Goal: Task Accomplishment & Management: Manage account settings

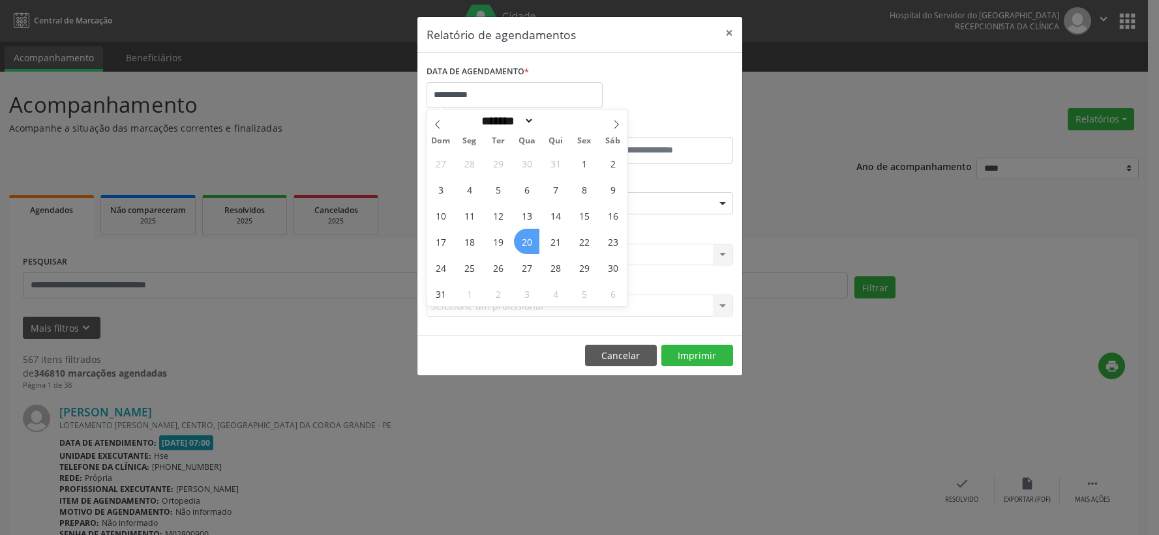
click at [523, 240] on span "20" at bounding box center [526, 241] width 25 height 25
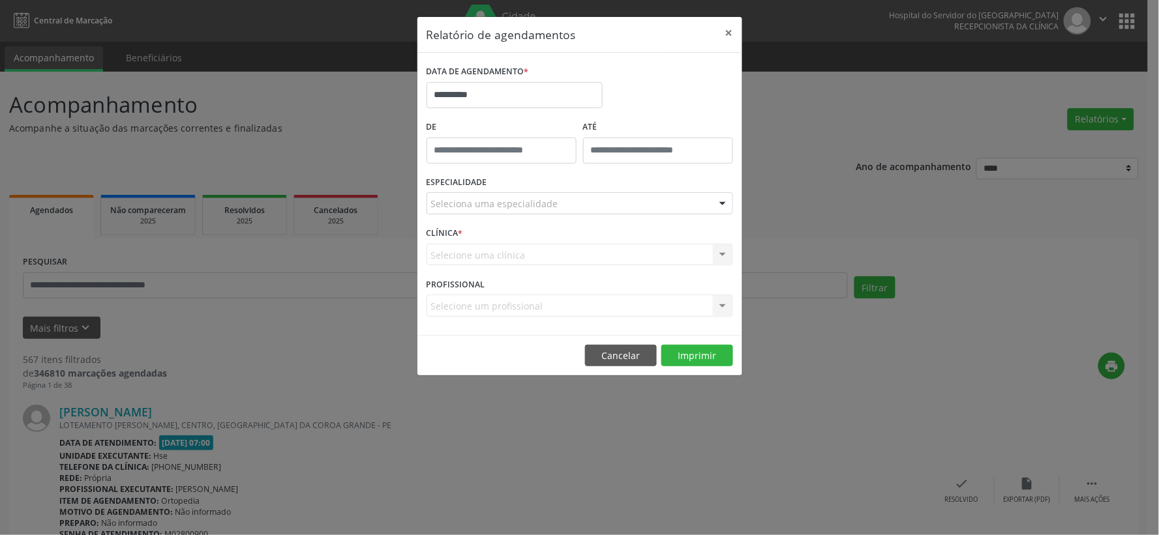
click at [525, 213] on div "Seleciona uma especialidade" at bounding box center [579, 203] width 306 height 22
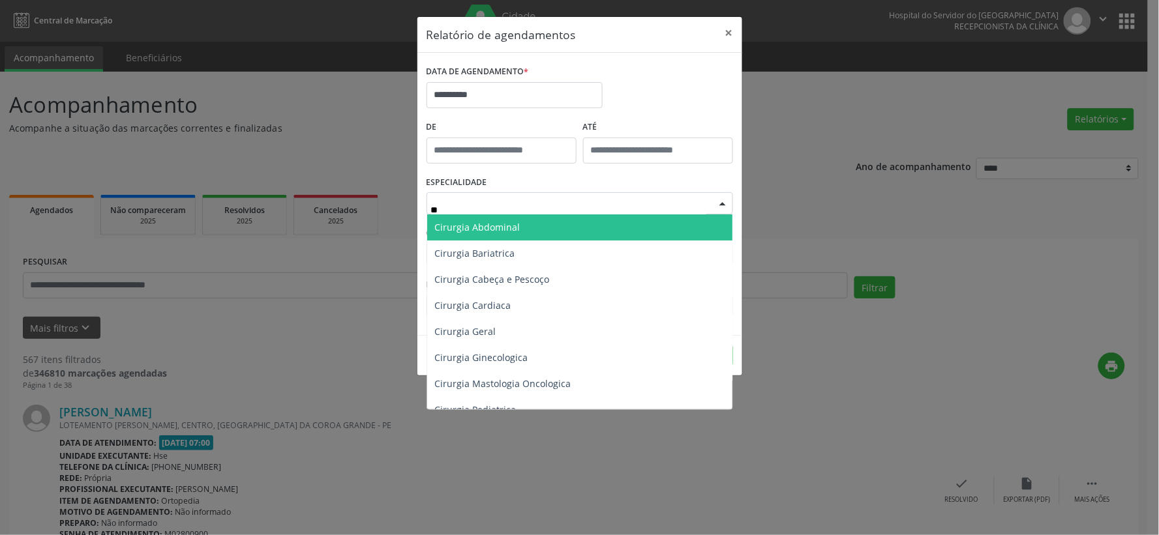
type input "*"
click at [520, 228] on span "Todas as especialidades" at bounding box center [488, 227] width 106 height 12
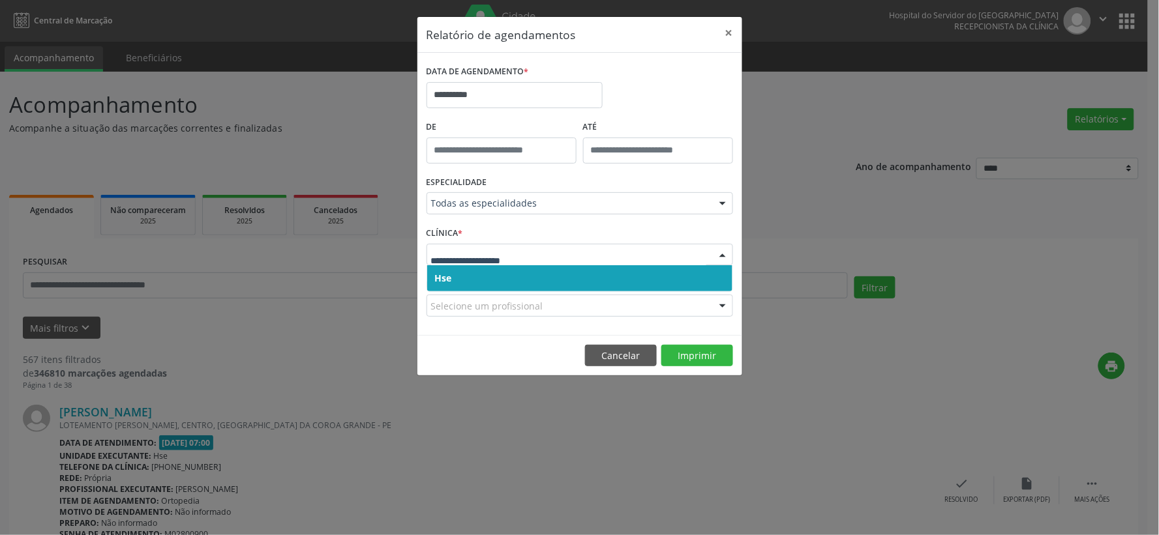
click at [490, 273] on span "Hse" at bounding box center [579, 278] width 305 height 26
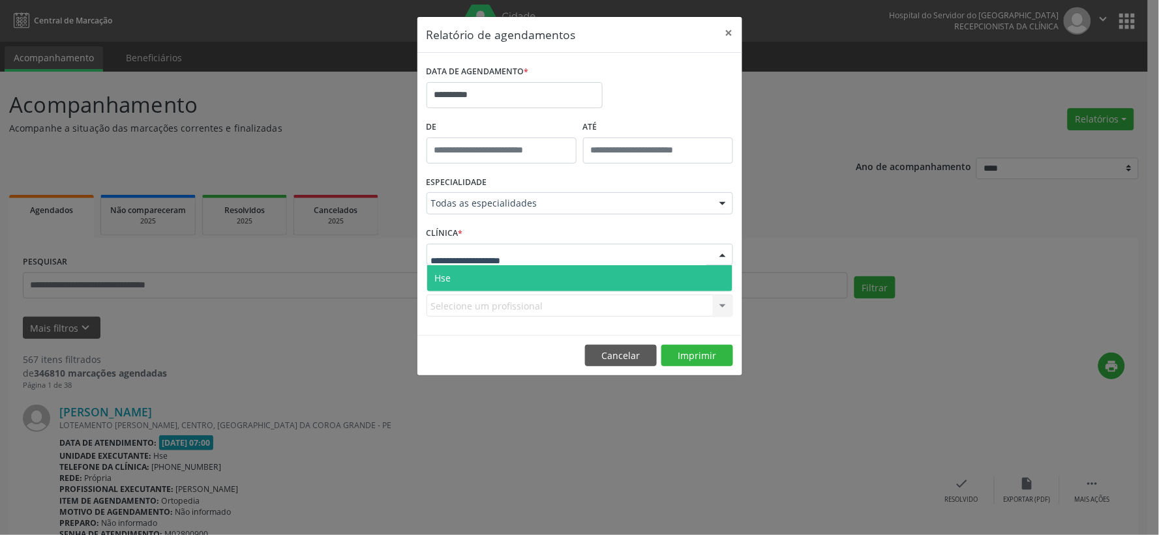
click at [472, 280] on span "Hse" at bounding box center [579, 278] width 305 height 26
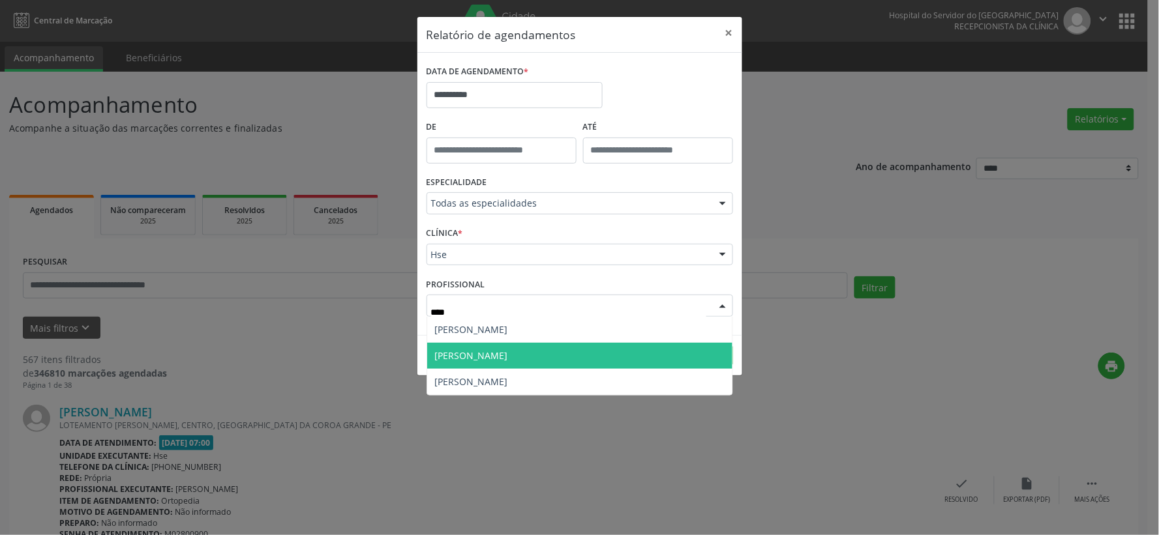
click at [496, 353] on span "[PERSON_NAME]" at bounding box center [579, 356] width 305 height 26
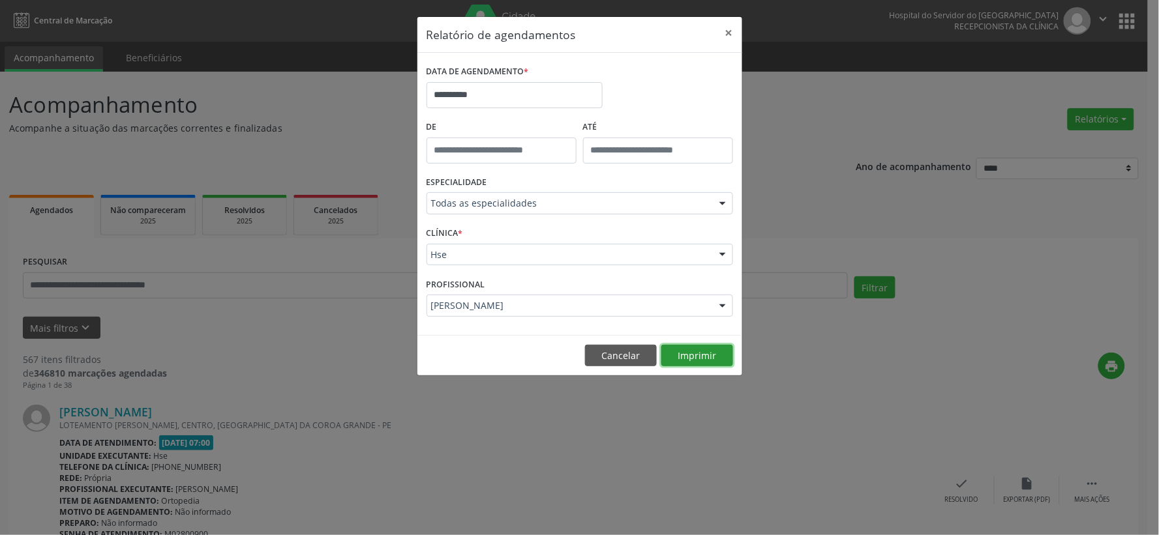
click at [717, 357] on button "Imprimir" at bounding box center [697, 356] width 72 height 22
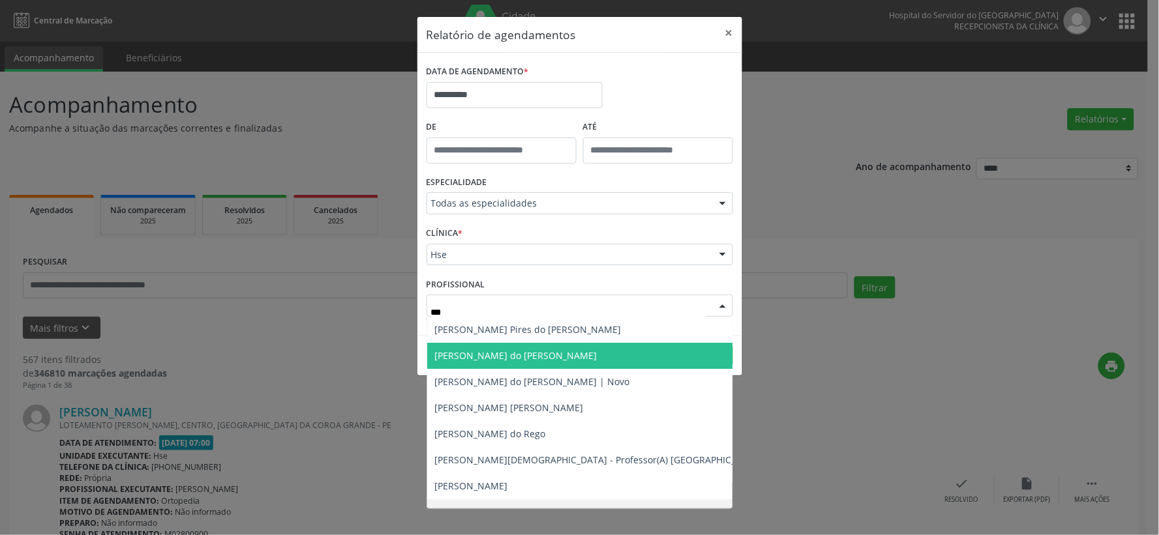
type input "****"
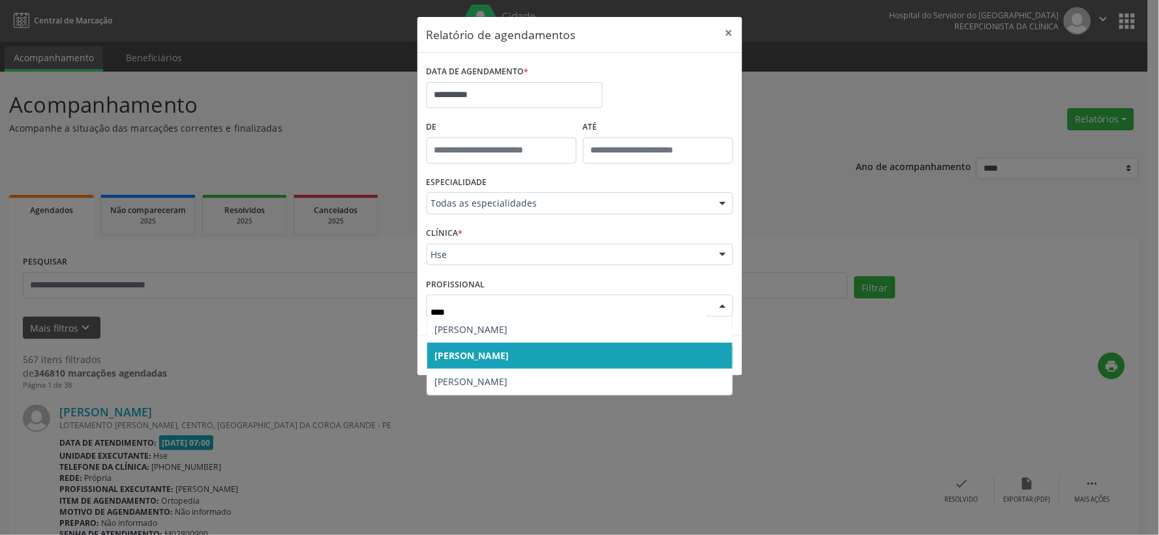
click at [503, 366] on span "[PERSON_NAME]" at bounding box center [579, 356] width 305 height 26
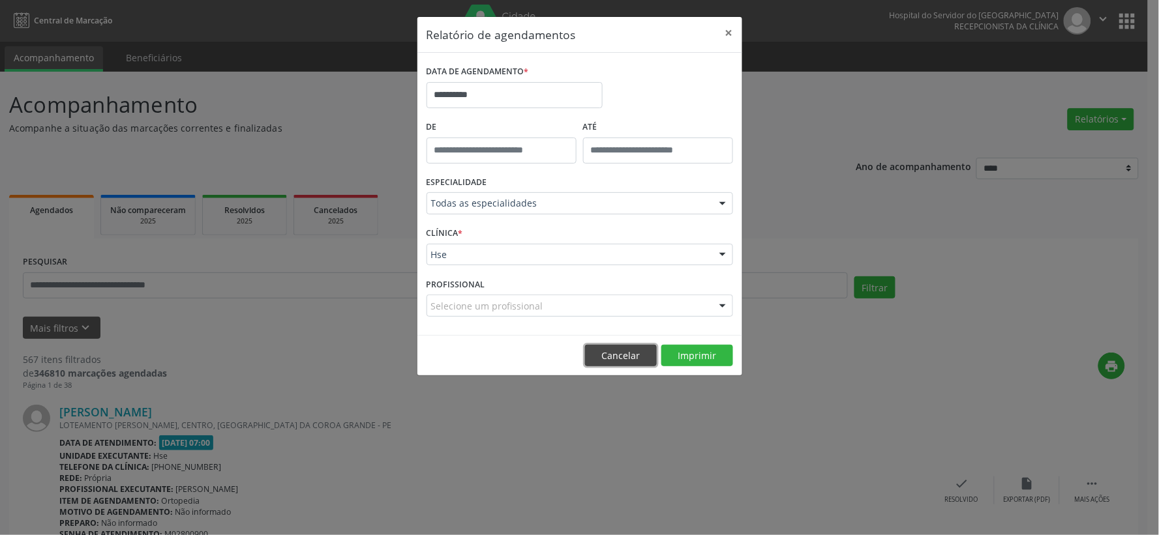
click at [615, 360] on button "Cancelar" at bounding box center [621, 356] width 72 height 22
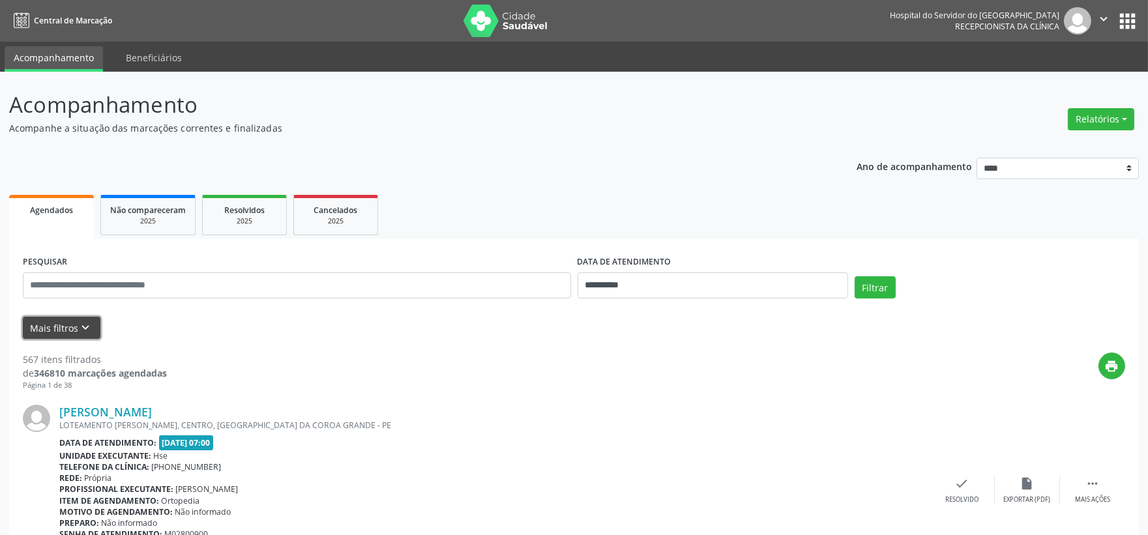
click at [68, 321] on button "Mais filtros keyboard_arrow_down" at bounding box center [62, 328] width 78 height 23
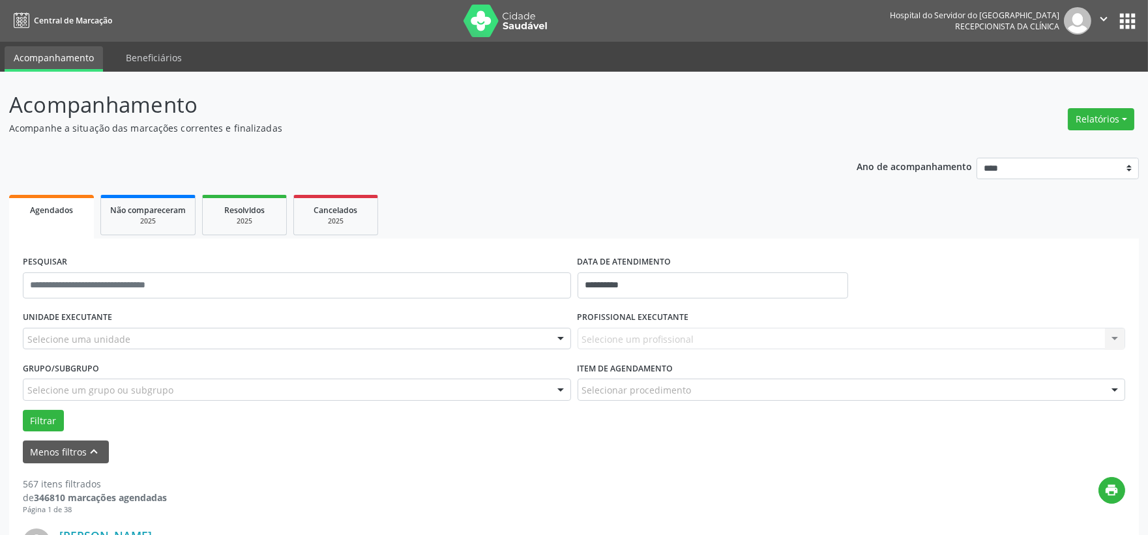
click at [160, 339] on div "Selecione uma unidade" at bounding box center [297, 339] width 548 height 22
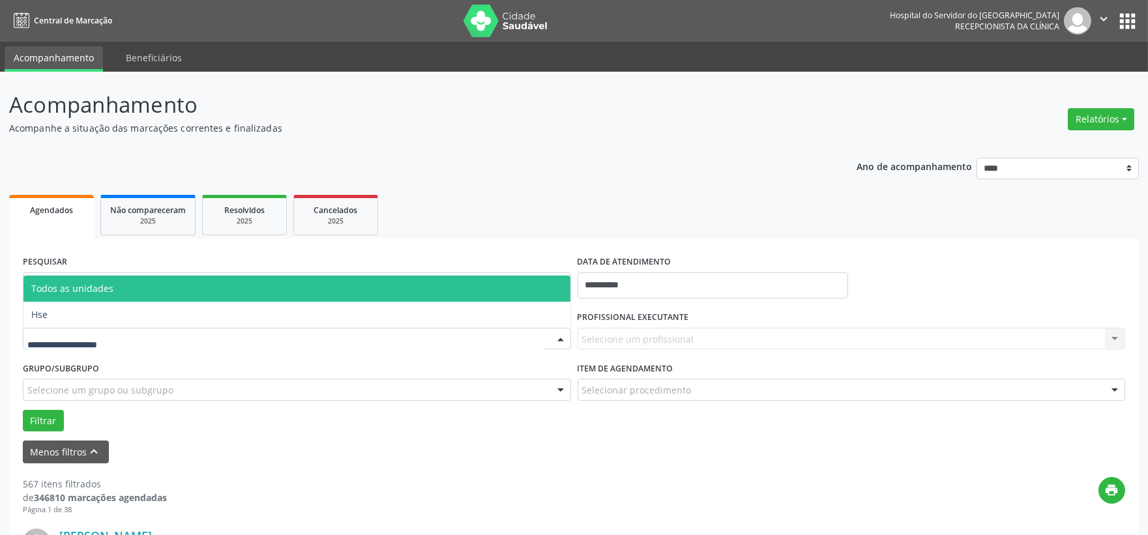
click at [55, 316] on span "Hse" at bounding box center [296, 315] width 547 height 26
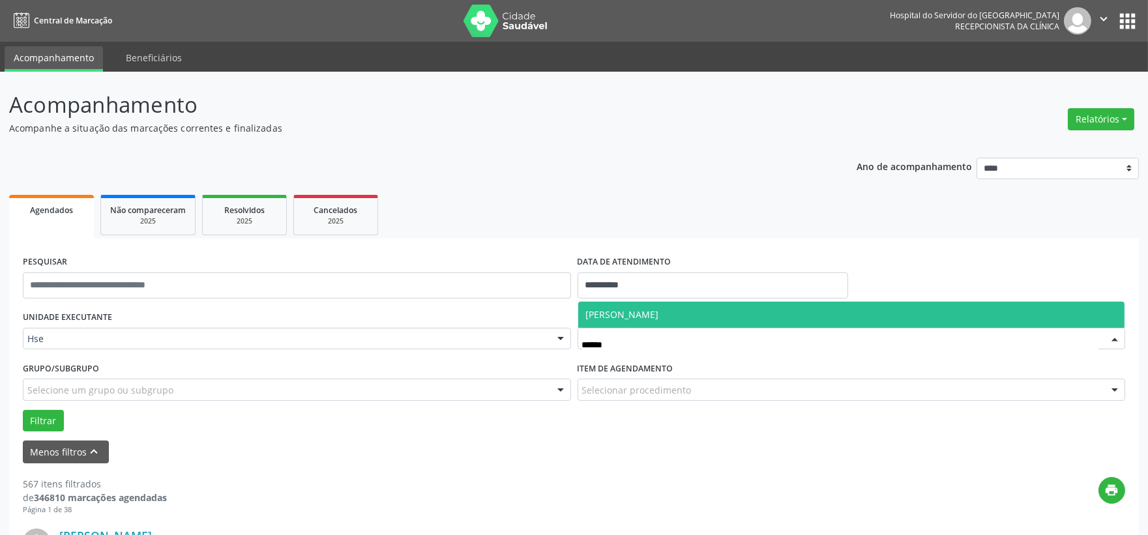
type input "*******"
click at [659, 314] on span "[PERSON_NAME]" at bounding box center [622, 314] width 73 height 12
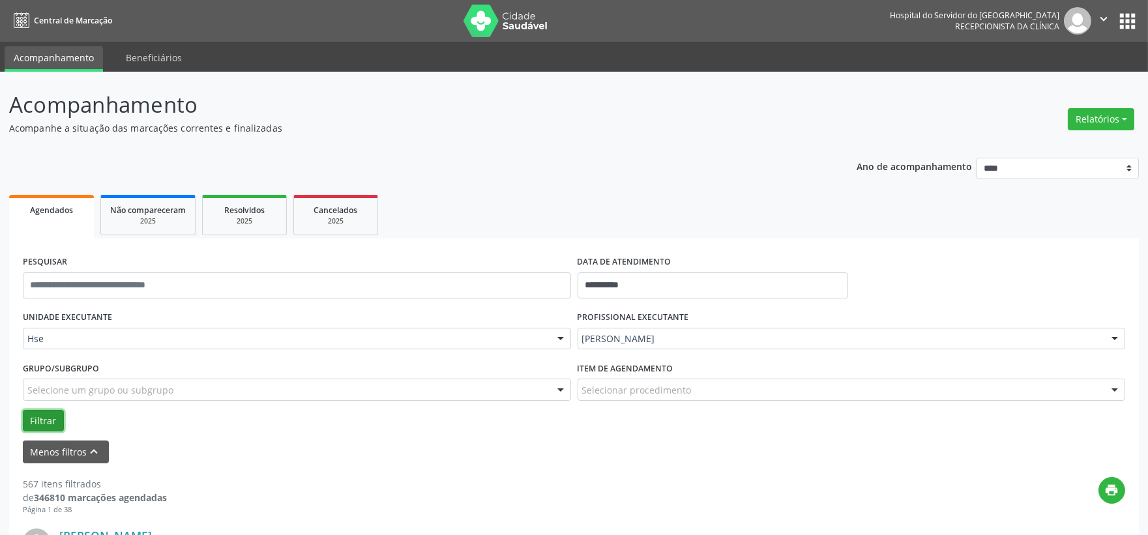
click at [35, 419] on button "Filtrar" at bounding box center [43, 421] width 41 height 22
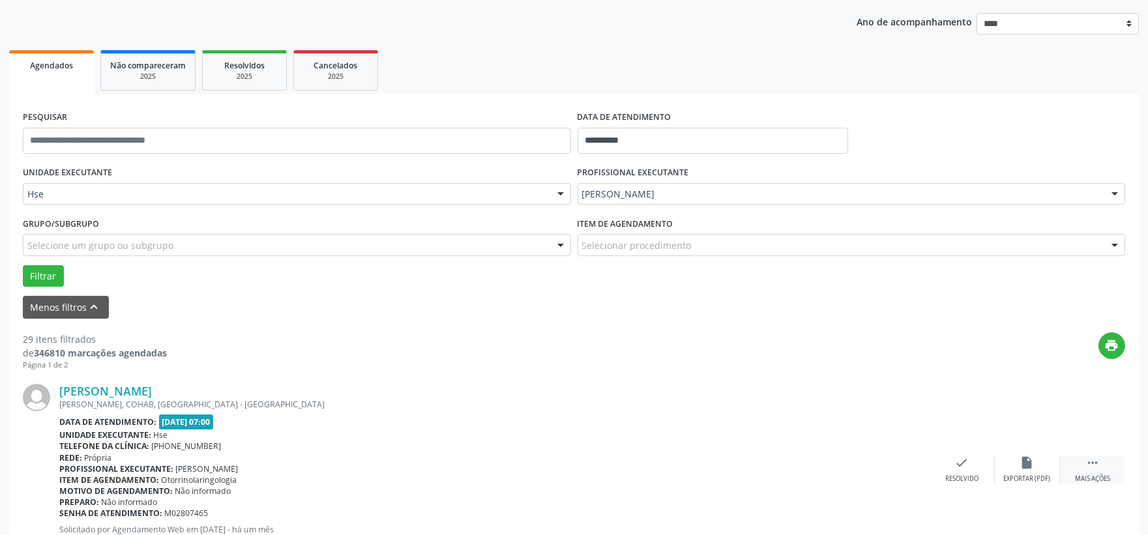
click at [1093, 477] on div "Mais ações" at bounding box center [1092, 479] width 35 height 9
click at [1043, 462] on div "alarm_off Não compareceu" at bounding box center [1027, 470] width 65 height 28
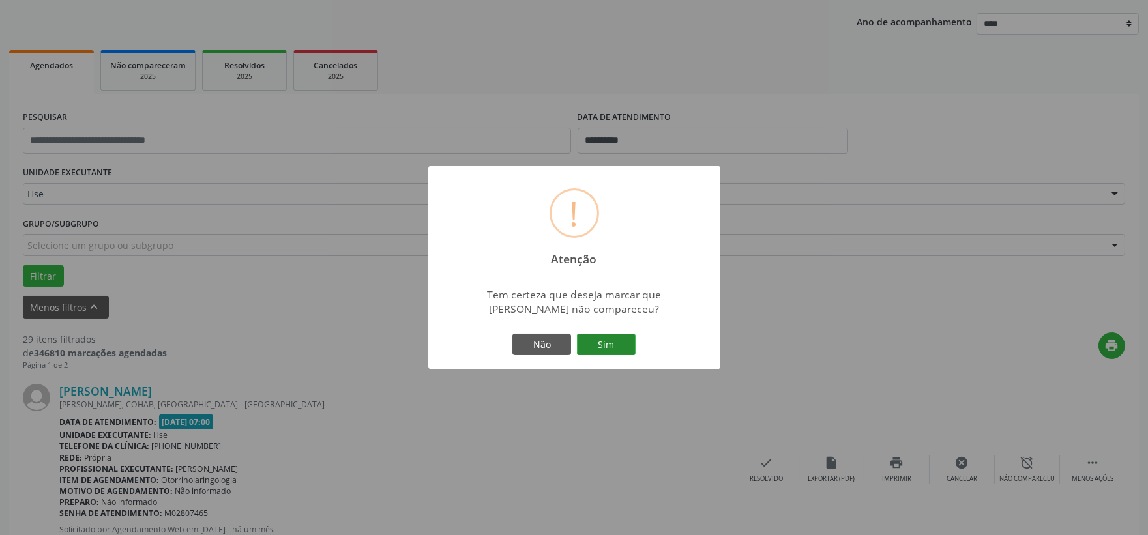
click at [614, 338] on button "Sim" at bounding box center [606, 345] width 59 height 22
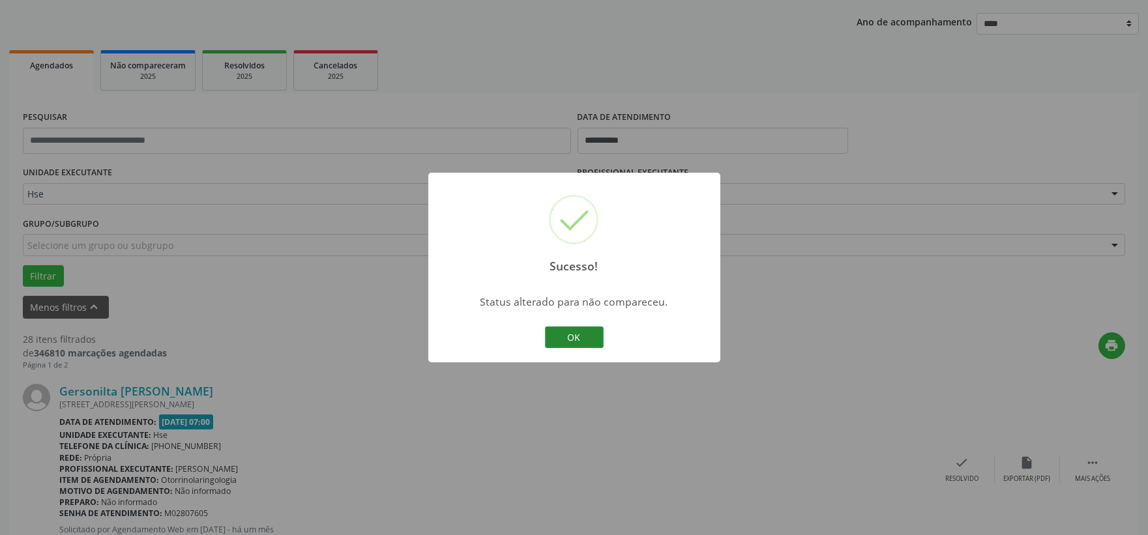
click at [578, 337] on button "OK" at bounding box center [574, 338] width 59 height 22
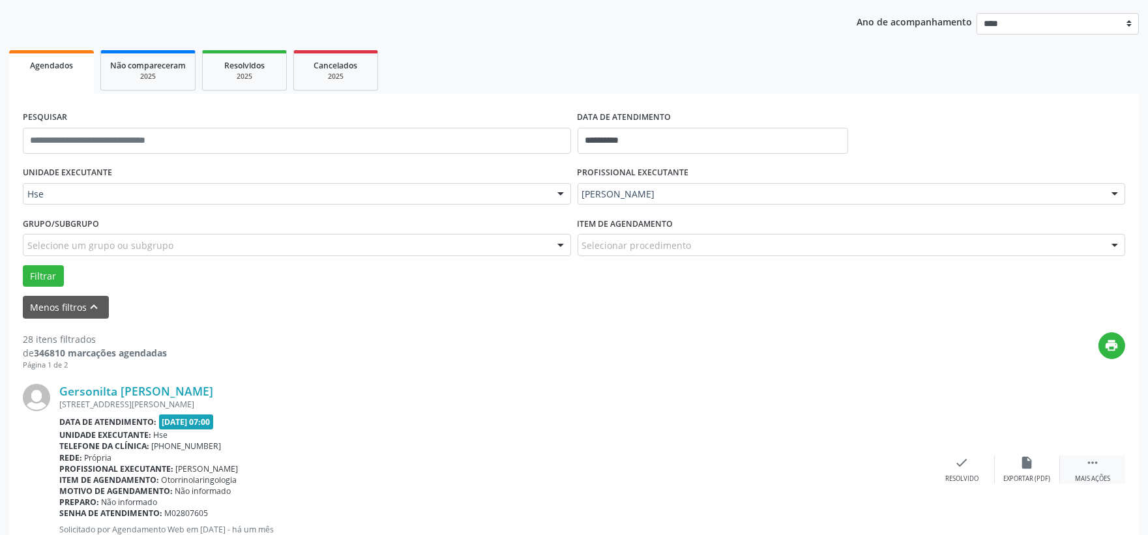
click at [1092, 463] on icon "" at bounding box center [1093, 463] width 14 height 14
click at [1041, 463] on div "alarm_off Não compareceu" at bounding box center [1027, 470] width 65 height 28
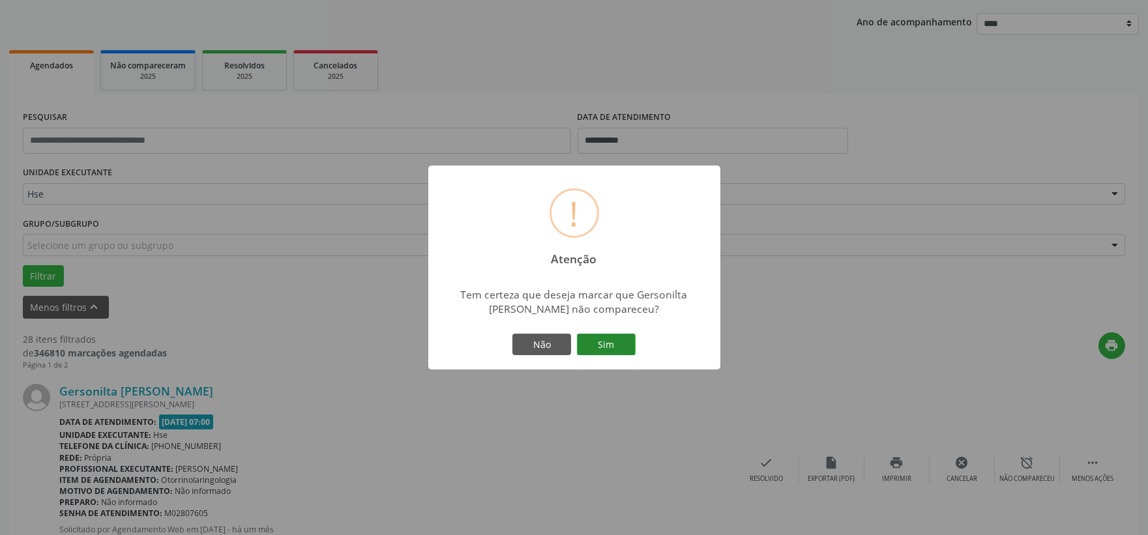
click at [617, 340] on button "Sim" at bounding box center [606, 345] width 59 height 22
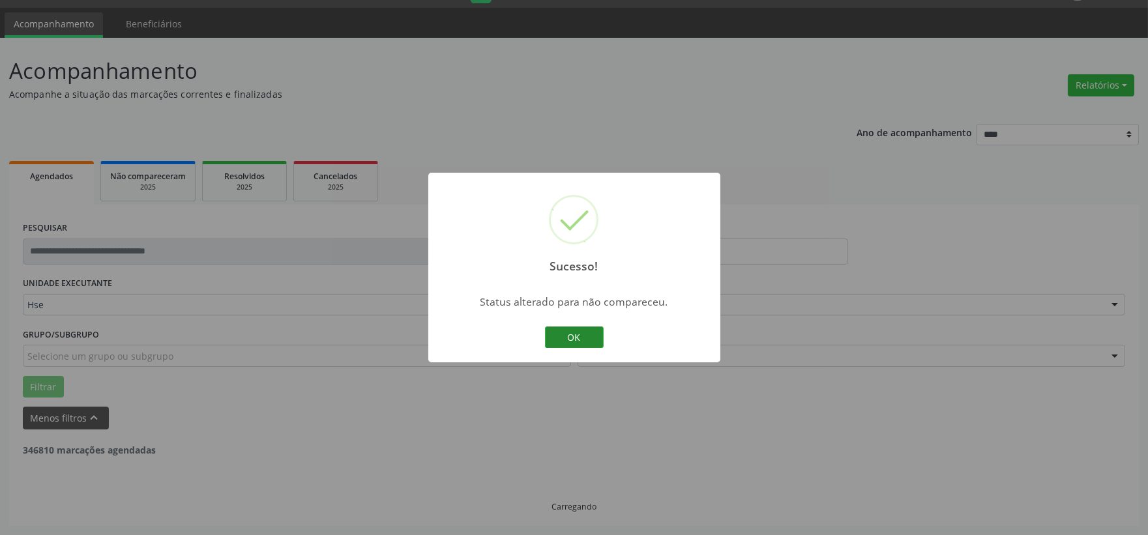
click at [585, 338] on button "OK" at bounding box center [574, 338] width 59 height 22
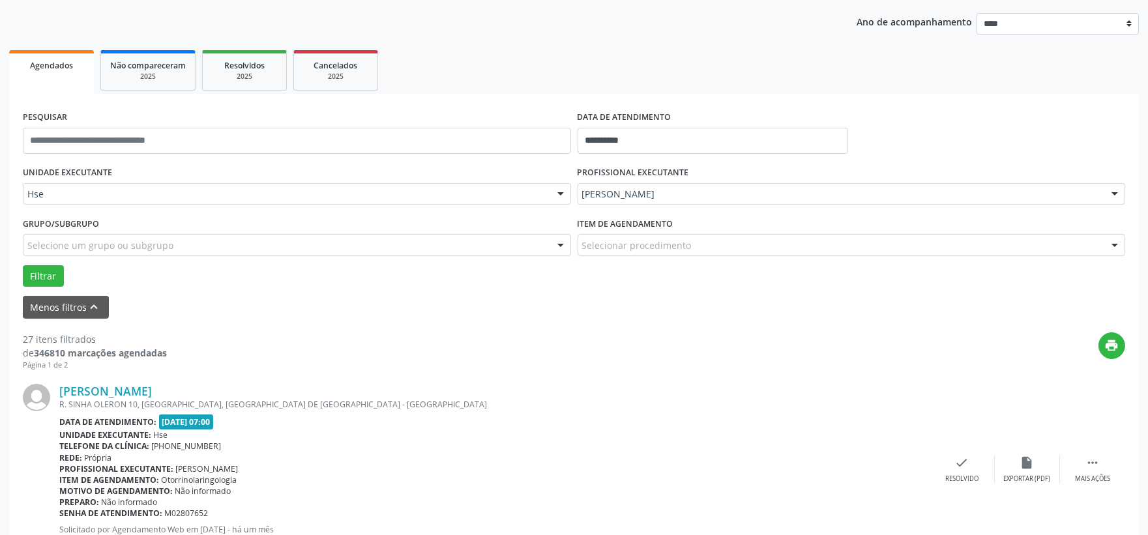
scroll to position [217, 0]
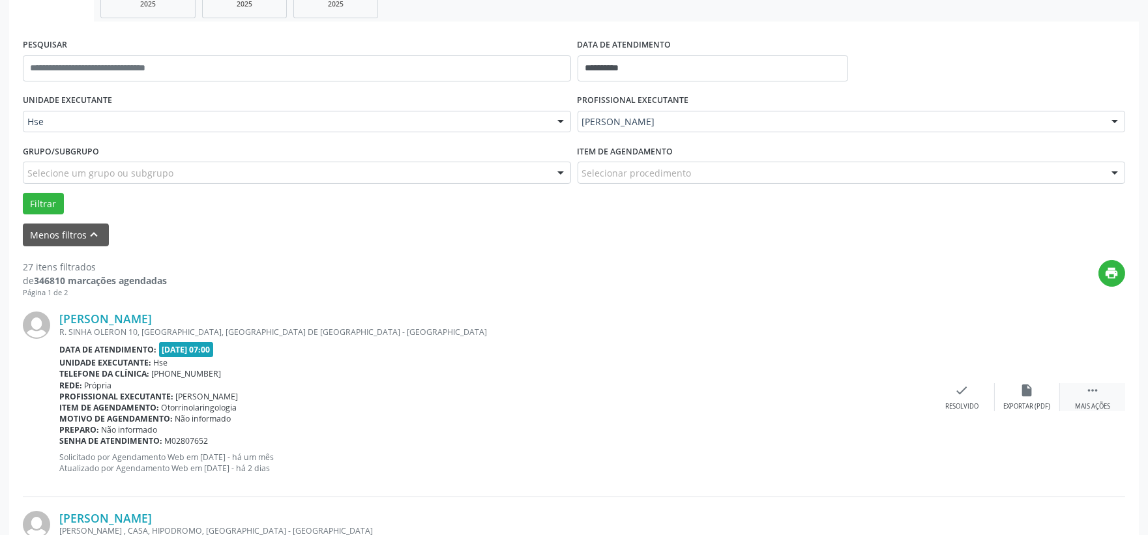
click at [1105, 398] on div " Mais ações" at bounding box center [1092, 397] width 65 height 28
click at [1038, 396] on div "alarm_off Não compareceu" at bounding box center [1027, 397] width 65 height 28
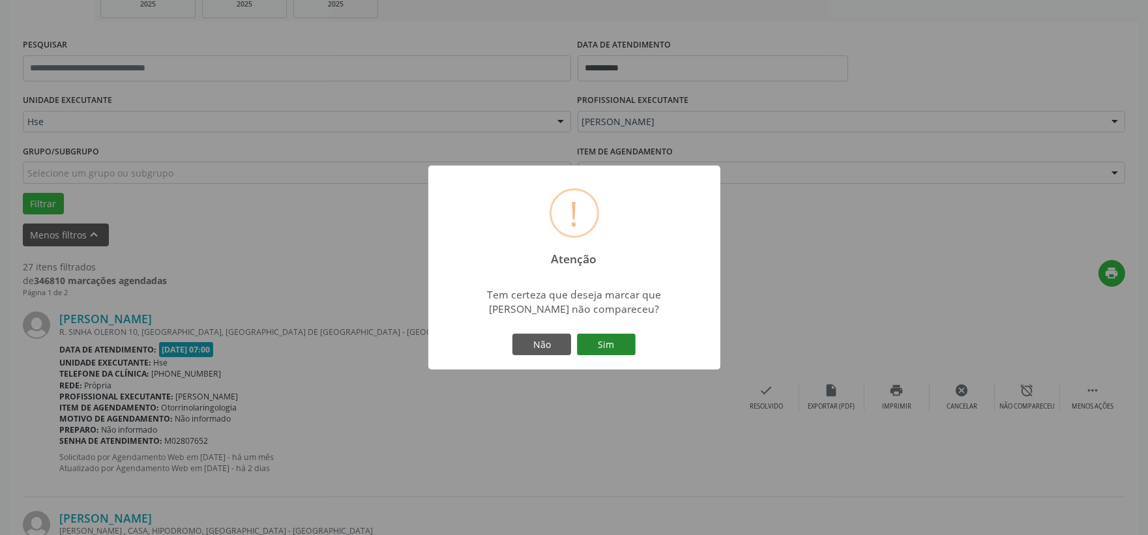
click at [617, 348] on button "Sim" at bounding box center [606, 345] width 59 height 22
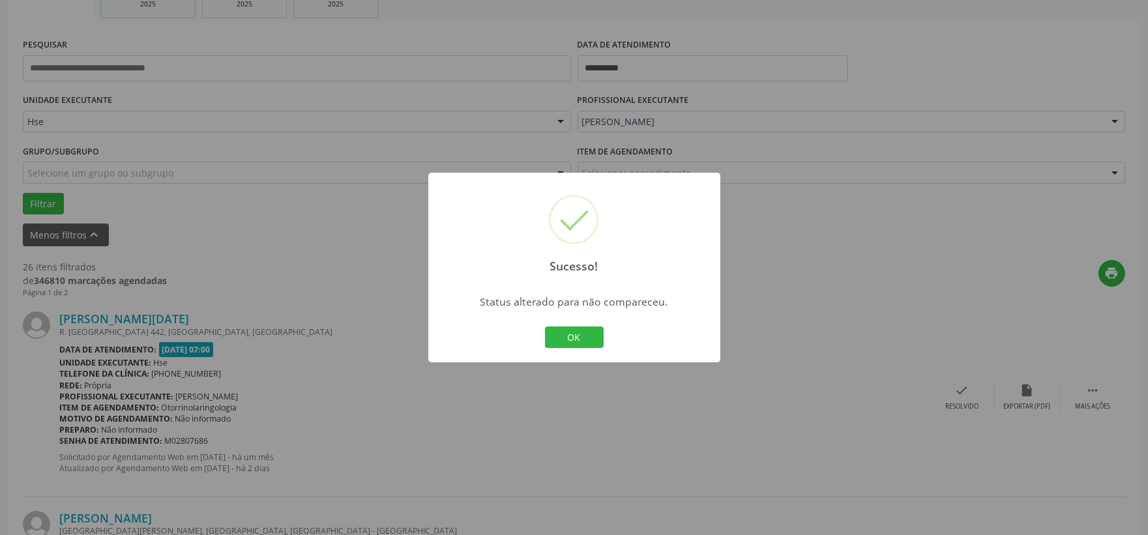
click at [581, 324] on div "OK Cancel" at bounding box center [574, 337] width 65 height 27
click at [578, 339] on button "OK" at bounding box center [574, 338] width 59 height 22
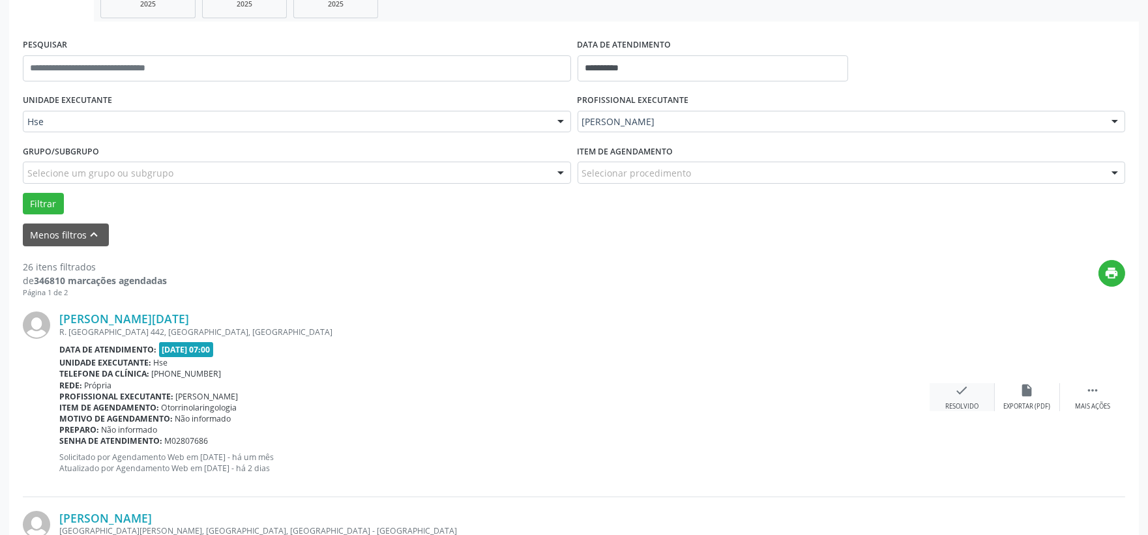
click at [962, 396] on icon "check" at bounding box center [962, 390] width 14 height 14
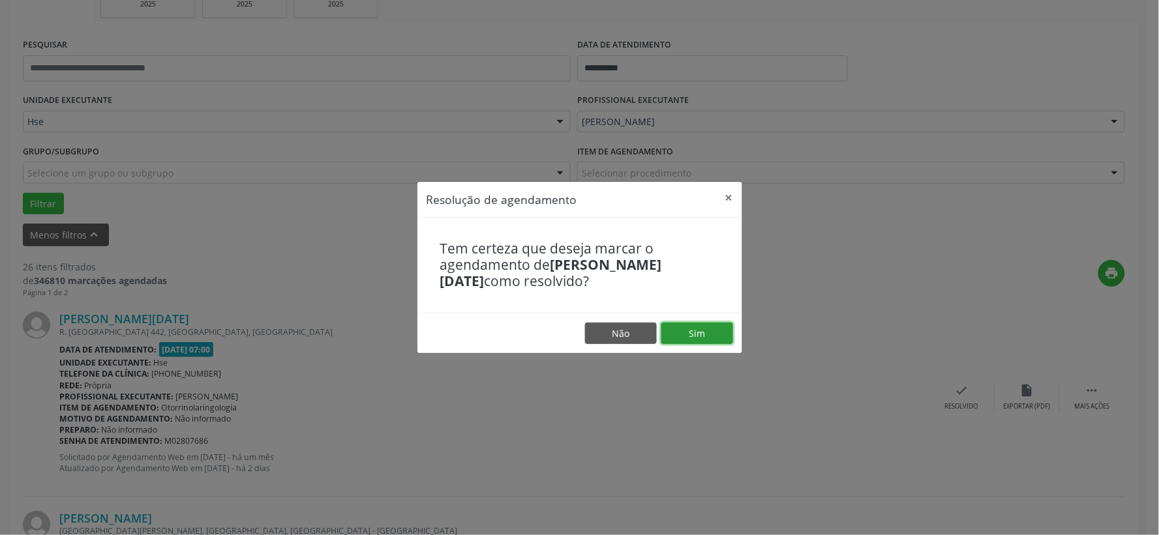
click at [690, 329] on button "Sim" at bounding box center [697, 334] width 72 height 22
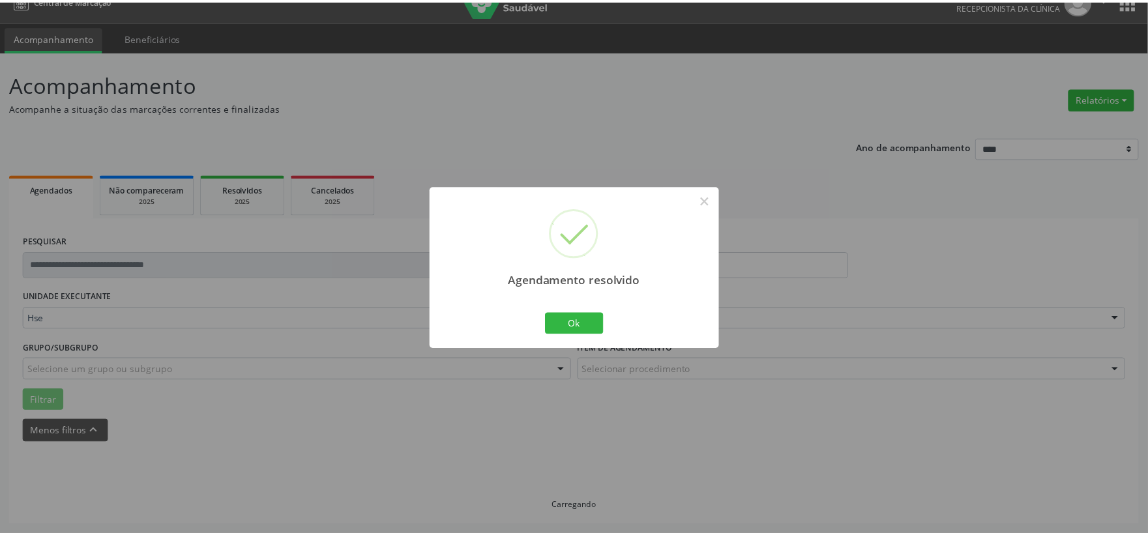
scroll to position [20, 0]
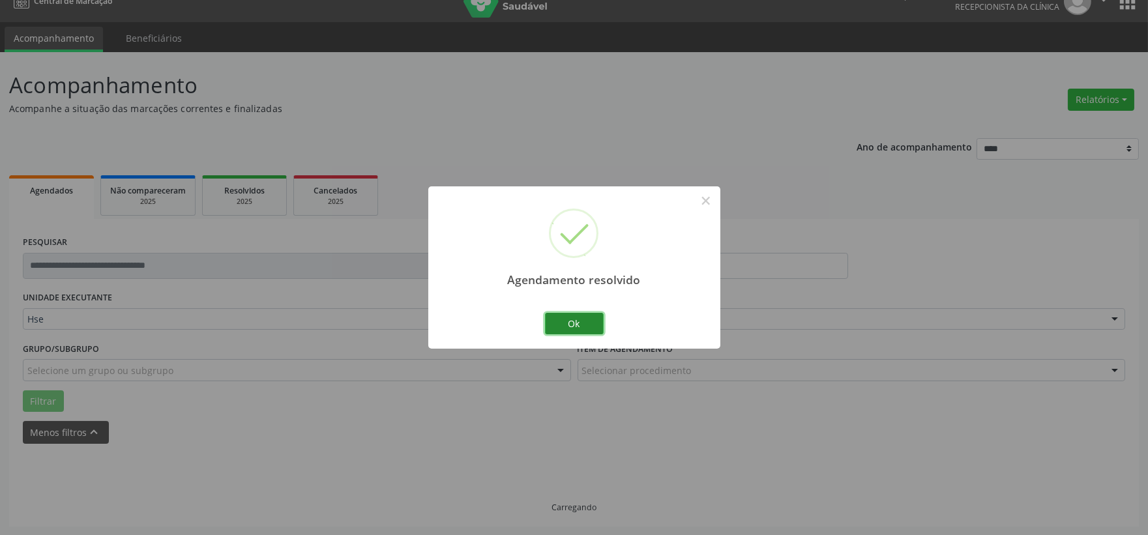
click at [585, 329] on button "Ok" at bounding box center [574, 324] width 59 height 22
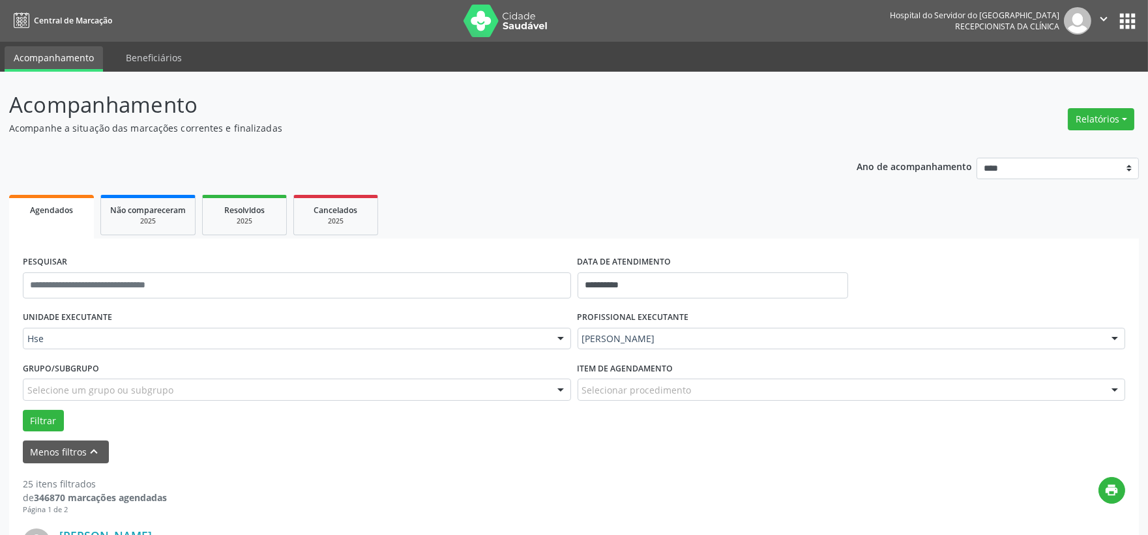
scroll to position [217, 0]
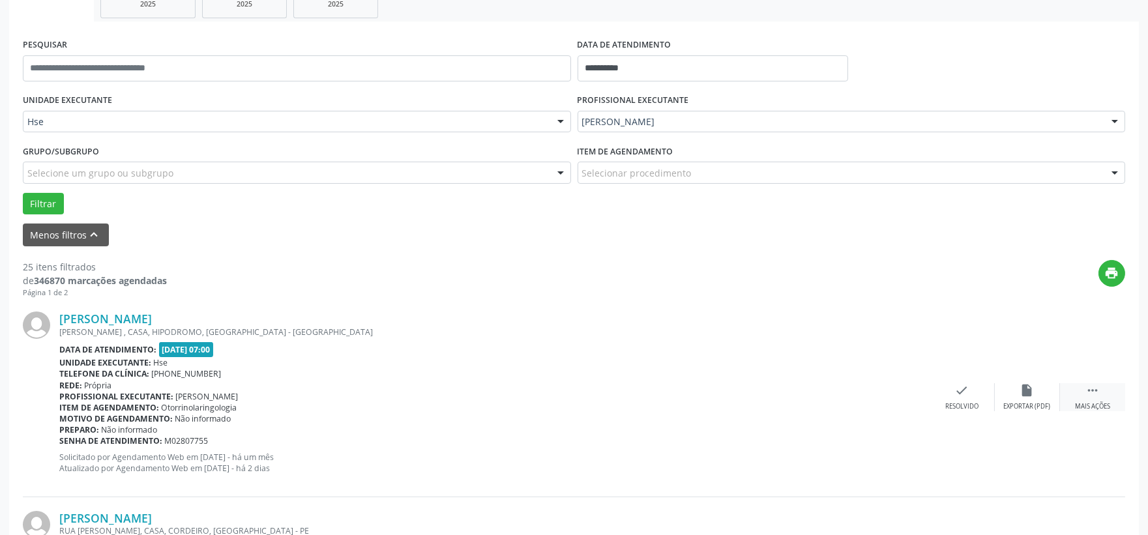
click at [1083, 391] on div " Mais ações" at bounding box center [1092, 397] width 65 height 28
click at [1029, 396] on icon "alarm_off" at bounding box center [1027, 390] width 14 height 14
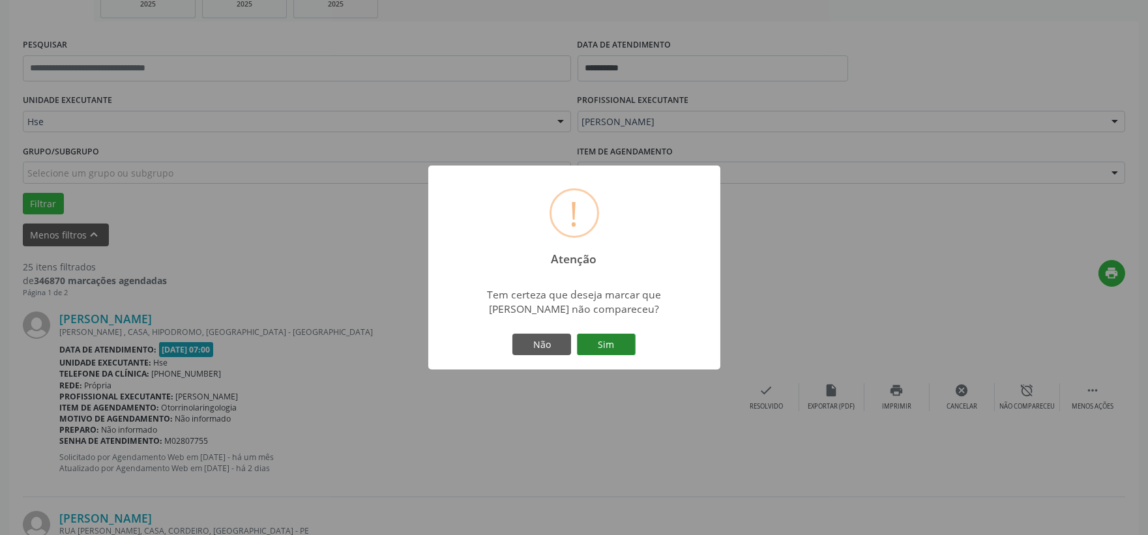
click at [604, 340] on button "Sim" at bounding box center [606, 345] width 59 height 22
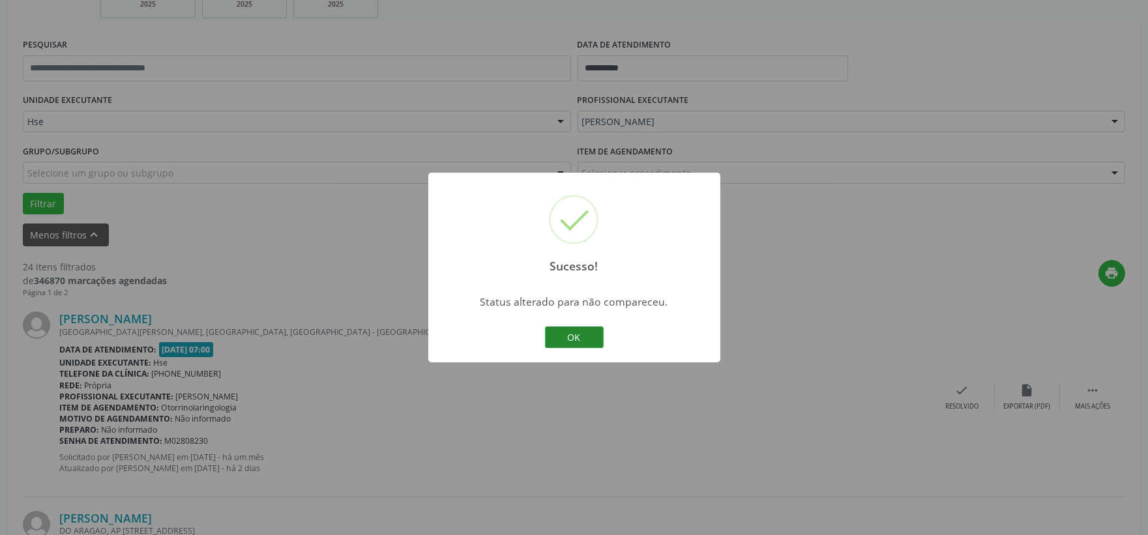
click at [589, 336] on button "OK" at bounding box center [574, 338] width 59 height 22
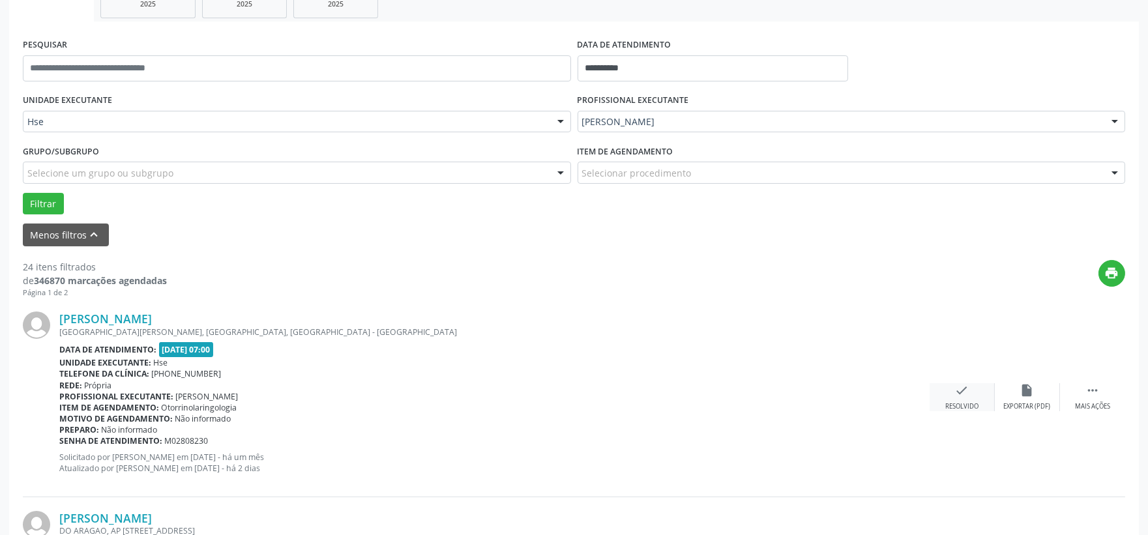
click at [957, 391] on icon "check" at bounding box center [962, 390] width 14 height 14
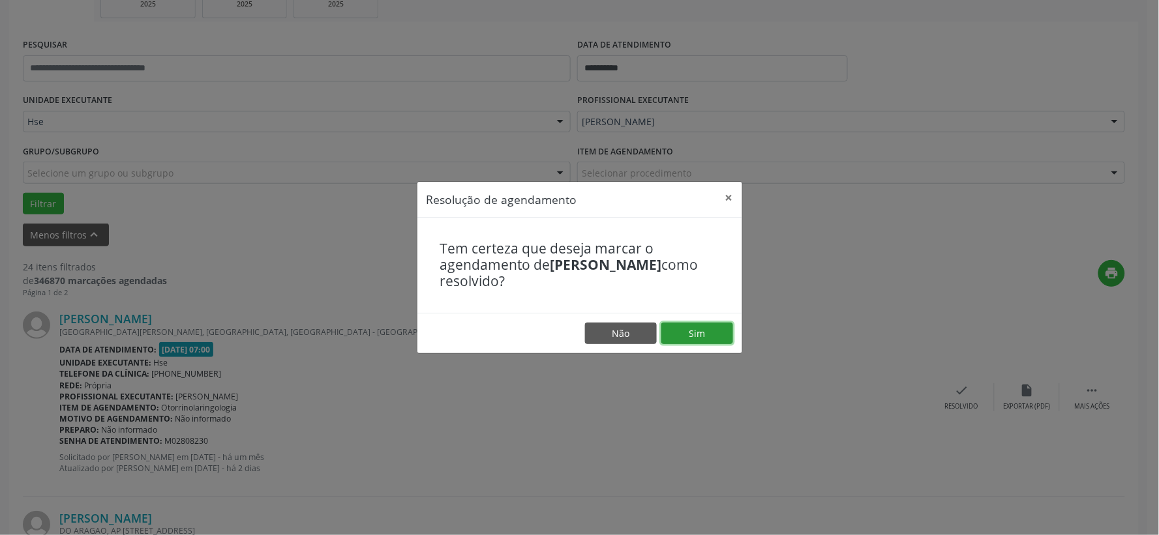
click at [668, 335] on button "Sim" at bounding box center [697, 334] width 72 height 22
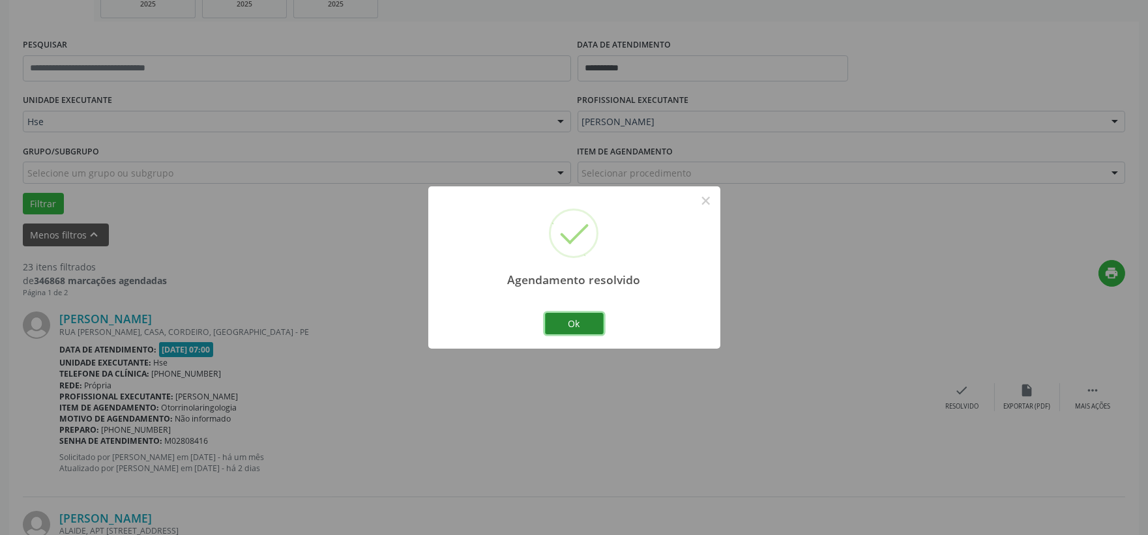
click at [593, 329] on button "Ok" at bounding box center [574, 324] width 59 height 22
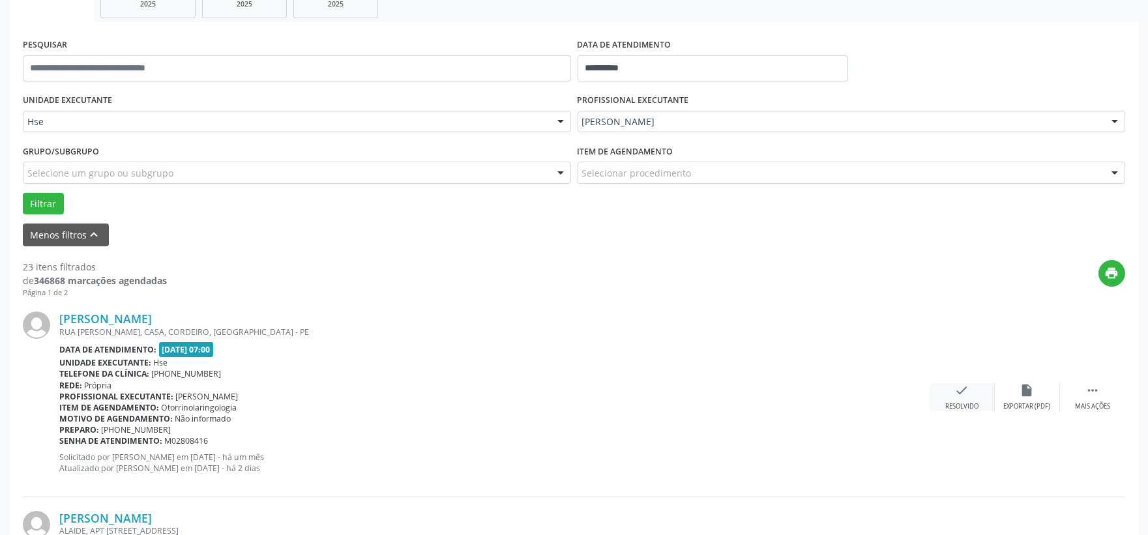
click at [955, 402] on div "Resolvido" at bounding box center [962, 406] width 33 height 9
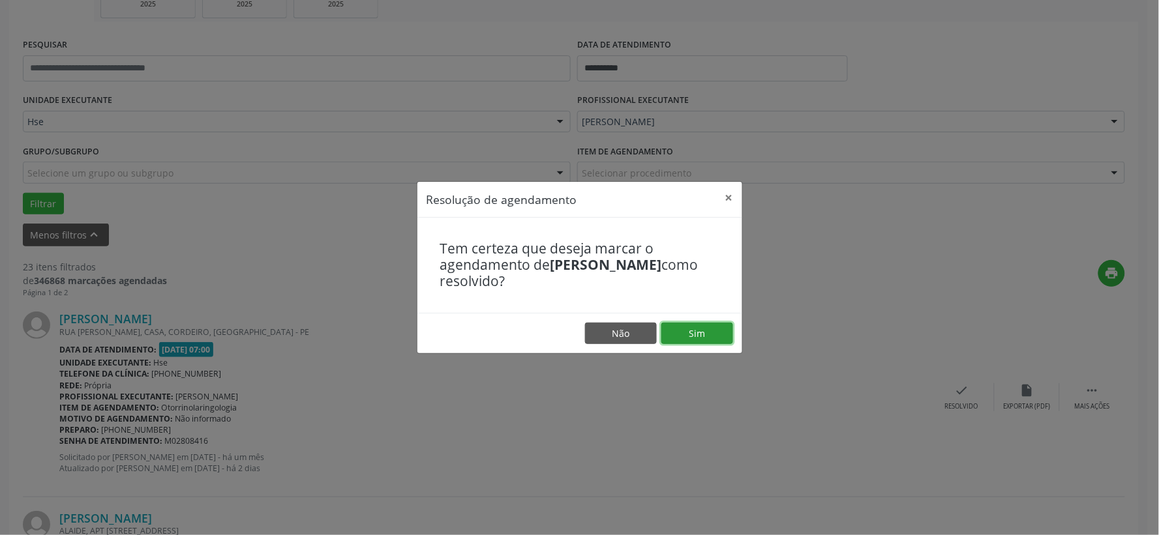
click at [711, 337] on button "Sim" at bounding box center [697, 334] width 72 height 22
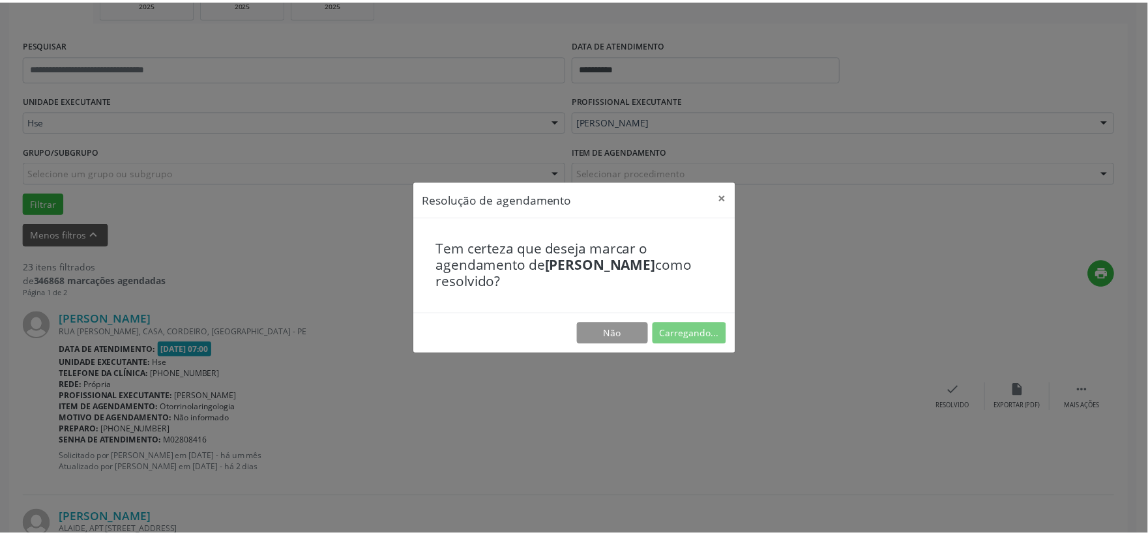
scroll to position [20, 0]
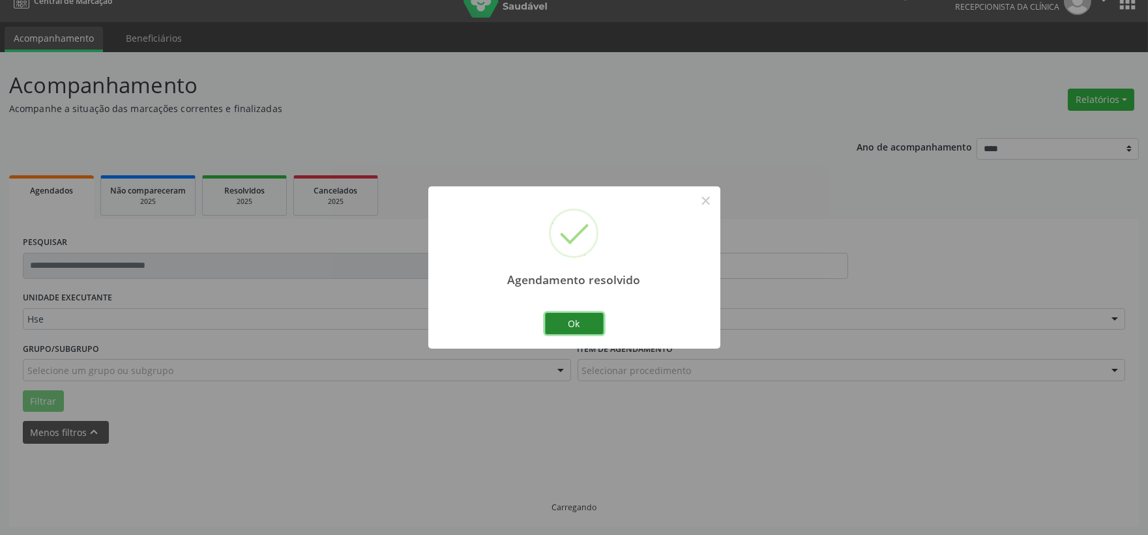
click at [574, 329] on button "Ok" at bounding box center [574, 324] width 59 height 22
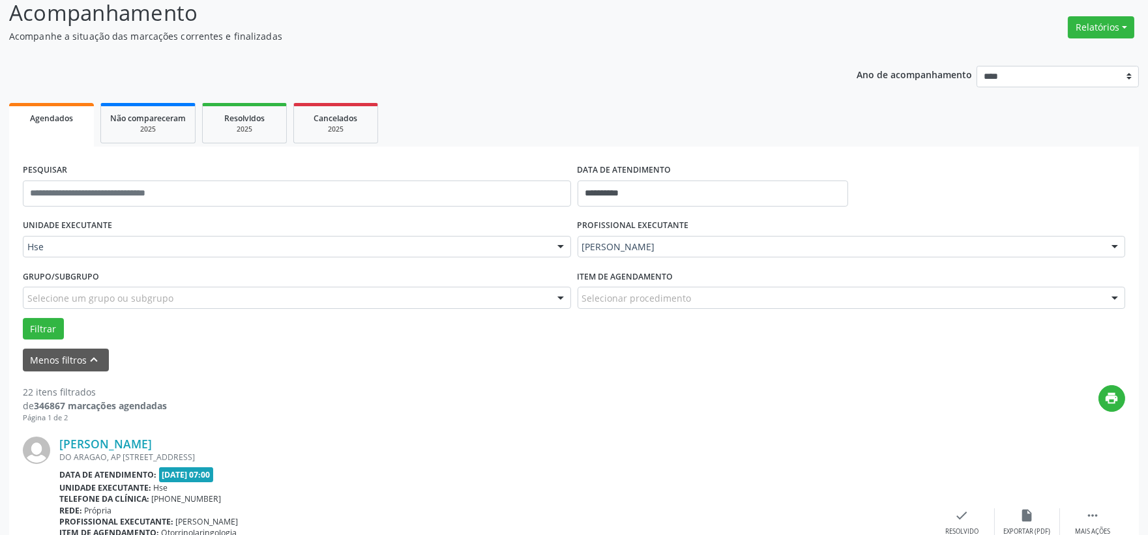
scroll to position [164, 0]
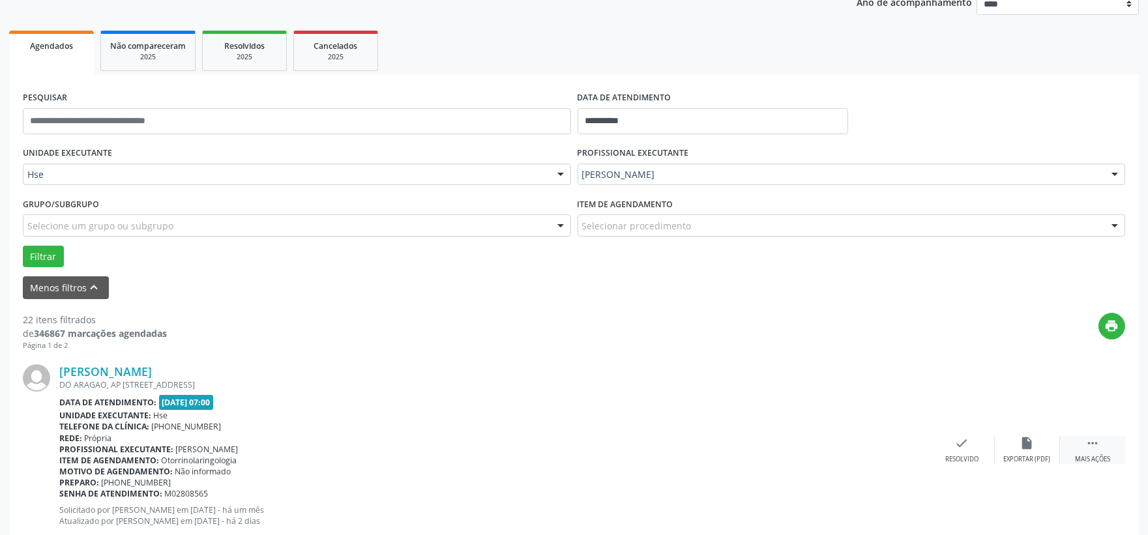
click at [1086, 443] on icon "" at bounding box center [1093, 443] width 14 height 14
click at [1020, 446] on icon "alarm_off" at bounding box center [1027, 443] width 14 height 14
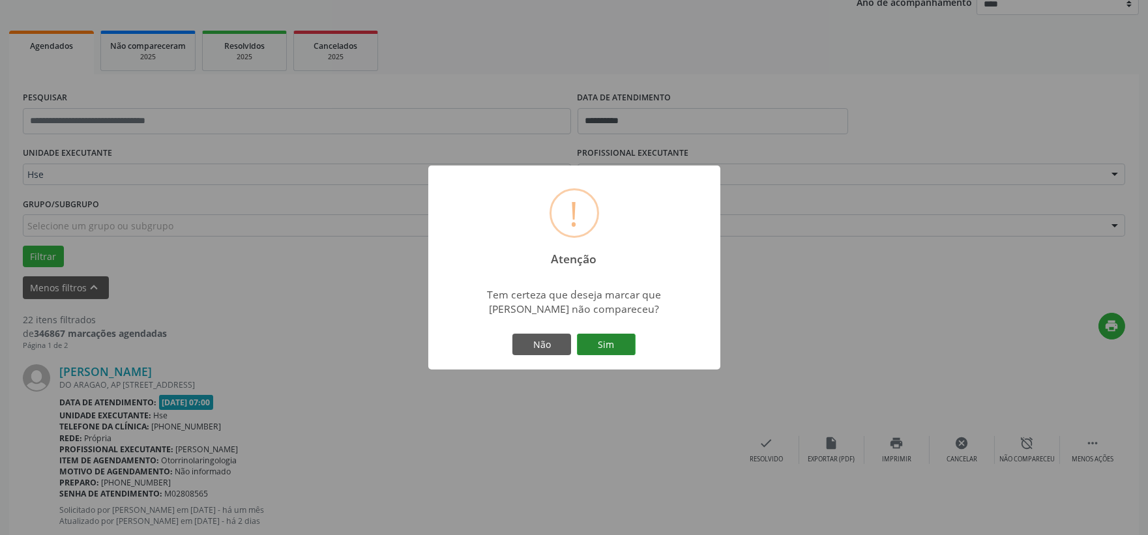
click at [614, 340] on button "Sim" at bounding box center [606, 345] width 59 height 22
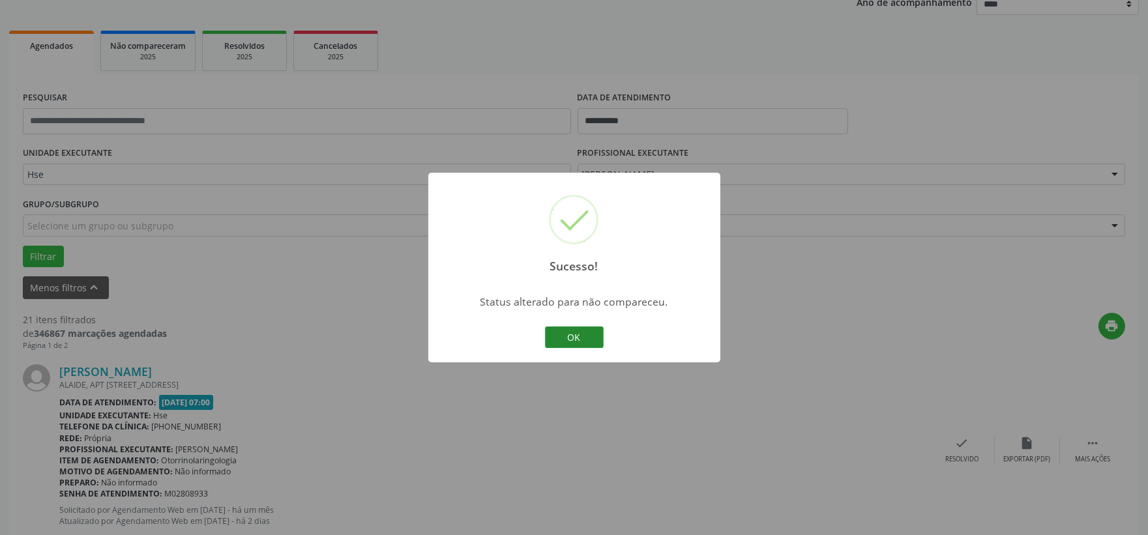
click at [574, 336] on button "OK" at bounding box center [574, 338] width 59 height 22
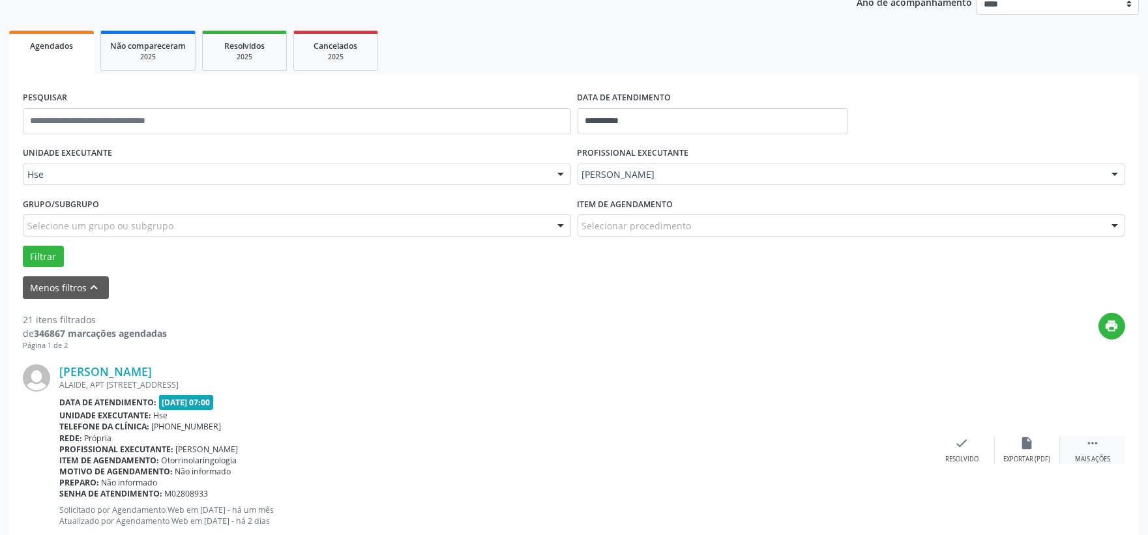
click at [1103, 448] on div " Mais ações" at bounding box center [1092, 450] width 65 height 28
click at [1026, 444] on icon "alarm_off" at bounding box center [1027, 443] width 14 height 14
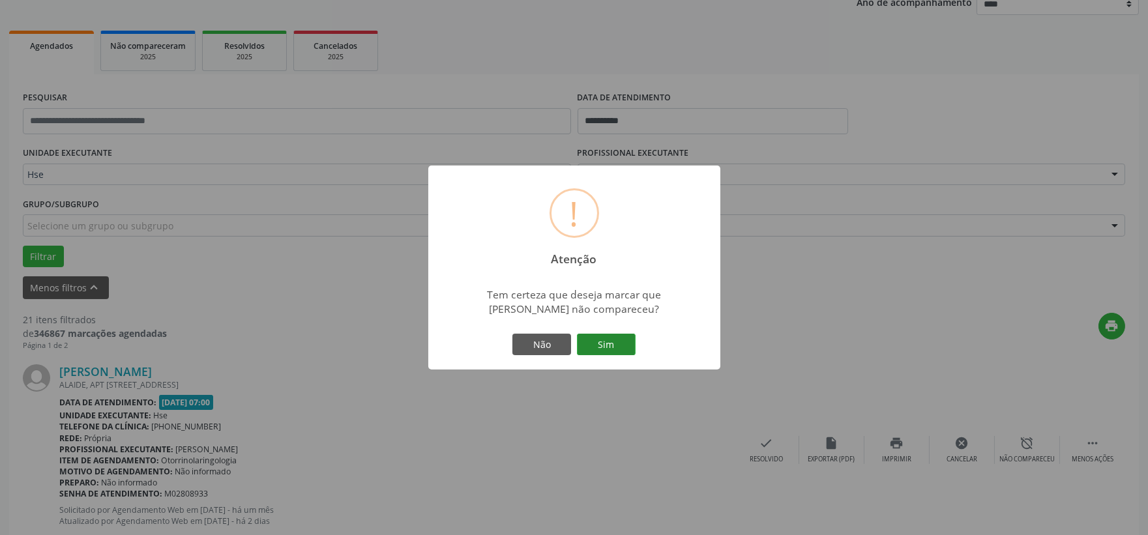
click at [618, 350] on button "Sim" at bounding box center [606, 345] width 59 height 22
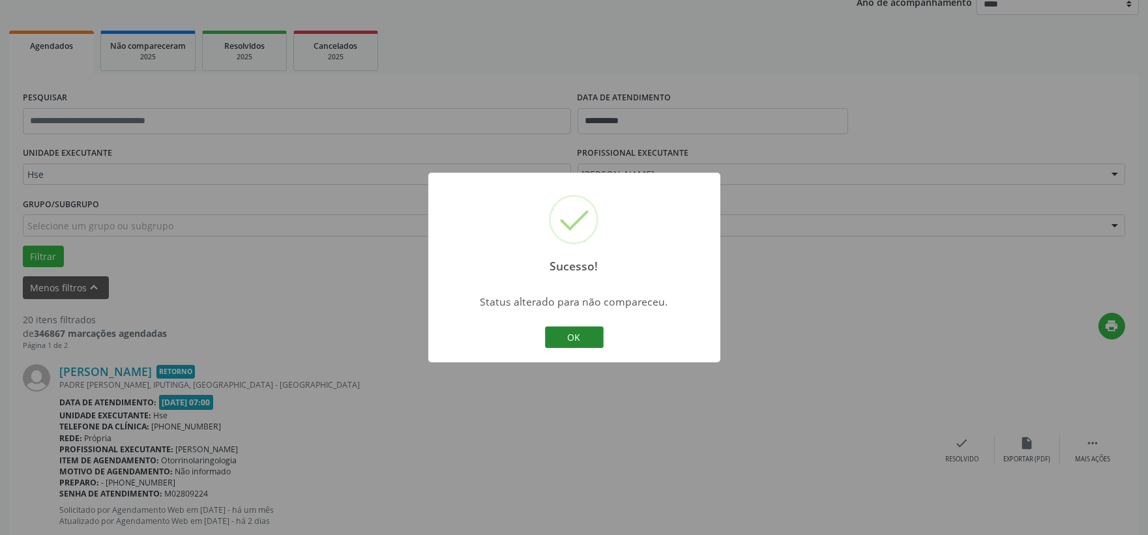
click at [574, 331] on button "OK" at bounding box center [574, 338] width 59 height 22
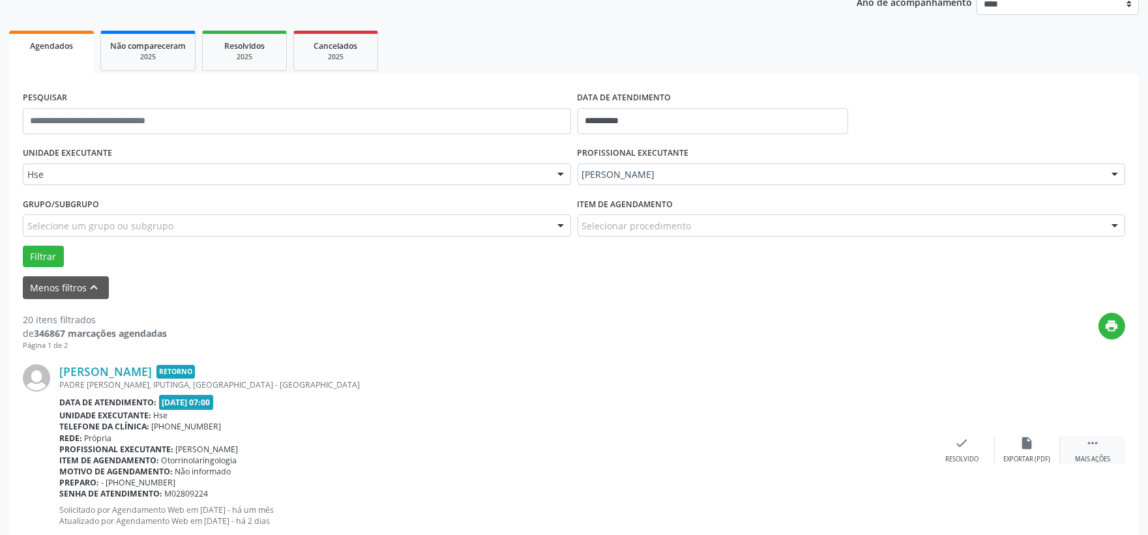
click at [1092, 445] on icon "" at bounding box center [1093, 443] width 14 height 14
click at [1020, 441] on icon "alarm_off" at bounding box center [1027, 443] width 14 height 14
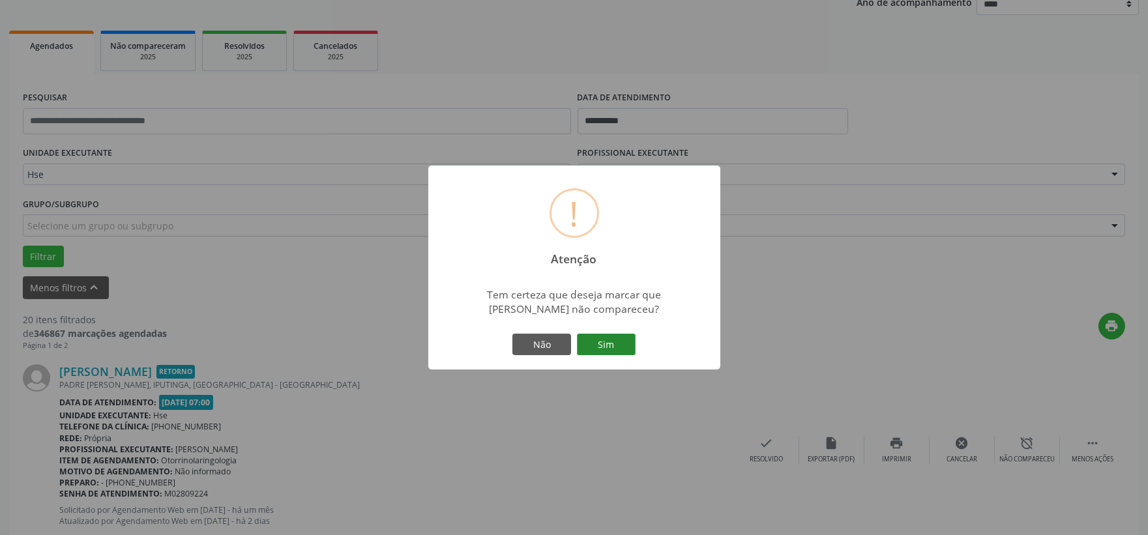
click at [587, 336] on button "Sim" at bounding box center [606, 345] width 59 height 22
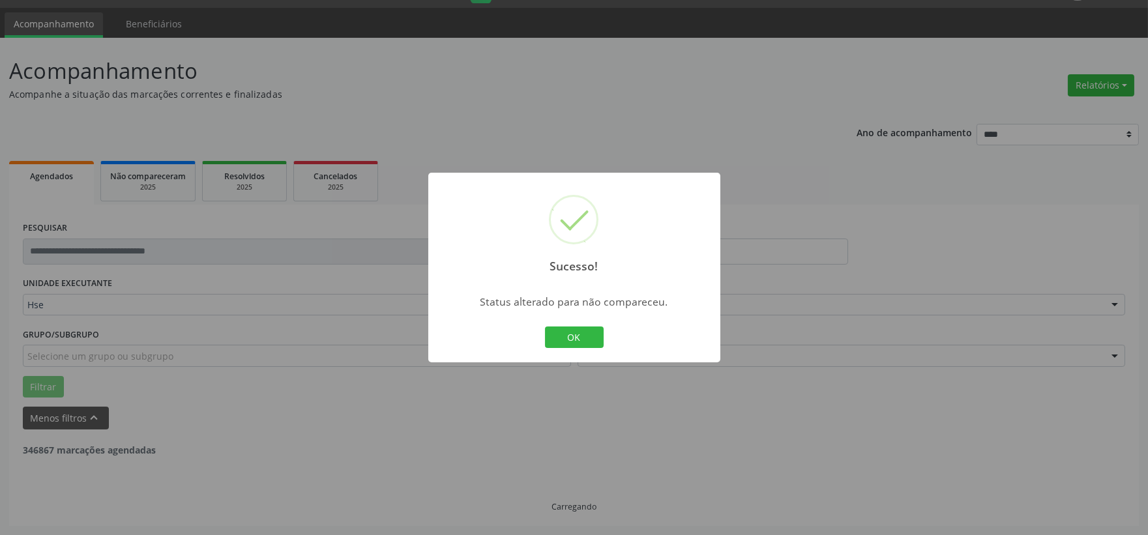
scroll to position [33, 0]
click at [588, 336] on button "OK" at bounding box center [574, 338] width 59 height 22
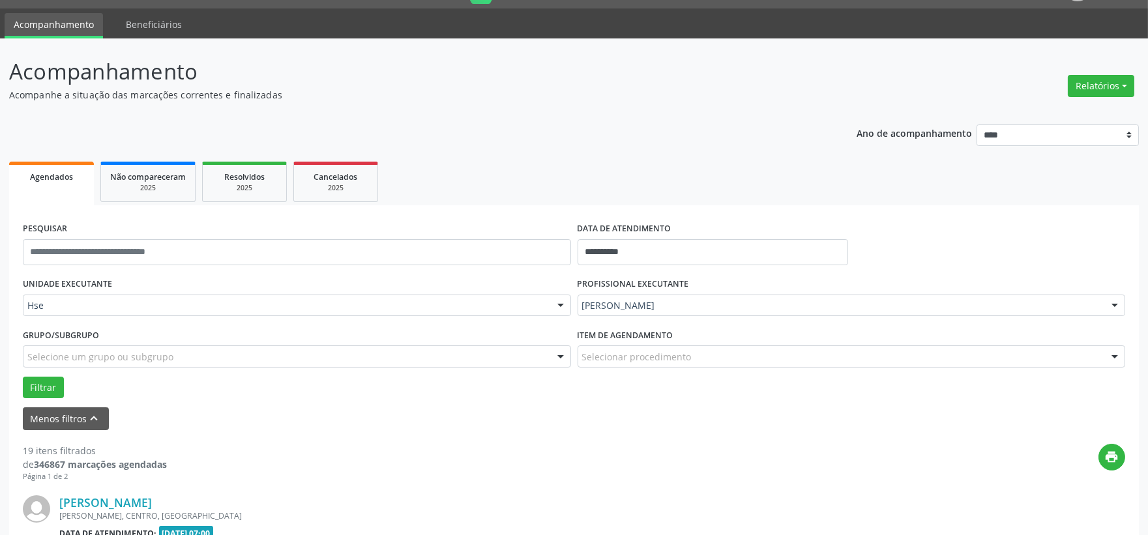
scroll to position [178, 0]
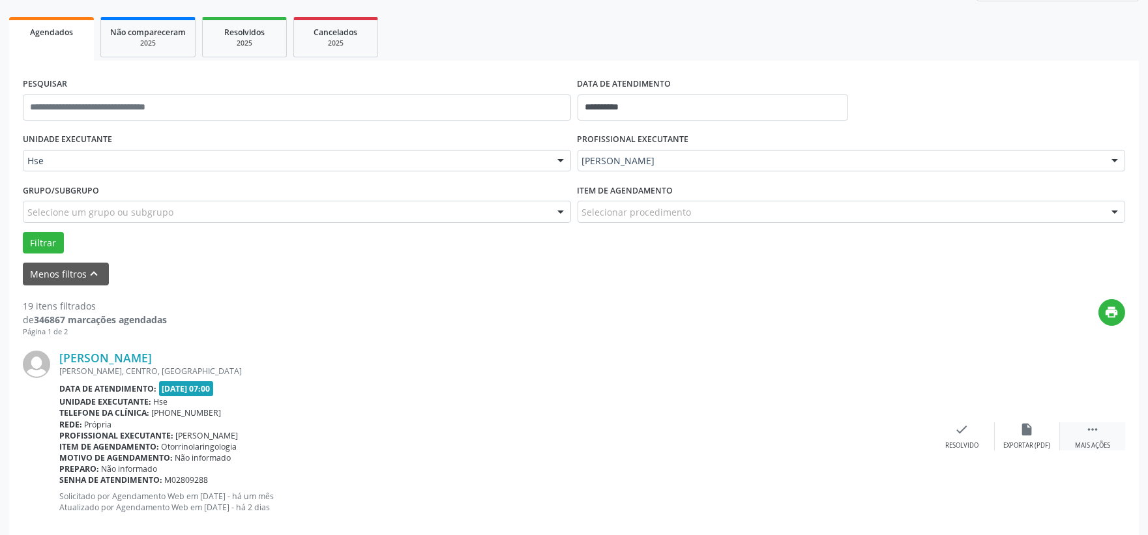
click at [1106, 441] on div "Mais ações" at bounding box center [1092, 445] width 35 height 9
click at [1034, 424] on icon "alarm_off" at bounding box center [1027, 430] width 14 height 14
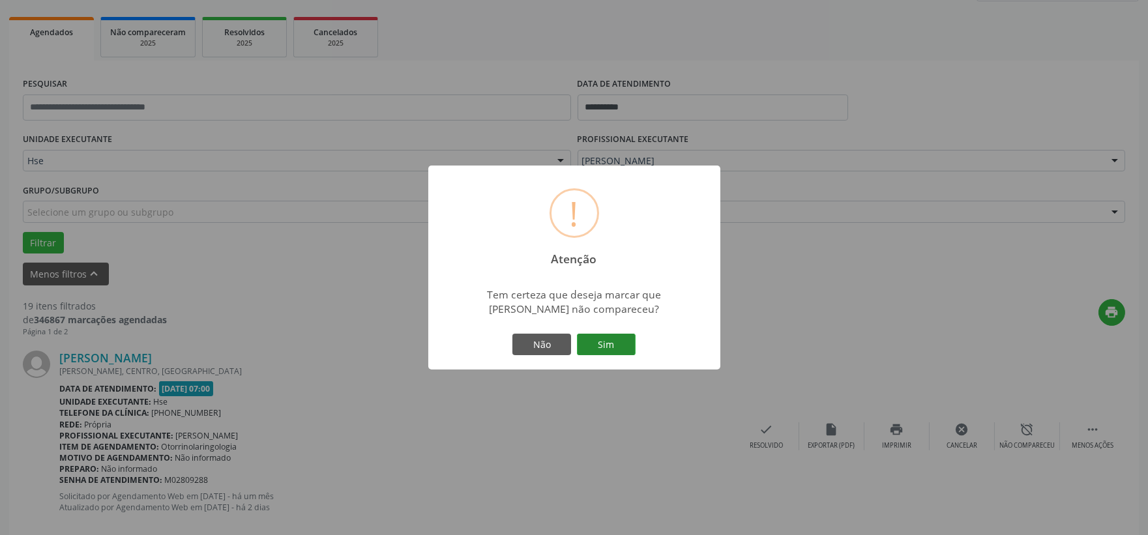
click at [618, 341] on button "Sim" at bounding box center [606, 345] width 59 height 22
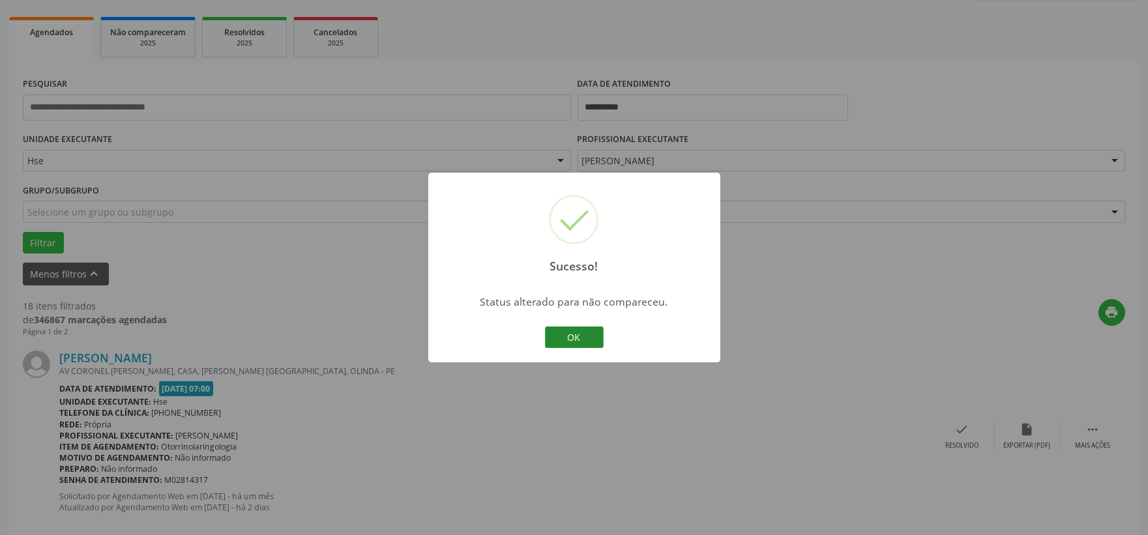
click at [585, 339] on button "OK" at bounding box center [574, 338] width 59 height 22
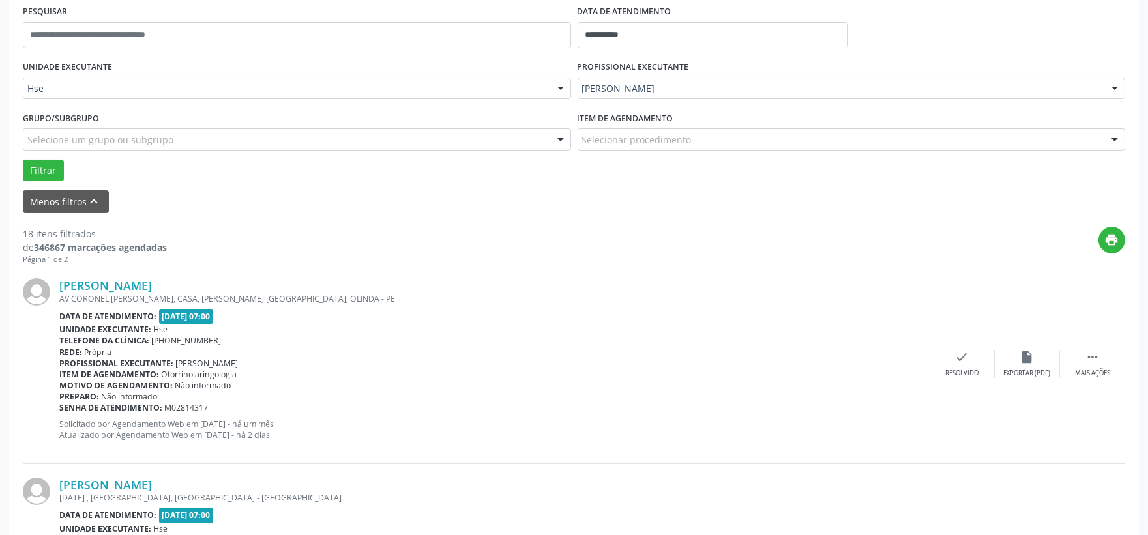
scroll to position [323, 0]
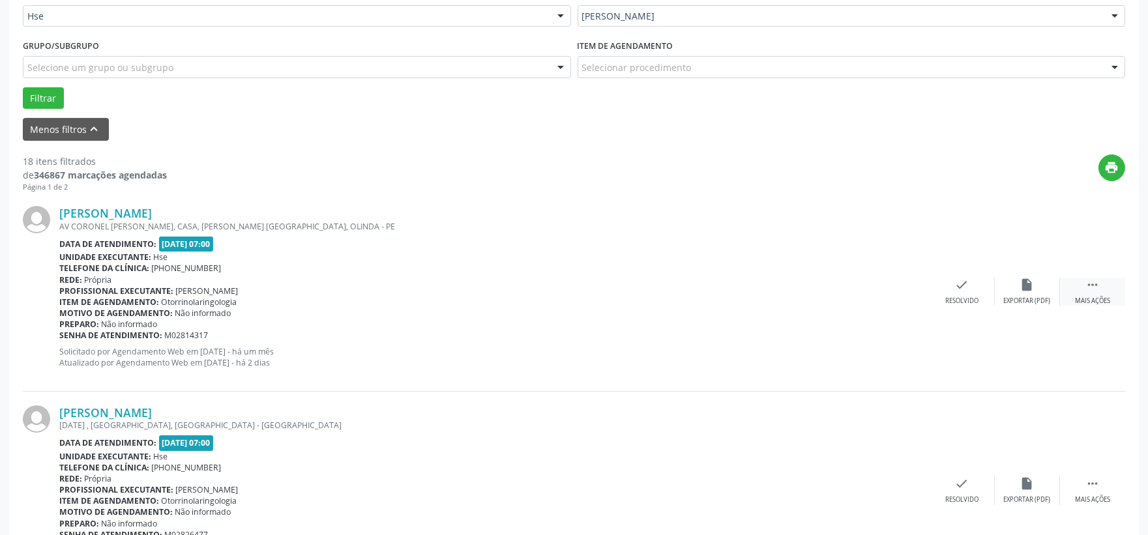
click at [1084, 288] on div " Mais ações" at bounding box center [1092, 292] width 65 height 28
click at [1026, 292] on div "alarm_off Não compareceu" at bounding box center [1027, 292] width 65 height 28
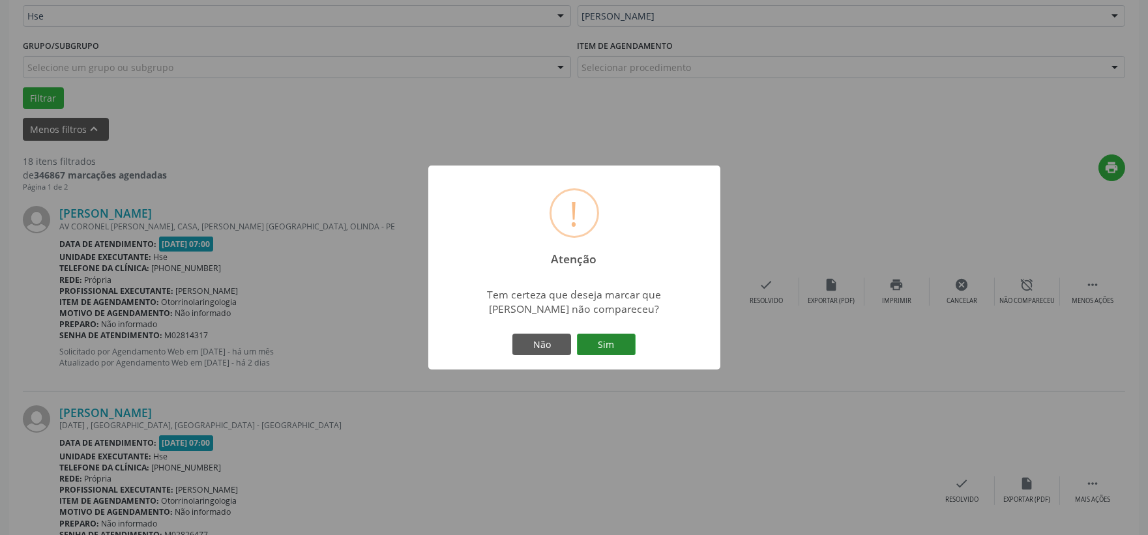
click at [614, 341] on button "Sim" at bounding box center [606, 345] width 59 height 22
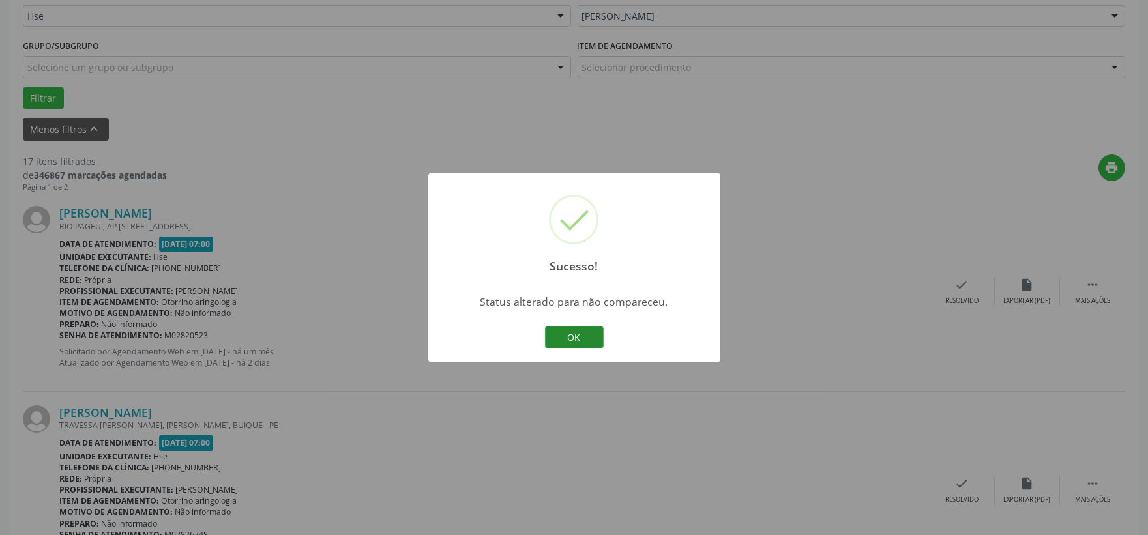
click at [589, 336] on button "OK" at bounding box center [574, 338] width 59 height 22
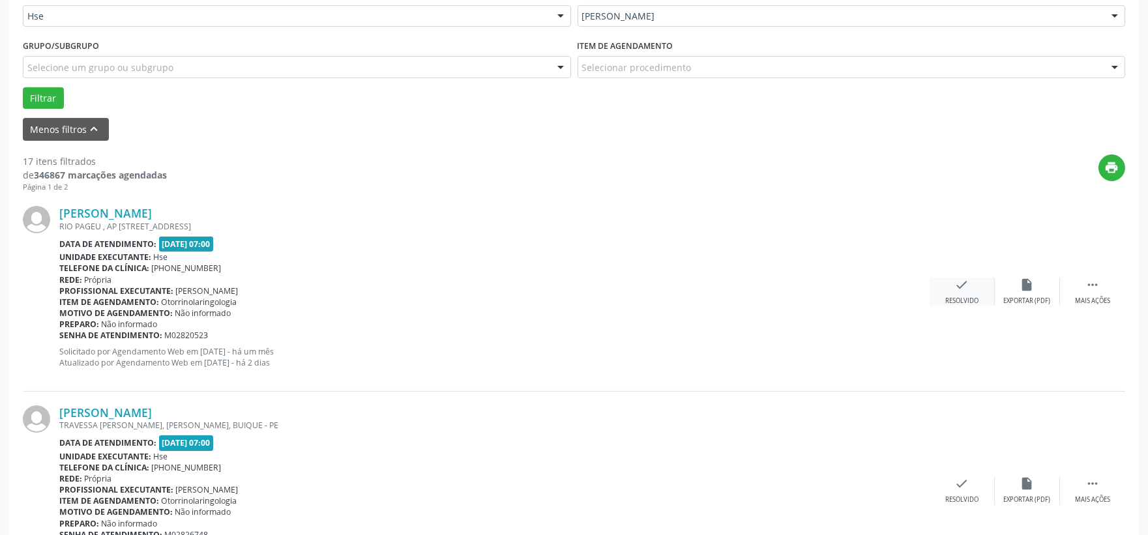
click at [974, 278] on div "check Resolvido" at bounding box center [962, 292] width 65 height 28
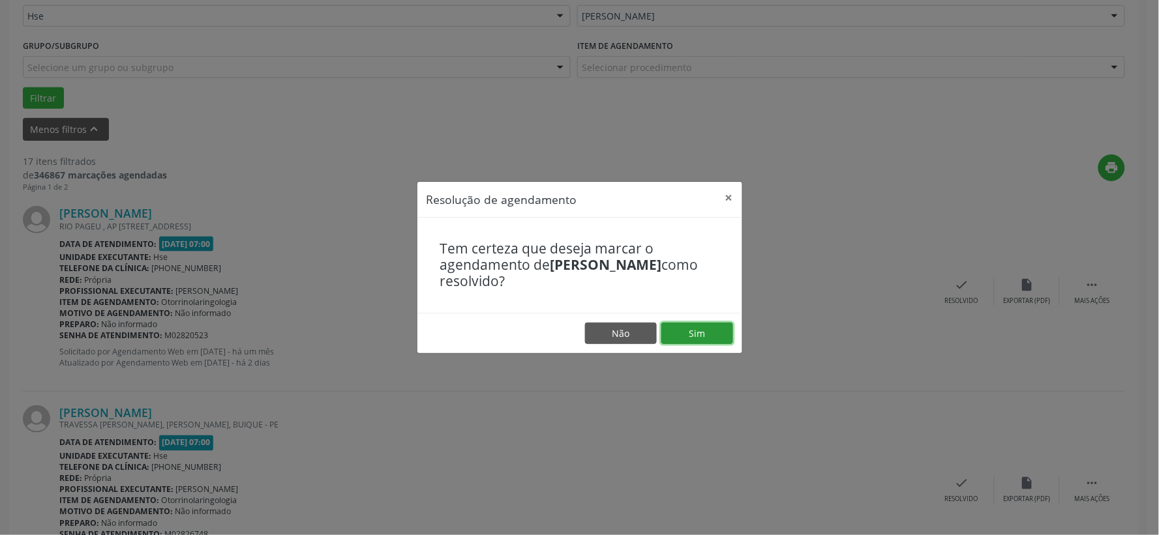
click at [694, 331] on button "Sim" at bounding box center [697, 334] width 72 height 22
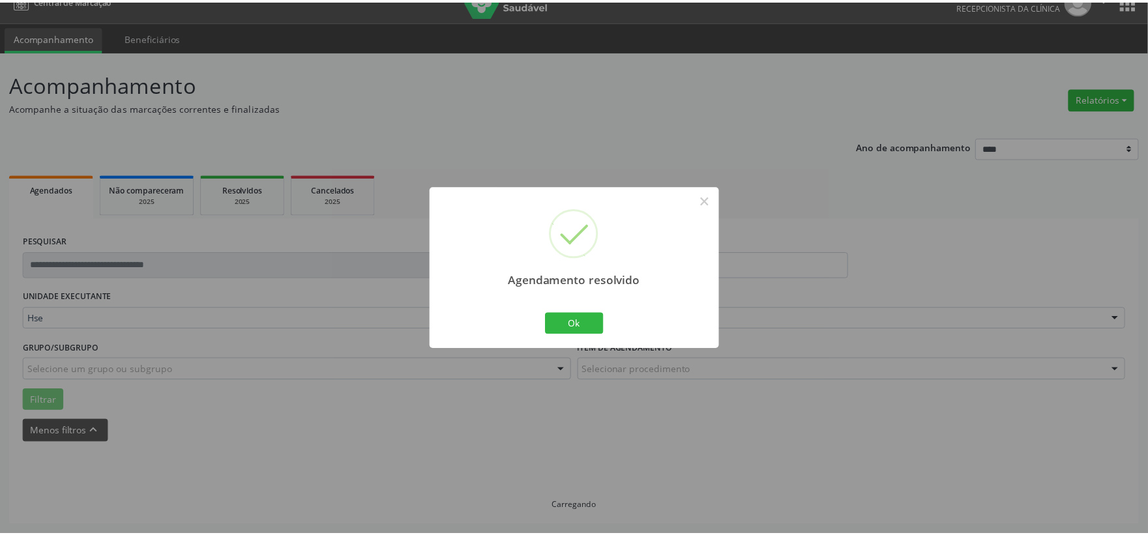
scroll to position [20, 0]
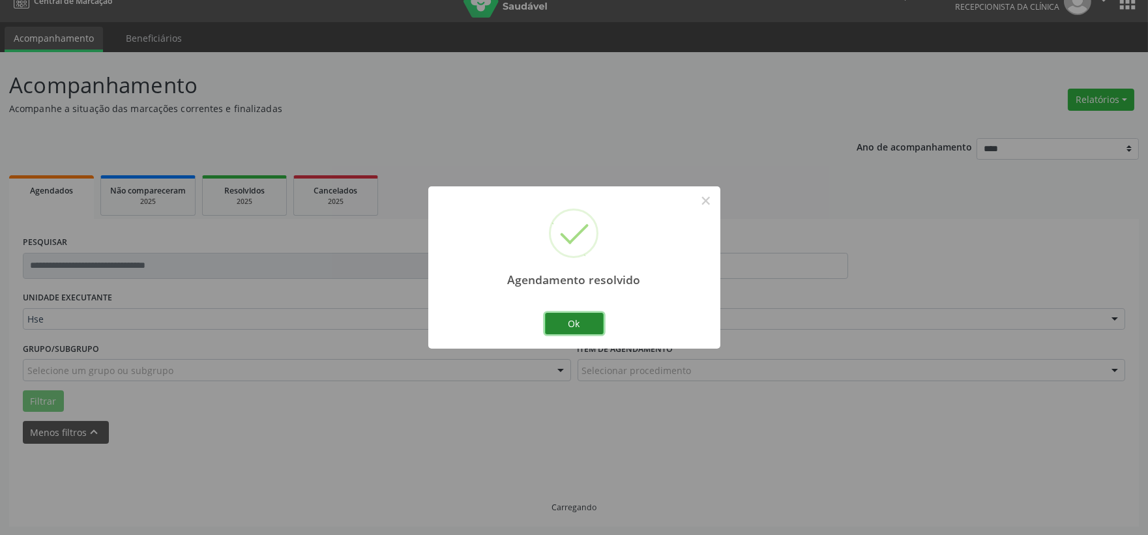
click at [572, 318] on button "Ok" at bounding box center [574, 324] width 59 height 22
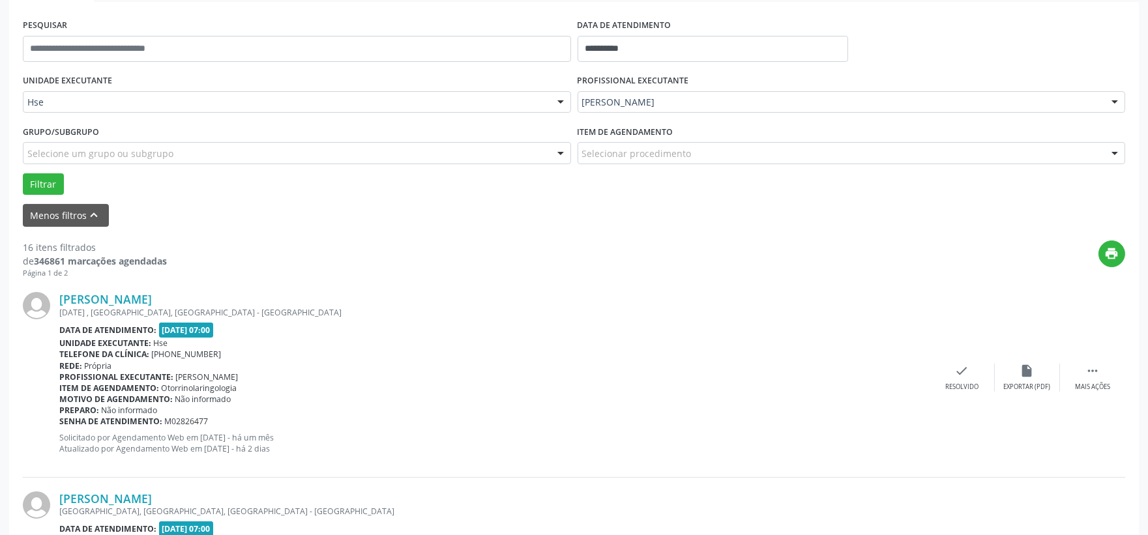
scroll to position [309, 0]
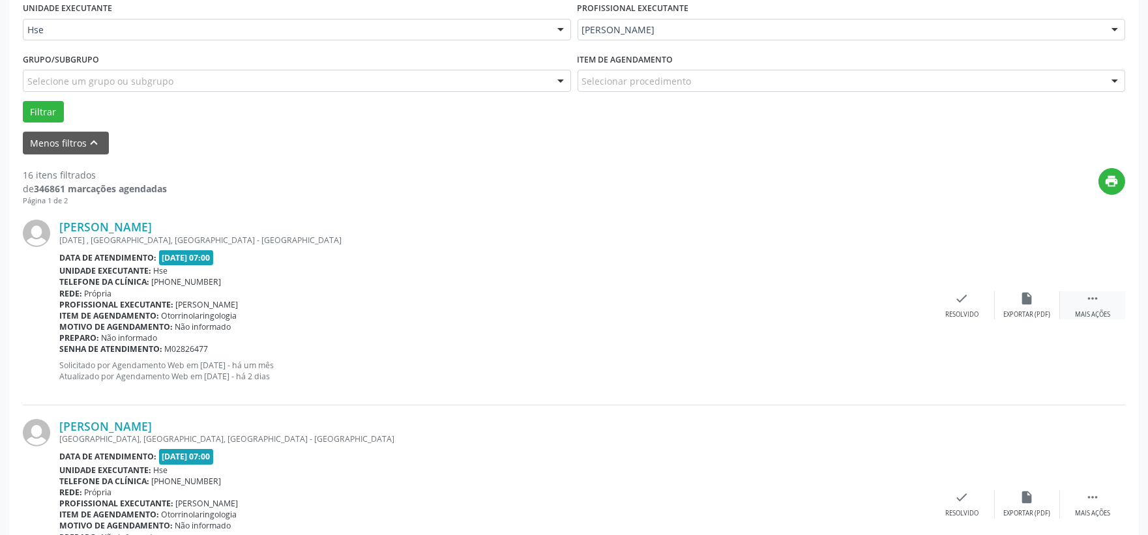
click at [1076, 304] on div " Mais ações" at bounding box center [1092, 305] width 65 height 28
click at [1035, 306] on div "alarm_off Não compareceu" at bounding box center [1027, 305] width 65 height 28
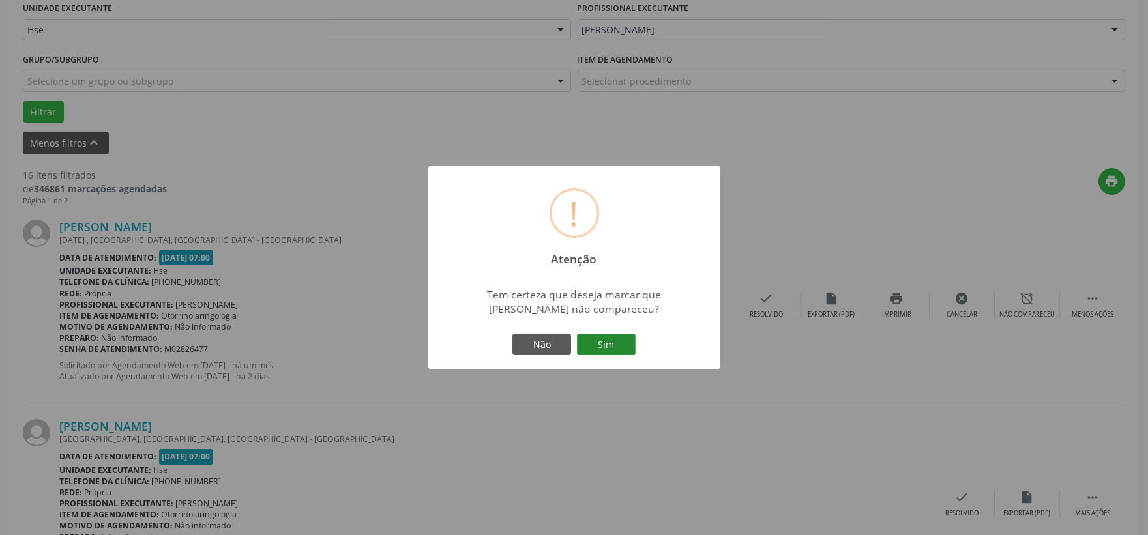
click at [614, 342] on button "Sim" at bounding box center [606, 345] width 59 height 22
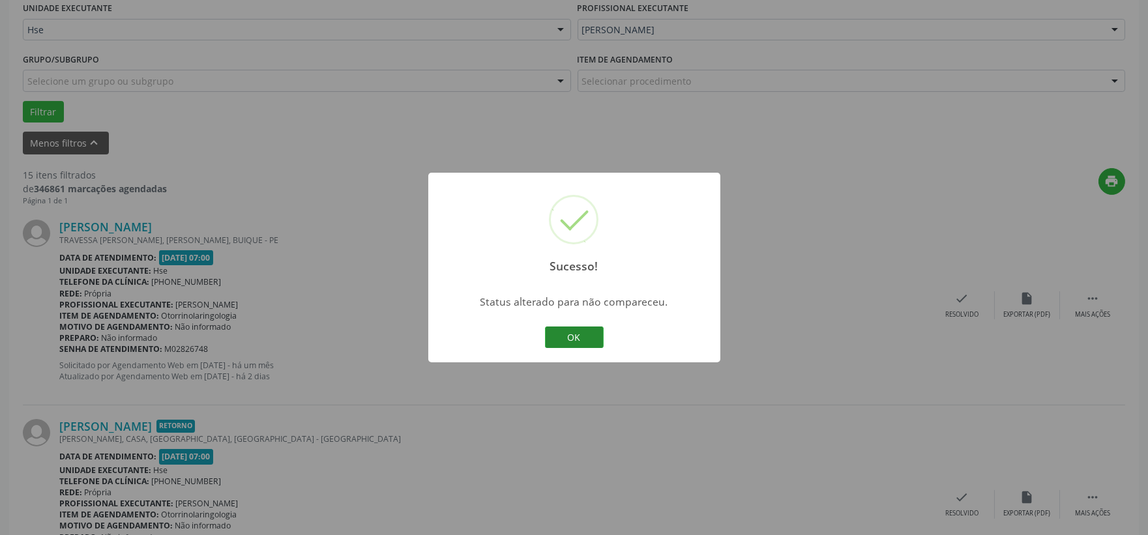
click at [558, 329] on button "OK" at bounding box center [574, 338] width 59 height 22
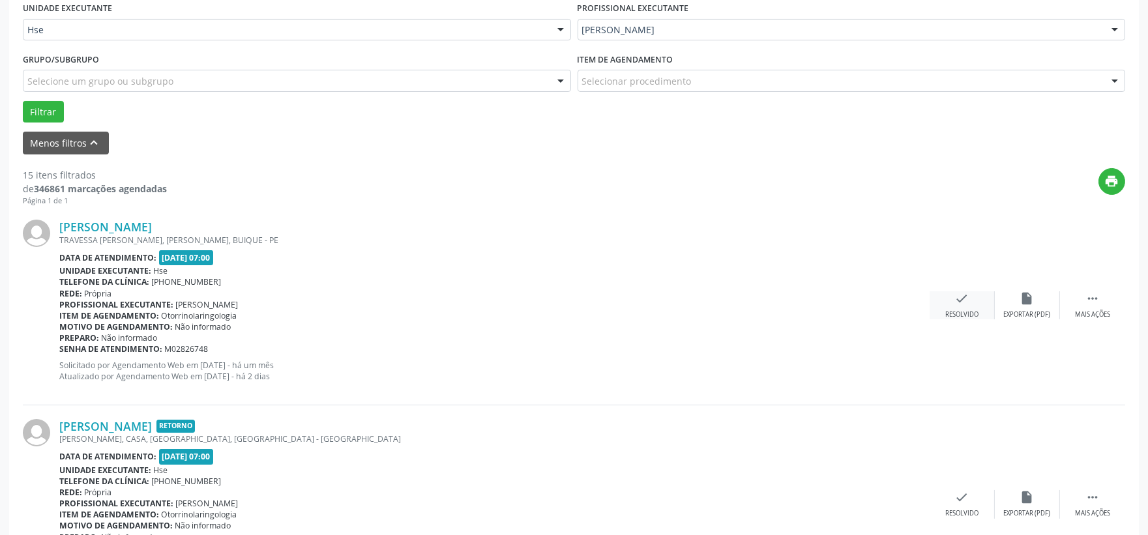
click at [960, 303] on icon "check" at bounding box center [962, 298] width 14 height 14
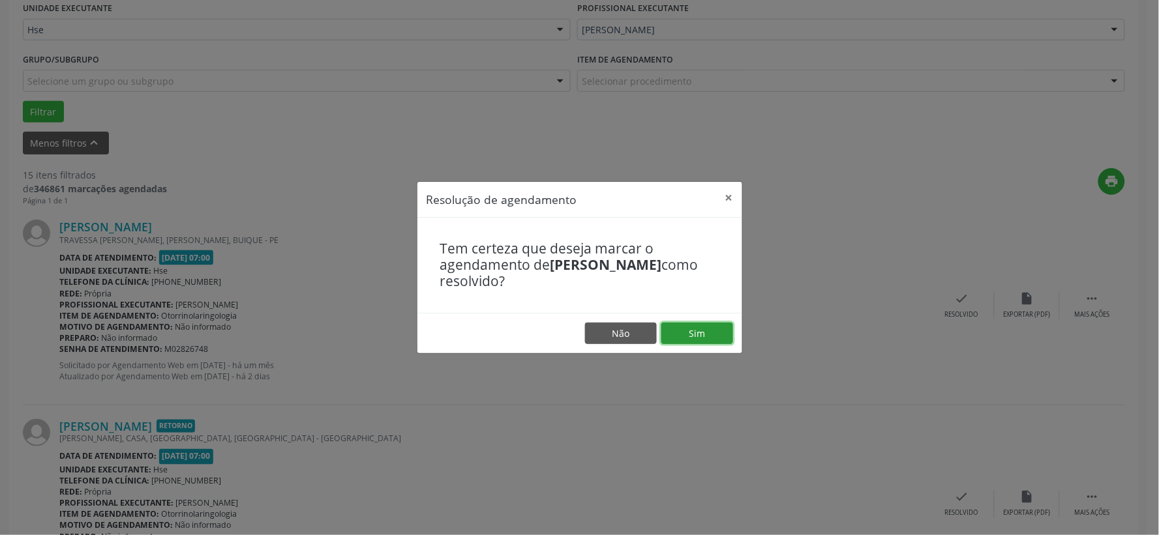
click at [721, 331] on button "Sim" at bounding box center [697, 334] width 72 height 22
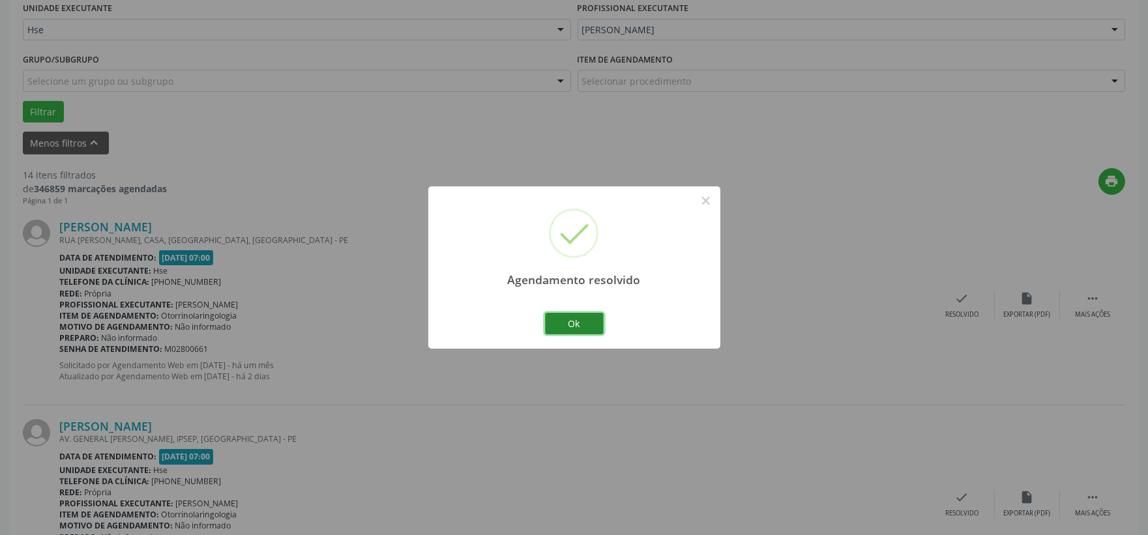
click at [563, 321] on button "Ok" at bounding box center [574, 324] width 59 height 22
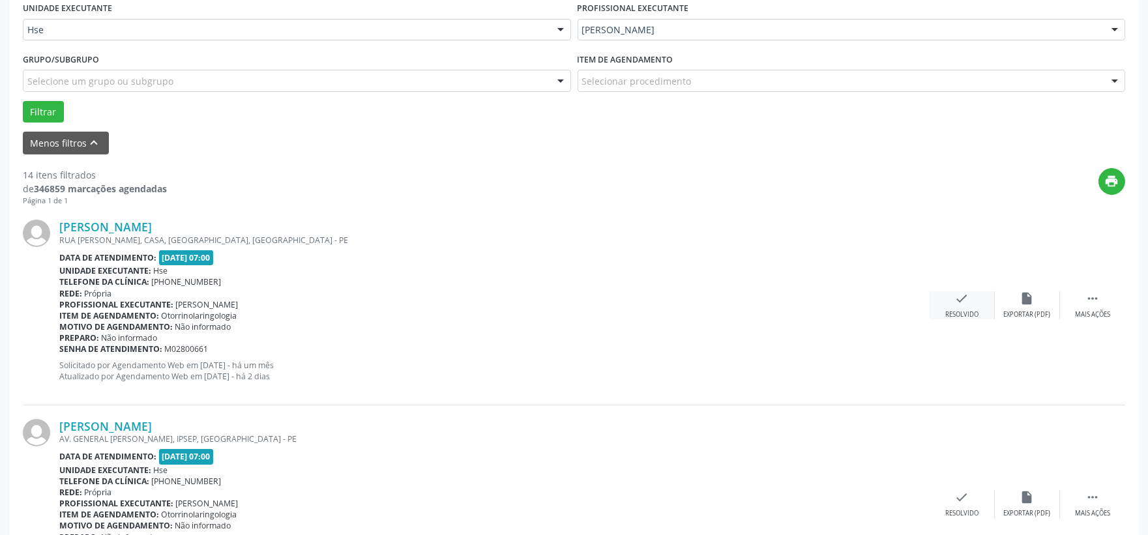
click at [942, 293] on div "check Resolvido" at bounding box center [962, 305] width 65 height 28
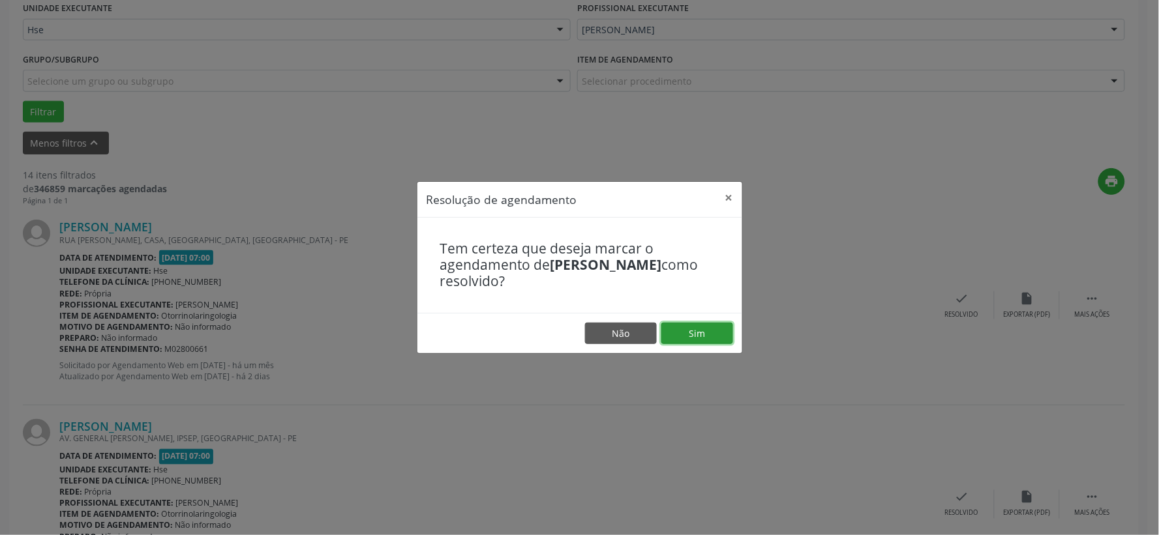
click at [706, 329] on button "Sim" at bounding box center [697, 334] width 72 height 22
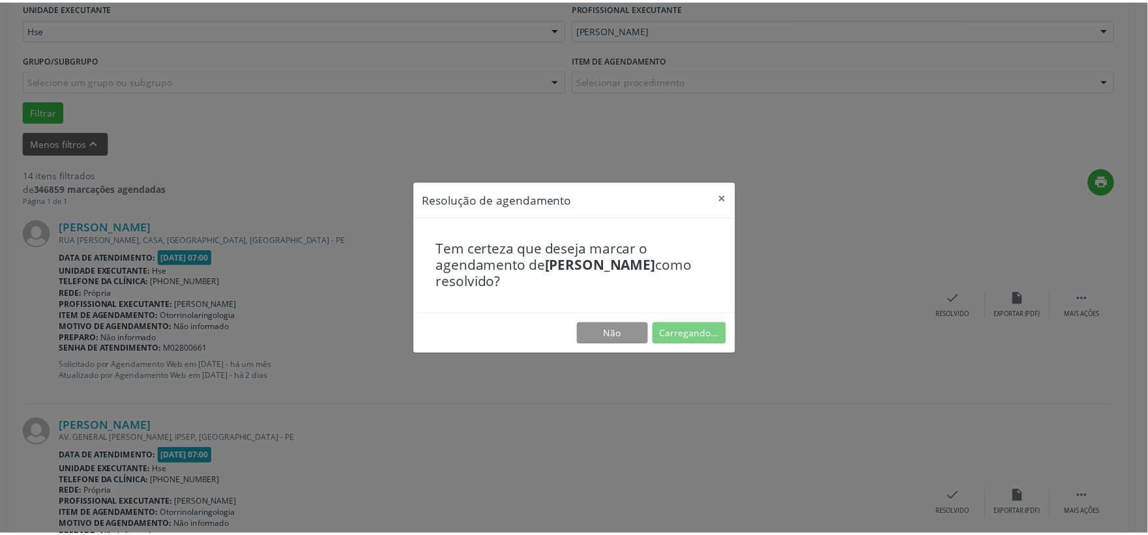
scroll to position [20, 0]
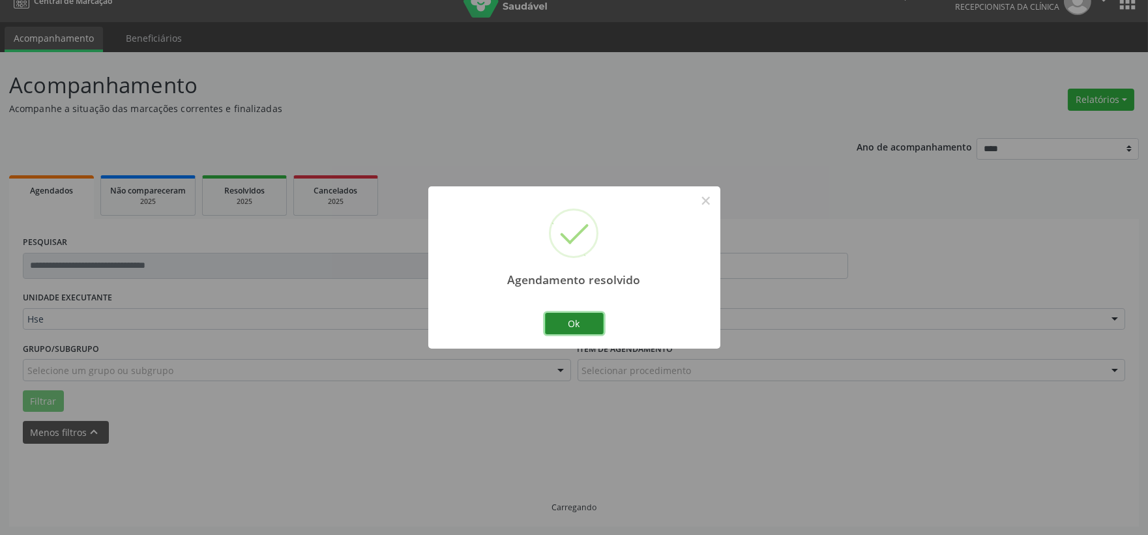
click at [569, 321] on button "Ok" at bounding box center [574, 324] width 59 height 22
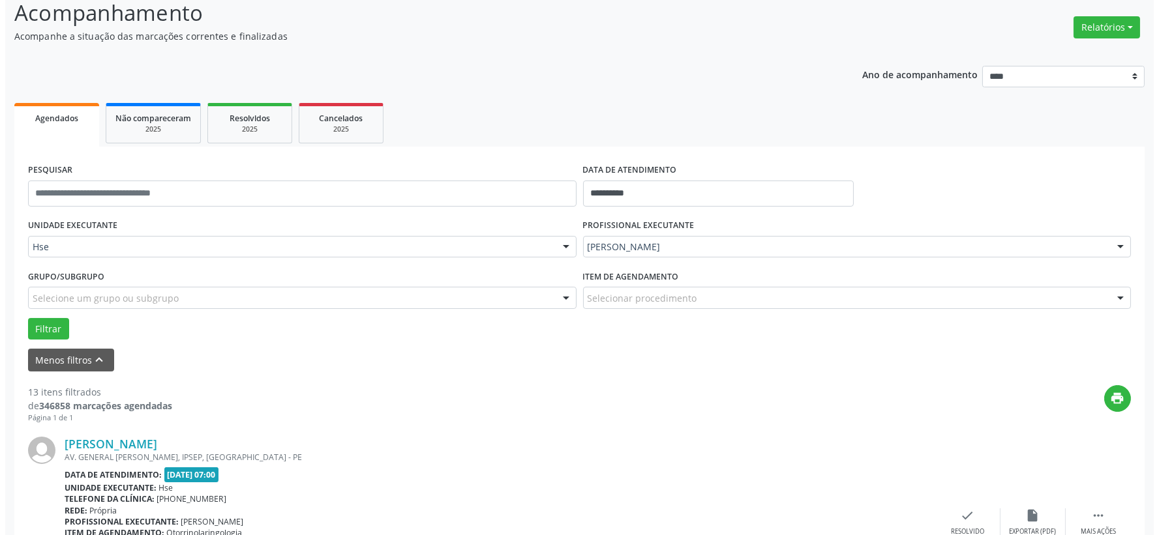
scroll to position [237, 0]
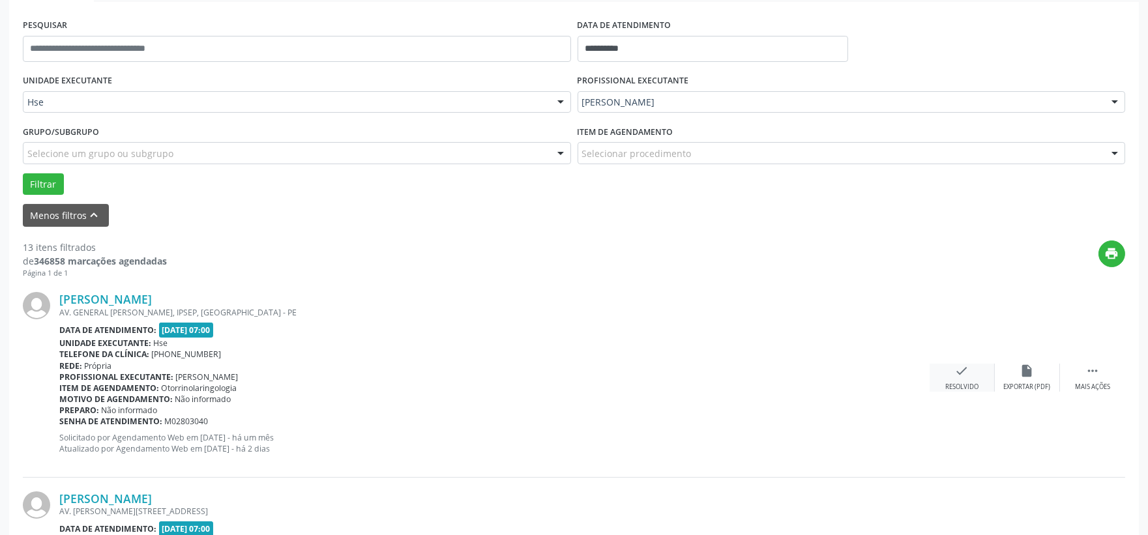
click at [953, 387] on div "Resolvido" at bounding box center [962, 387] width 33 height 9
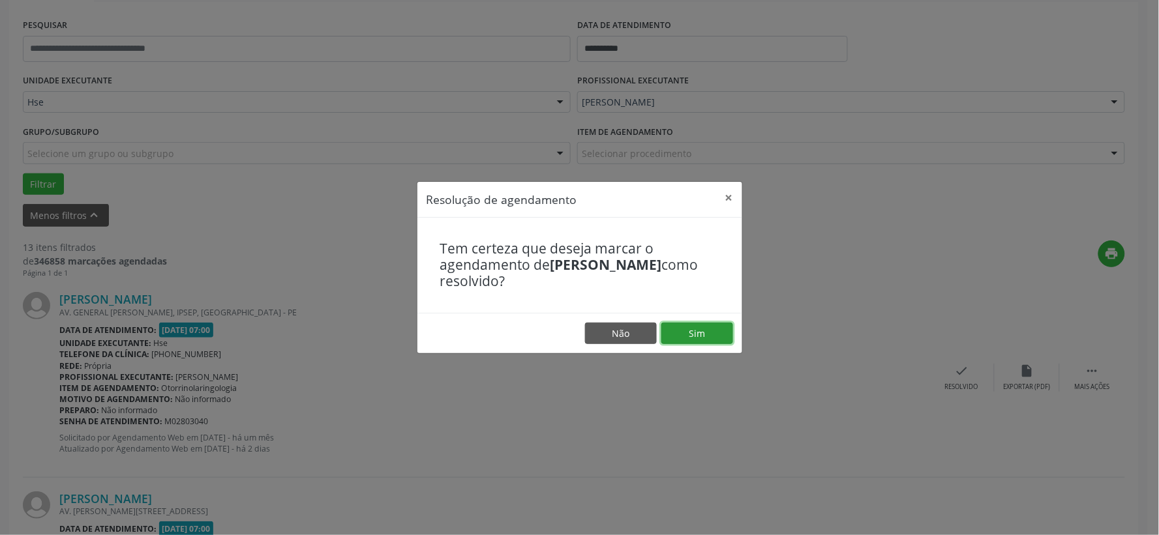
click at [683, 327] on button "Sim" at bounding box center [697, 334] width 72 height 22
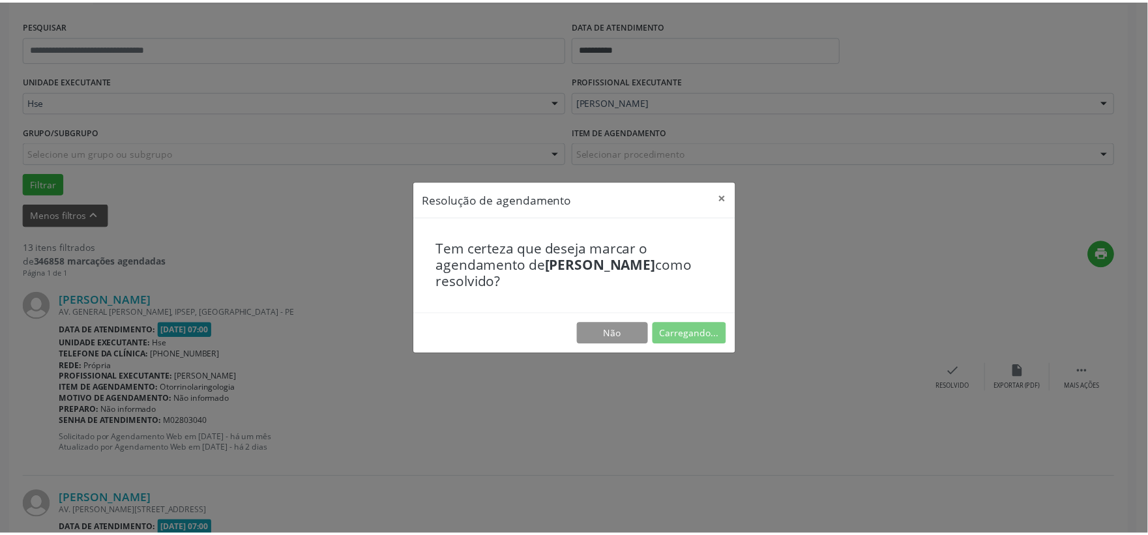
scroll to position [20, 0]
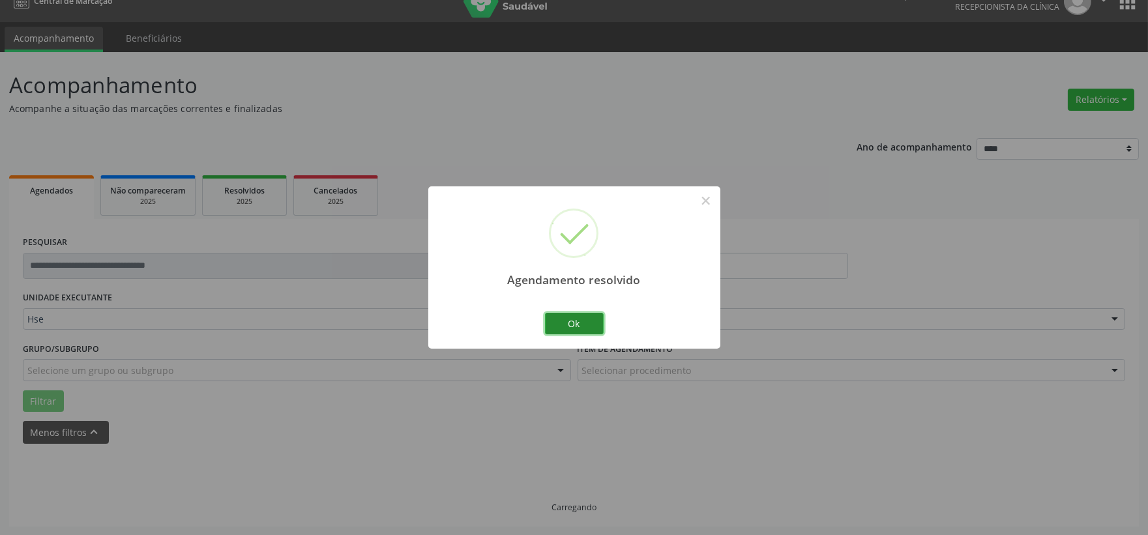
click at [585, 324] on button "Ok" at bounding box center [574, 324] width 59 height 22
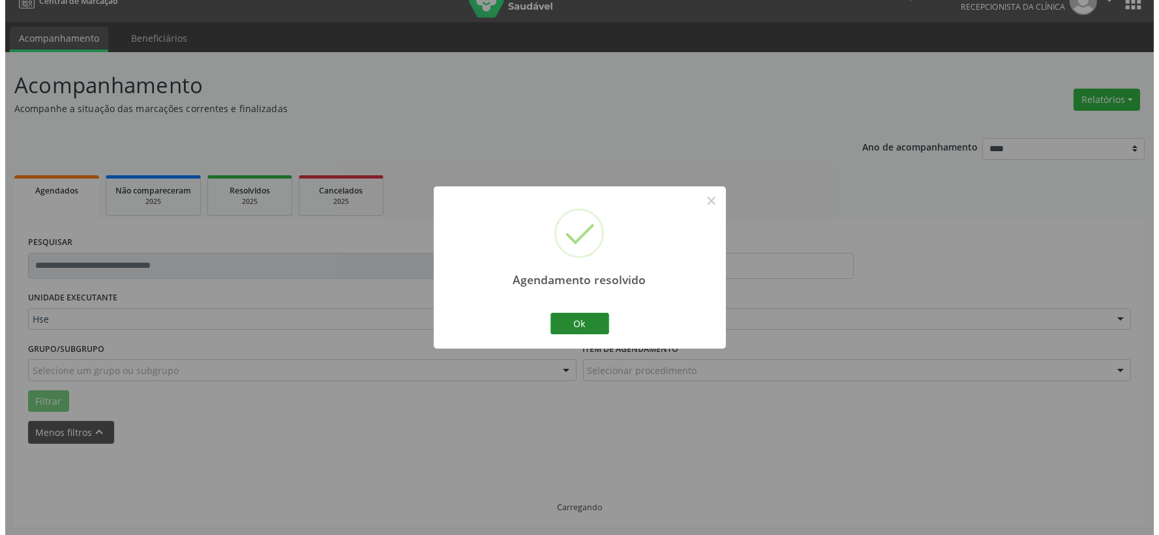
scroll to position [237, 0]
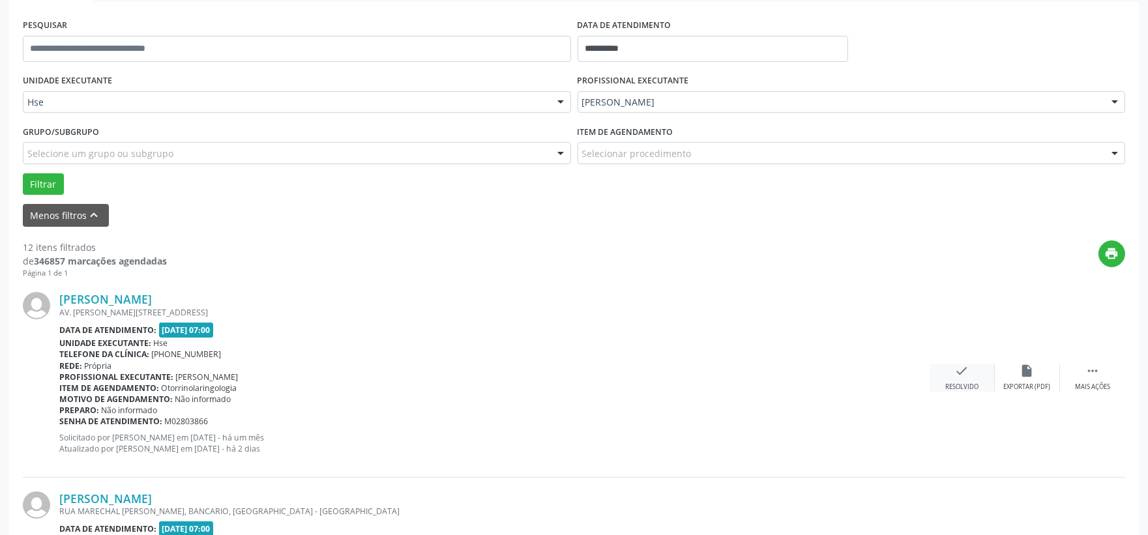
click at [953, 381] on div "check Resolvido" at bounding box center [962, 378] width 65 height 28
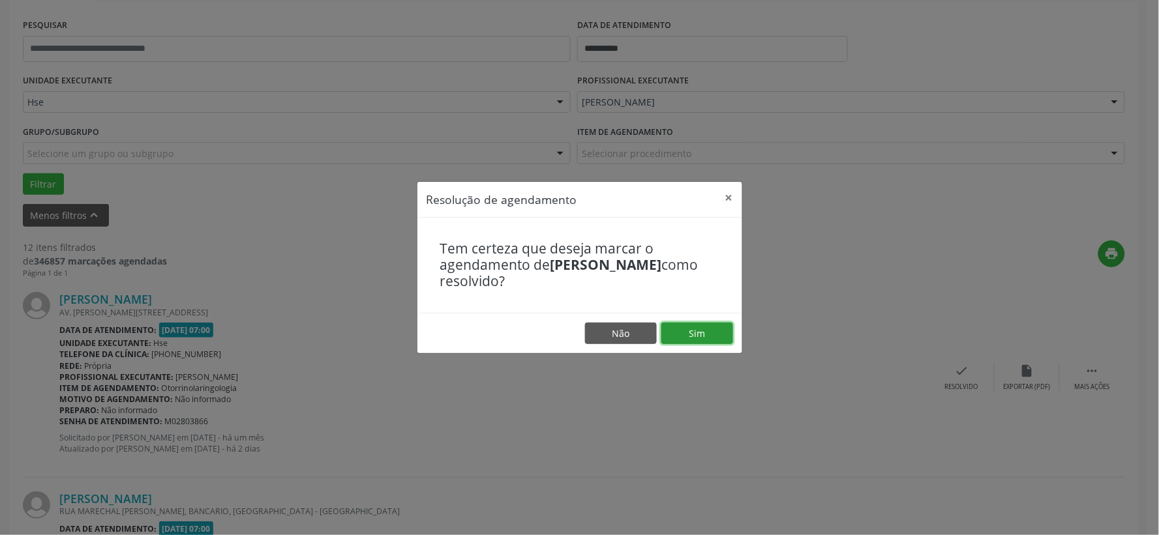
click at [715, 340] on button "Sim" at bounding box center [697, 334] width 72 height 22
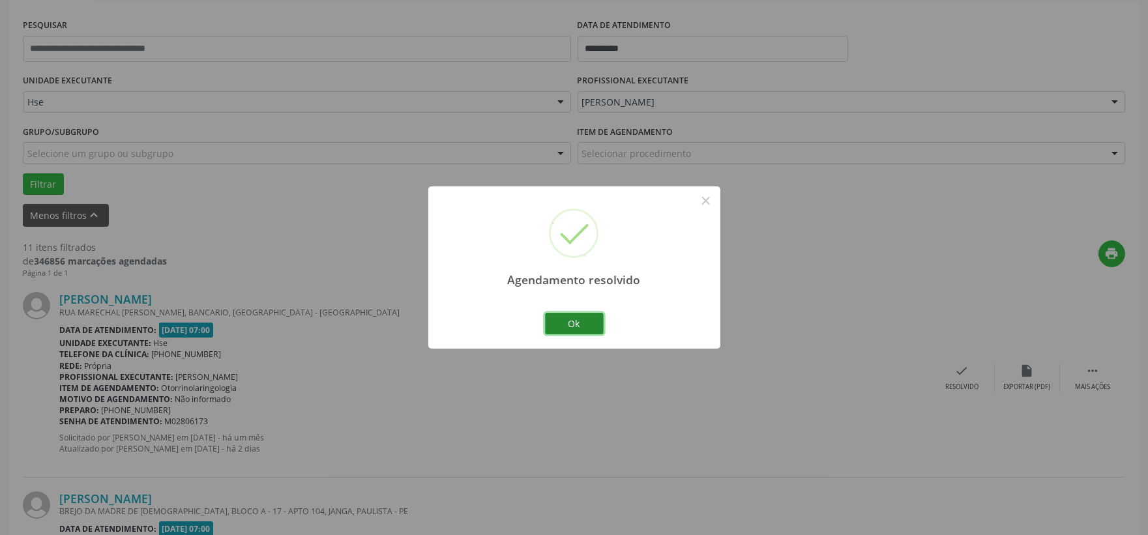
click at [578, 329] on button "Ok" at bounding box center [574, 324] width 59 height 22
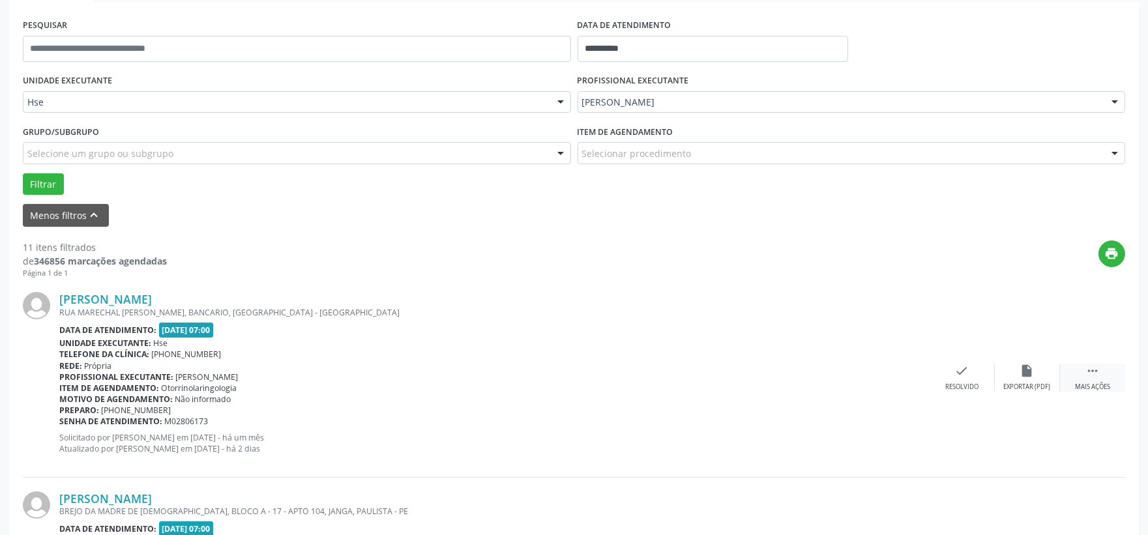
click at [1090, 375] on icon "" at bounding box center [1093, 371] width 14 height 14
click at [1030, 376] on icon "alarm_off" at bounding box center [1027, 371] width 14 height 14
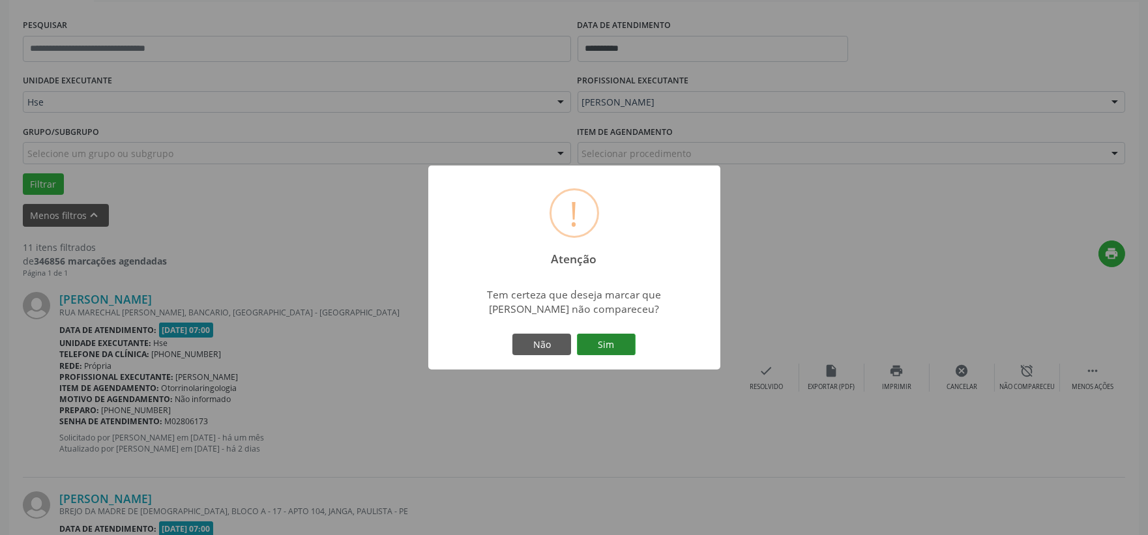
click at [622, 351] on button "Sim" at bounding box center [606, 345] width 59 height 22
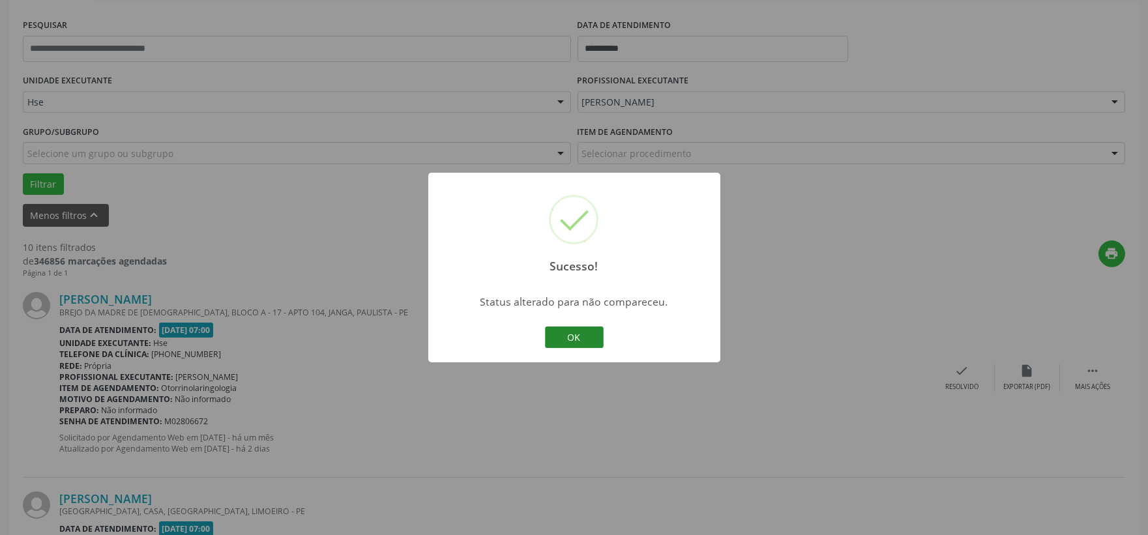
click at [570, 330] on button "OK" at bounding box center [574, 338] width 59 height 22
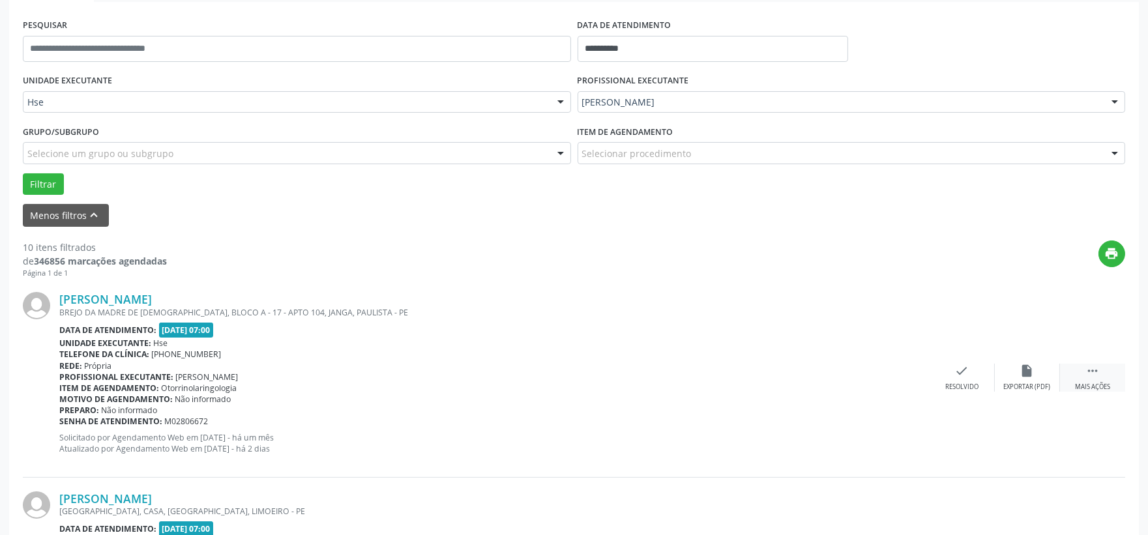
click at [1102, 372] on div " Mais ações" at bounding box center [1092, 378] width 65 height 28
click at [1024, 375] on icon "alarm_off" at bounding box center [1027, 371] width 14 height 14
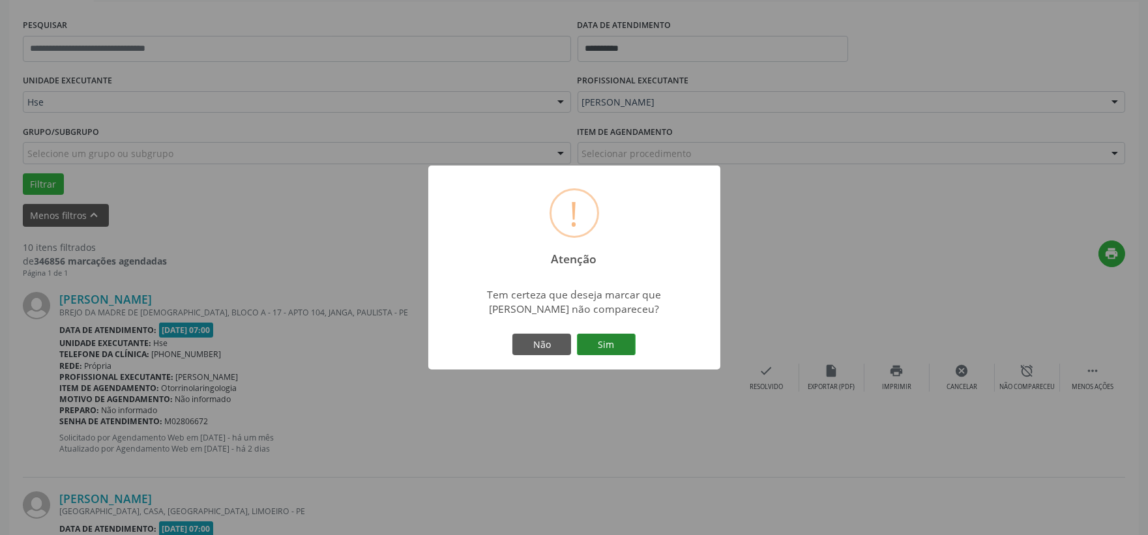
click at [627, 348] on button "Sim" at bounding box center [606, 345] width 59 height 22
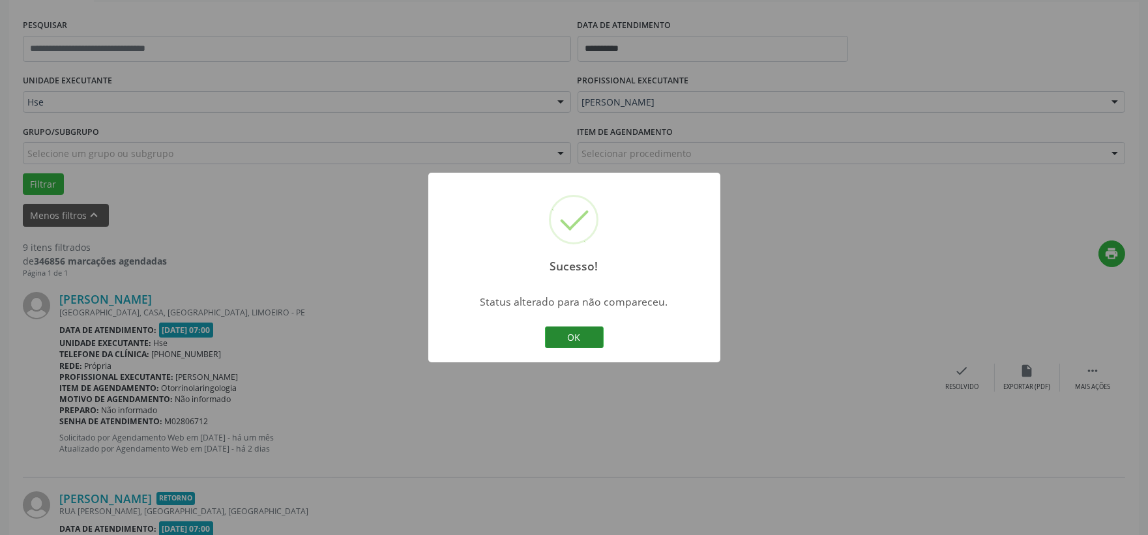
click at [578, 344] on button "OK" at bounding box center [574, 338] width 59 height 22
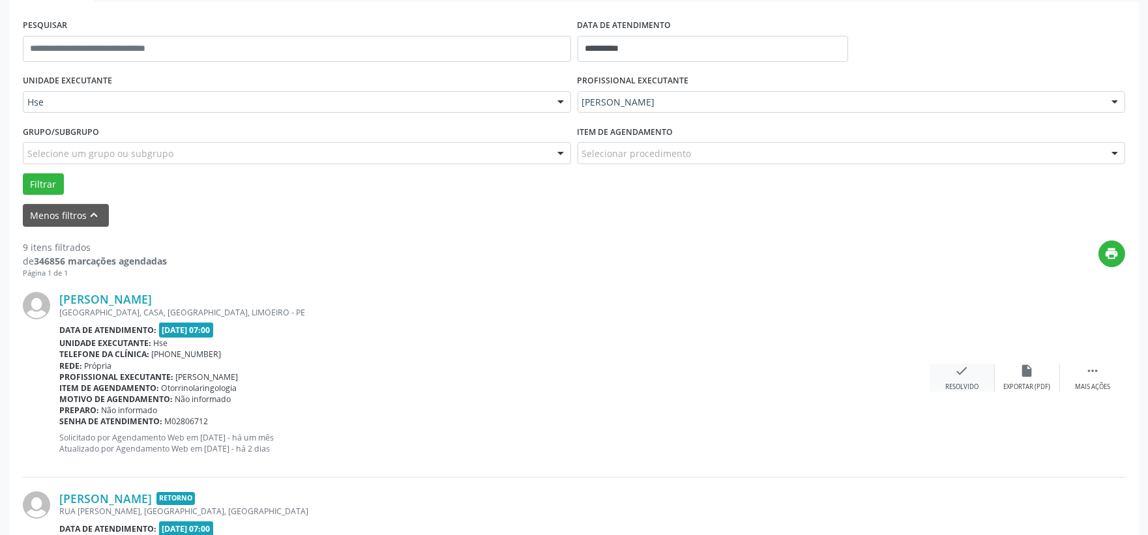
click at [950, 380] on div "check Resolvido" at bounding box center [962, 378] width 65 height 28
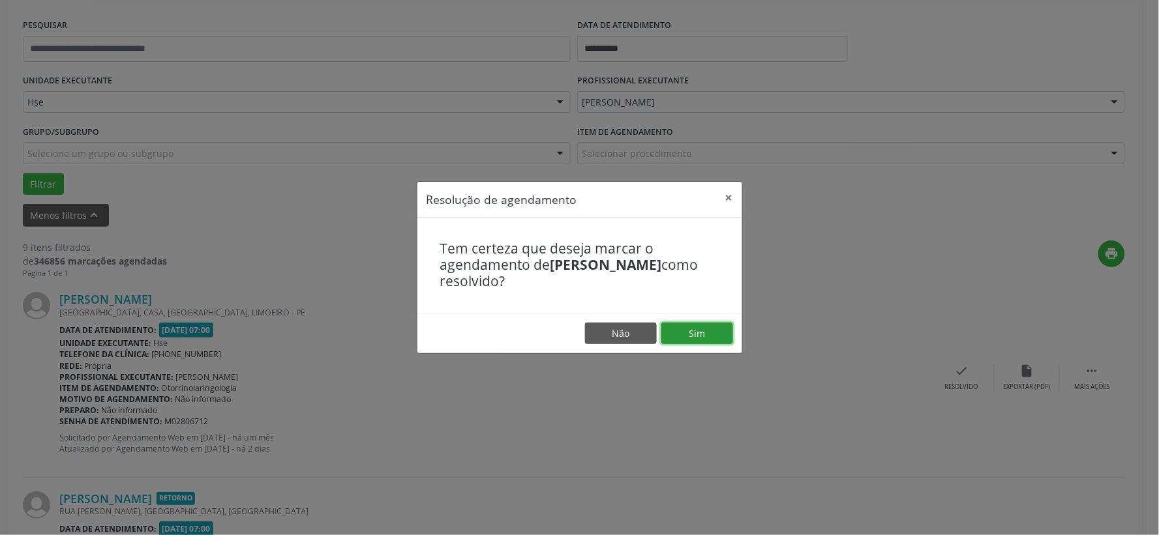
click at [696, 331] on button "Sim" at bounding box center [697, 334] width 72 height 22
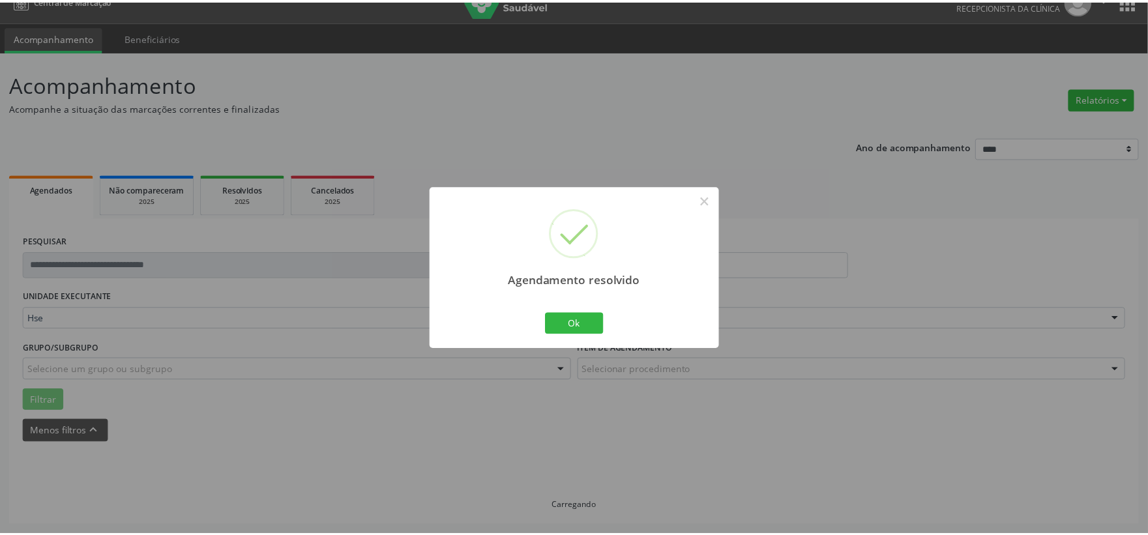
scroll to position [20, 0]
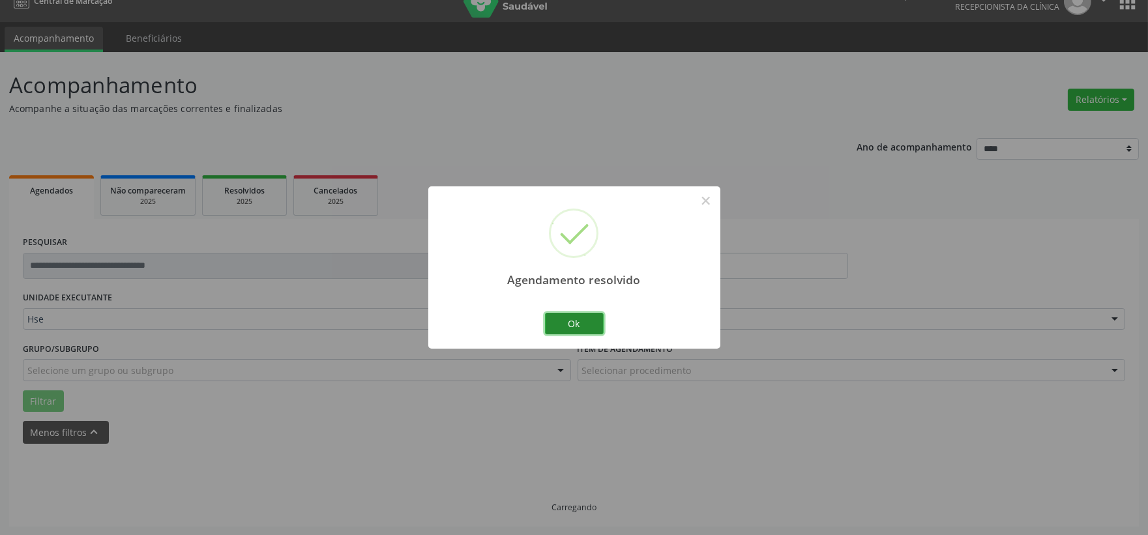
click at [577, 327] on button "Ok" at bounding box center [574, 324] width 59 height 22
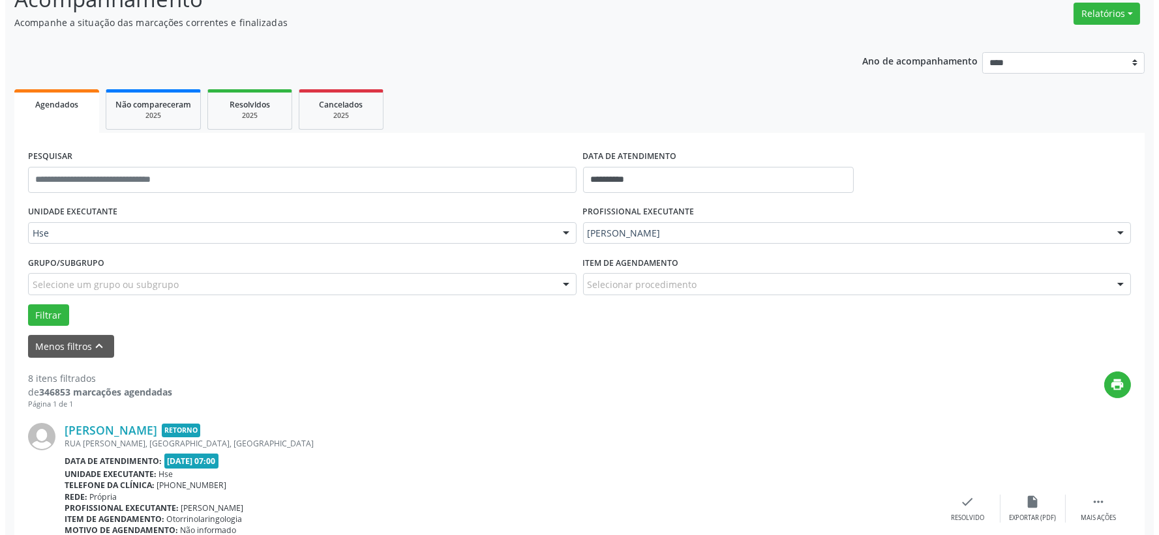
scroll to position [178, 0]
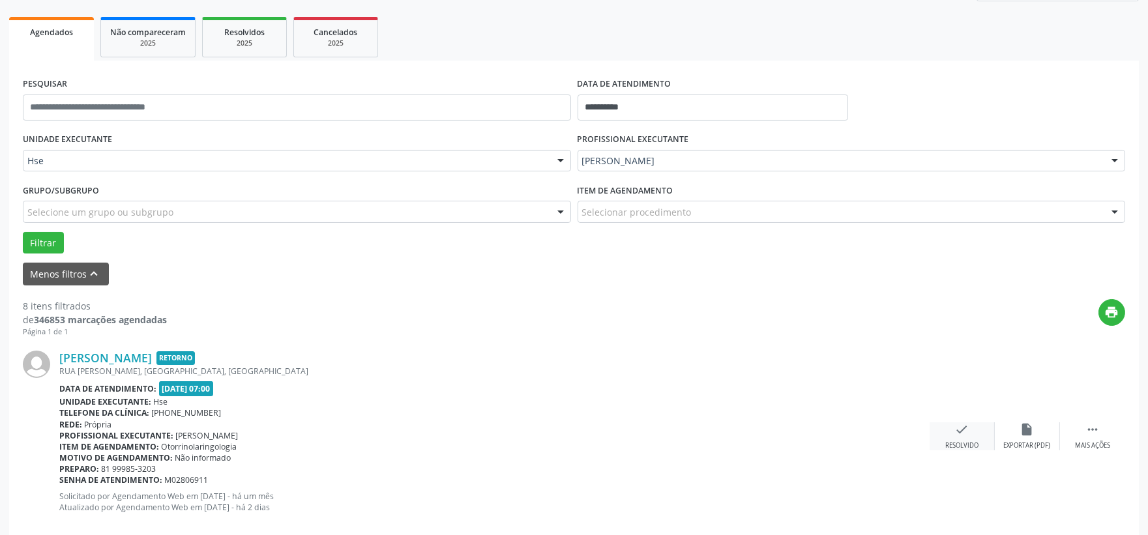
click at [942, 424] on div "check Resolvido" at bounding box center [962, 437] width 65 height 28
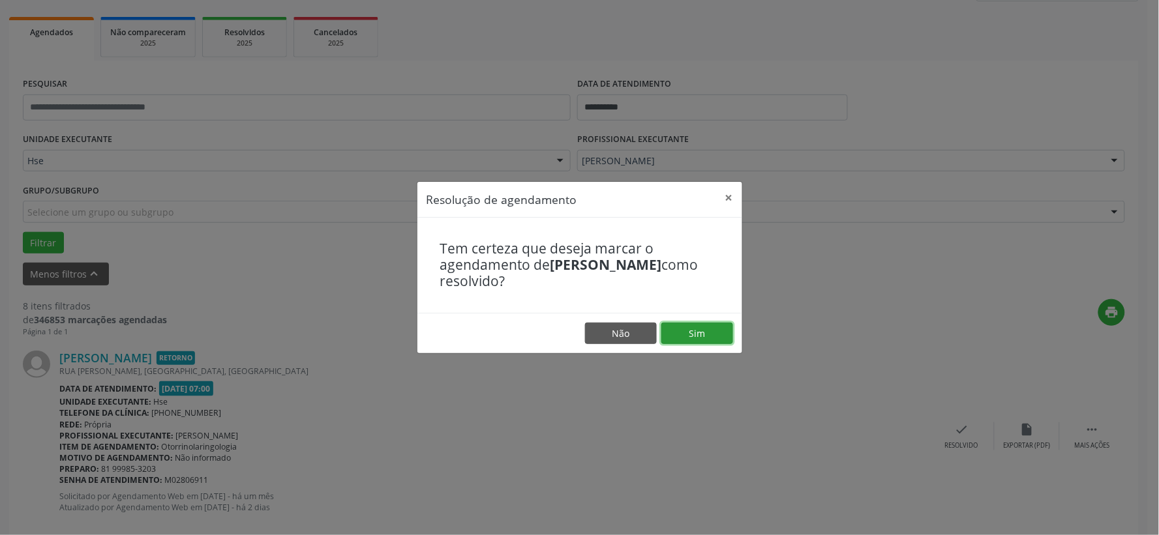
click at [694, 336] on button "Sim" at bounding box center [697, 334] width 72 height 22
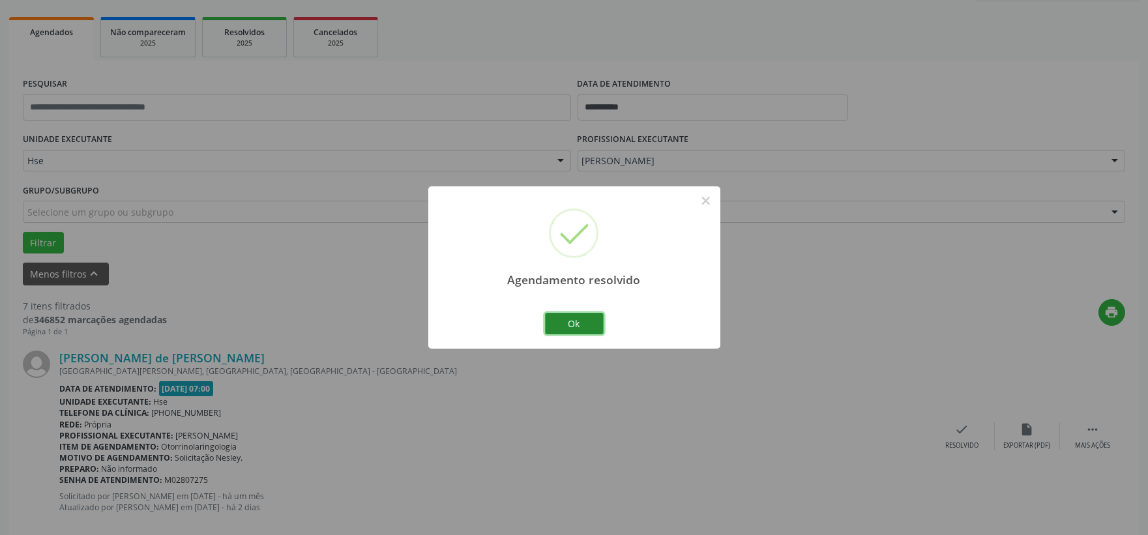
click at [579, 325] on button "Ok" at bounding box center [574, 324] width 59 height 22
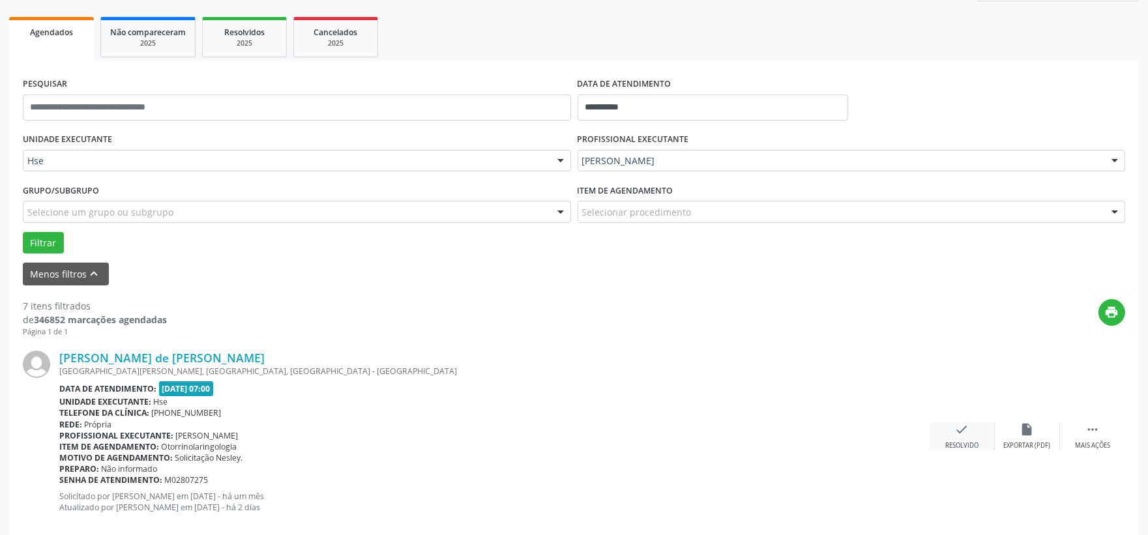
click at [965, 428] on icon "check" at bounding box center [962, 430] width 14 height 14
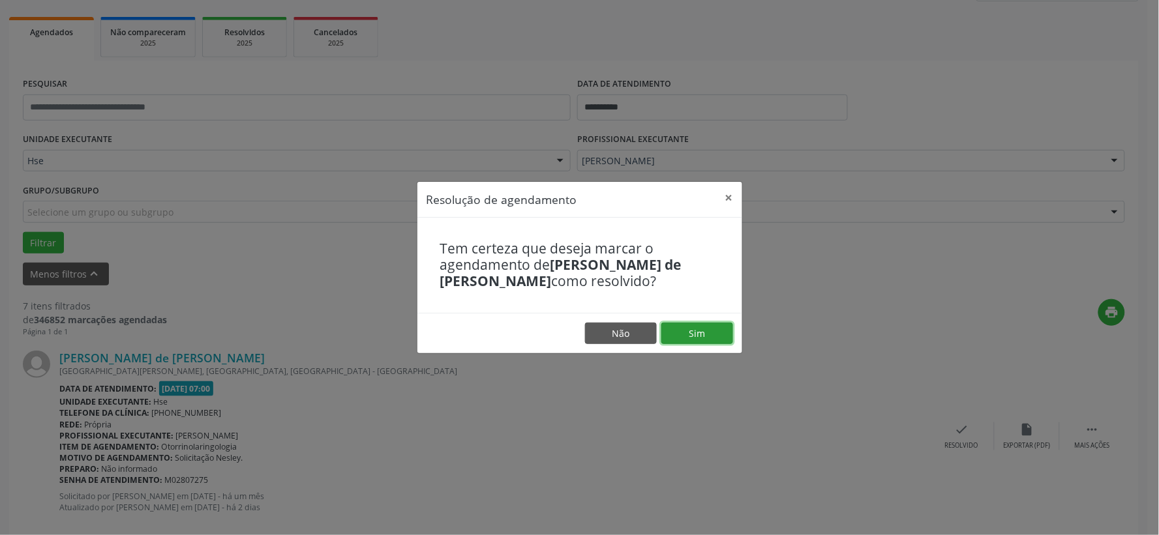
click at [707, 330] on button "Sim" at bounding box center [697, 334] width 72 height 22
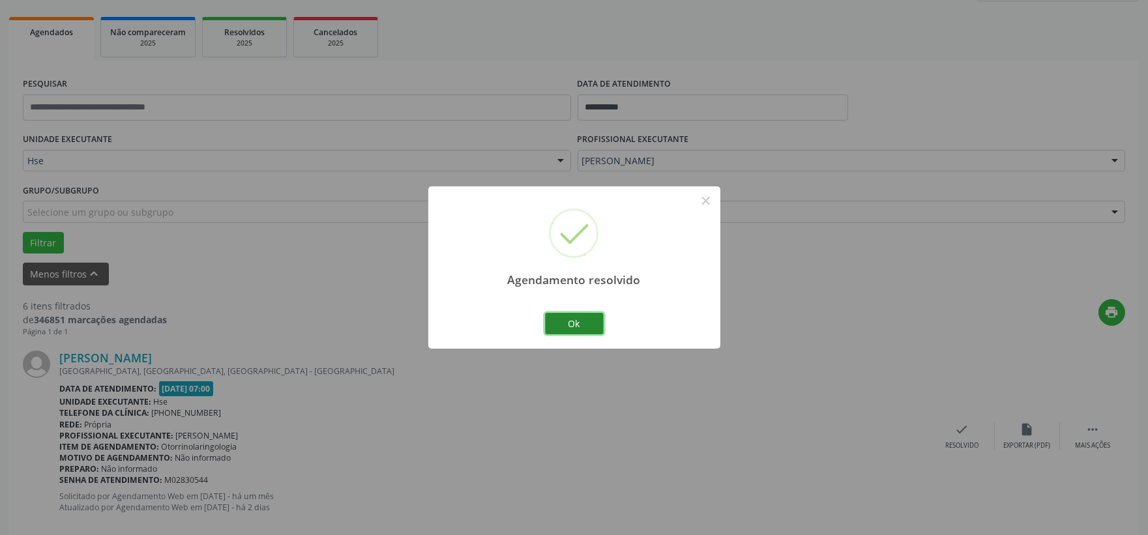
click at [561, 327] on button "Ok" at bounding box center [574, 324] width 59 height 22
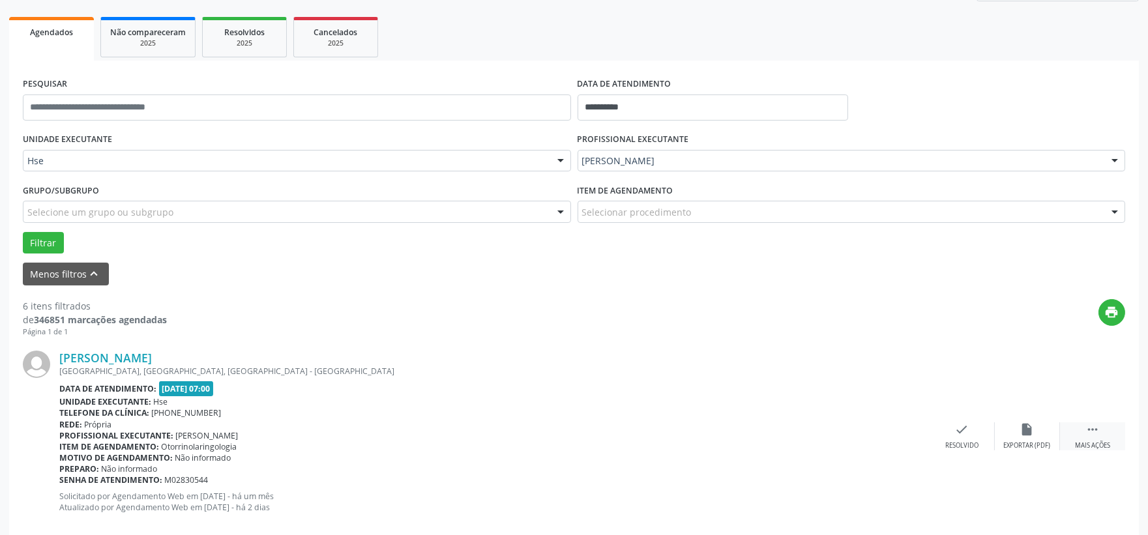
click at [1105, 433] on div " Mais ações" at bounding box center [1092, 437] width 65 height 28
click at [1033, 429] on icon "alarm_off" at bounding box center [1027, 430] width 14 height 14
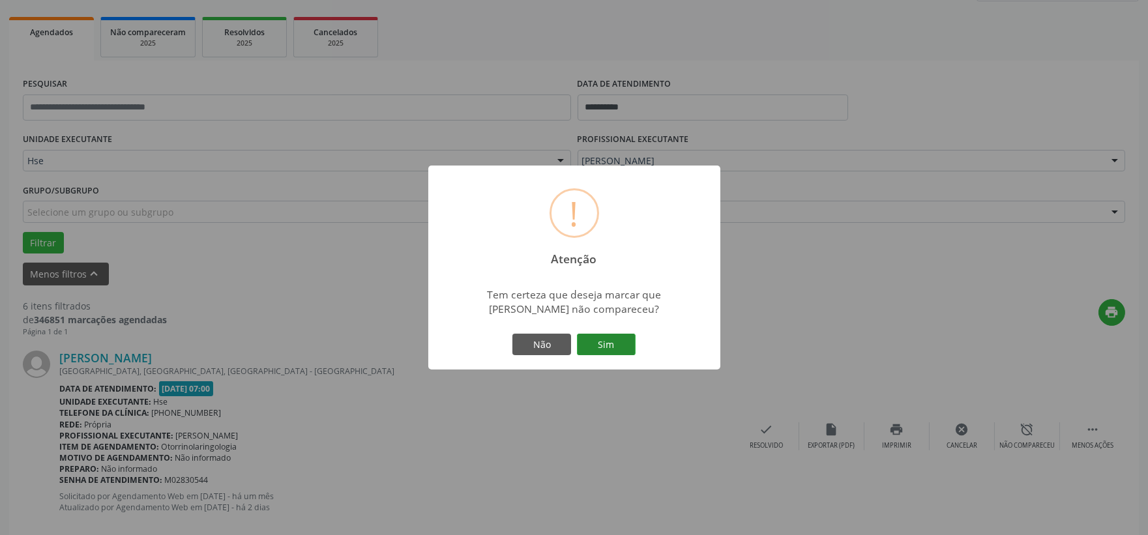
click at [622, 341] on button "Sim" at bounding box center [606, 345] width 59 height 22
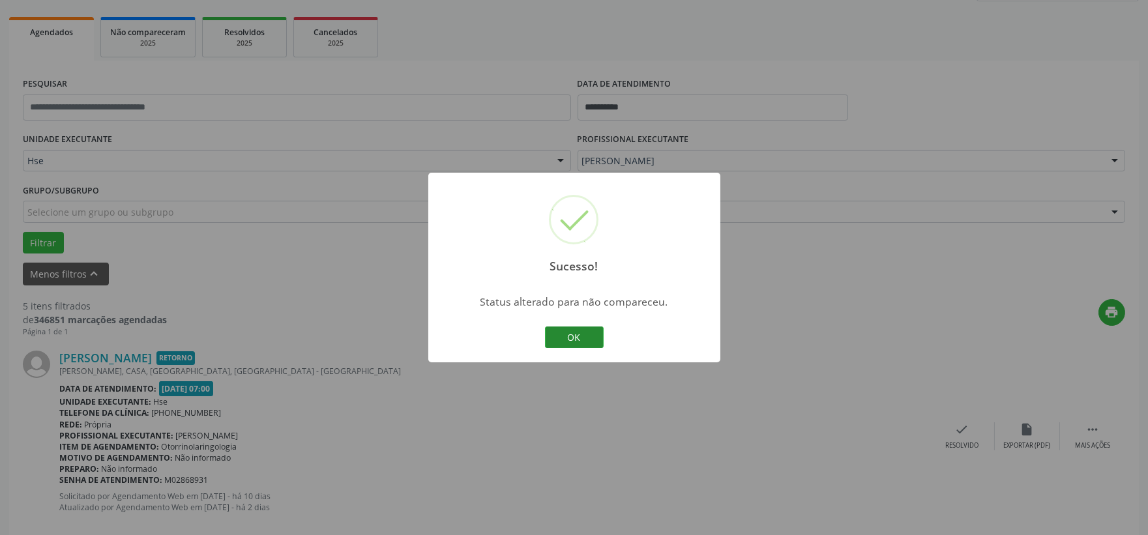
click at [585, 340] on button "OK" at bounding box center [574, 338] width 59 height 22
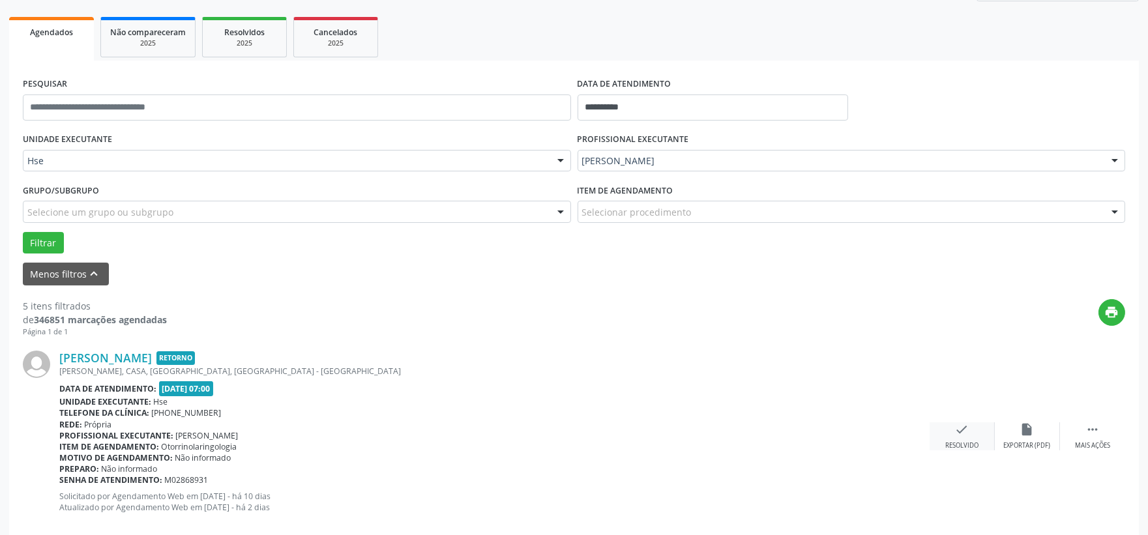
click at [946, 434] on div "check Resolvido" at bounding box center [962, 437] width 65 height 28
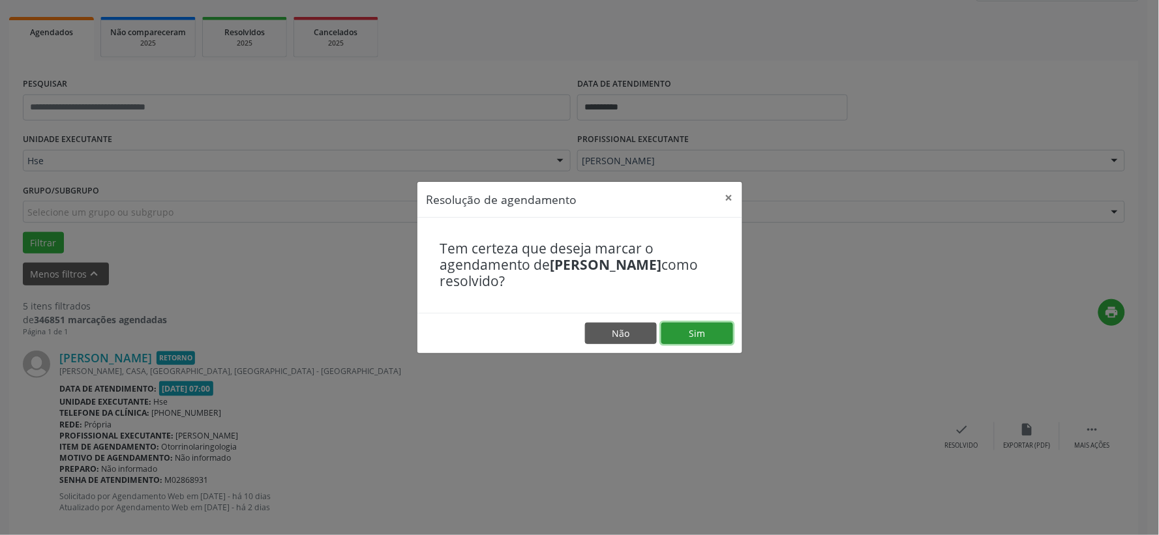
click at [702, 335] on button "Sim" at bounding box center [697, 334] width 72 height 22
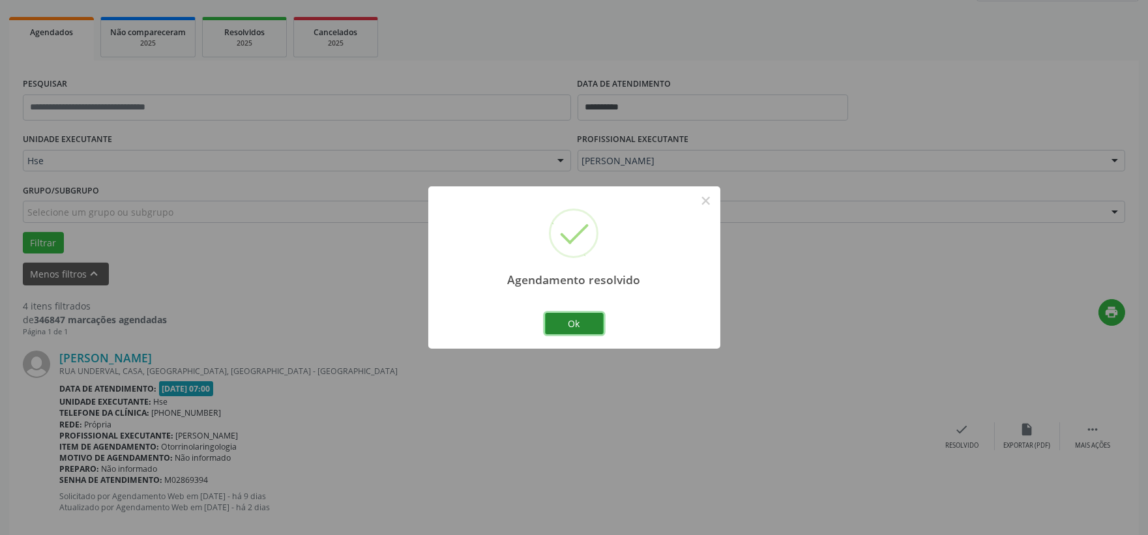
click at [597, 320] on button "Ok" at bounding box center [574, 324] width 59 height 22
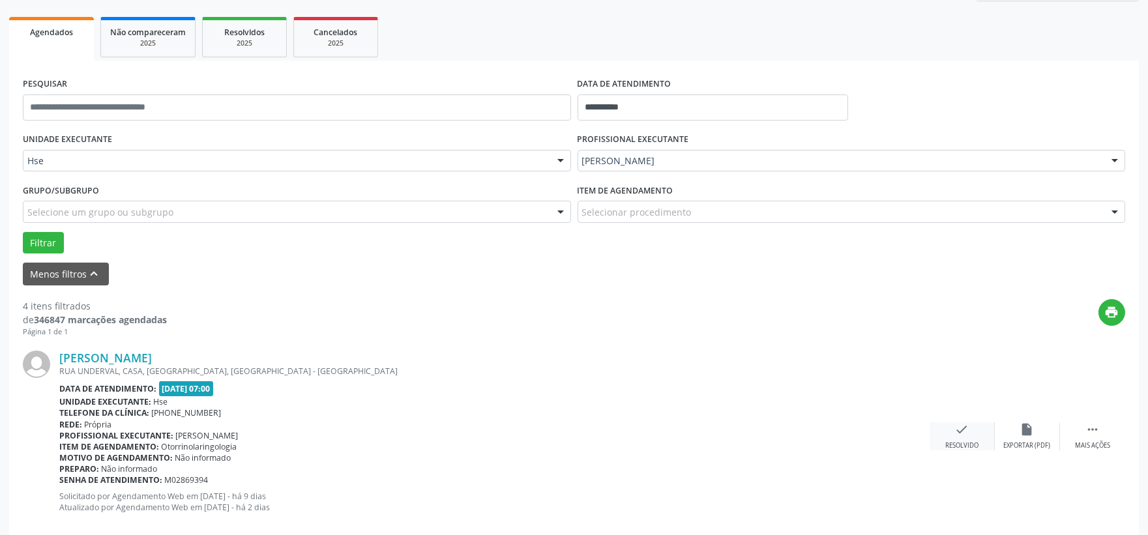
click at [982, 438] on div "check Resolvido" at bounding box center [962, 437] width 65 height 28
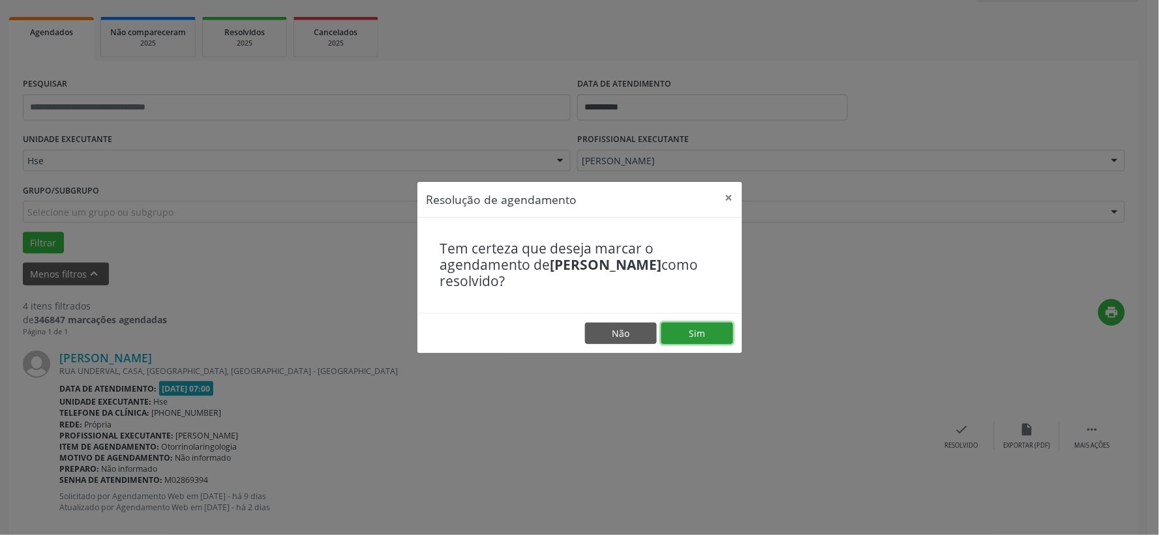
click at [717, 340] on button "Sim" at bounding box center [697, 334] width 72 height 22
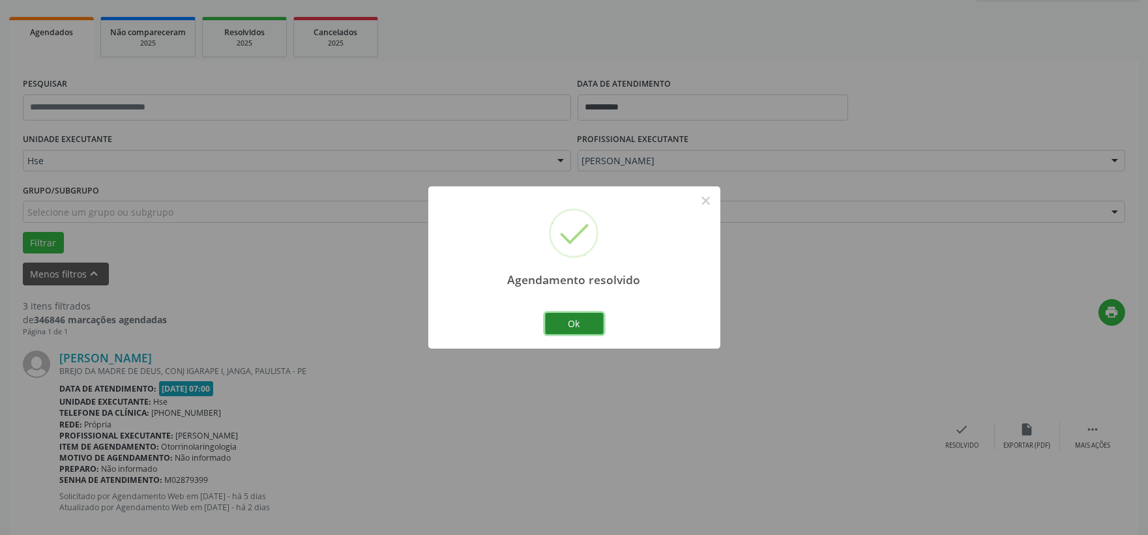
click at [574, 325] on button "Ok" at bounding box center [574, 324] width 59 height 22
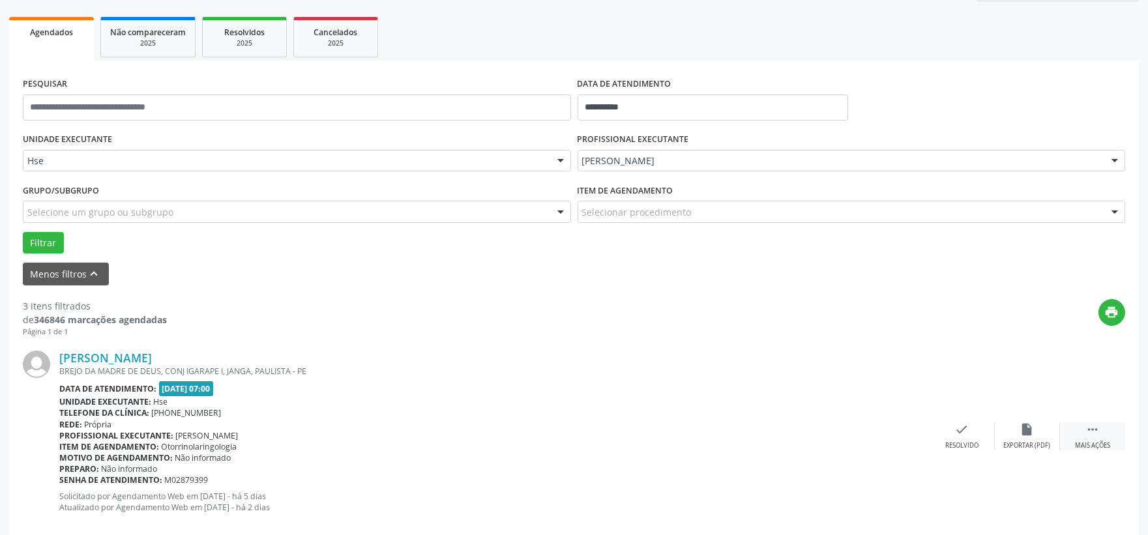
click at [1099, 439] on div " Mais ações" at bounding box center [1092, 437] width 65 height 28
click at [1013, 424] on div "alarm_off Não compareceu" at bounding box center [1027, 437] width 65 height 28
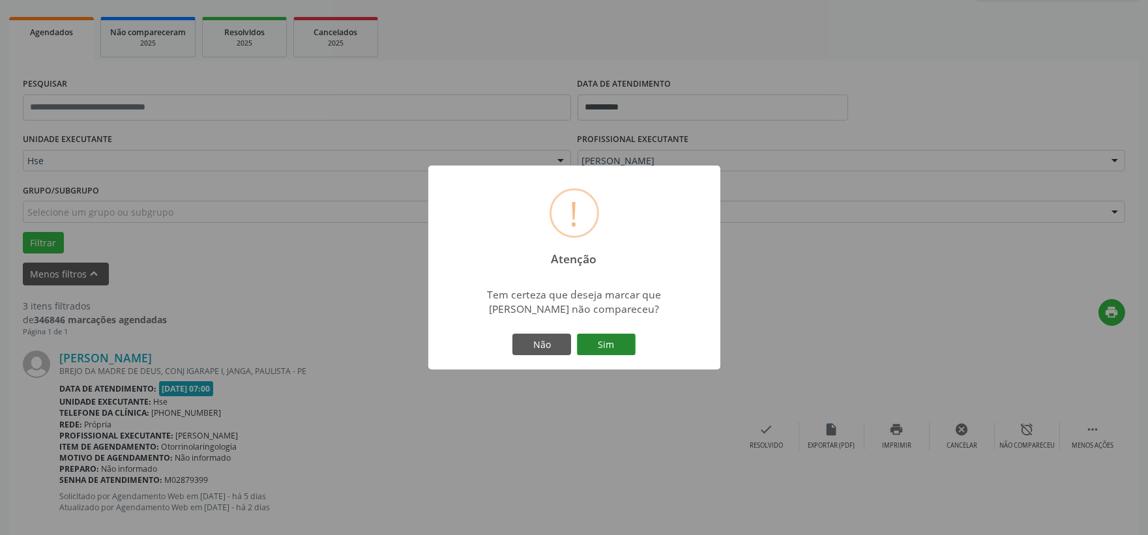
click at [603, 347] on button "Sim" at bounding box center [606, 345] width 59 height 22
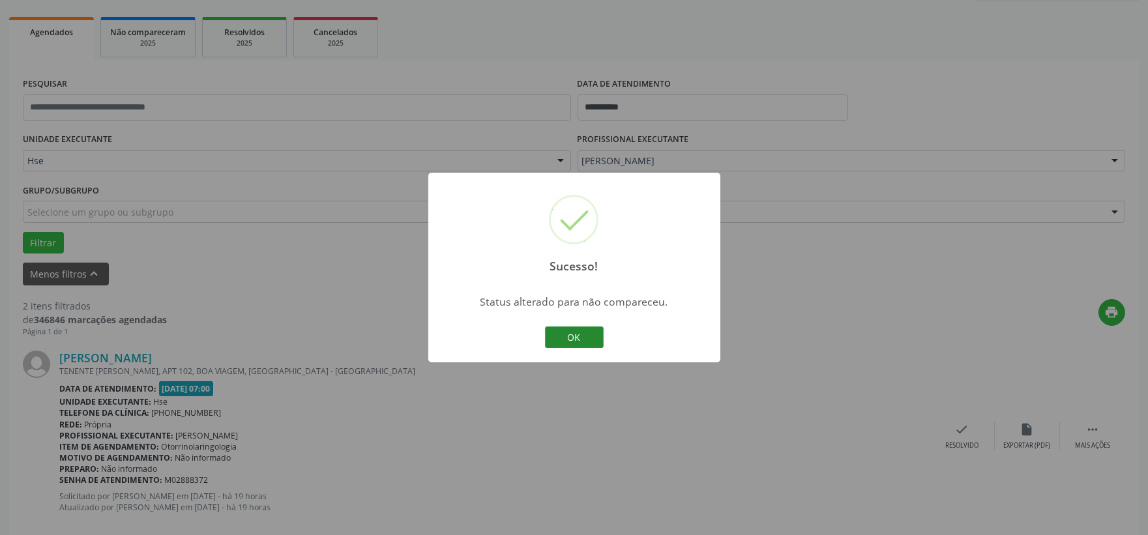
click at [595, 346] on button "OK" at bounding box center [574, 338] width 59 height 22
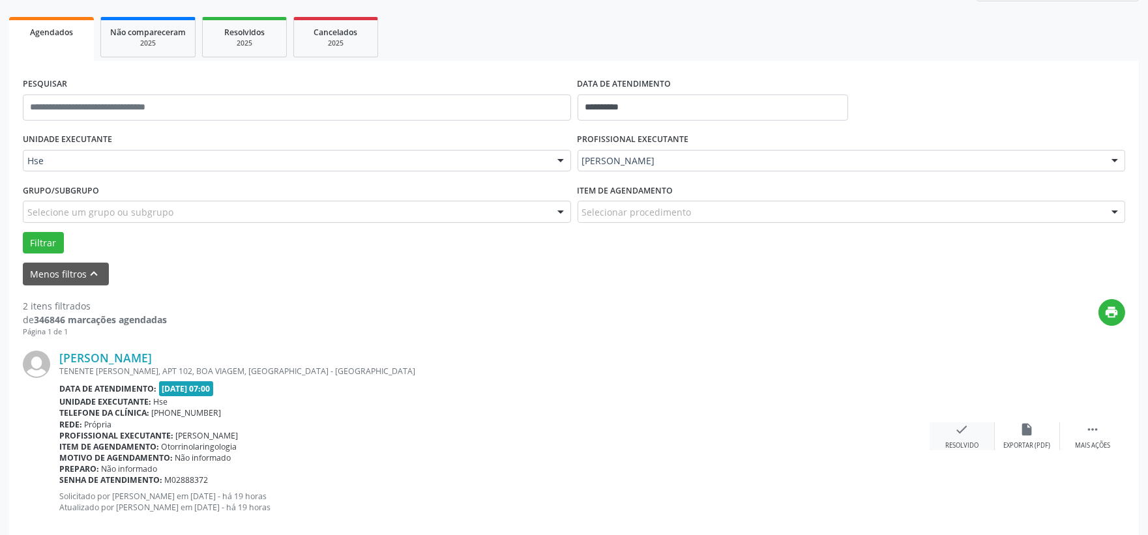
click at [953, 428] on div "check Resolvido" at bounding box center [962, 437] width 65 height 28
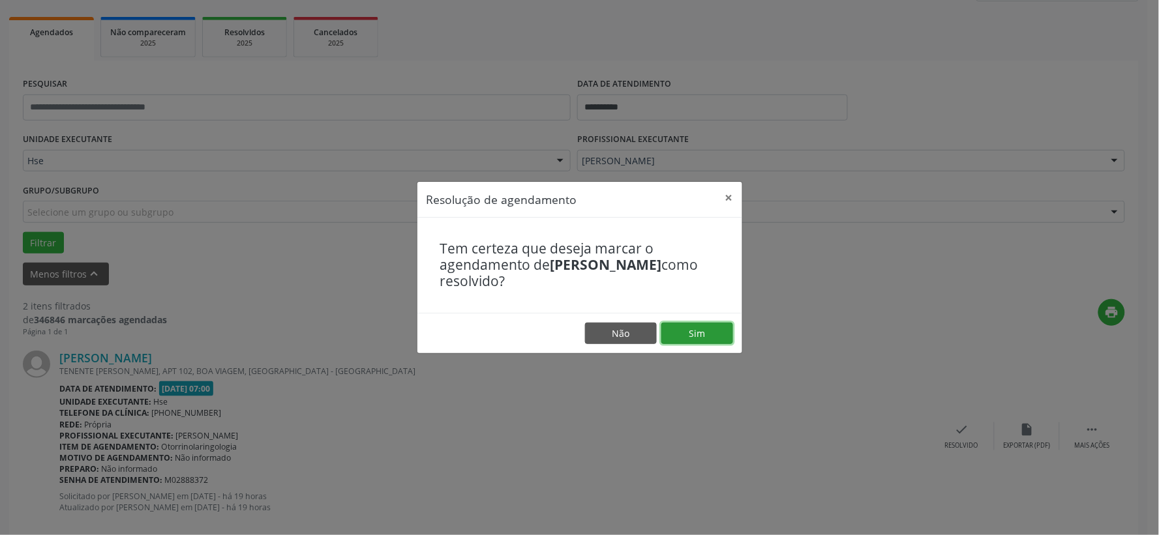
click at [701, 333] on button "Sim" at bounding box center [697, 334] width 72 height 22
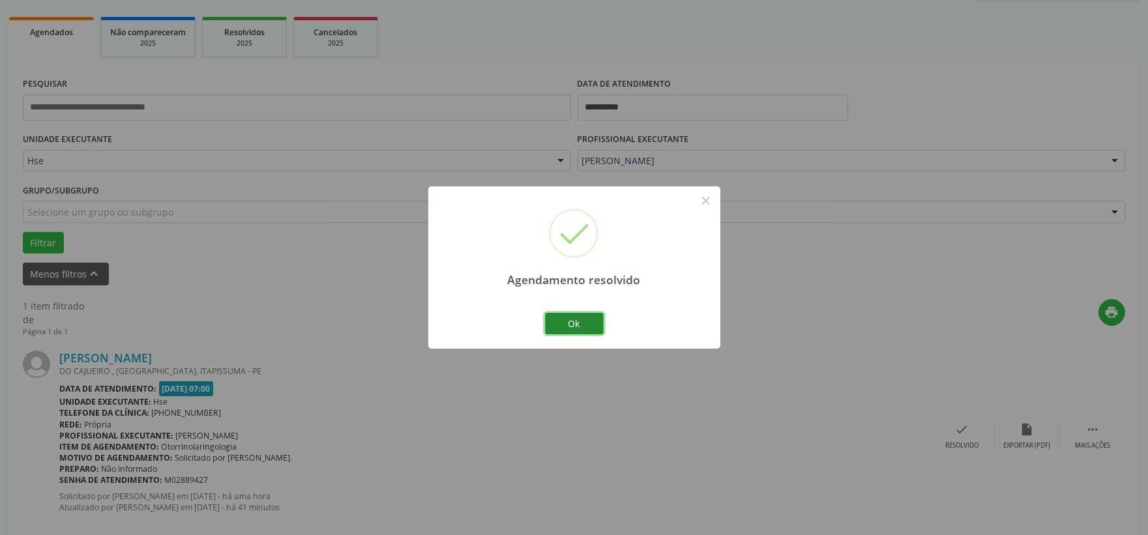
click at [591, 321] on button "Ok" at bounding box center [574, 324] width 59 height 22
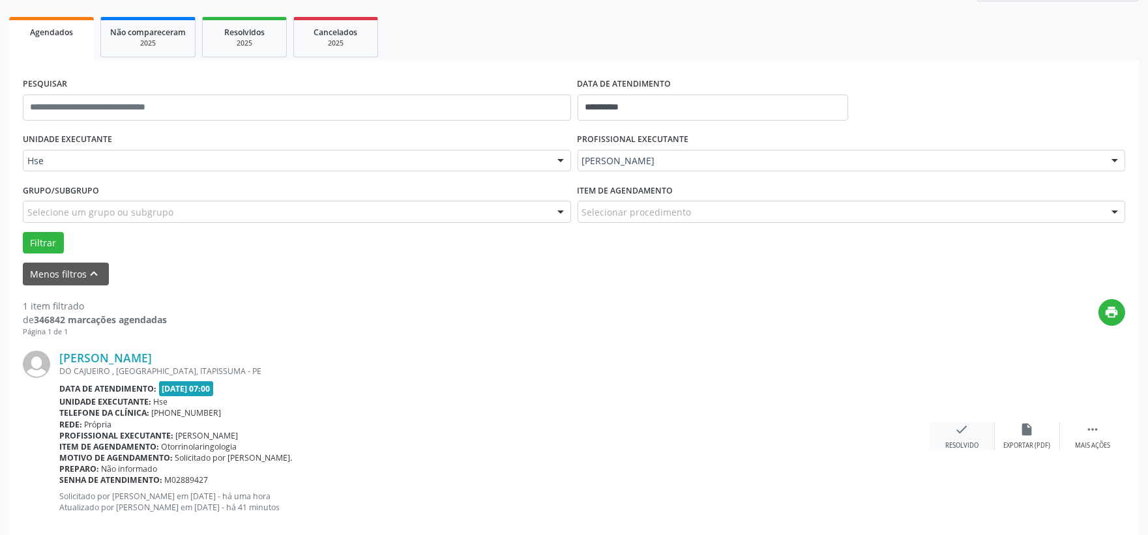
click at [960, 430] on icon "check" at bounding box center [962, 430] width 14 height 14
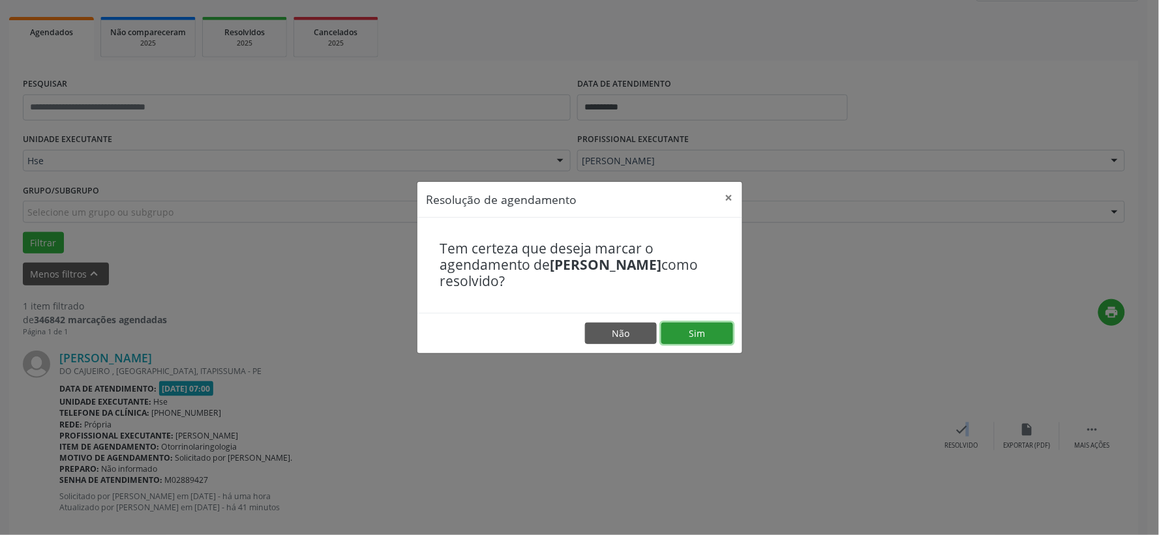
click at [693, 328] on button "Sim" at bounding box center [697, 334] width 72 height 22
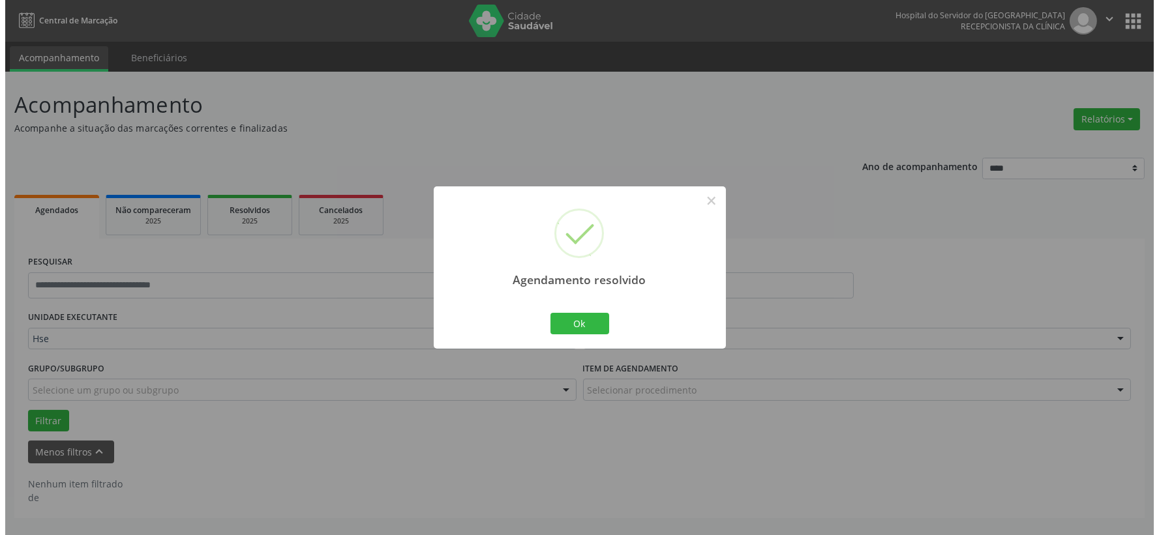
scroll to position [0, 0]
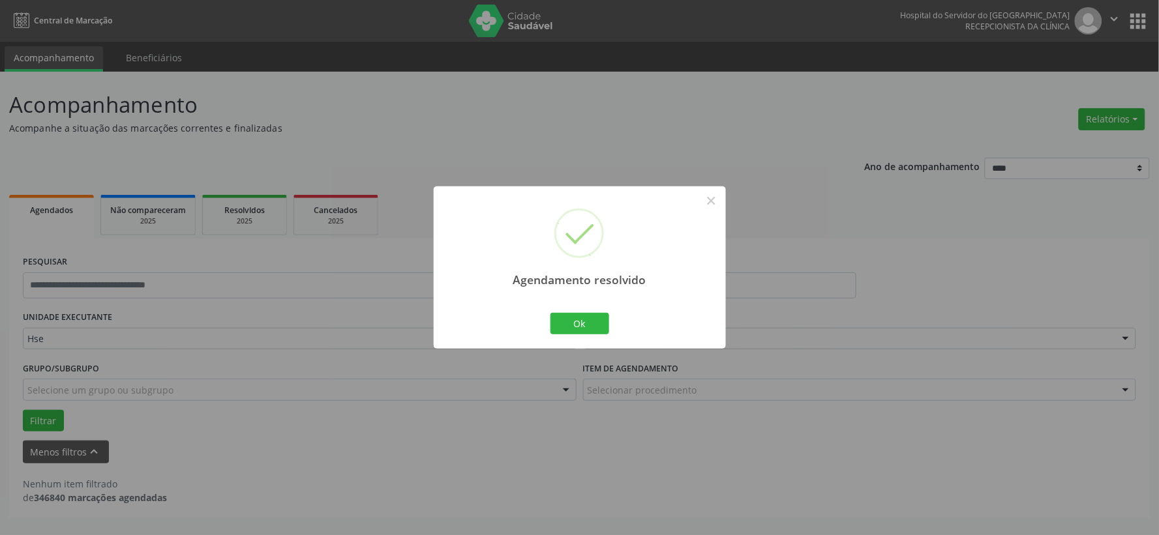
click at [307, 418] on div "Agendamento resolvido × Ok Cancel" at bounding box center [579, 267] width 1159 height 535
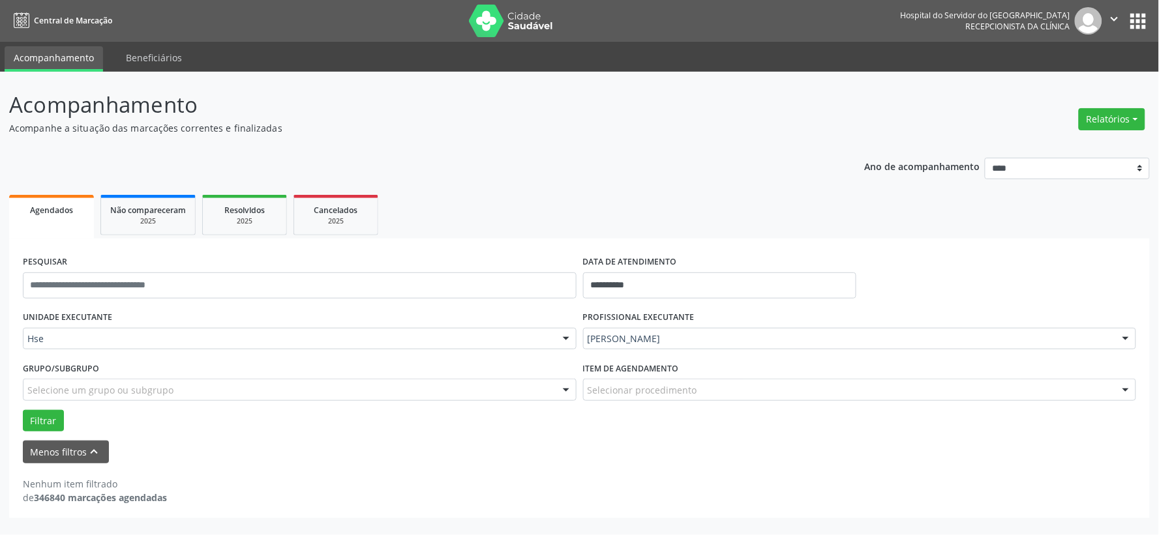
click at [520, 23] on img at bounding box center [511, 21] width 85 height 33
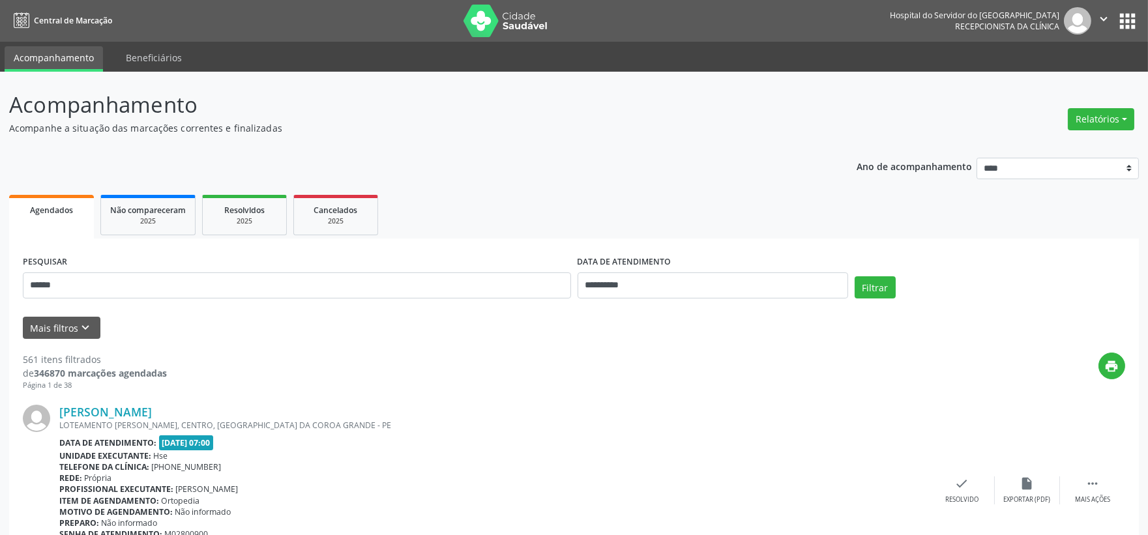
type input "******"
click at [855, 276] on button "Filtrar" at bounding box center [875, 287] width 41 height 22
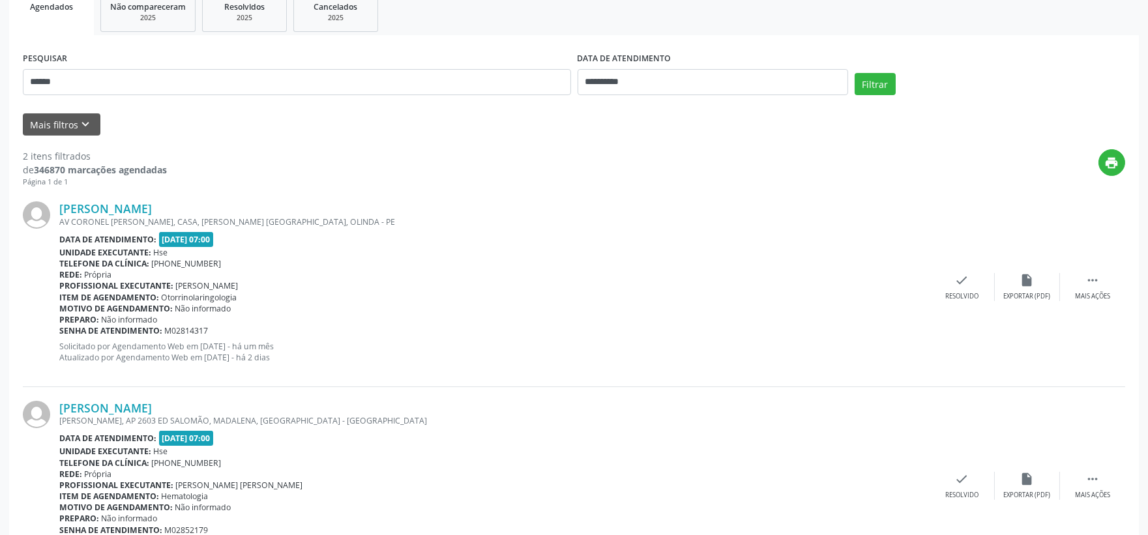
scroll to position [59, 0]
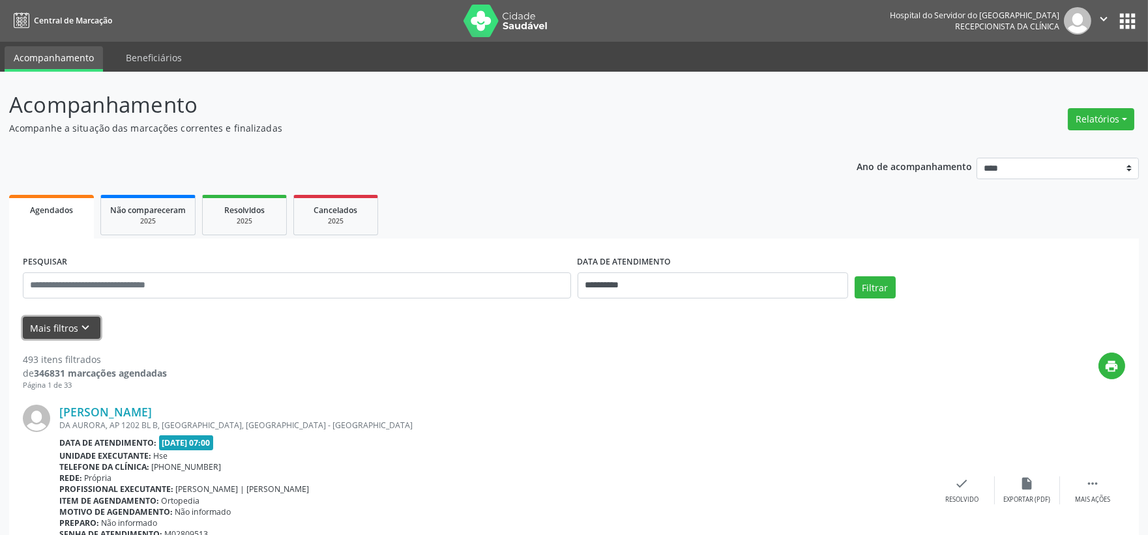
click at [69, 322] on button "Mais filtros keyboard_arrow_down" at bounding box center [62, 328] width 78 height 23
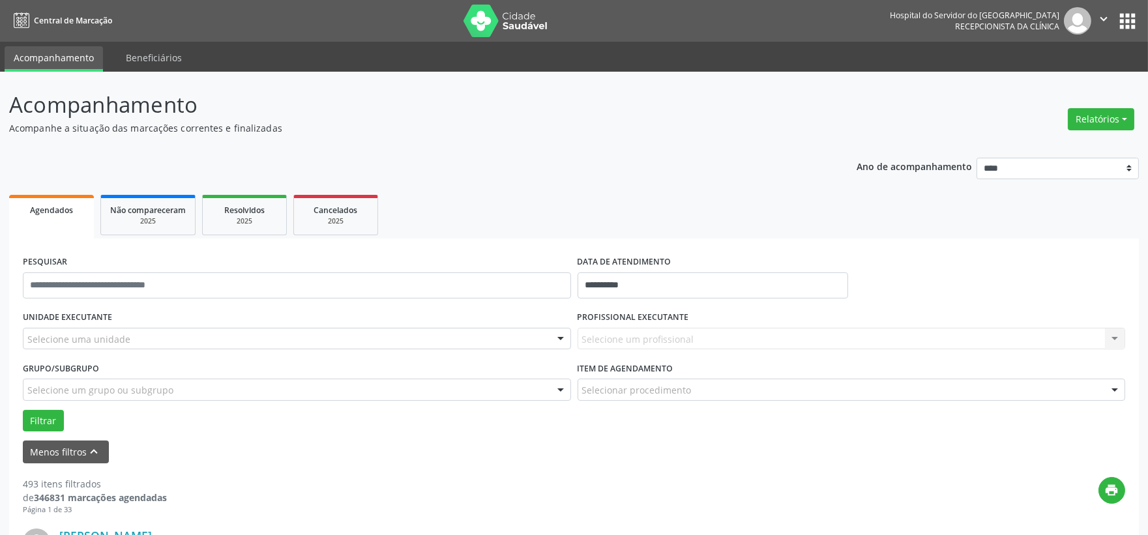
click at [194, 334] on div "Selecione uma unidade" at bounding box center [297, 339] width 548 height 22
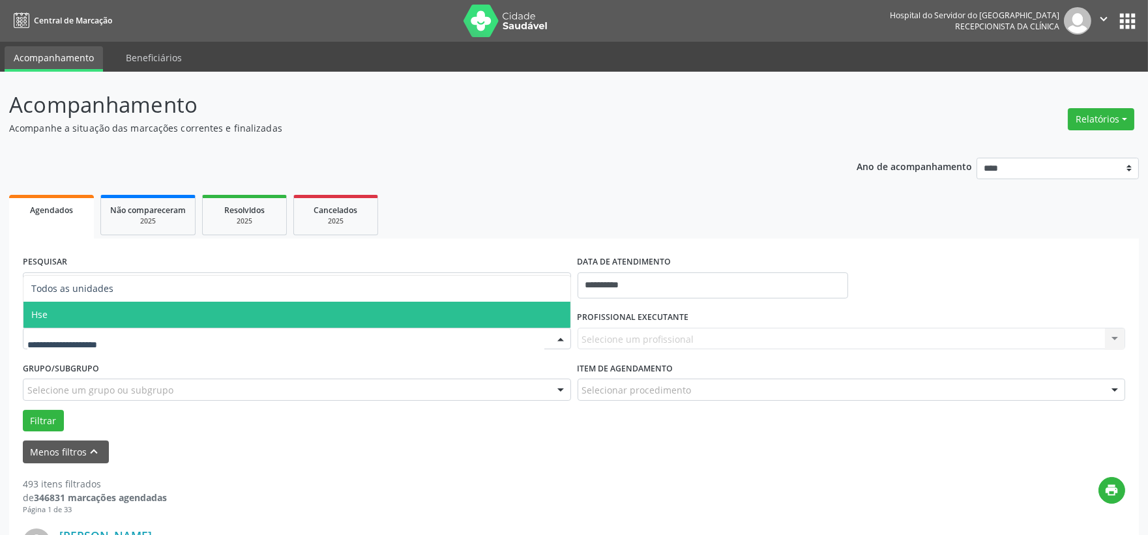
click at [151, 317] on span "Hse" at bounding box center [296, 315] width 547 height 26
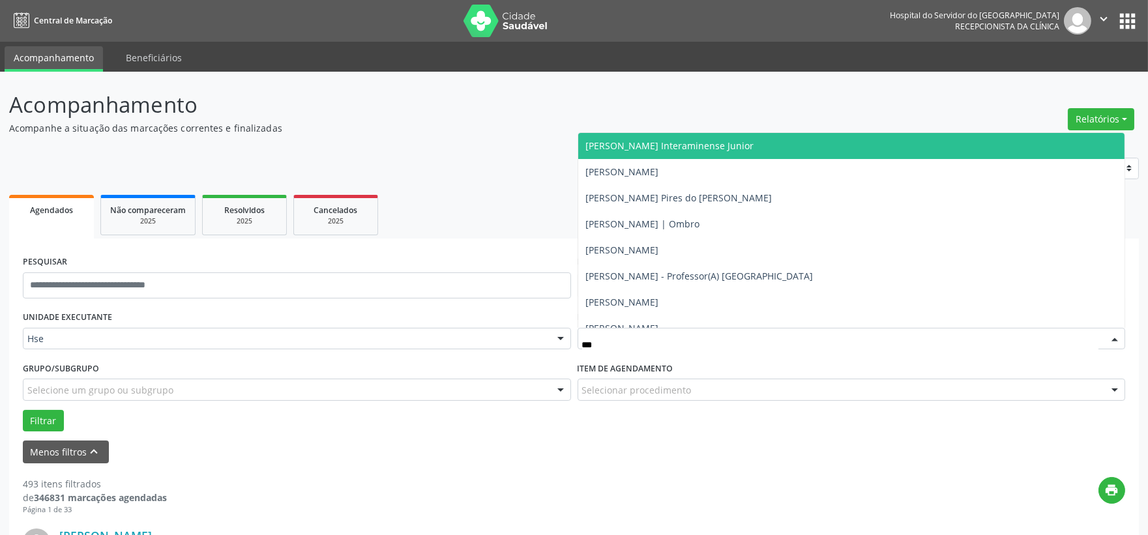
type input "****"
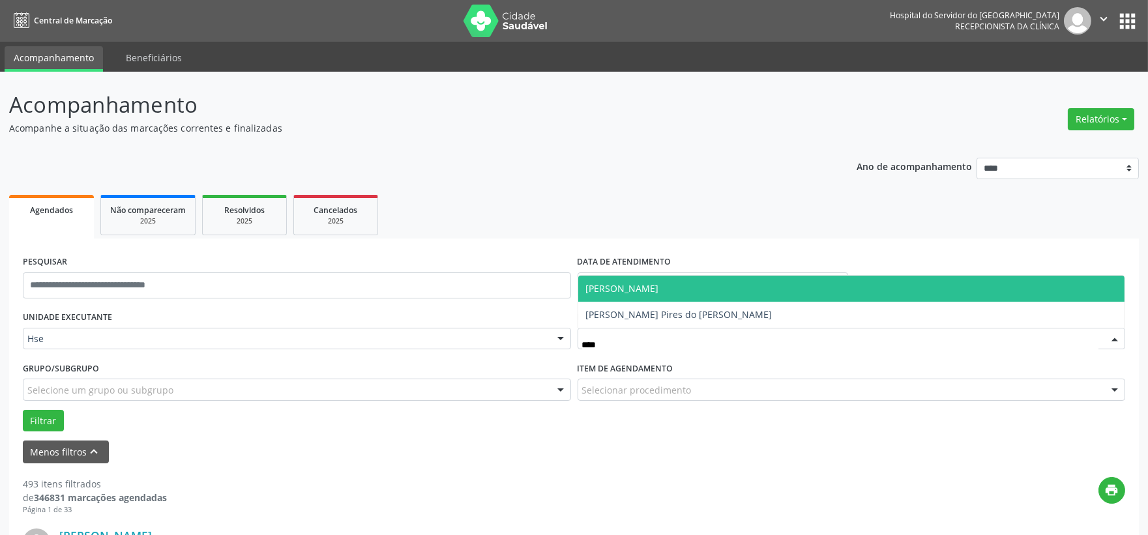
click at [633, 284] on span "[PERSON_NAME]" at bounding box center [622, 288] width 73 height 12
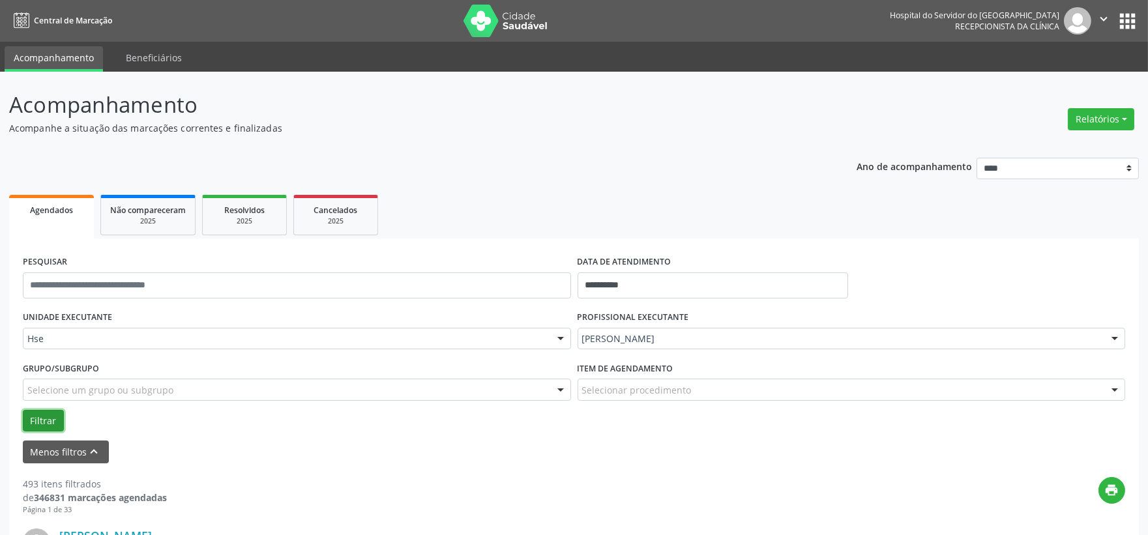
click at [35, 424] on button "Filtrar" at bounding box center [43, 421] width 41 height 22
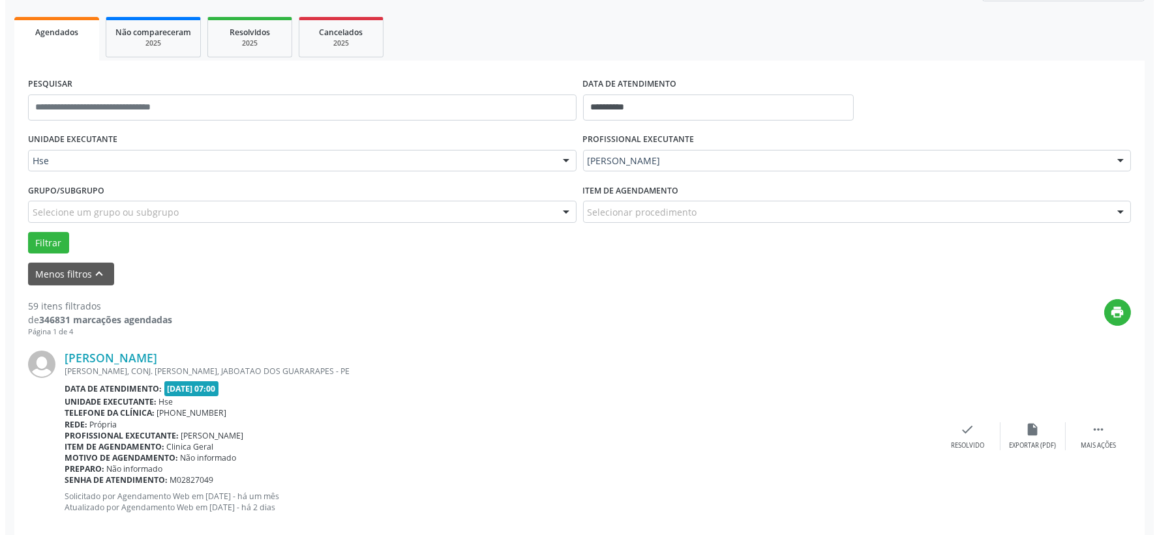
scroll to position [250, 0]
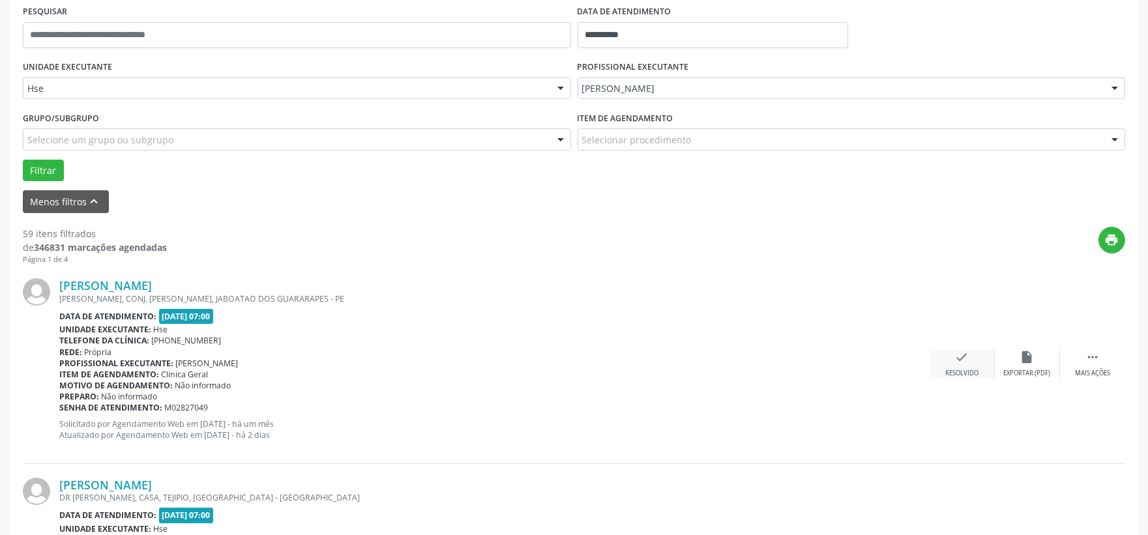
click at [957, 359] on icon "check" at bounding box center [962, 357] width 14 height 14
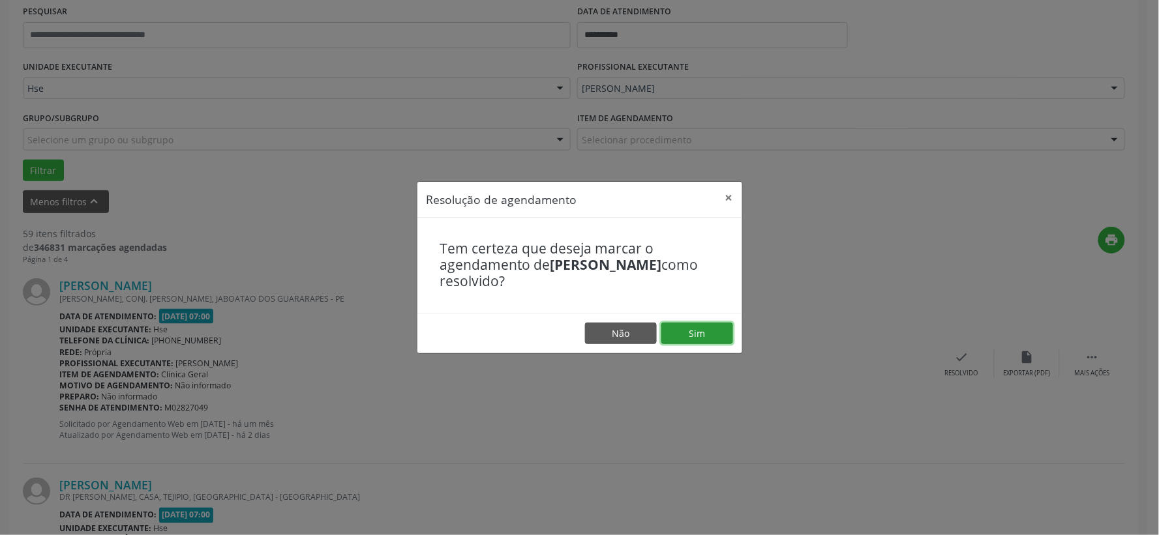
click at [719, 340] on button "Sim" at bounding box center [697, 334] width 72 height 22
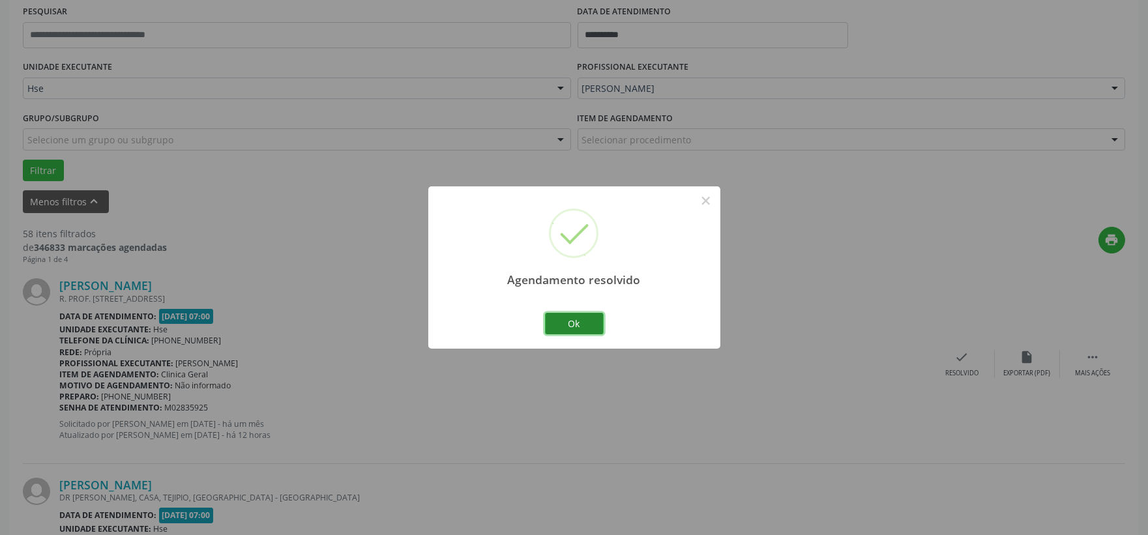
click at [576, 326] on button "Ok" at bounding box center [574, 324] width 59 height 22
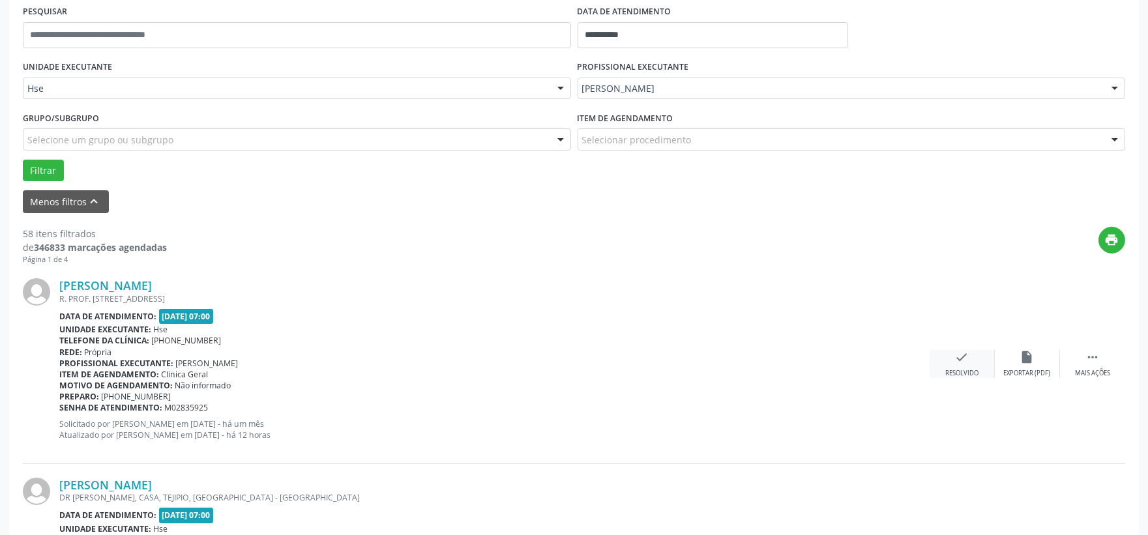
click at [959, 355] on icon "check" at bounding box center [962, 357] width 14 height 14
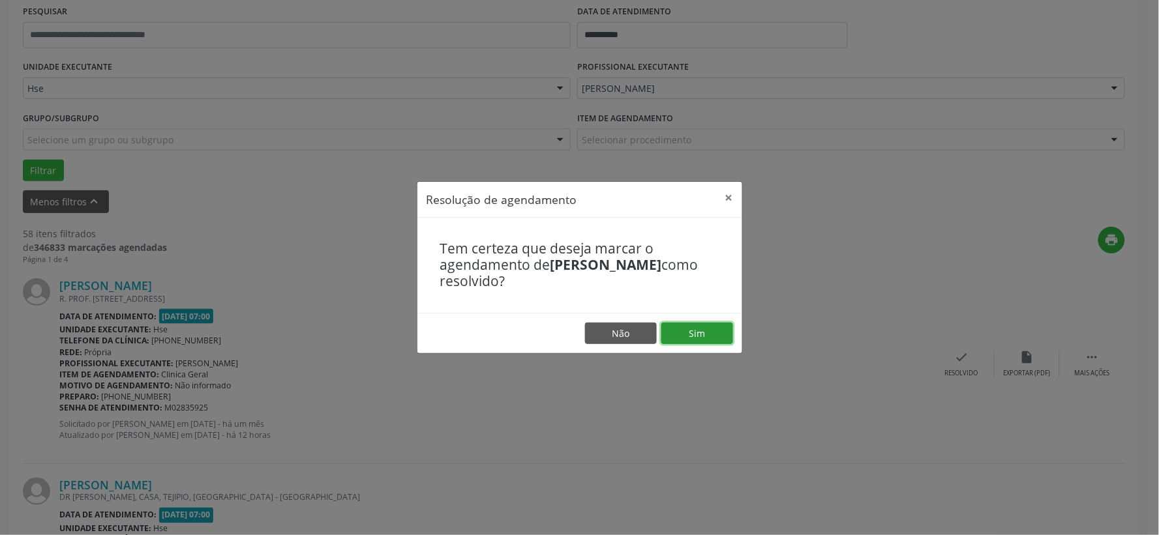
click at [714, 336] on button "Sim" at bounding box center [697, 334] width 72 height 22
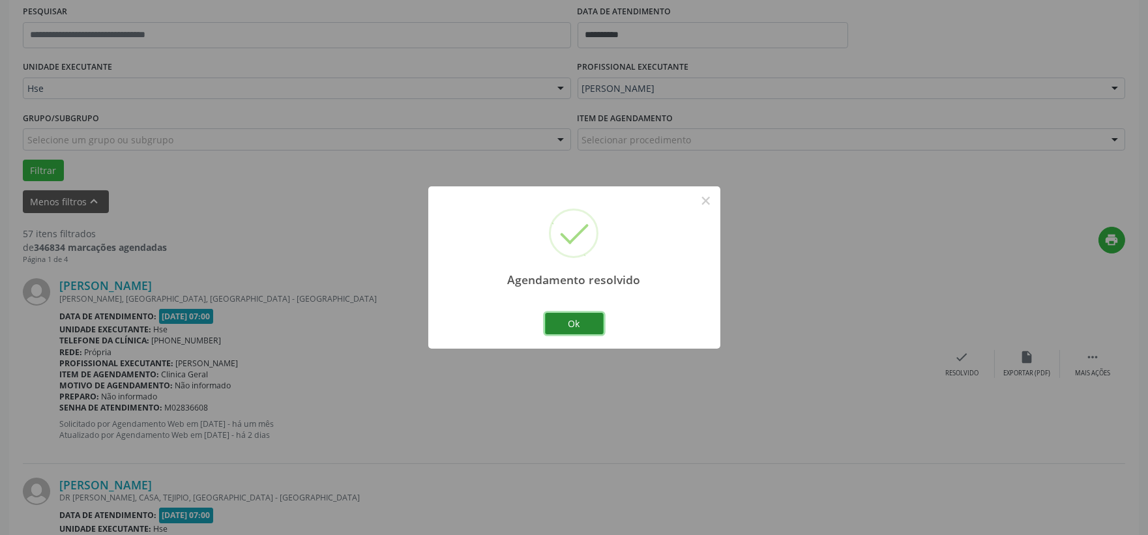
click at [591, 318] on button "Ok" at bounding box center [574, 324] width 59 height 22
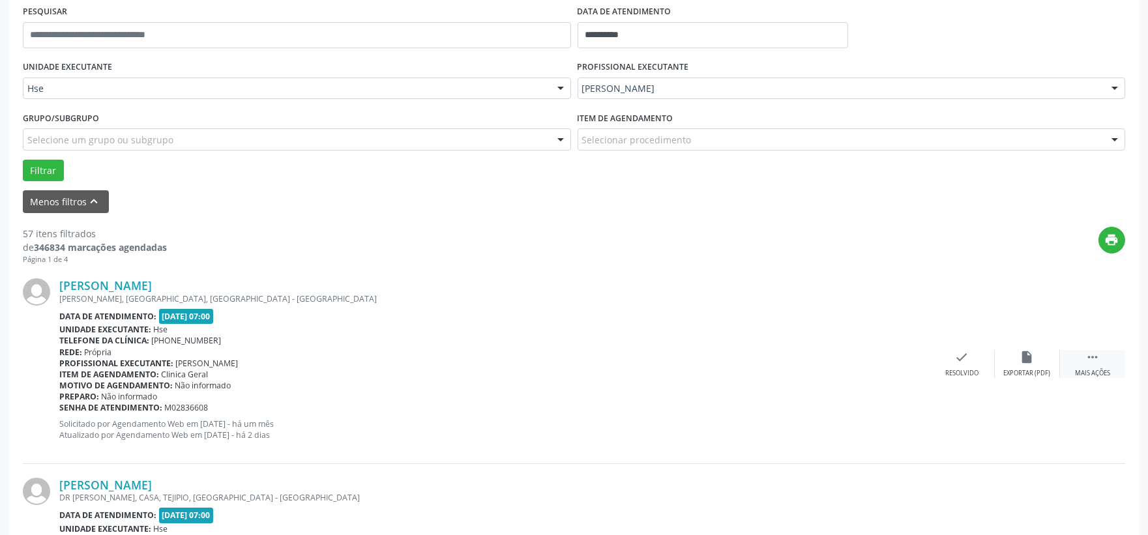
click at [1089, 364] on div " Mais ações" at bounding box center [1092, 364] width 65 height 28
click at [1034, 366] on div "alarm_off Não compareceu" at bounding box center [1027, 364] width 65 height 28
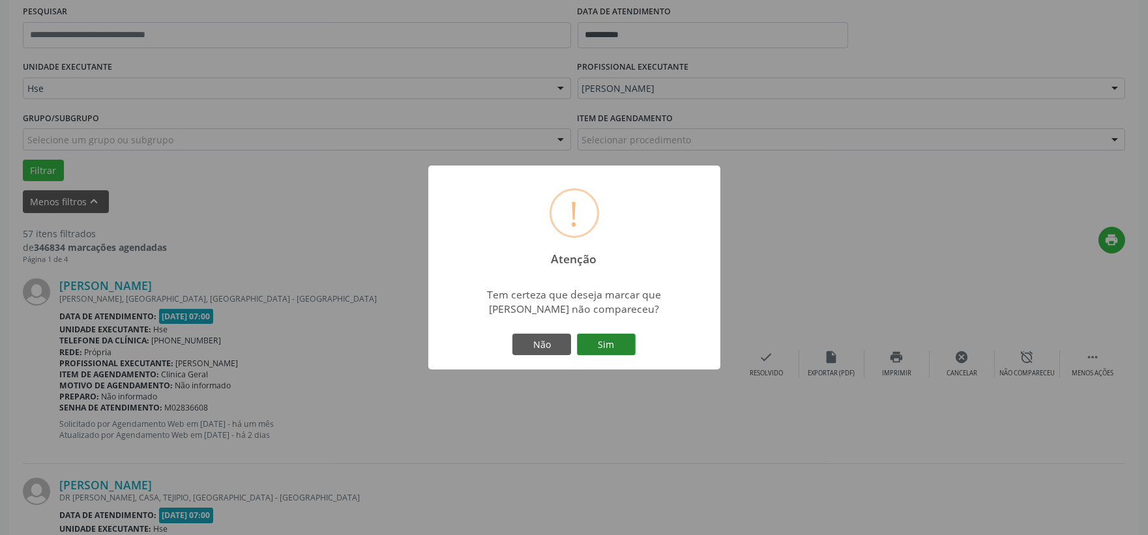
click at [584, 343] on button "Sim" at bounding box center [606, 345] width 59 height 22
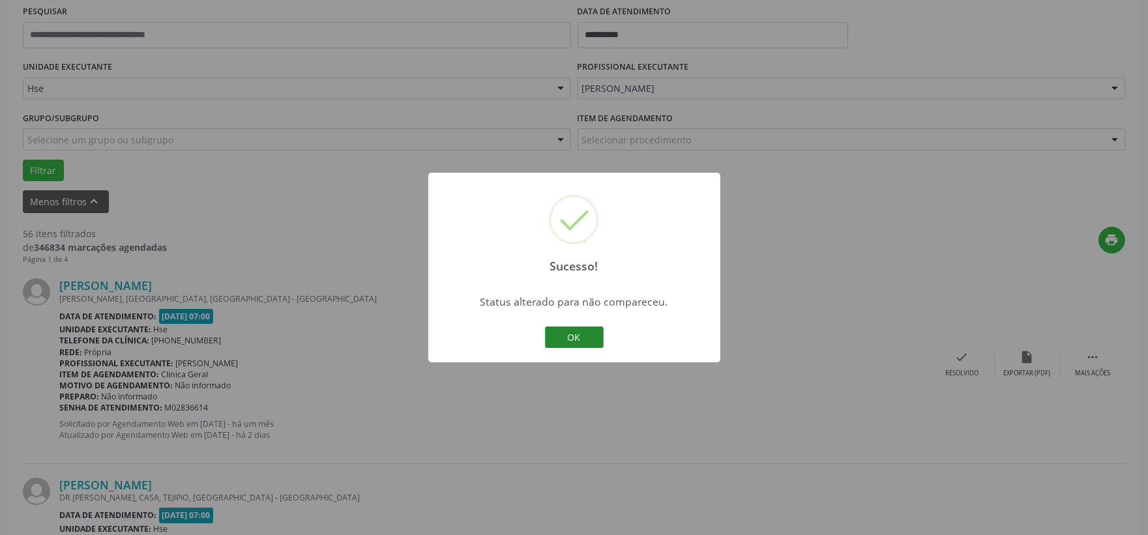
click at [581, 340] on button "OK" at bounding box center [574, 338] width 59 height 22
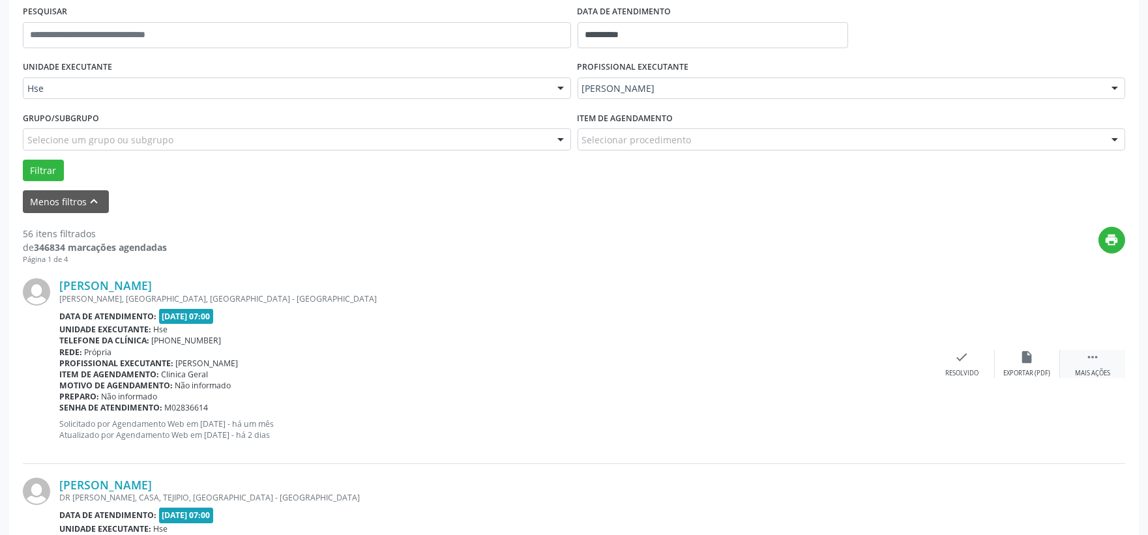
click at [1090, 356] on icon "" at bounding box center [1093, 357] width 14 height 14
click at [1028, 369] on div "Não compareceu" at bounding box center [1027, 373] width 55 height 9
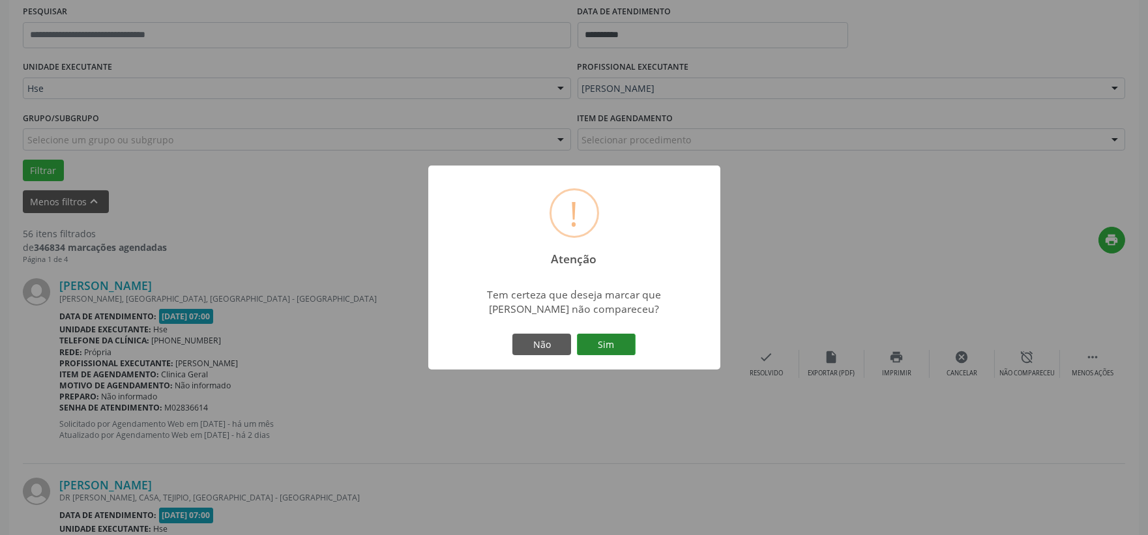
click at [610, 342] on button "Sim" at bounding box center [606, 345] width 59 height 22
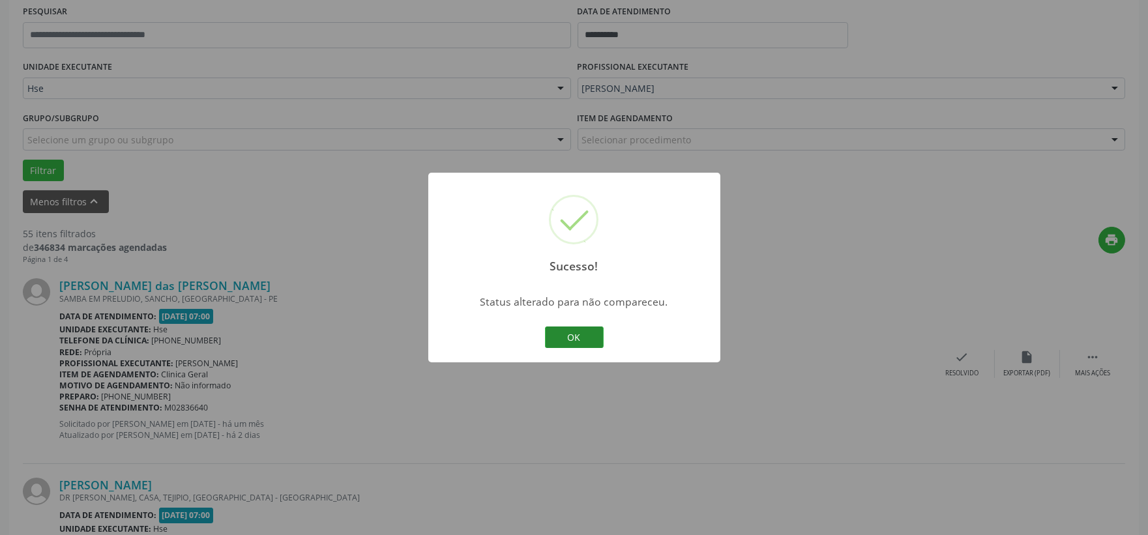
click at [563, 335] on button "OK" at bounding box center [574, 338] width 59 height 22
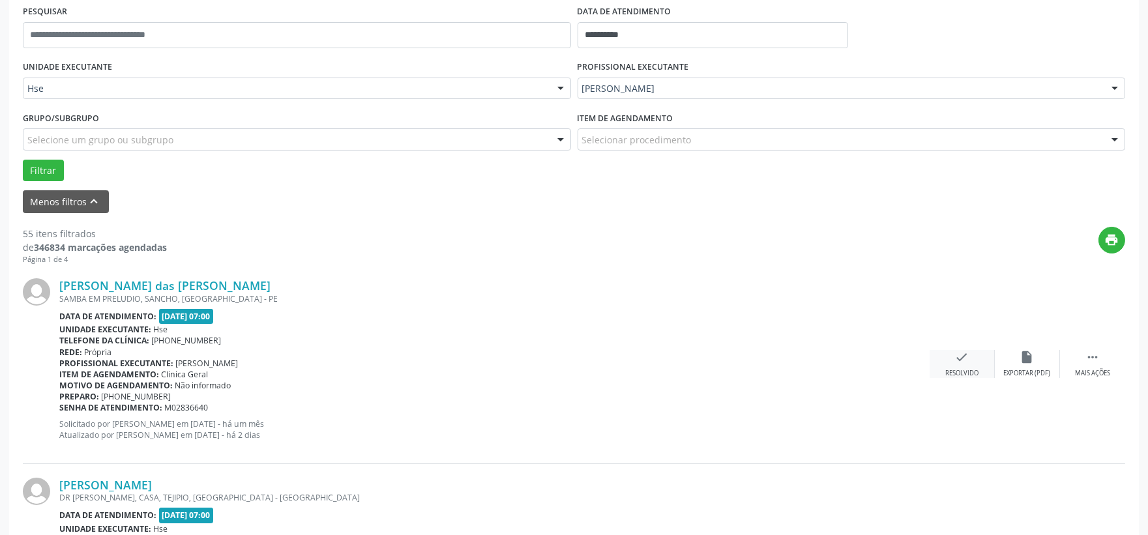
click at [962, 350] on icon "check" at bounding box center [962, 357] width 14 height 14
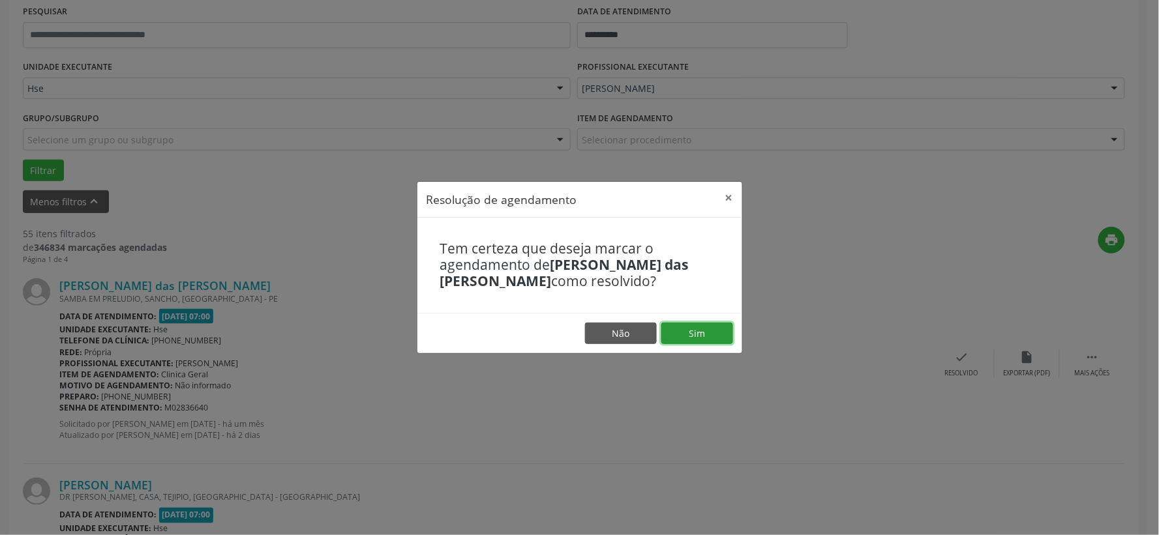
click at [688, 325] on button "Sim" at bounding box center [697, 334] width 72 height 22
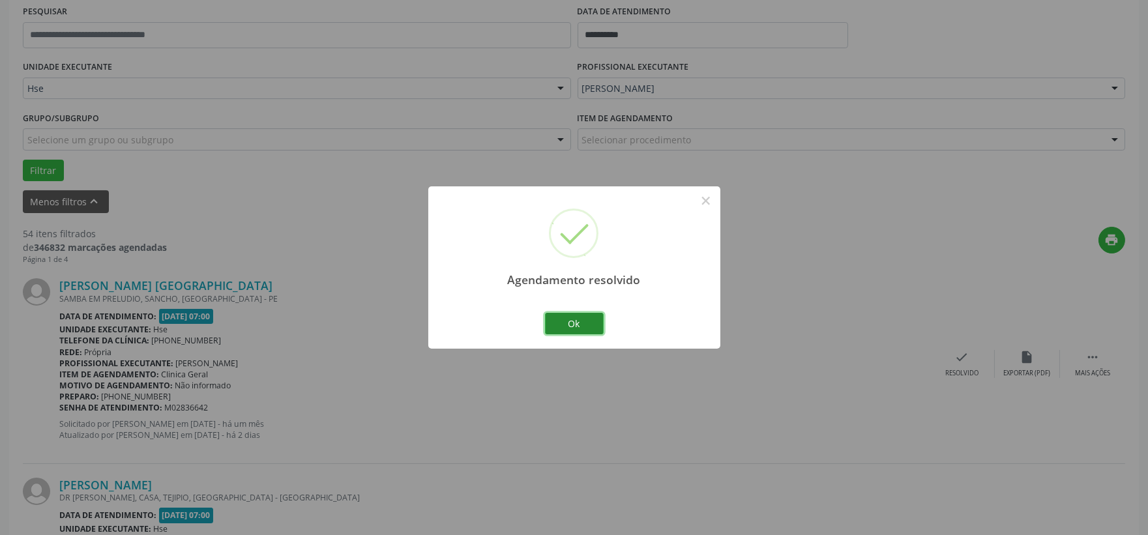
click at [575, 331] on button "Ok" at bounding box center [574, 324] width 59 height 22
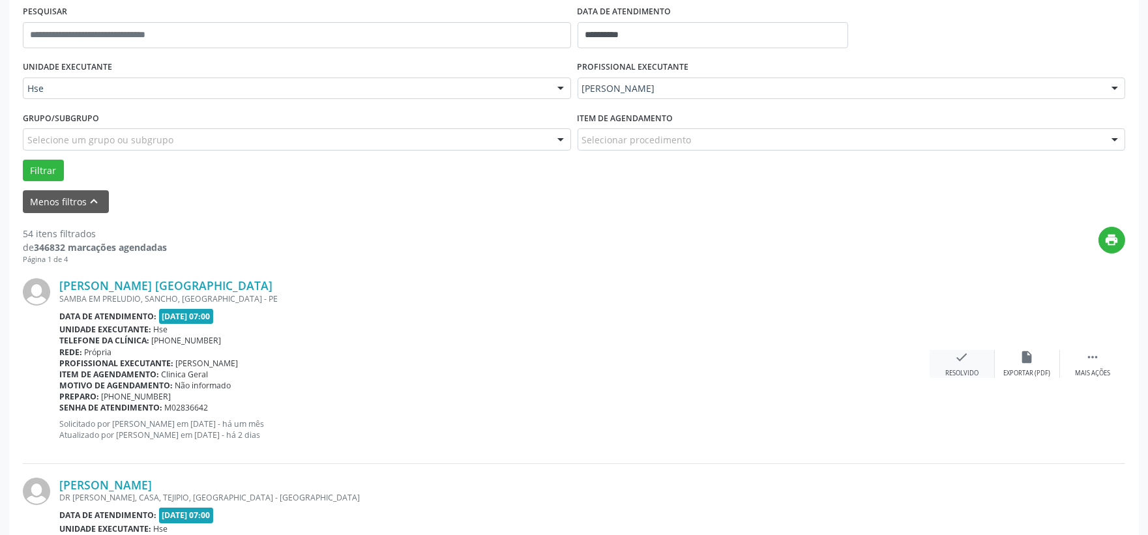
click at [963, 361] on icon "check" at bounding box center [962, 357] width 14 height 14
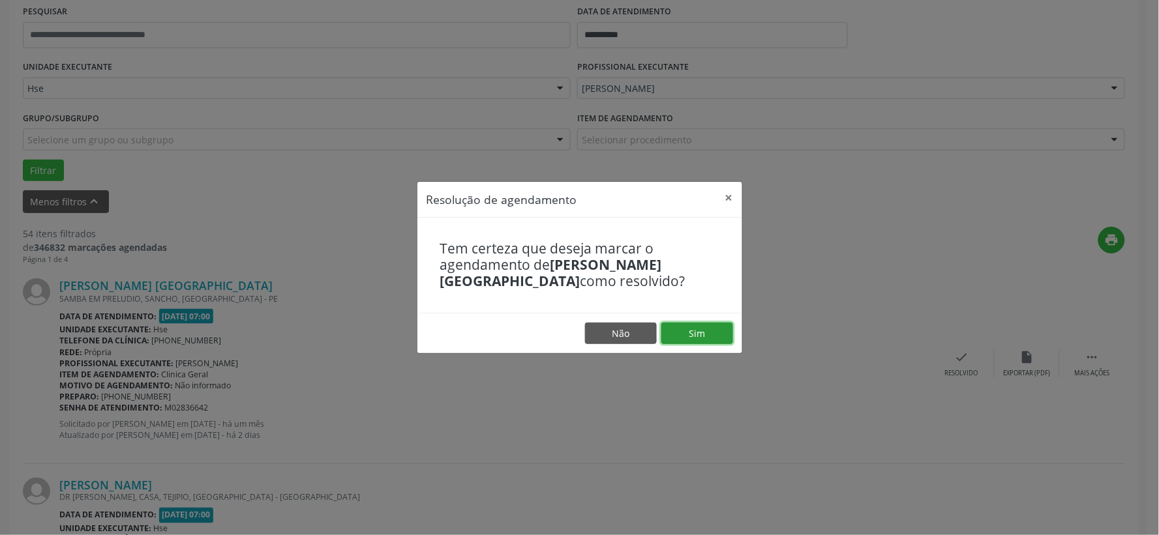
click at [702, 337] on button "Sim" at bounding box center [697, 334] width 72 height 22
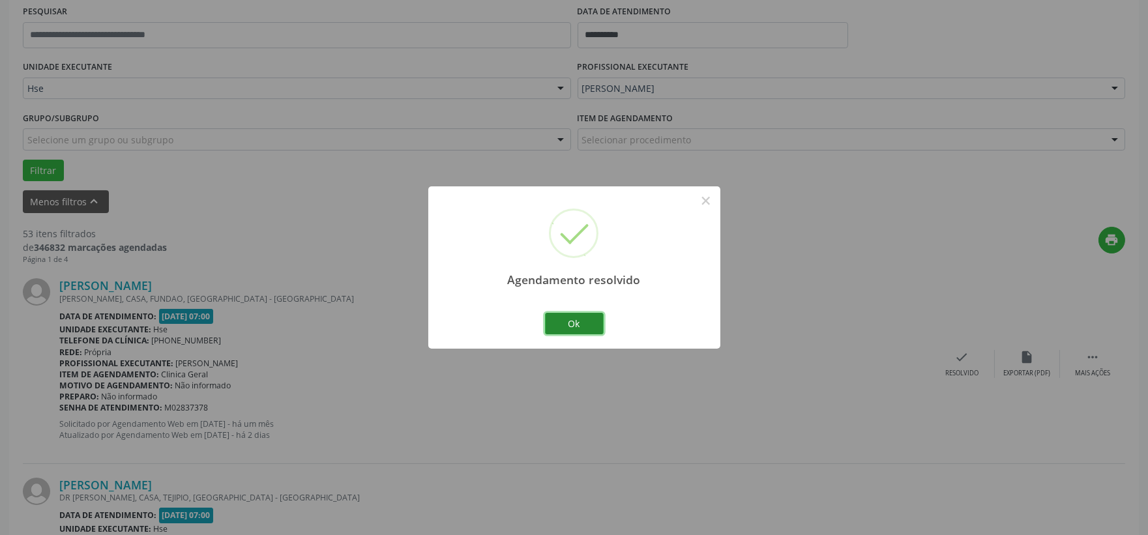
click at [582, 321] on button "Ok" at bounding box center [574, 324] width 59 height 22
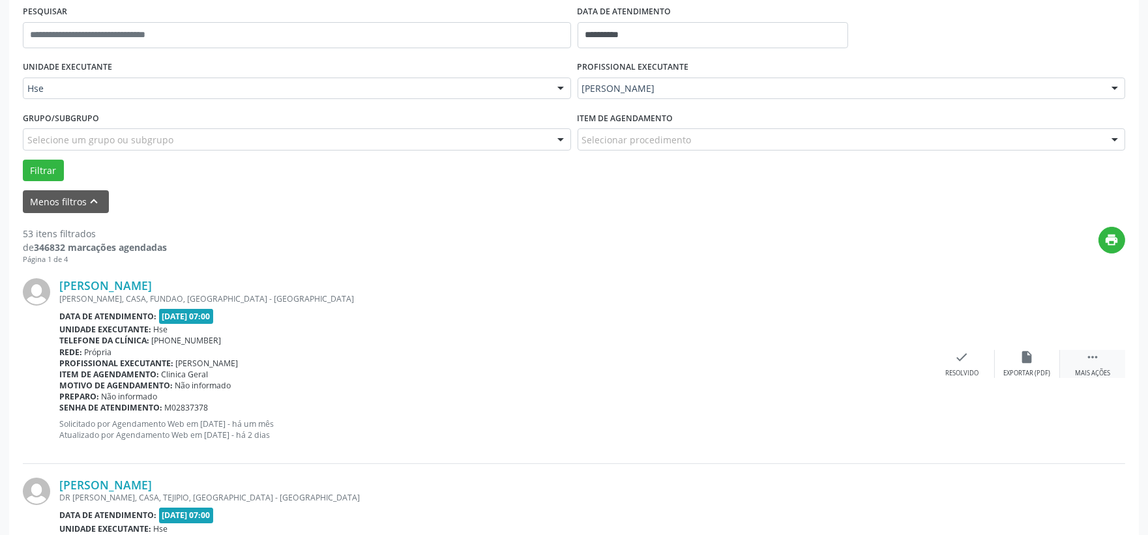
click at [1099, 369] on div "Mais ações" at bounding box center [1092, 373] width 35 height 9
click at [1038, 365] on div "alarm_off Não compareceu" at bounding box center [1027, 364] width 65 height 28
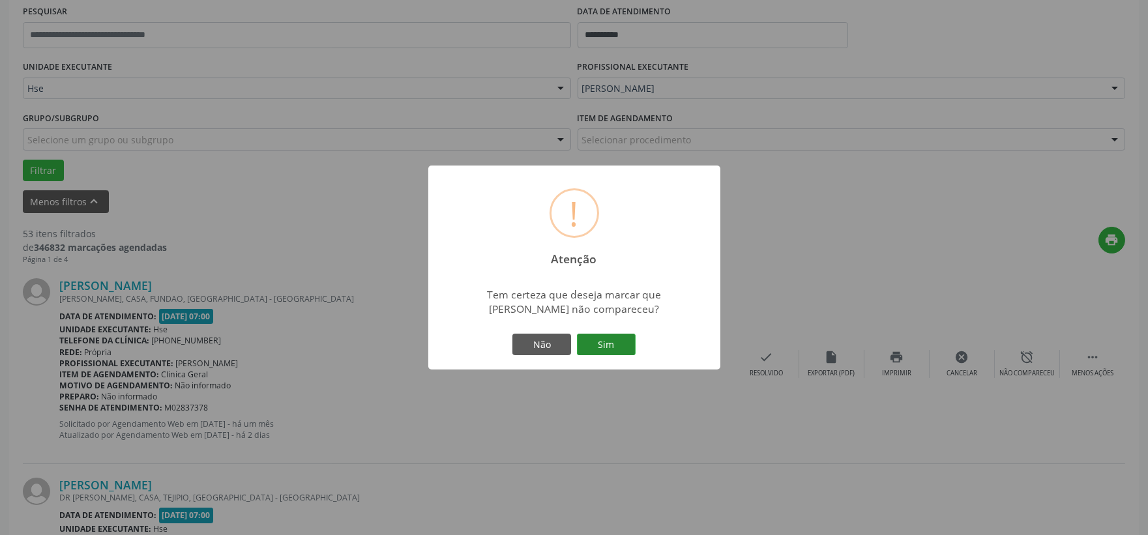
click at [618, 350] on button "Sim" at bounding box center [606, 345] width 59 height 22
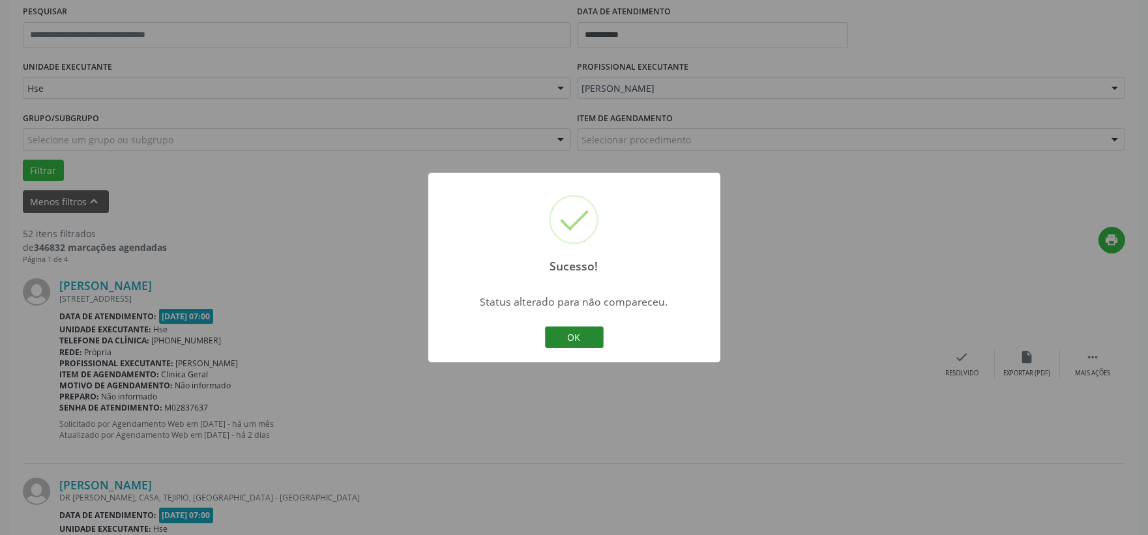
click at [565, 340] on button "OK" at bounding box center [574, 338] width 59 height 22
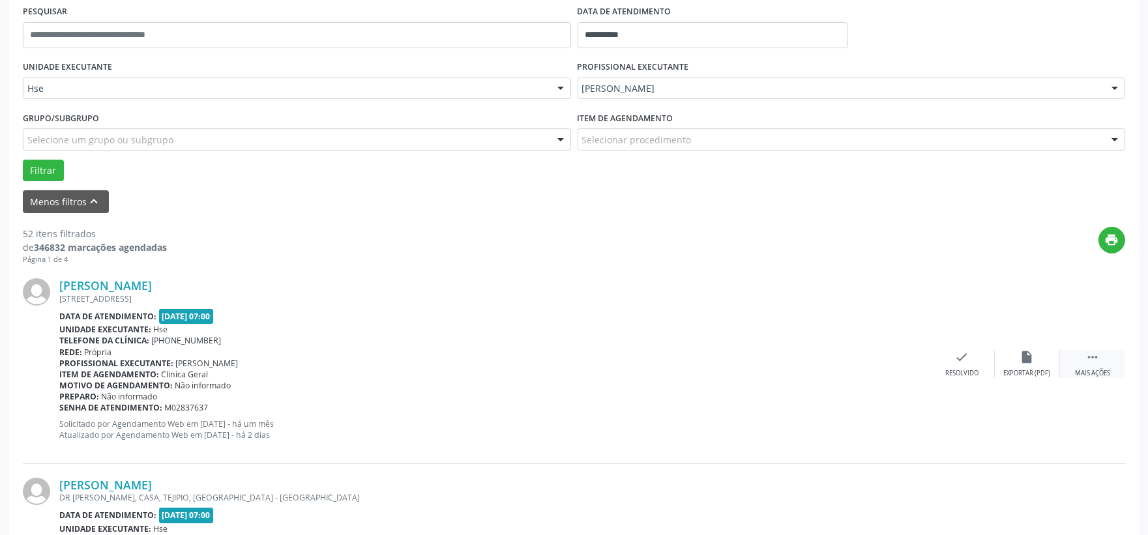
click at [1088, 360] on icon "" at bounding box center [1093, 357] width 14 height 14
click at [1034, 362] on icon "alarm_off" at bounding box center [1027, 357] width 14 height 14
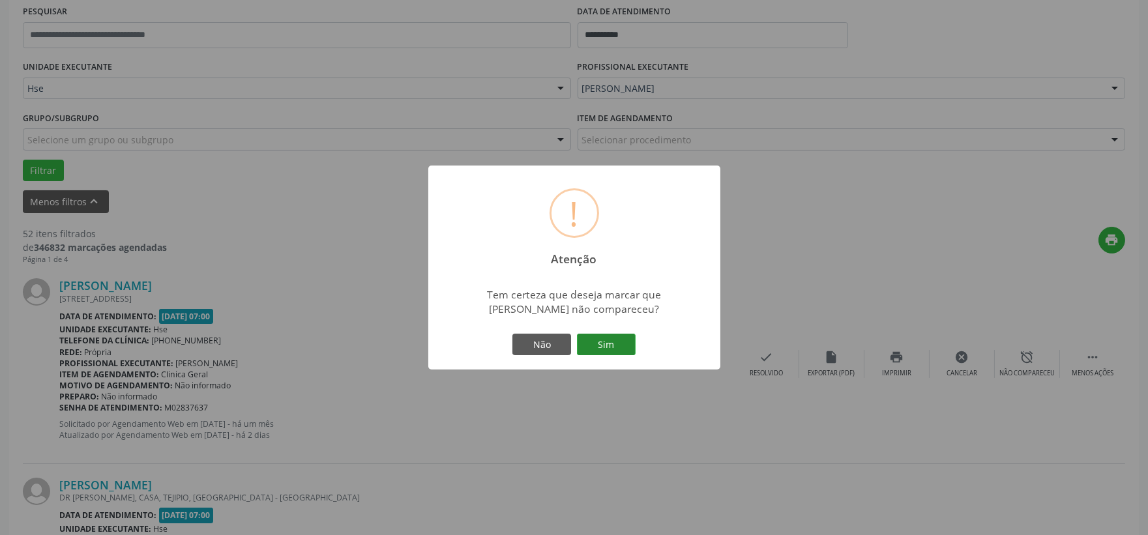
click at [619, 349] on button "Sim" at bounding box center [606, 345] width 59 height 22
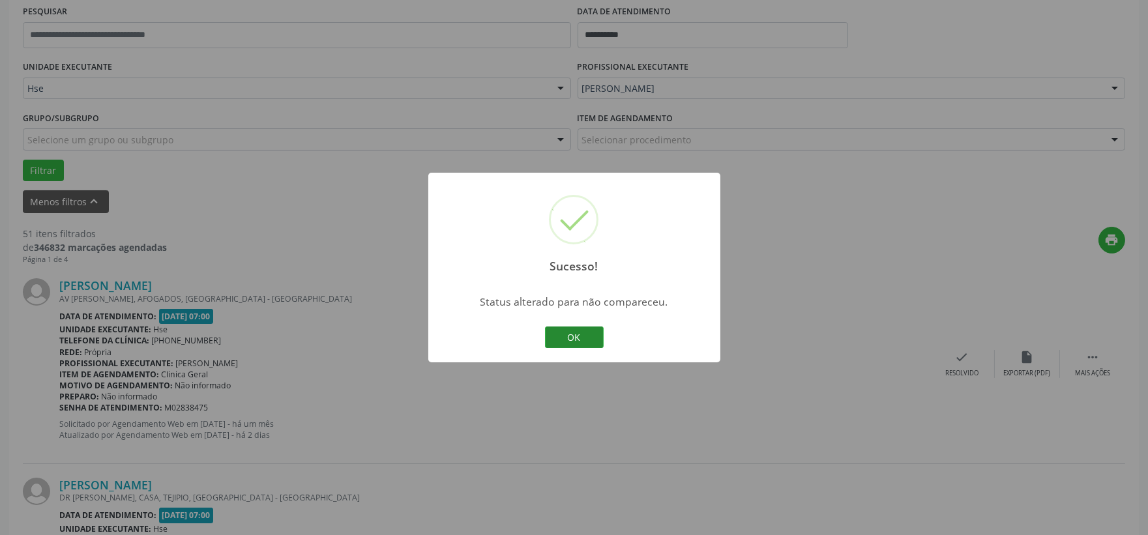
click at [579, 336] on button "OK" at bounding box center [574, 338] width 59 height 22
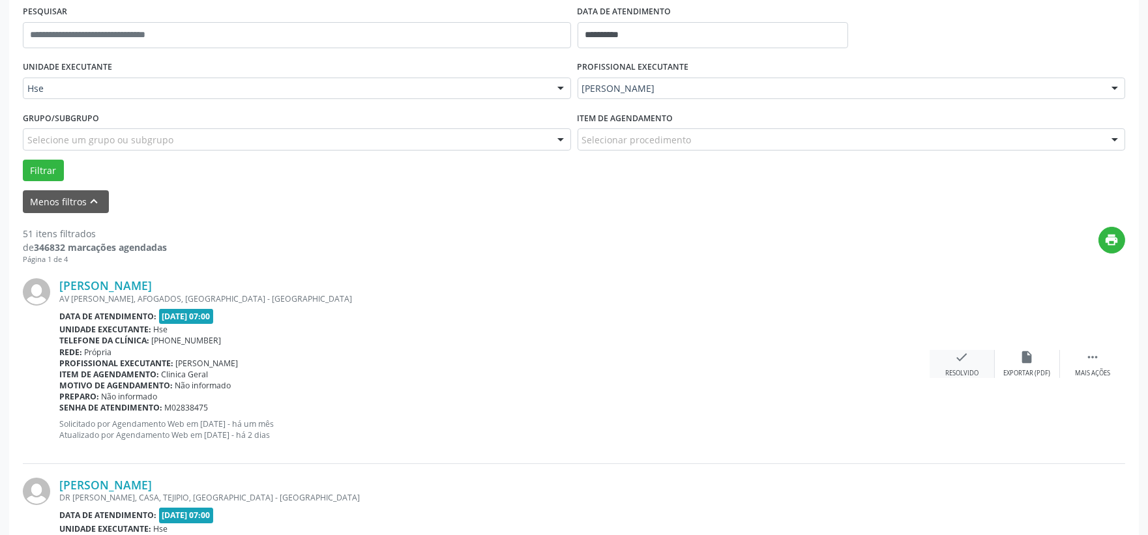
click at [961, 363] on div "check Resolvido" at bounding box center [962, 364] width 65 height 28
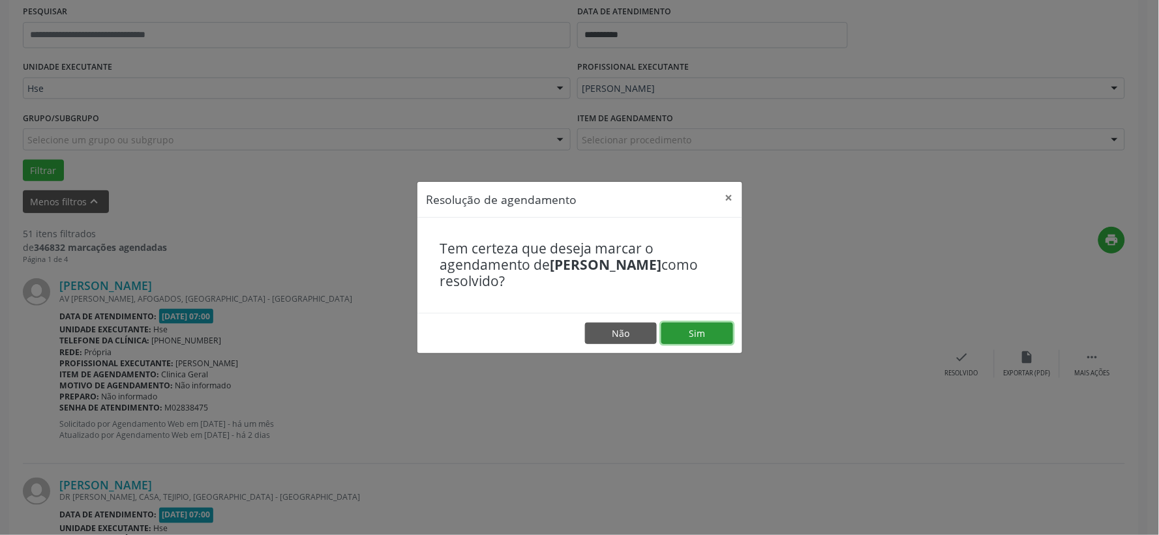
click at [725, 333] on button "Sim" at bounding box center [697, 334] width 72 height 22
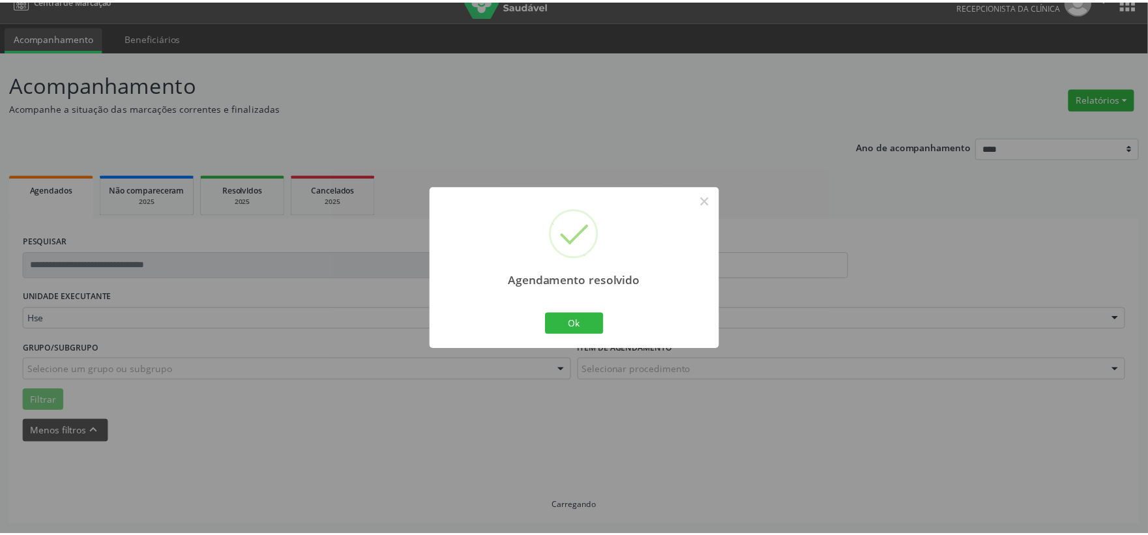
scroll to position [20, 0]
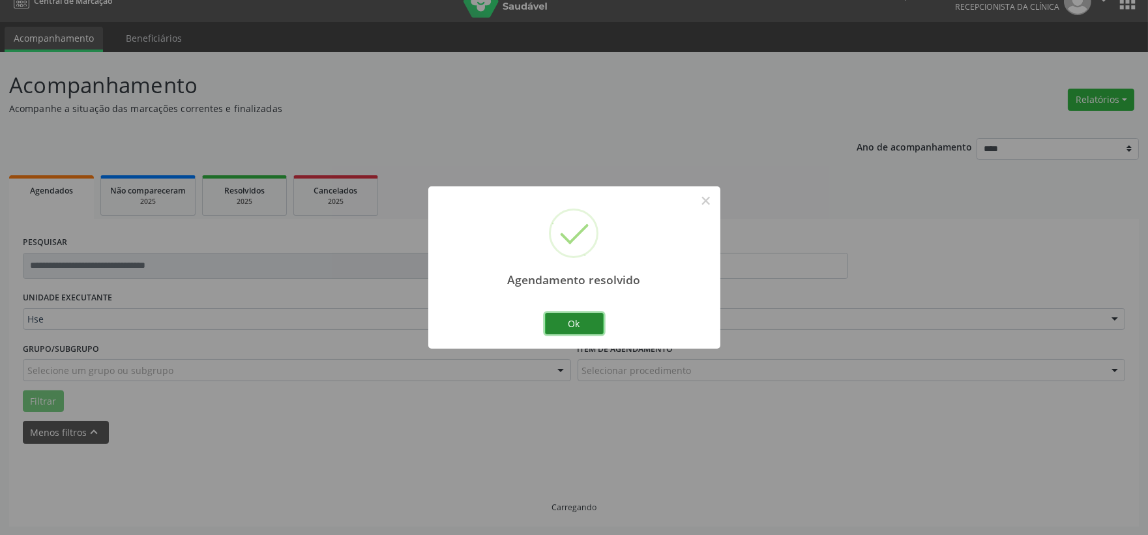
click at [592, 320] on button "Ok" at bounding box center [574, 324] width 59 height 22
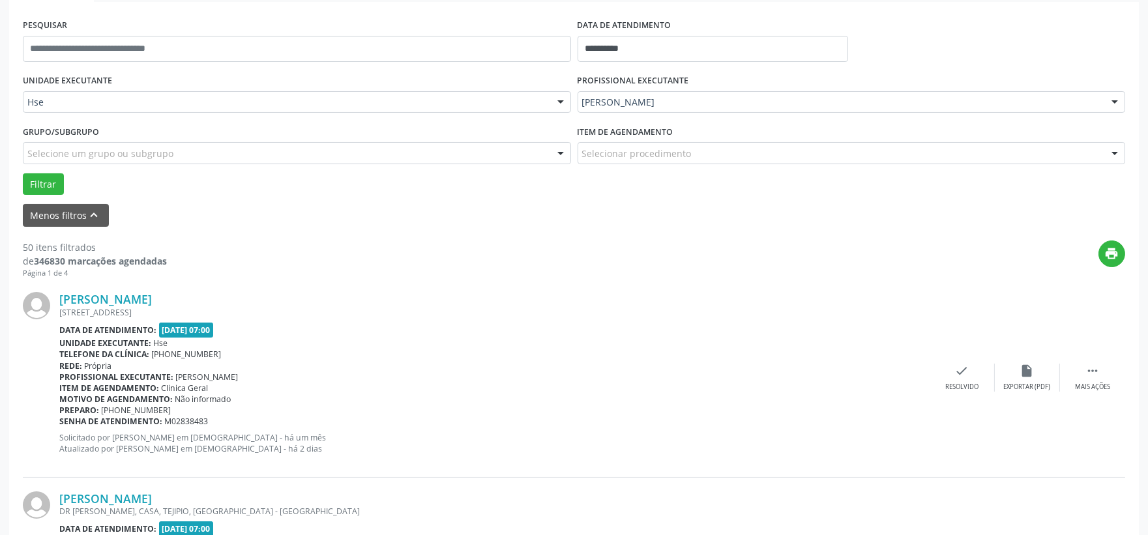
scroll to position [309, 0]
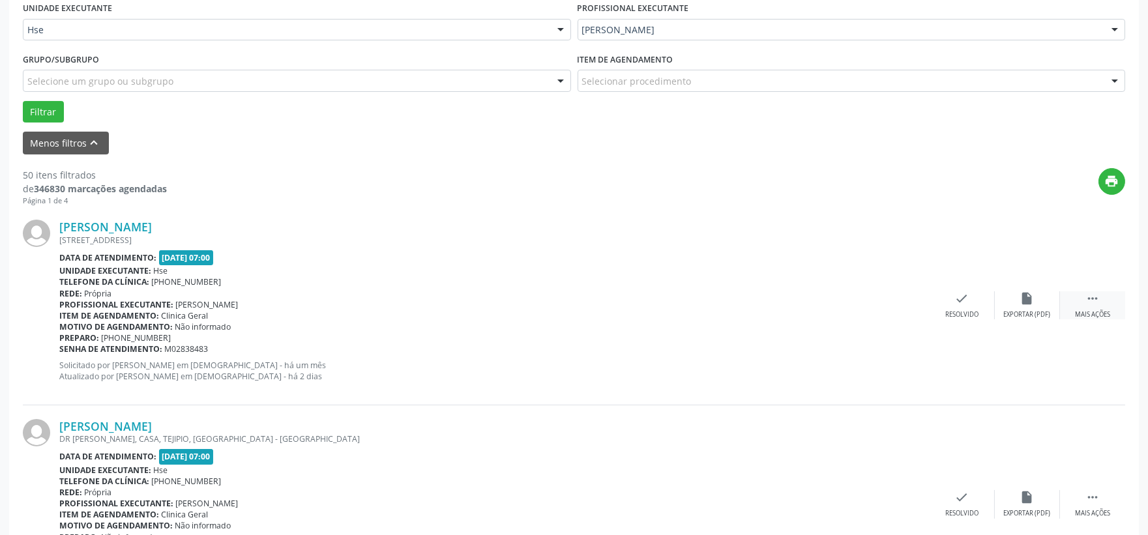
click at [1094, 313] on div "Mais ações" at bounding box center [1092, 314] width 35 height 9
click at [1021, 314] on div "Não compareceu" at bounding box center [1027, 314] width 55 height 9
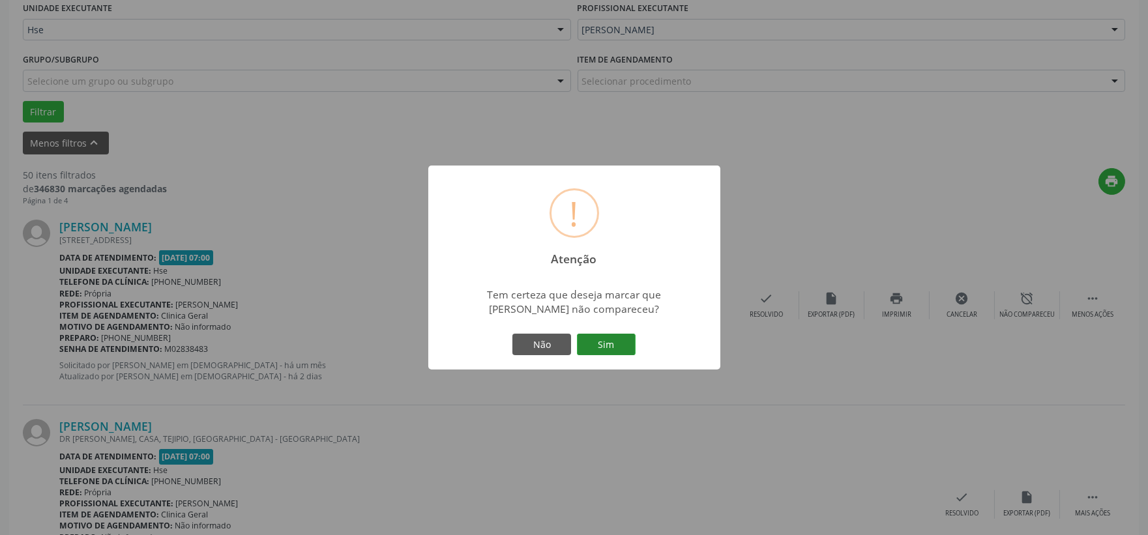
click at [589, 338] on button "Sim" at bounding box center [606, 345] width 59 height 22
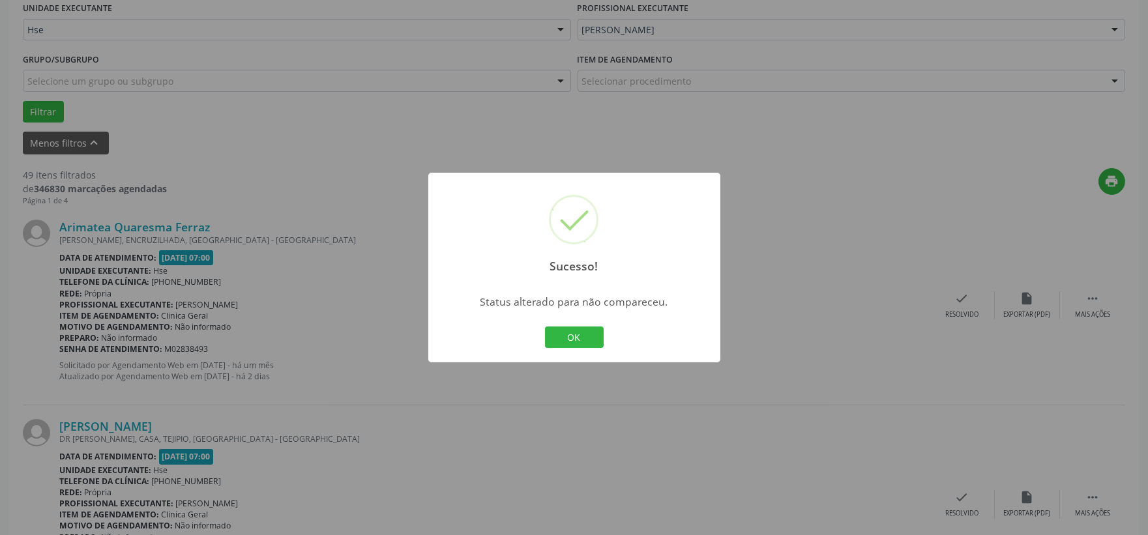
click at [589, 338] on button "OK" at bounding box center [574, 338] width 59 height 22
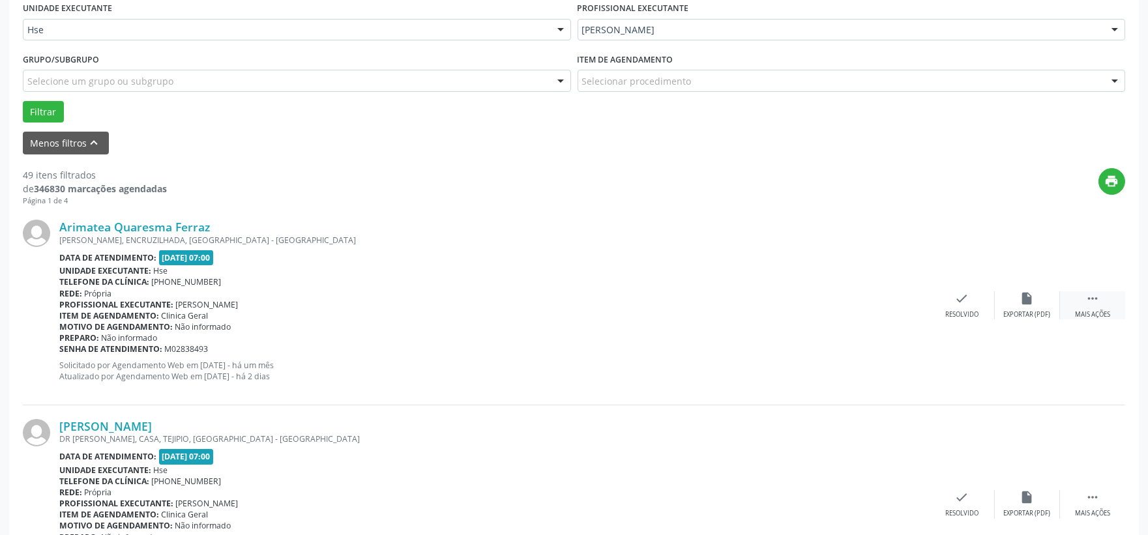
click at [1103, 297] on div " Mais ações" at bounding box center [1092, 305] width 65 height 28
click at [1027, 306] on div "alarm_off Não compareceu" at bounding box center [1027, 305] width 65 height 28
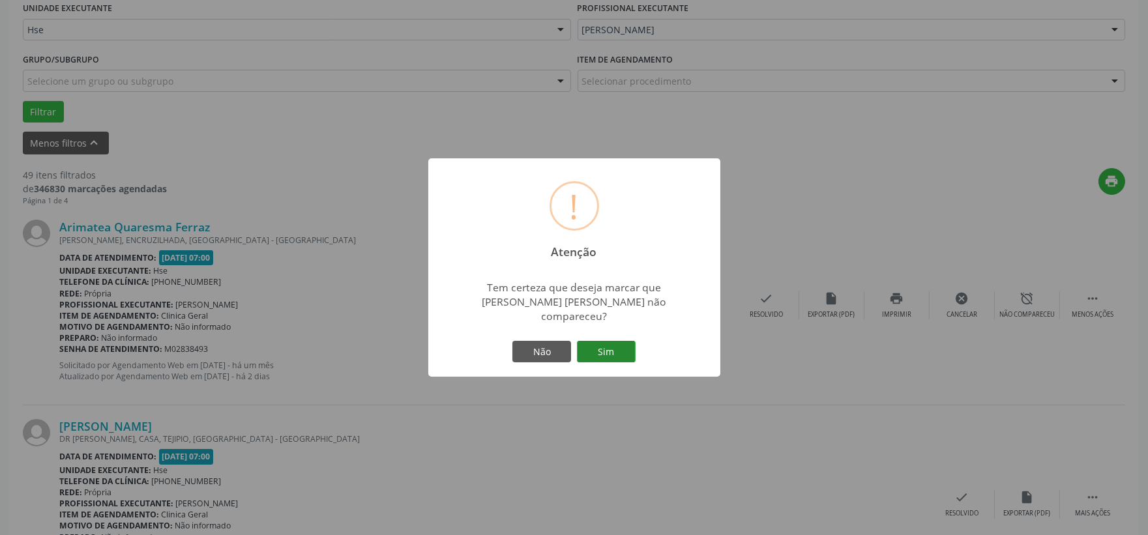
click at [617, 344] on button "Sim" at bounding box center [606, 352] width 59 height 22
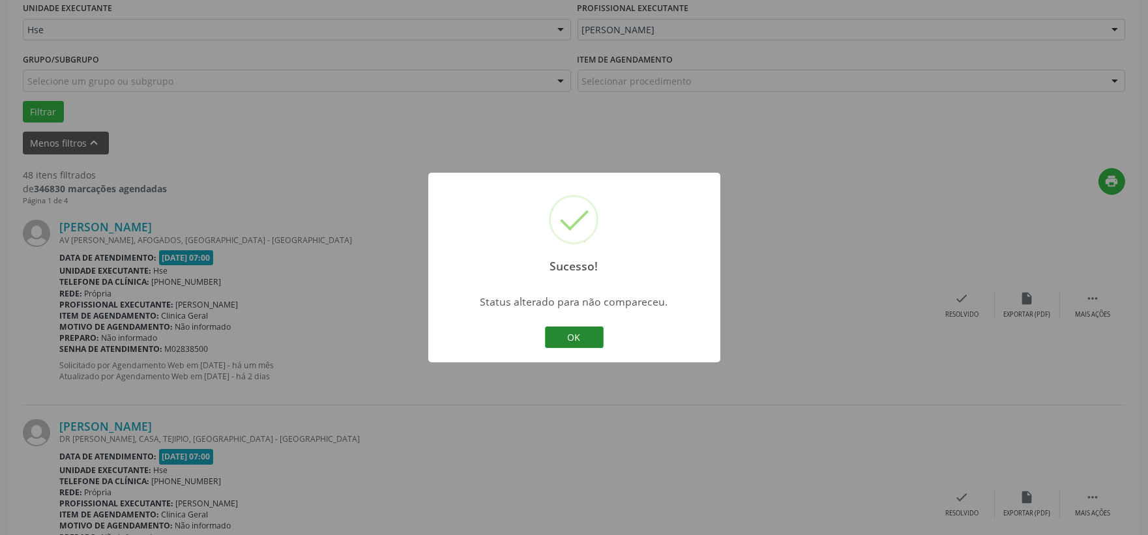
click at [580, 337] on button "OK" at bounding box center [574, 338] width 59 height 22
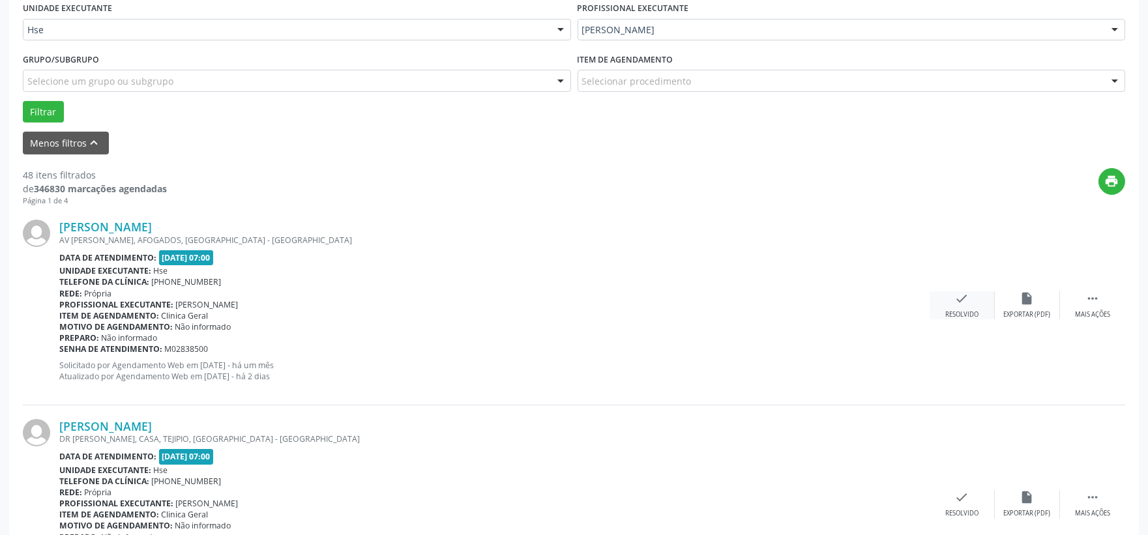
click at [955, 314] on div "Resolvido" at bounding box center [962, 314] width 33 height 9
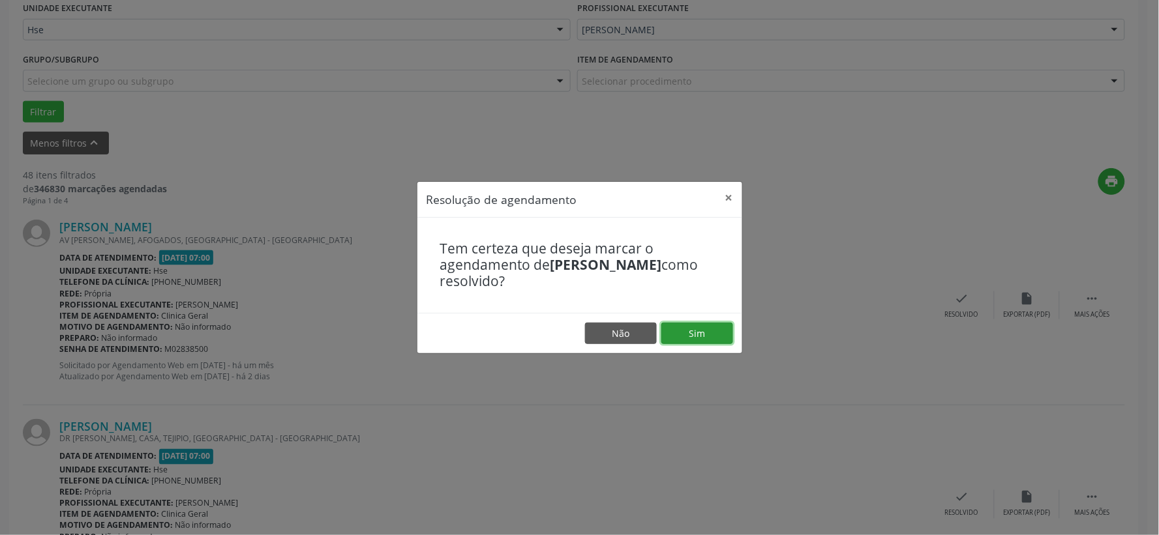
click at [699, 335] on button "Sim" at bounding box center [697, 334] width 72 height 22
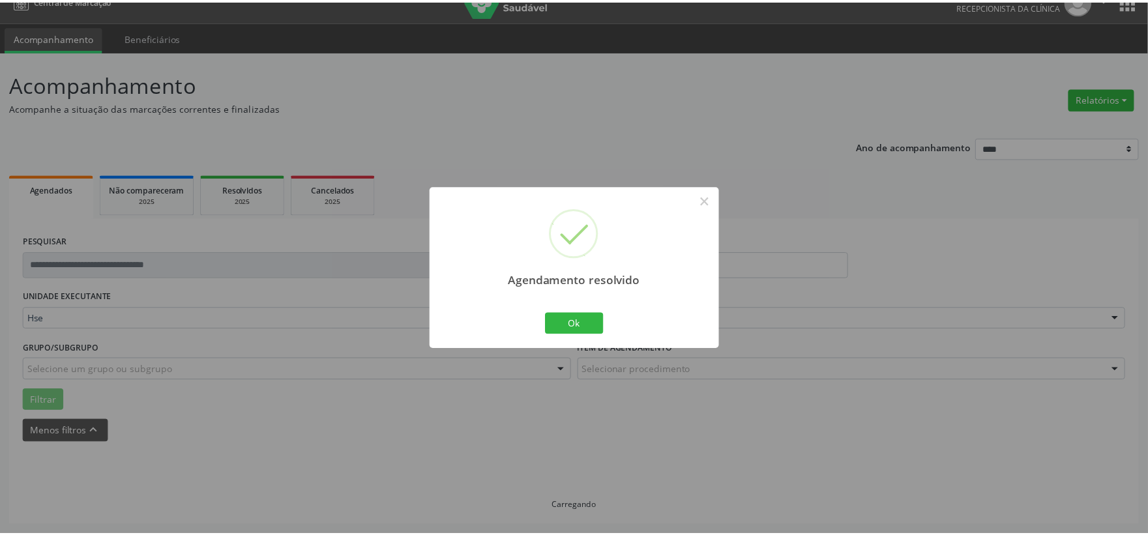
scroll to position [20, 0]
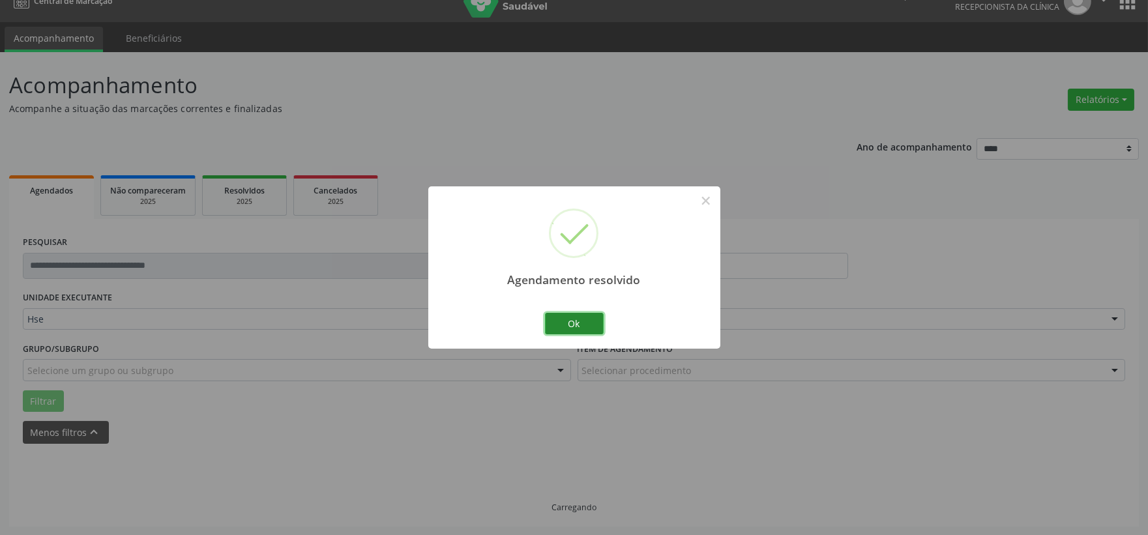
click at [558, 317] on button "Ok" at bounding box center [574, 324] width 59 height 22
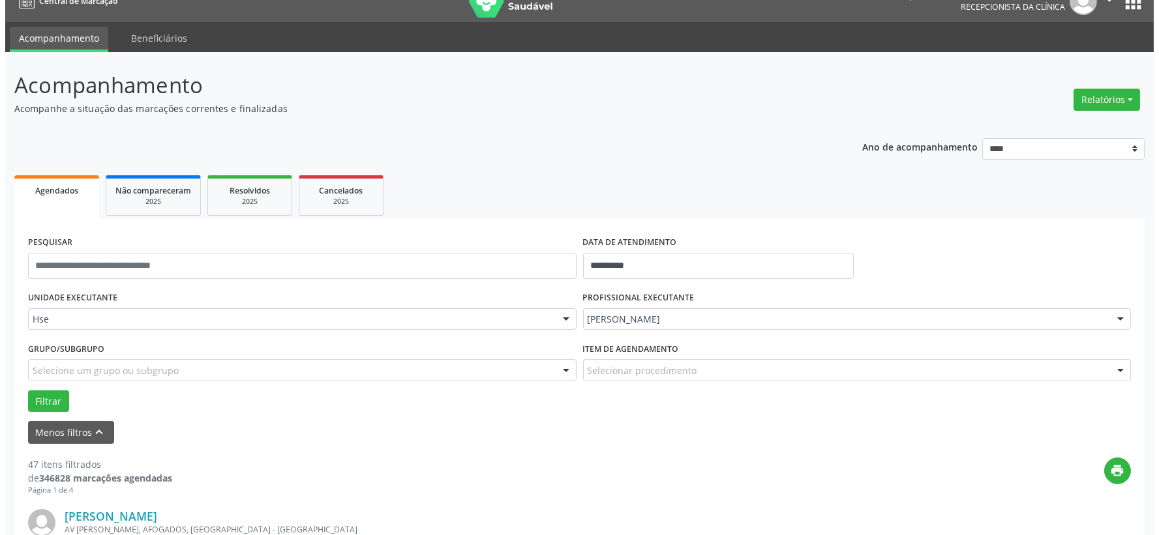
scroll to position [164, 0]
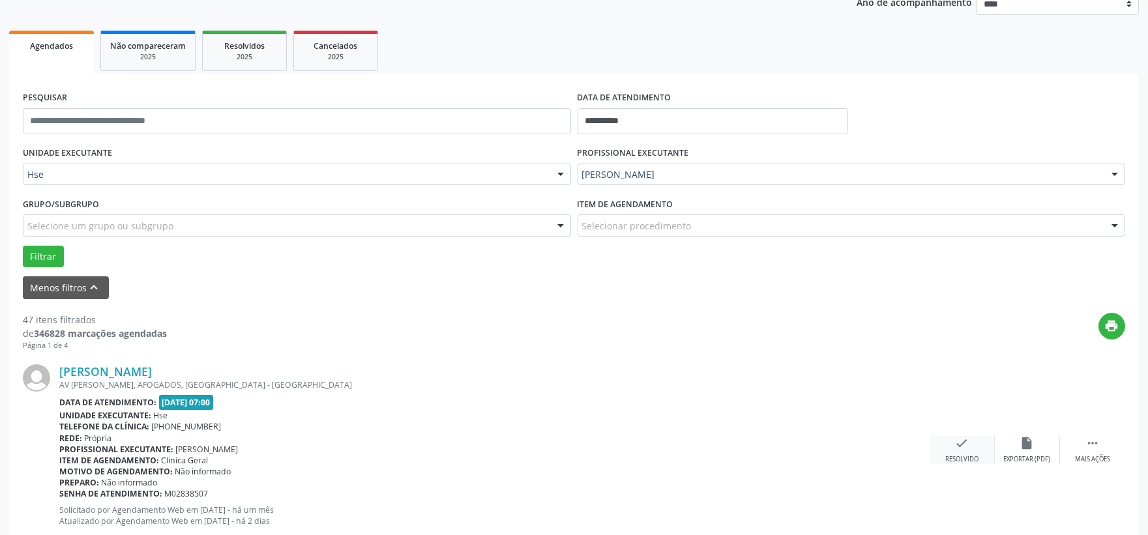
click at [968, 443] on icon "check" at bounding box center [962, 443] width 14 height 14
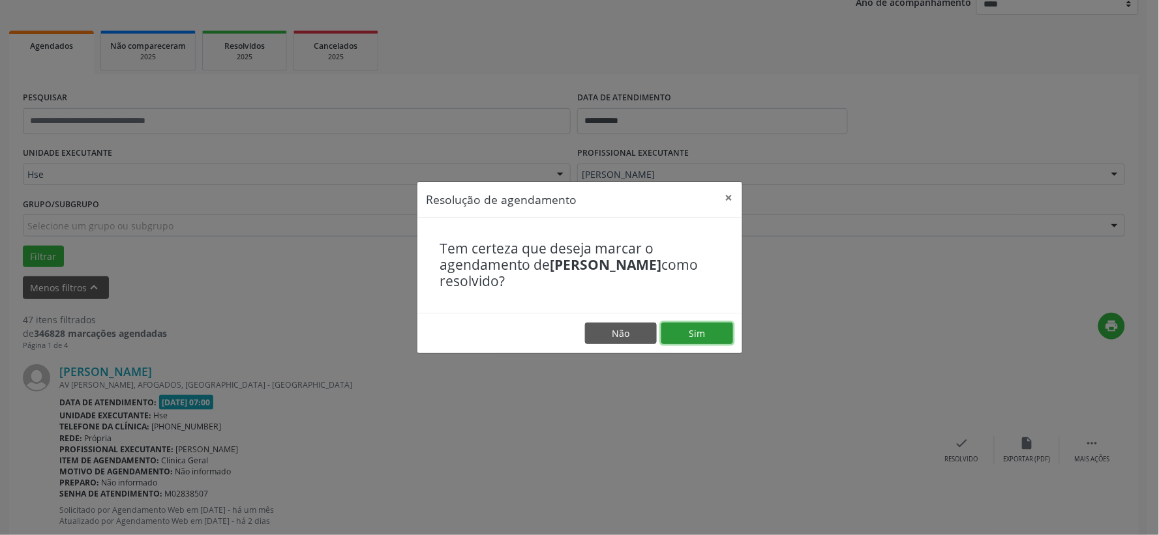
click at [698, 341] on button "Sim" at bounding box center [697, 334] width 72 height 22
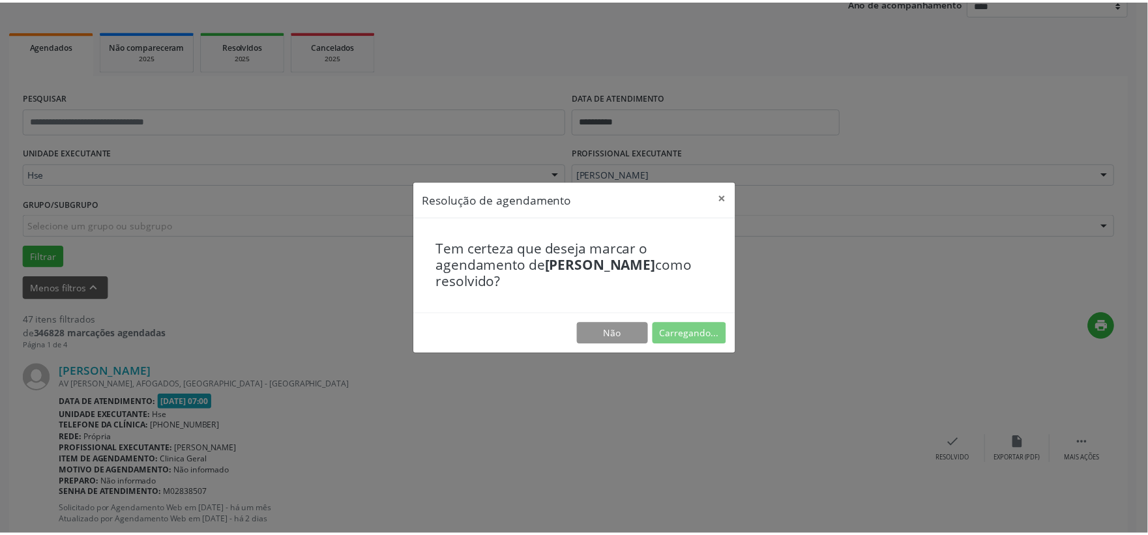
scroll to position [20, 0]
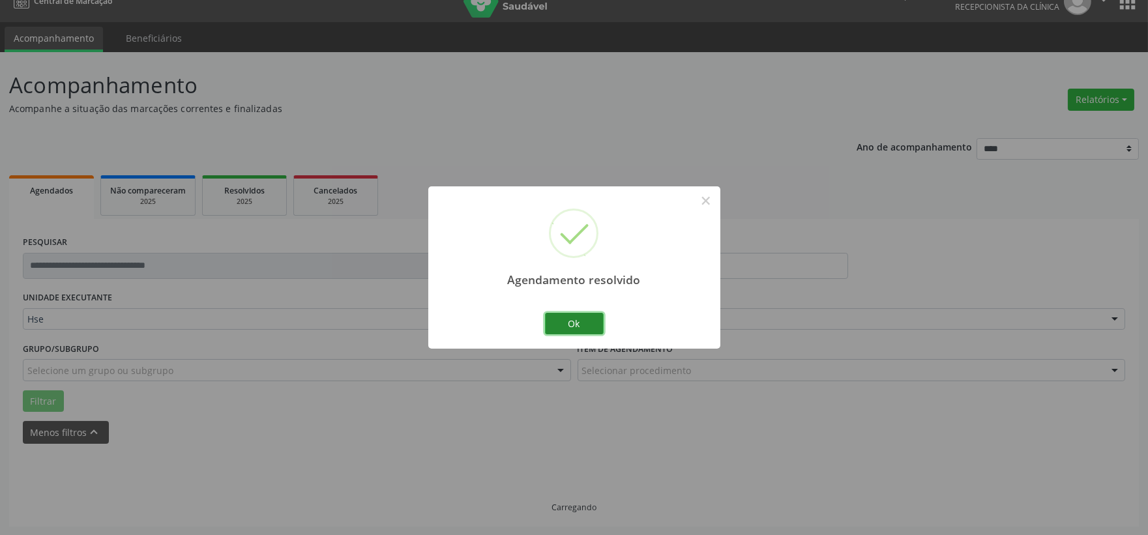
click at [575, 326] on button "Ok" at bounding box center [574, 324] width 59 height 22
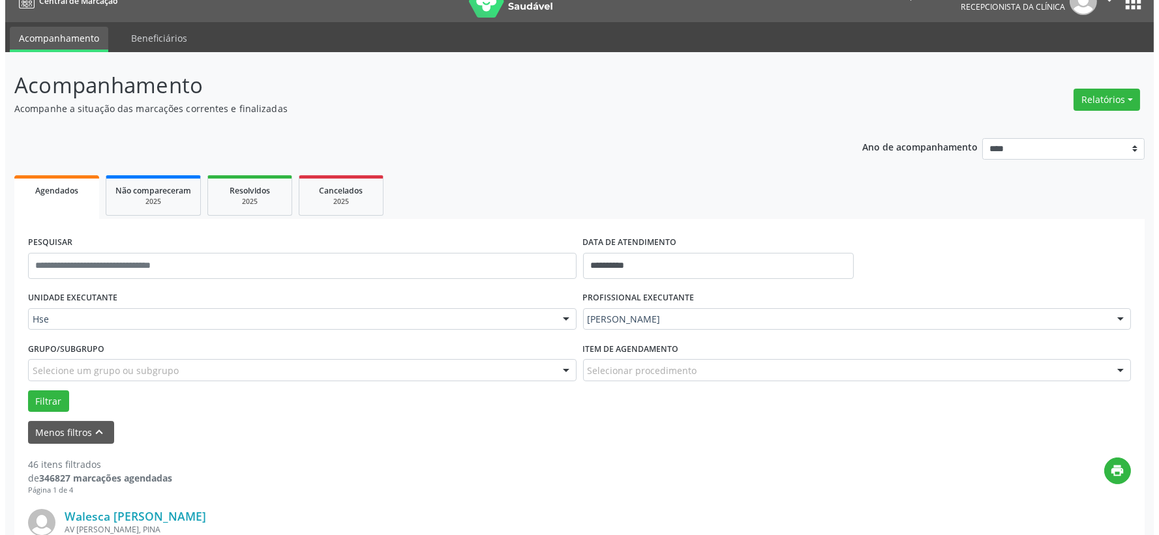
scroll to position [164, 0]
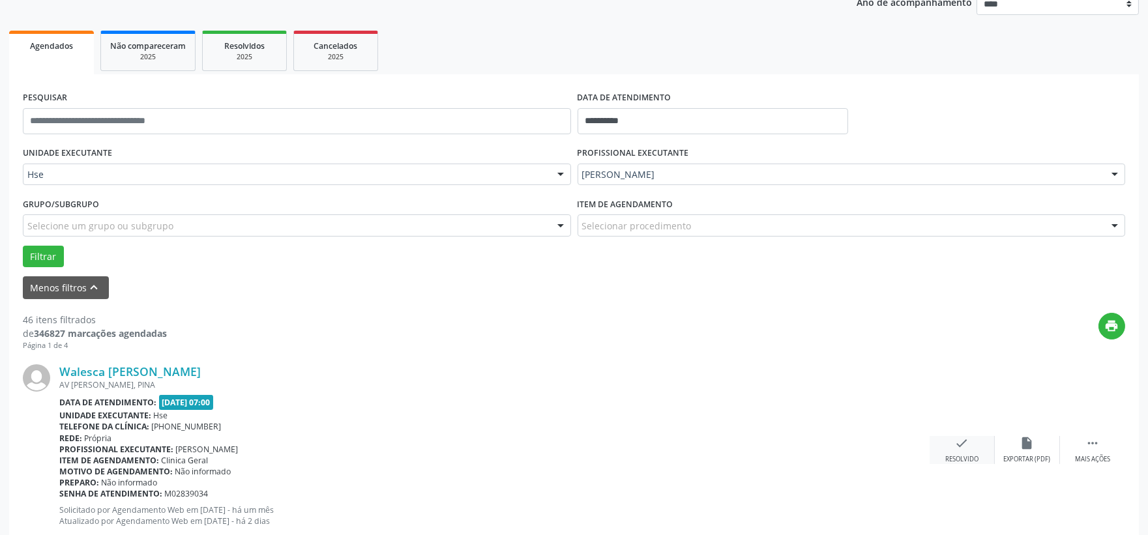
click at [970, 447] on div "check Resolvido" at bounding box center [962, 450] width 65 height 28
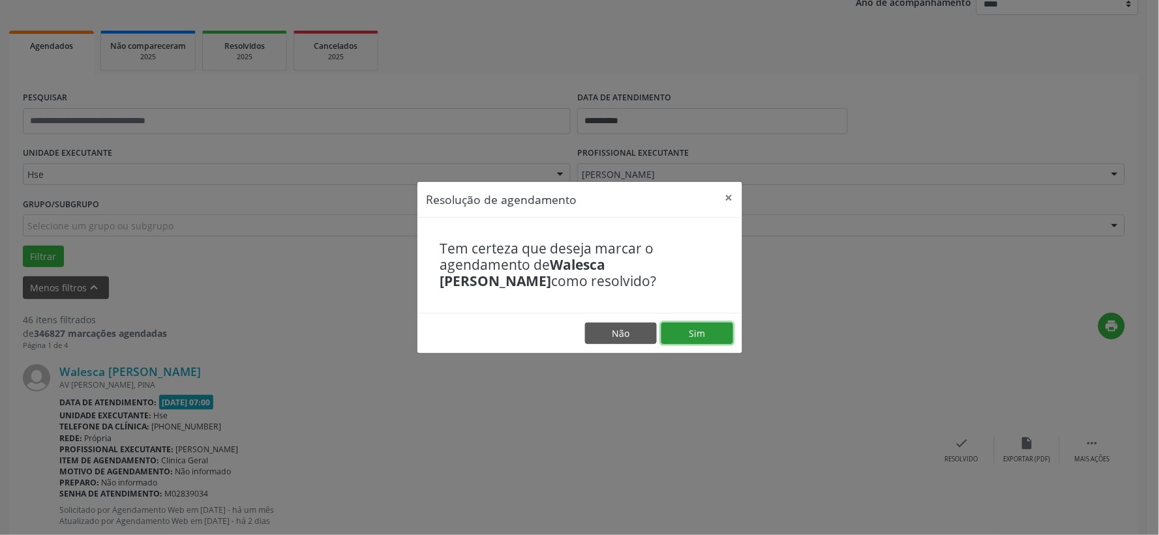
click at [698, 334] on button "Sim" at bounding box center [697, 334] width 72 height 22
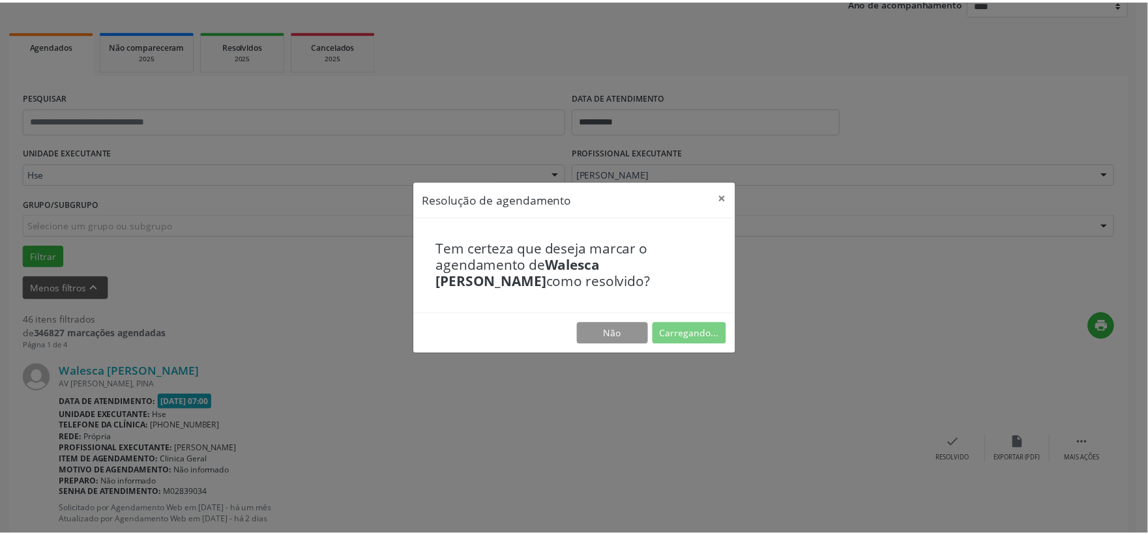
scroll to position [20, 0]
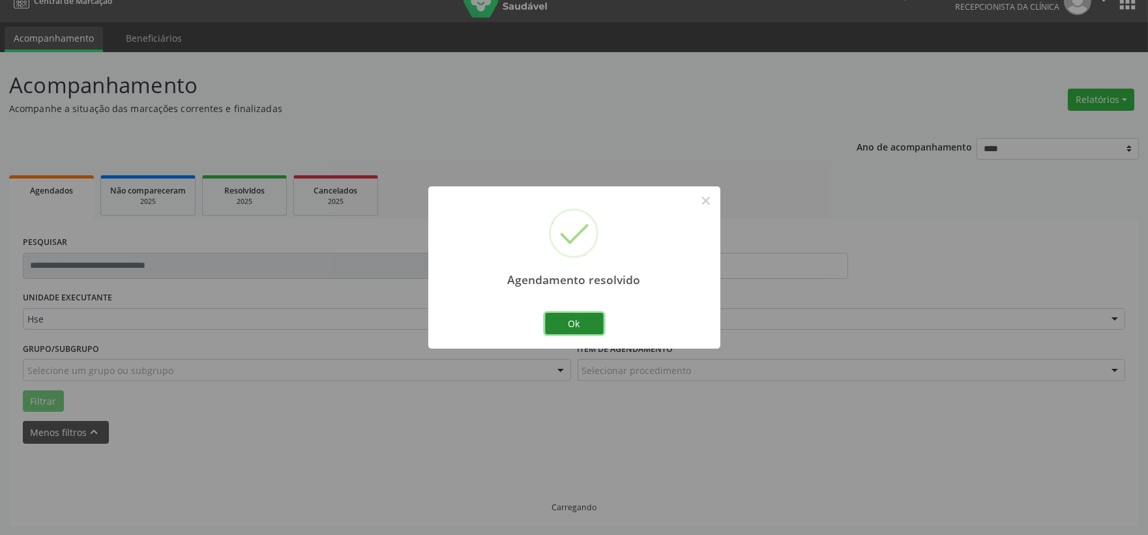
click at [588, 320] on button "Ok" at bounding box center [574, 324] width 59 height 22
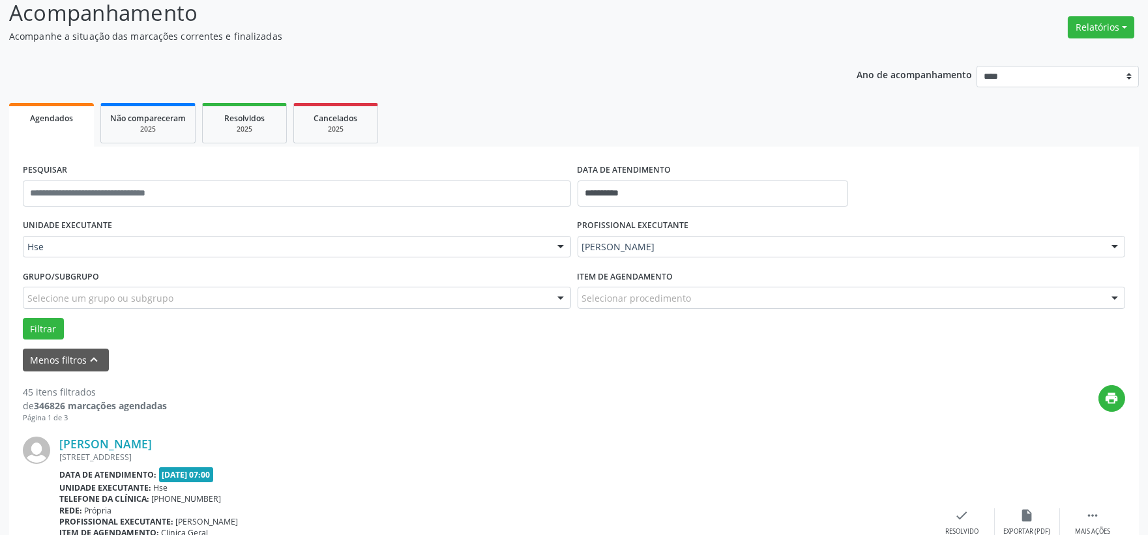
scroll to position [164, 0]
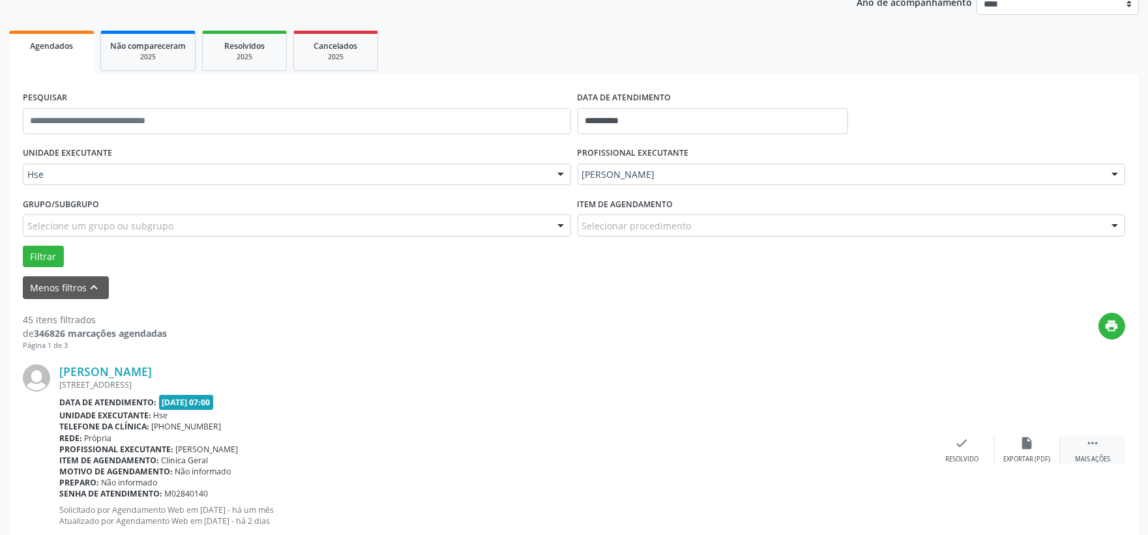
click at [1094, 441] on icon "" at bounding box center [1093, 443] width 14 height 14
click at [1024, 437] on icon "alarm_off" at bounding box center [1027, 443] width 14 height 14
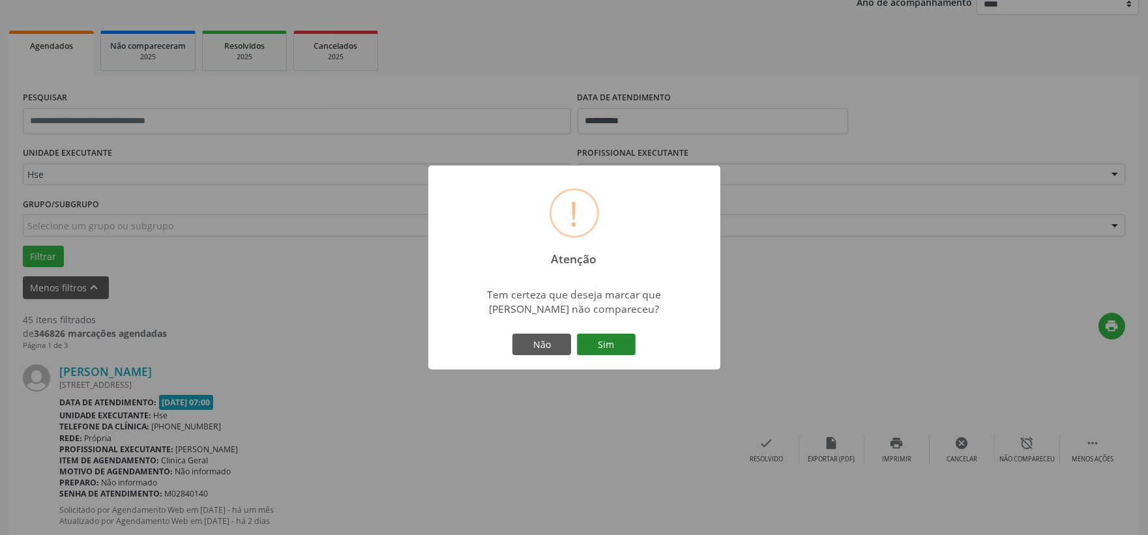
click at [627, 344] on button "Sim" at bounding box center [606, 345] width 59 height 22
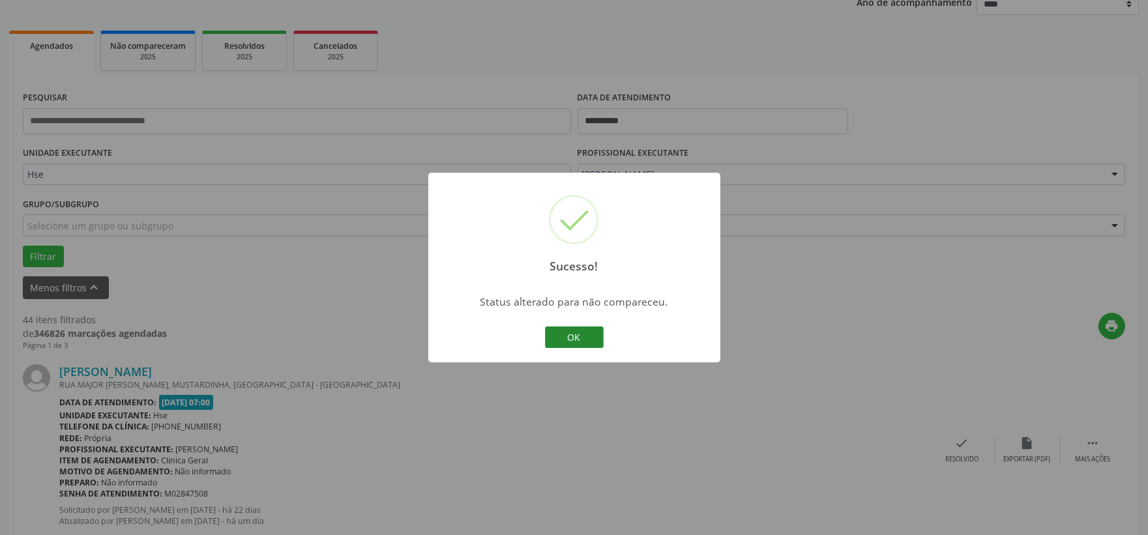
click at [590, 333] on button "OK" at bounding box center [574, 338] width 59 height 22
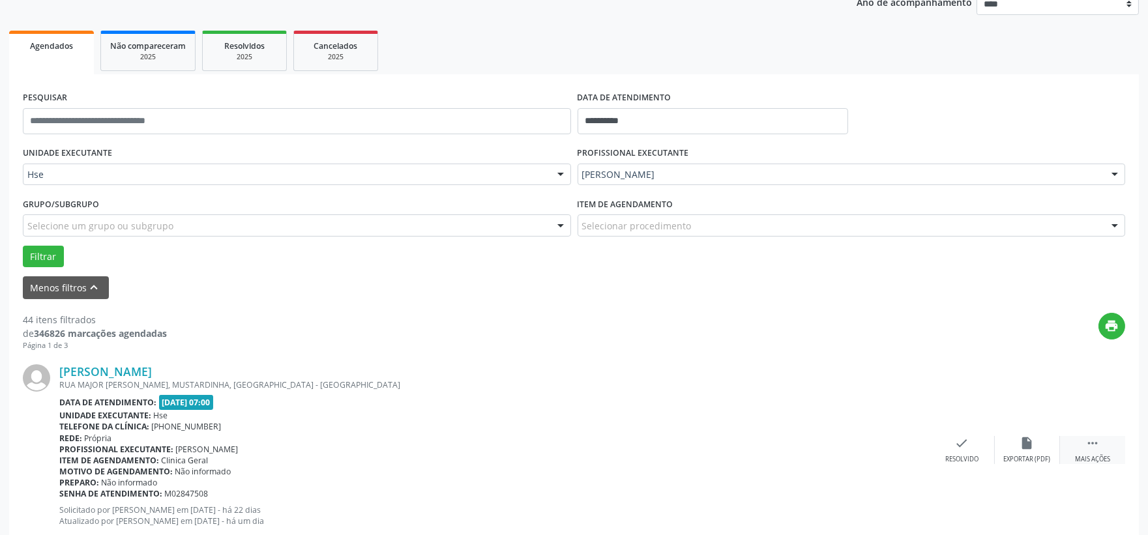
click at [1084, 446] on div " Mais ações" at bounding box center [1092, 450] width 65 height 28
click at [1009, 444] on div "alarm_off Não compareceu" at bounding box center [1027, 450] width 65 height 28
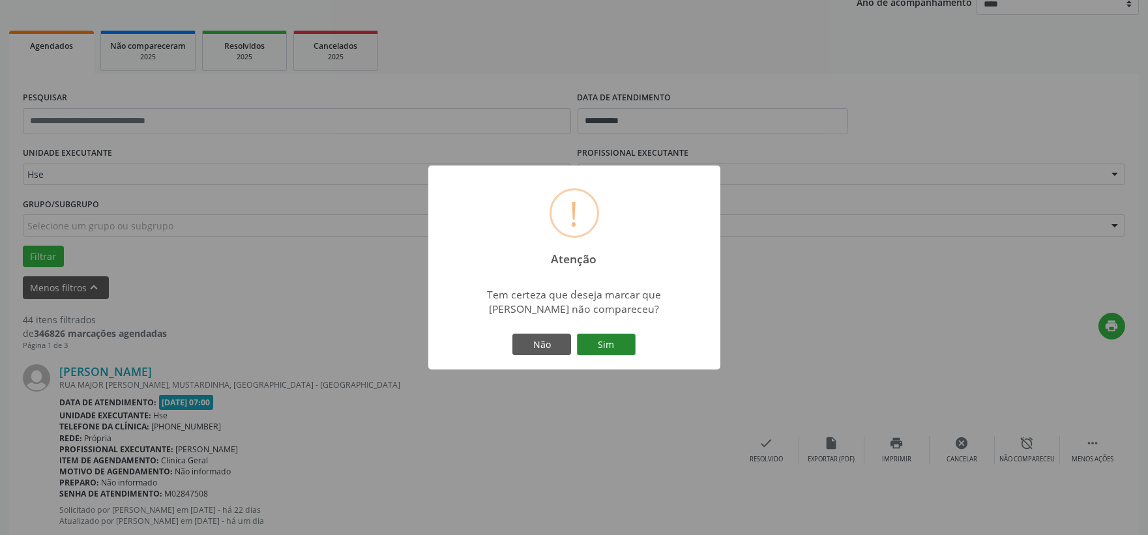
click at [596, 349] on button "Sim" at bounding box center [606, 345] width 59 height 22
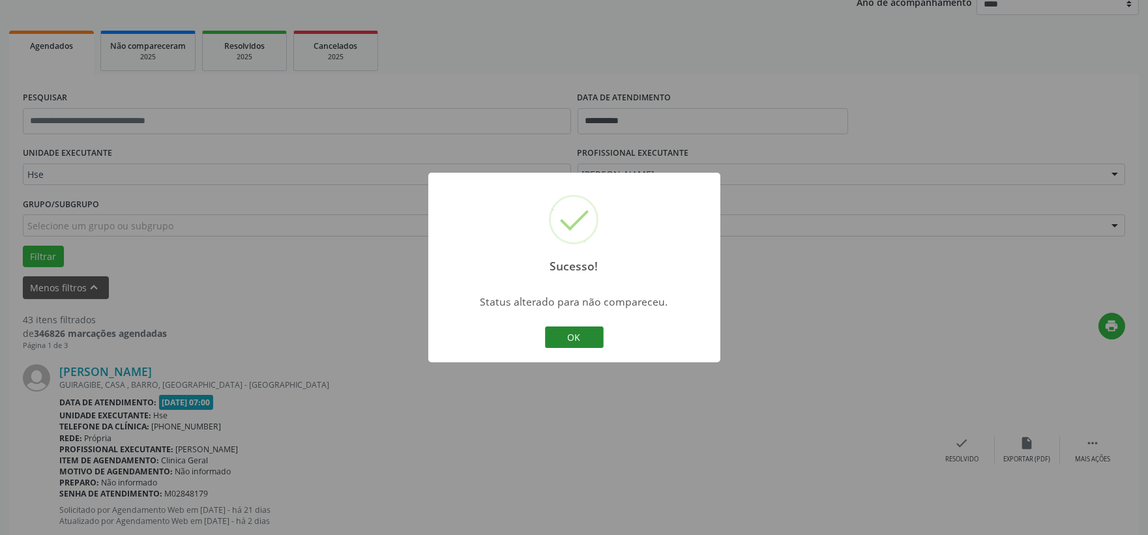
click at [595, 335] on button "OK" at bounding box center [574, 338] width 59 height 22
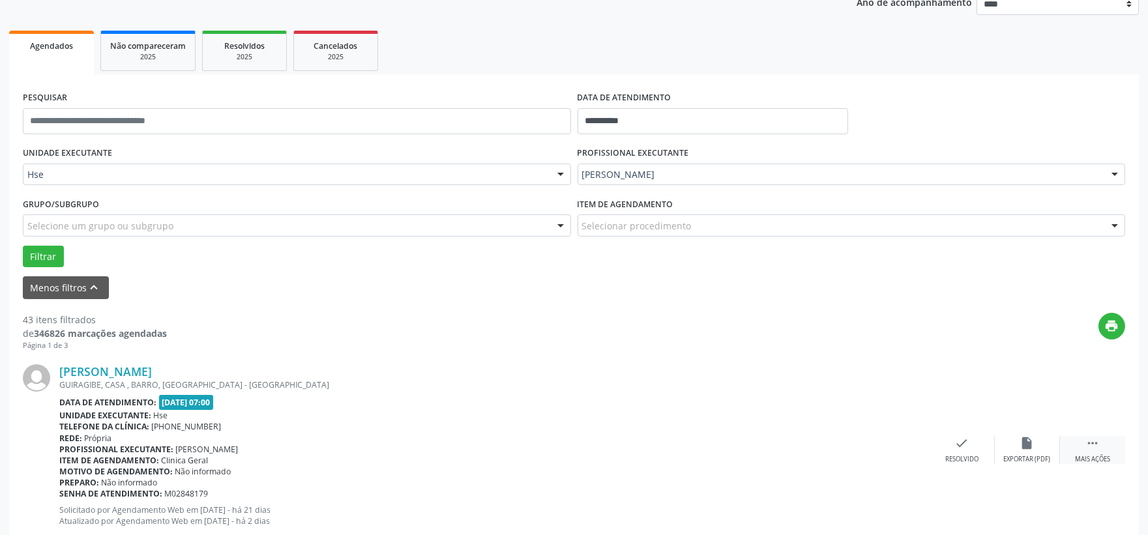
click at [1097, 444] on icon "" at bounding box center [1093, 443] width 14 height 14
click at [1030, 443] on icon "alarm_off" at bounding box center [1027, 443] width 14 height 14
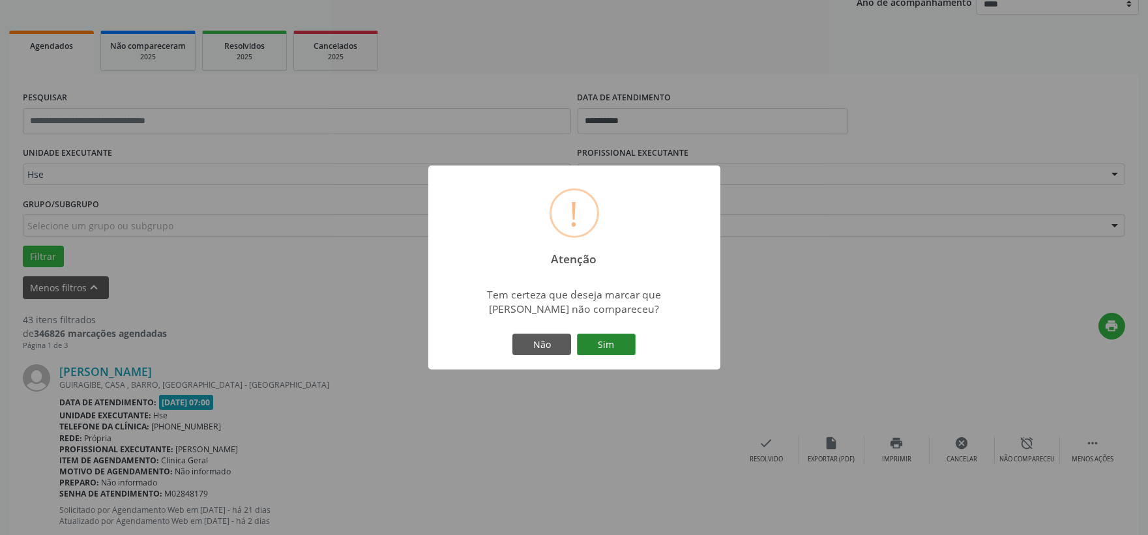
click at [606, 344] on button "Sim" at bounding box center [606, 345] width 59 height 22
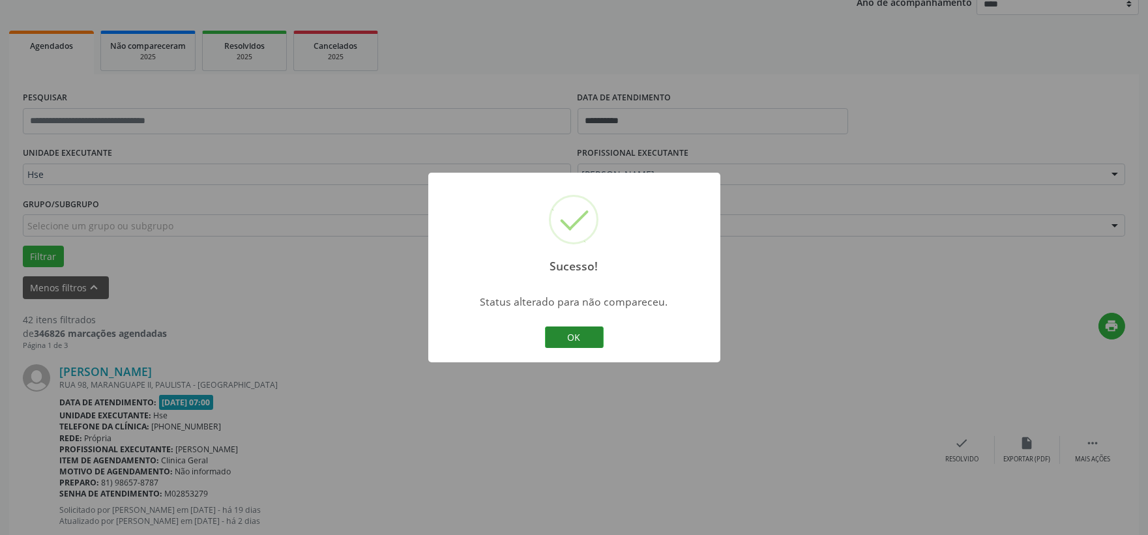
click at [564, 335] on button "OK" at bounding box center [574, 338] width 59 height 22
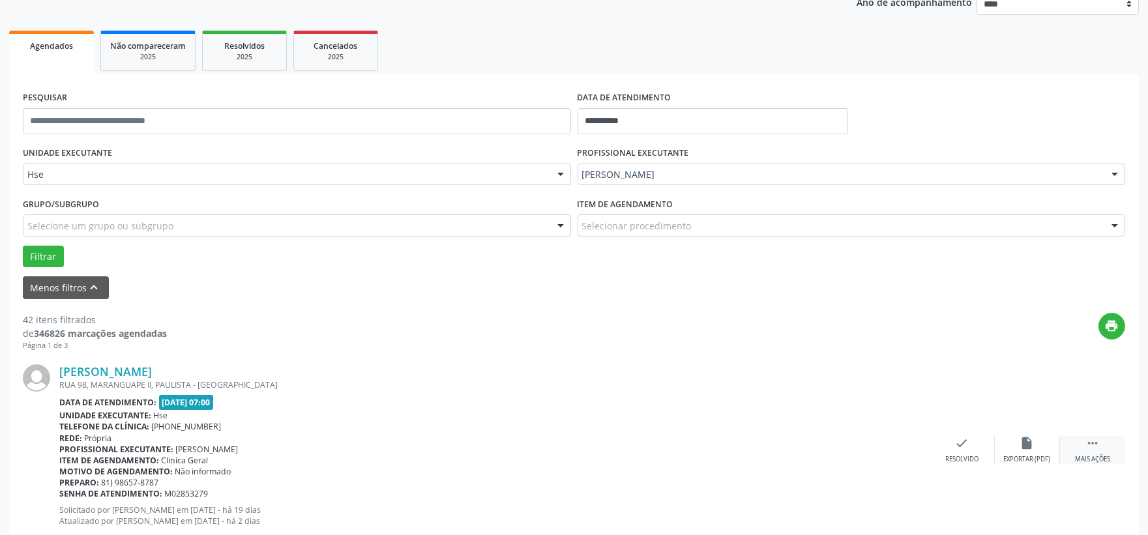
click at [1101, 456] on div "Mais ações" at bounding box center [1092, 459] width 35 height 9
click at [1008, 441] on div "alarm_off Não compareceu" at bounding box center [1027, 450] width 65 height 28
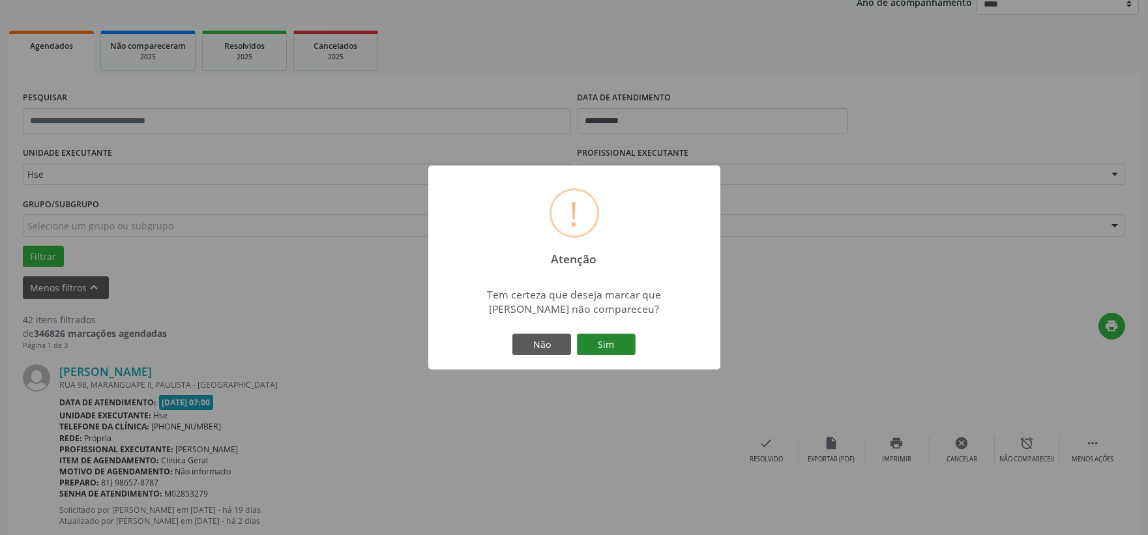
click at [622, 344] on button "Sim" at bounding box center [606, 345] width 59 height 22
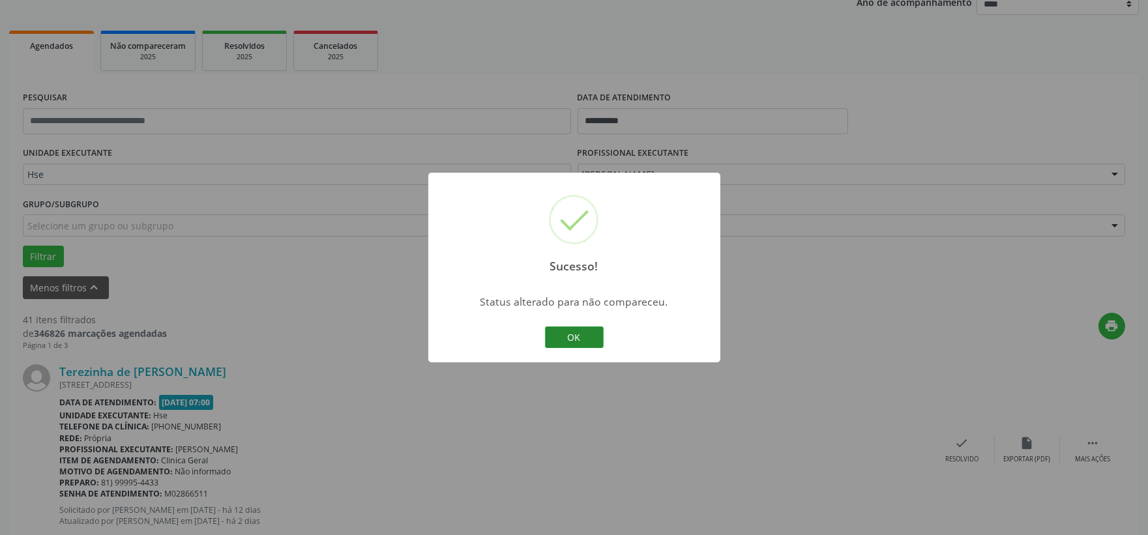
click at [582, 336] on button "OK" at bounding box center [574, 338] width 59 height 22
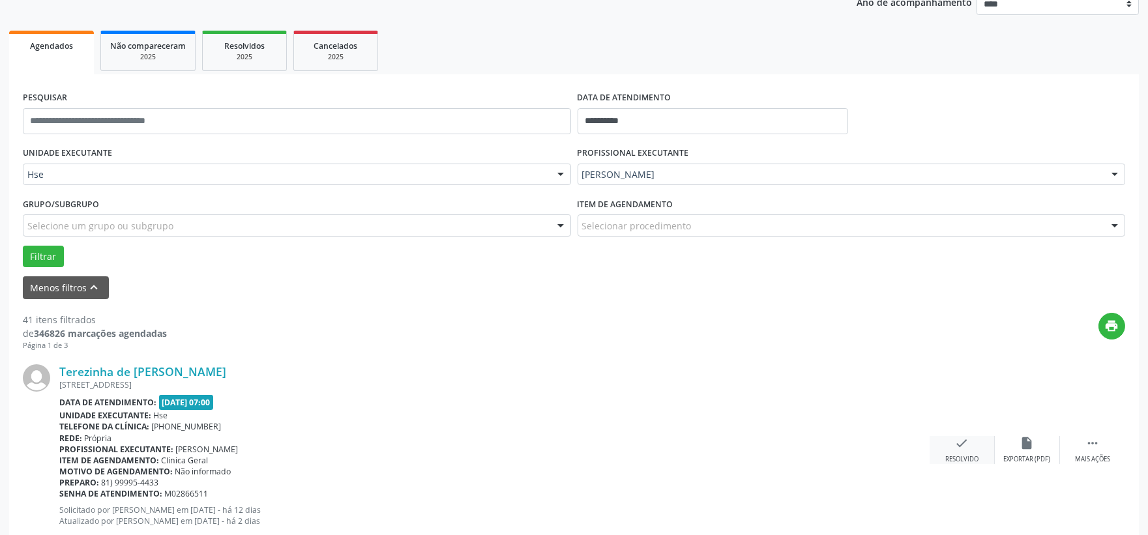
click at [960, 449] on icon "check" at bounding box center [962, 443] width 14 height 14
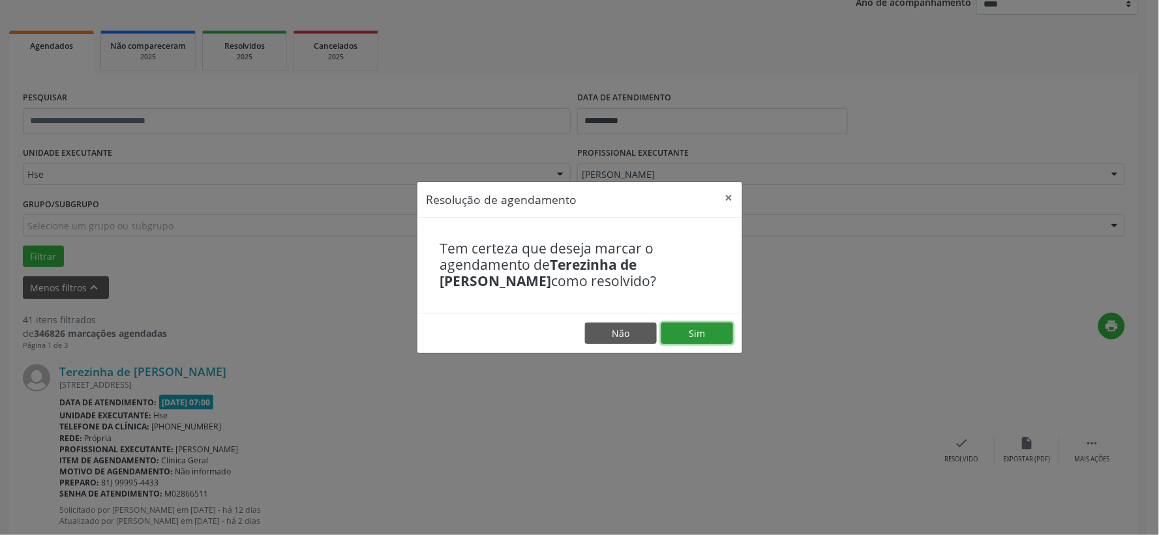
click at [719, 330] on button "Sim" at bounding box center [697, 334] width 72 height 22
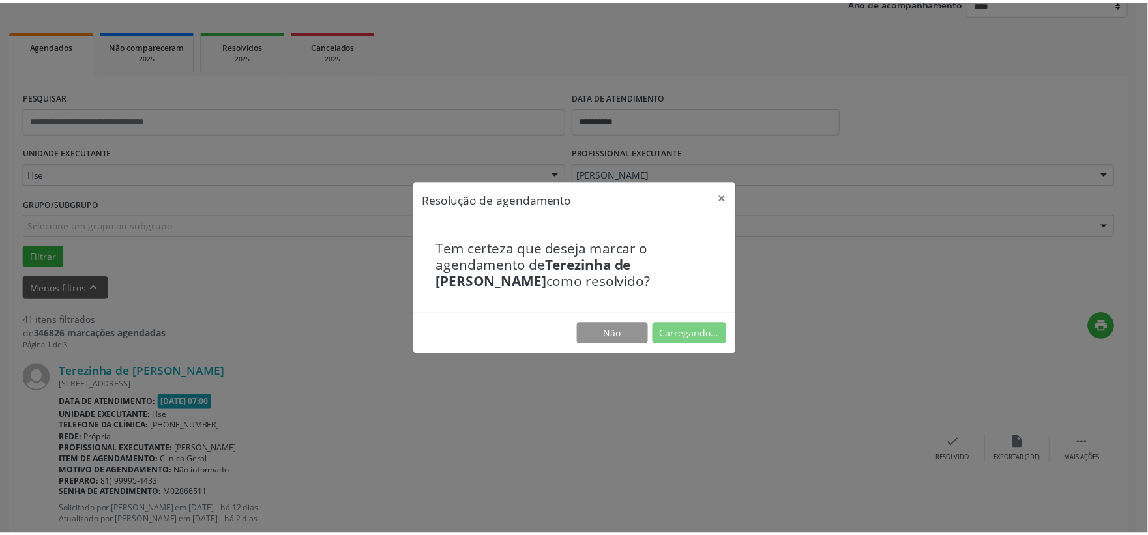
scroll to position [20, 0]
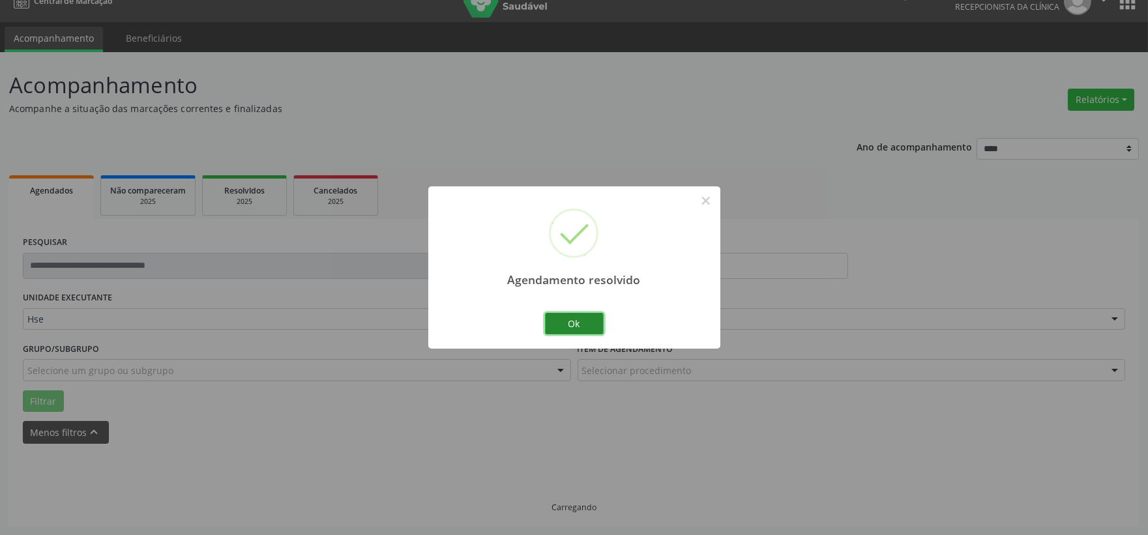
click at [578, 327] on button "Ok" at bounding box center [574, 324] width 59 height 22
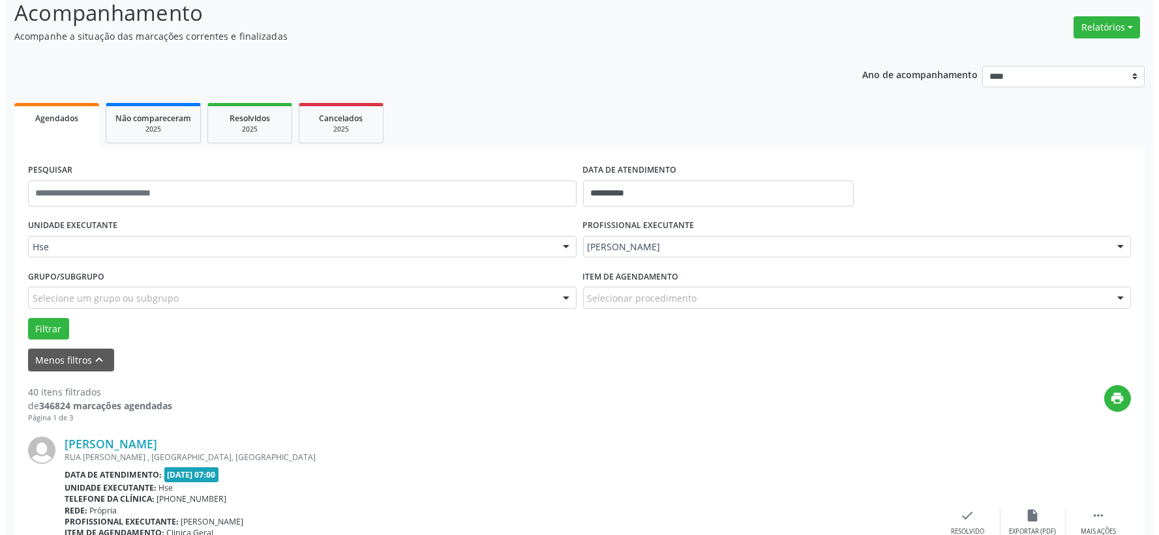
scroll to position [164, 0]
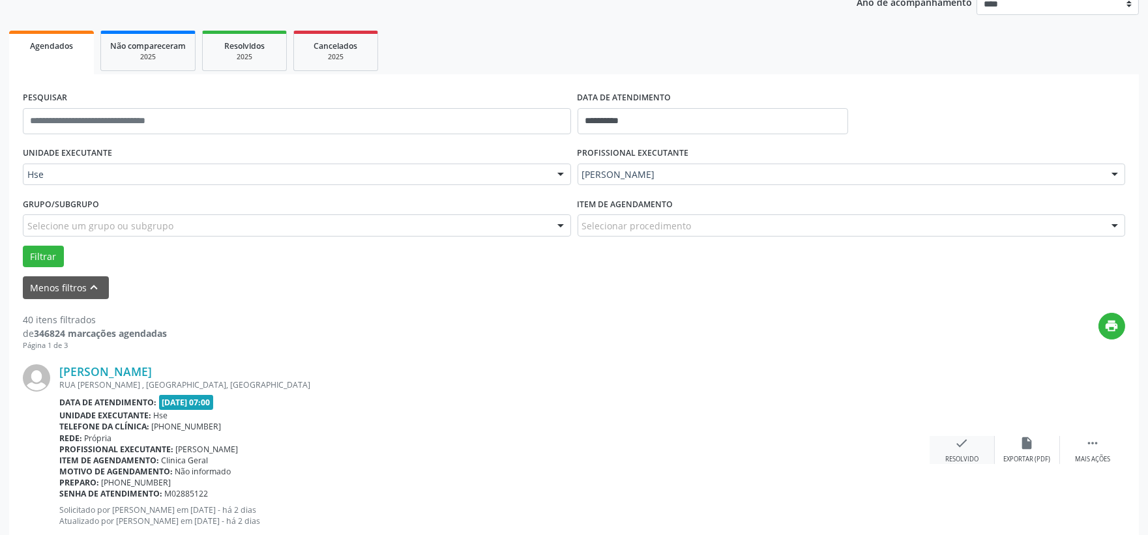
click at [960, 448] on icon "check" at bounding box center [962, 443] width 14 height 14
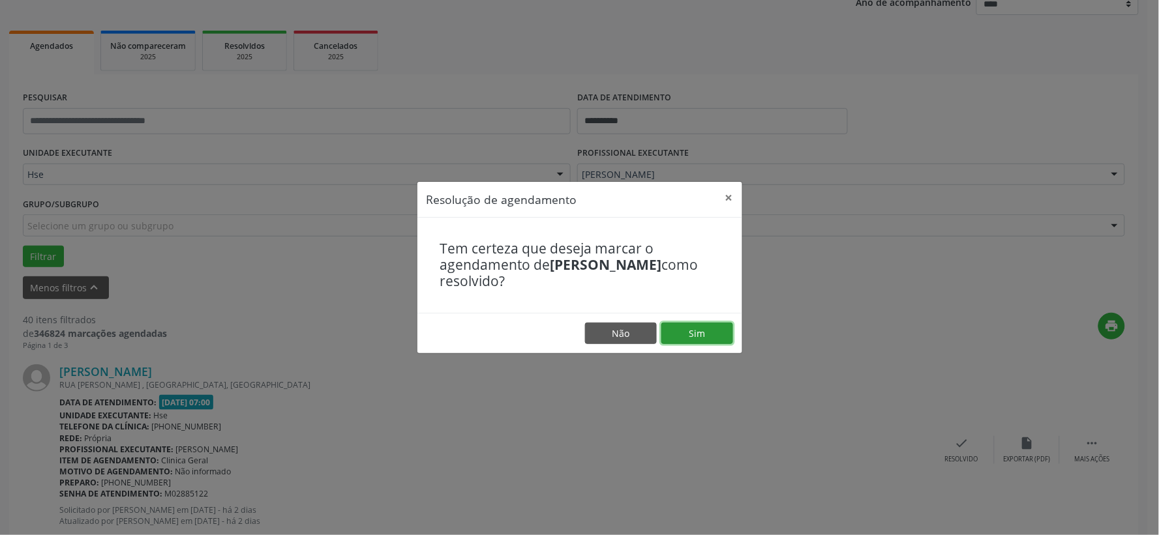
click at [683, 326] on button "Sim" at bounding box center [697, 334] width 72 height 22
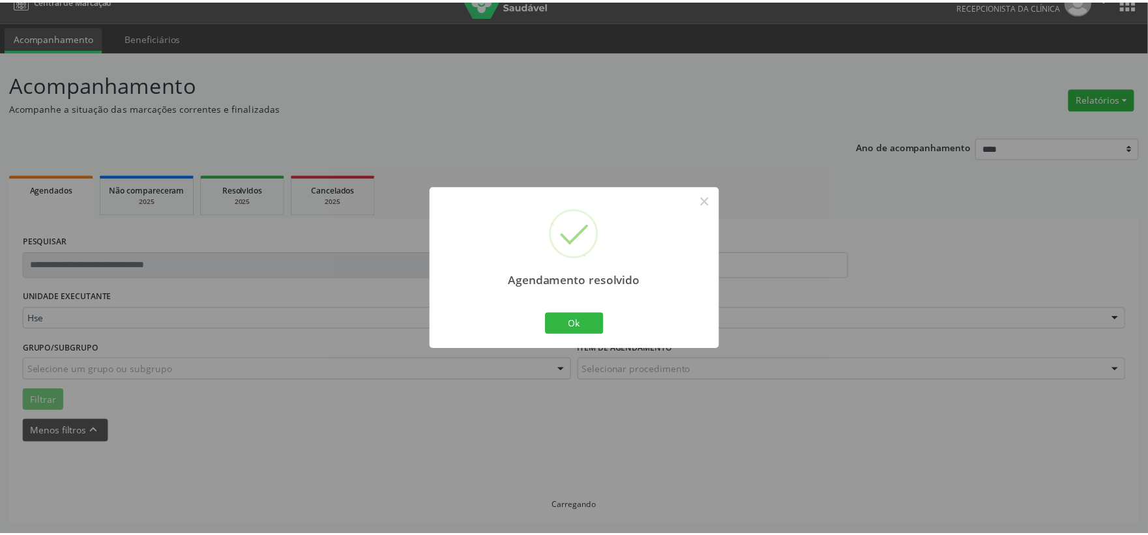
scroll to position [20, 0]
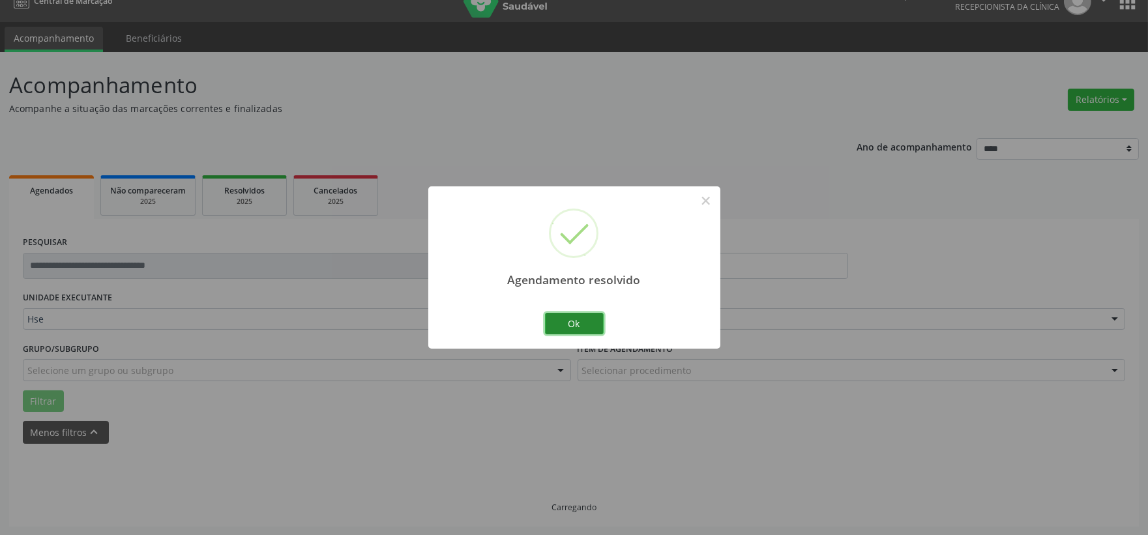
click at [584, 316] on button "Ok" at bounding box center [574, 324] width 59 height 22
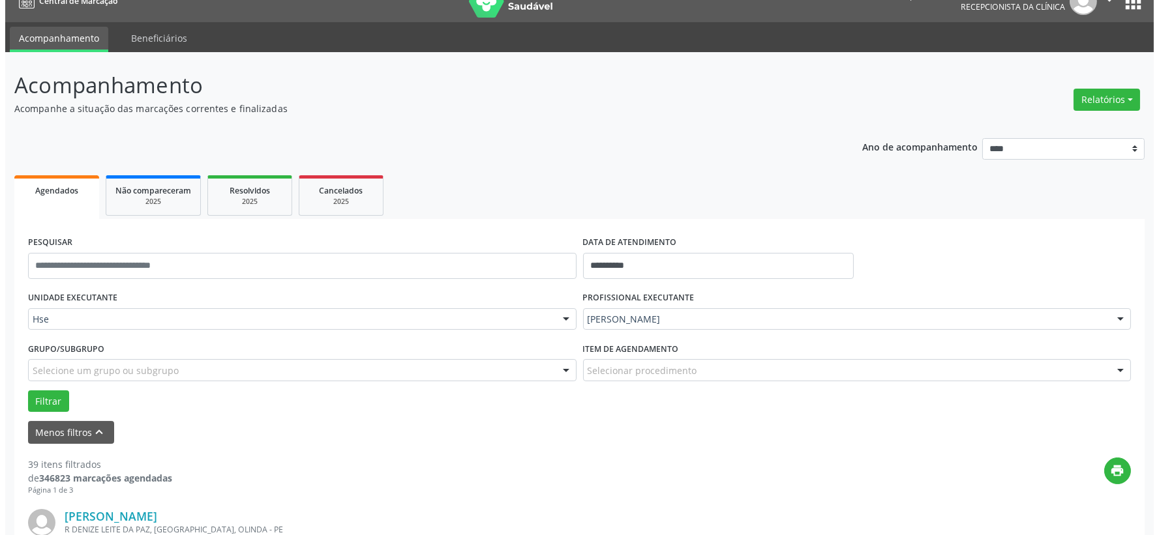
scroll to position [164, 0]
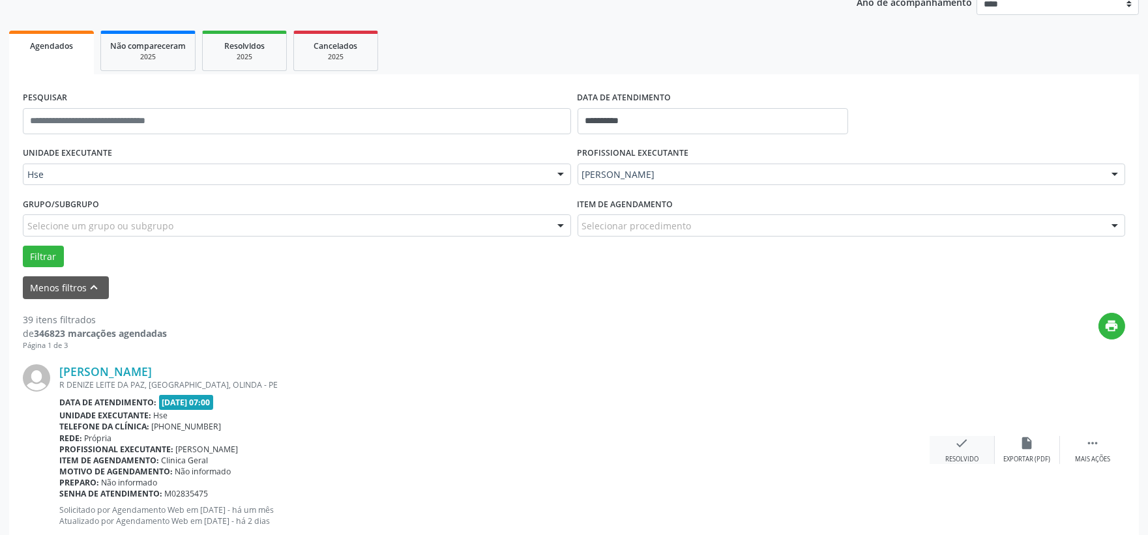
click at [952, 442] on div "check Resolvido" at bounding box center [962, 450] width 65 height 28
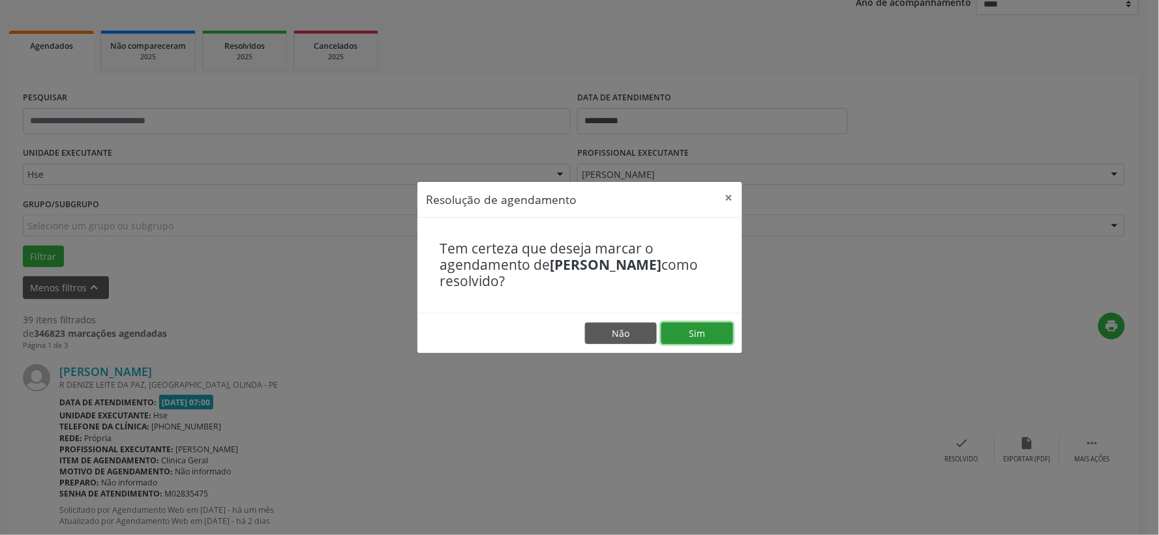
click at [694, 333] on button "Sim" at bounding box center [697, 334] width 72 height 22
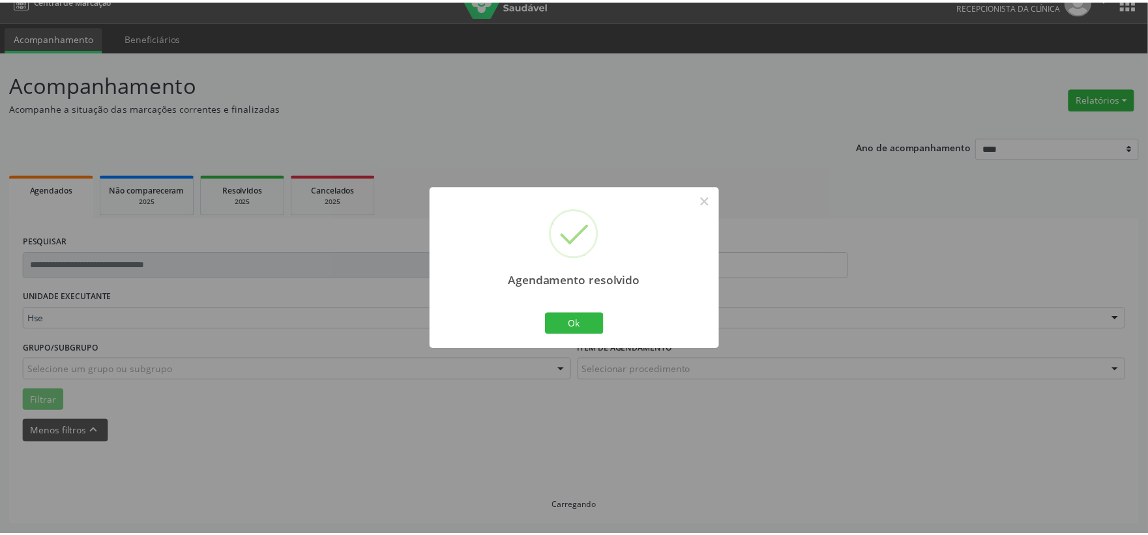
scroll to position [20, 0]
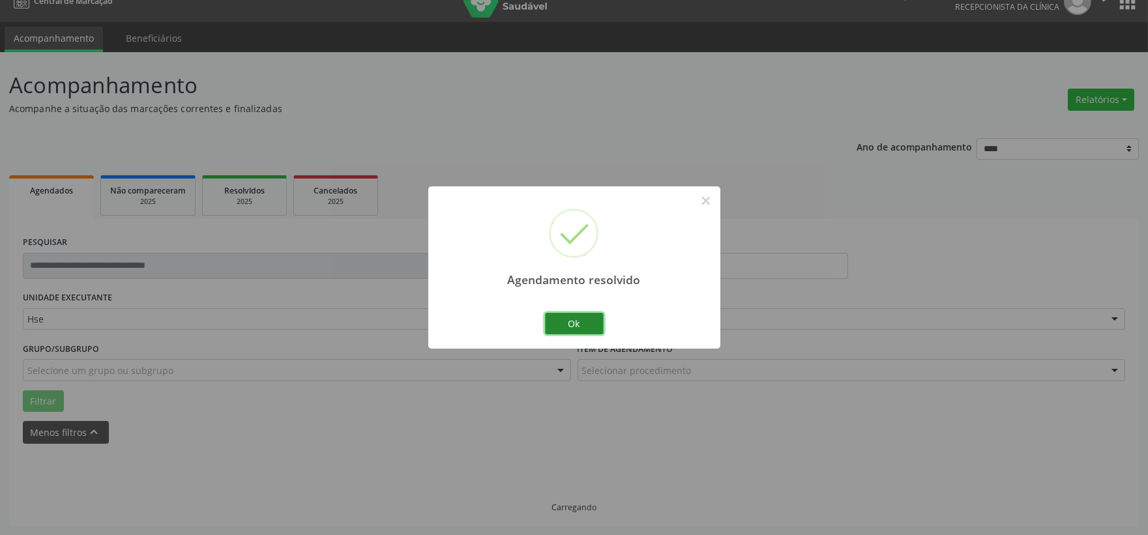
click at [579, 326] on button "Ok" at bounding box center [574, 324] width 59 height 22
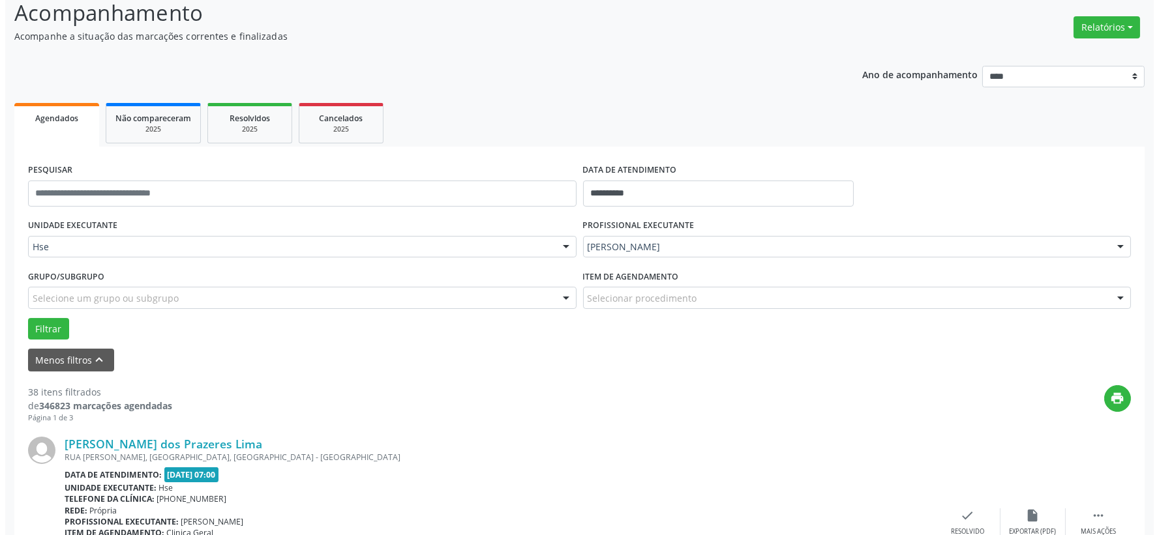
scroll to position [164, 0]
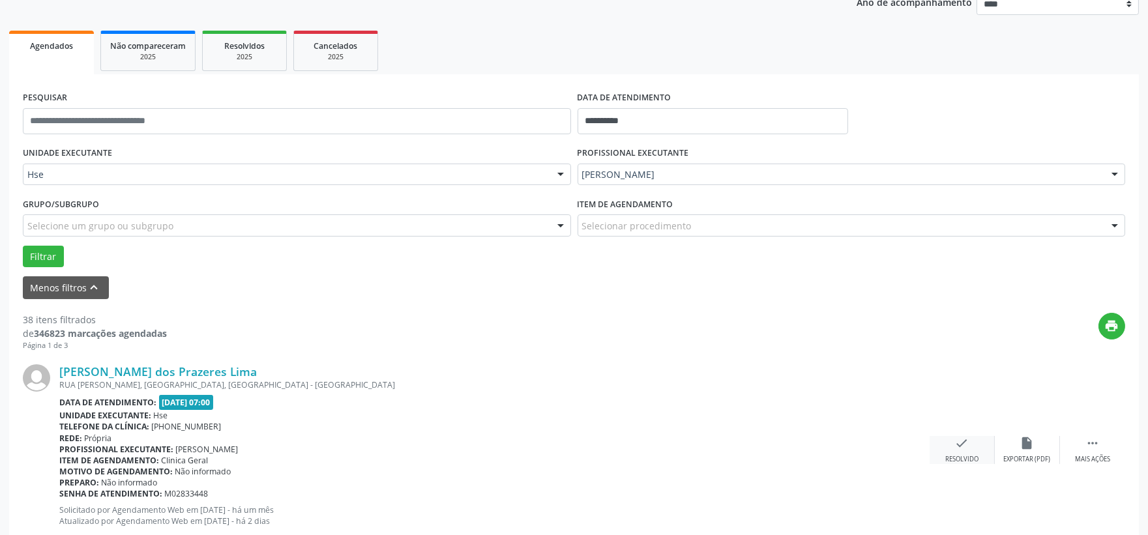
click at [964, 447] on icon "check" at bounding box center [962, 443] width 14 height 14
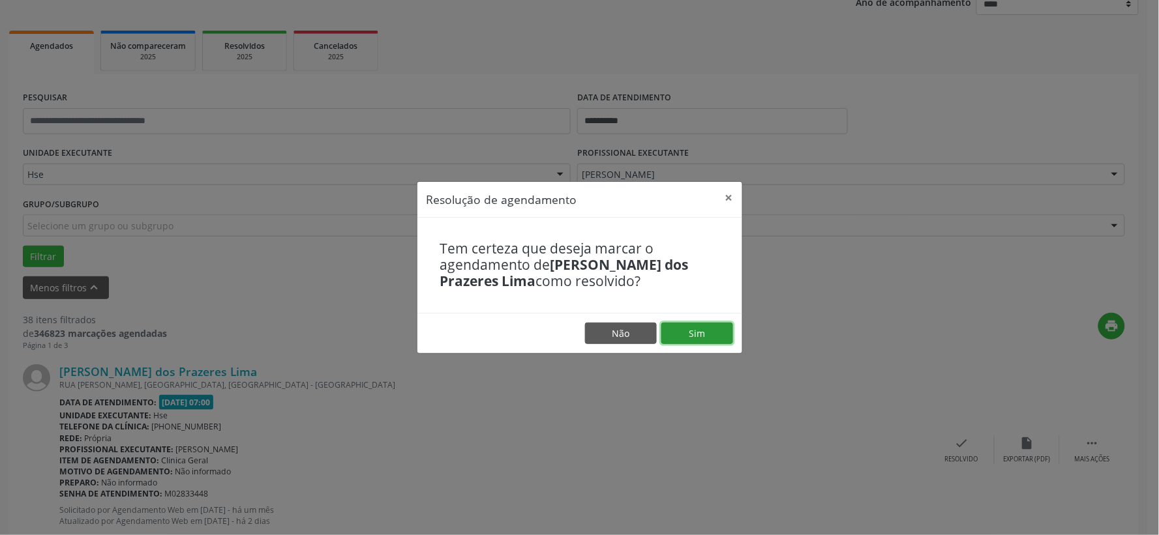
click at [704, 328] on button "Sim" at bounding box center [697, 334] width 72 height 22
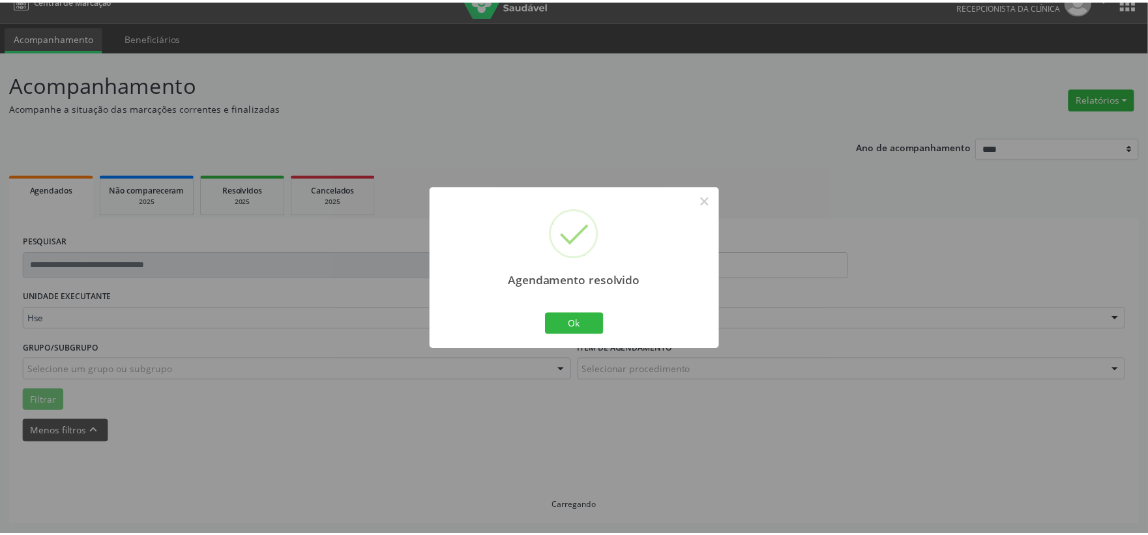
scroll to position [20, 0]
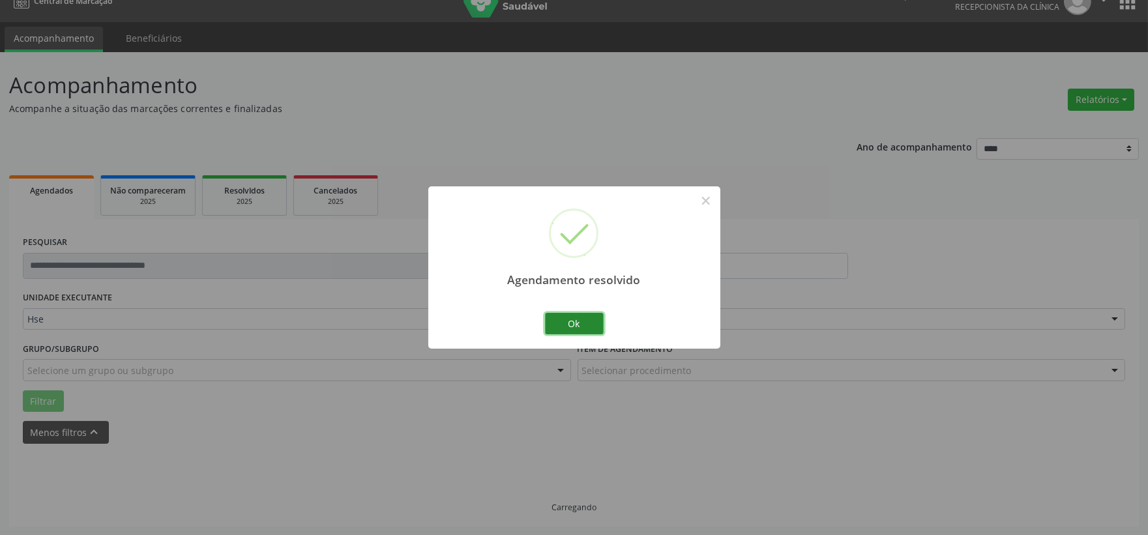
click at [590, 323] on button "Ok" at bounding box center [574, 324] width 59 height 22
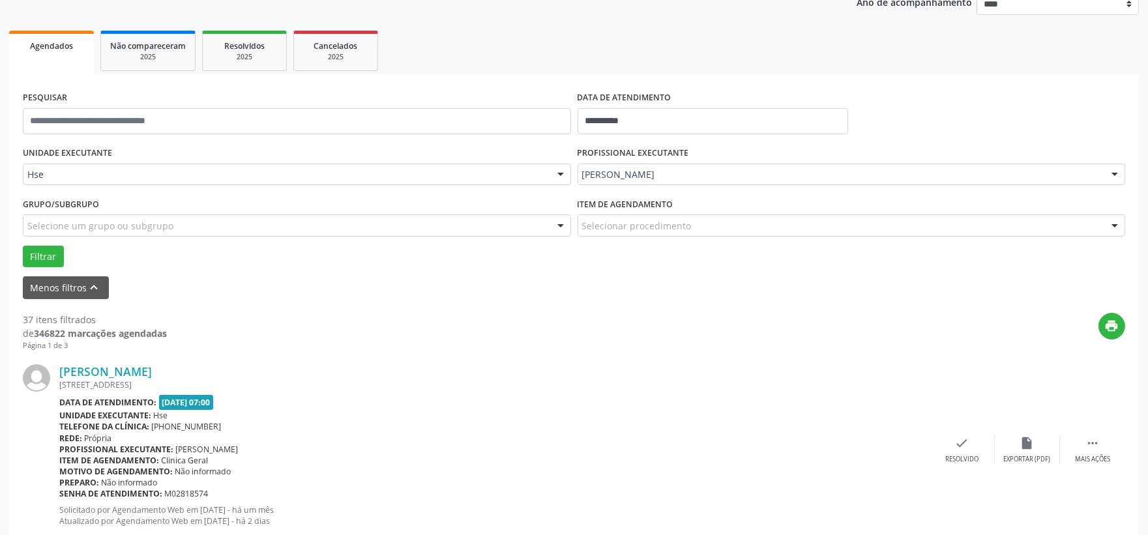
scroll to position [237, 0]
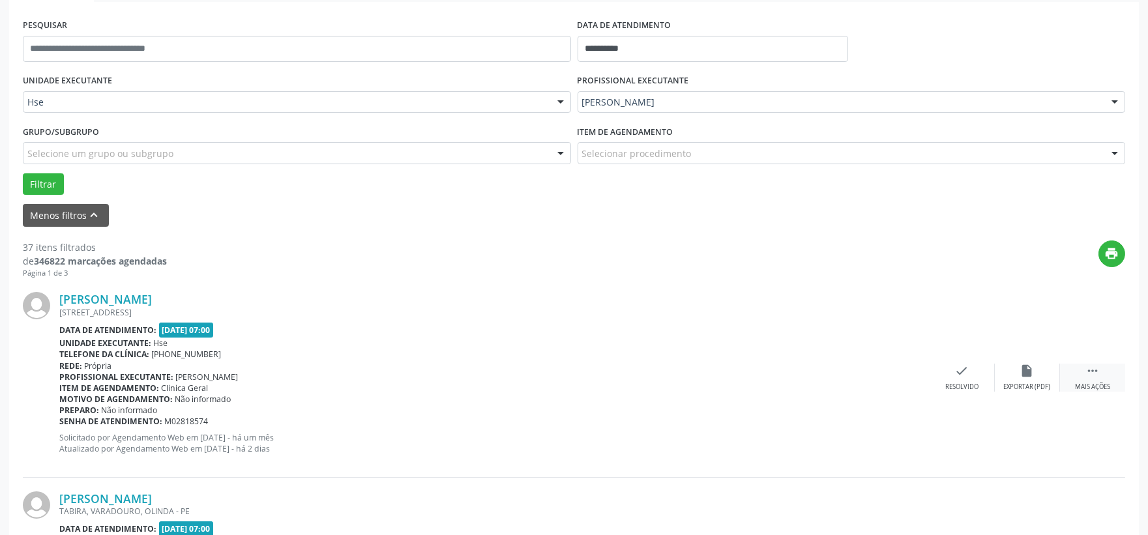
click at [1077, 373] on div " Mais ações" at bounding box center [1092, 378] width 65 height 28
click at [1032, 372] on icon "alarm_off" at bounding box center [1027, 371] width 14 height 14
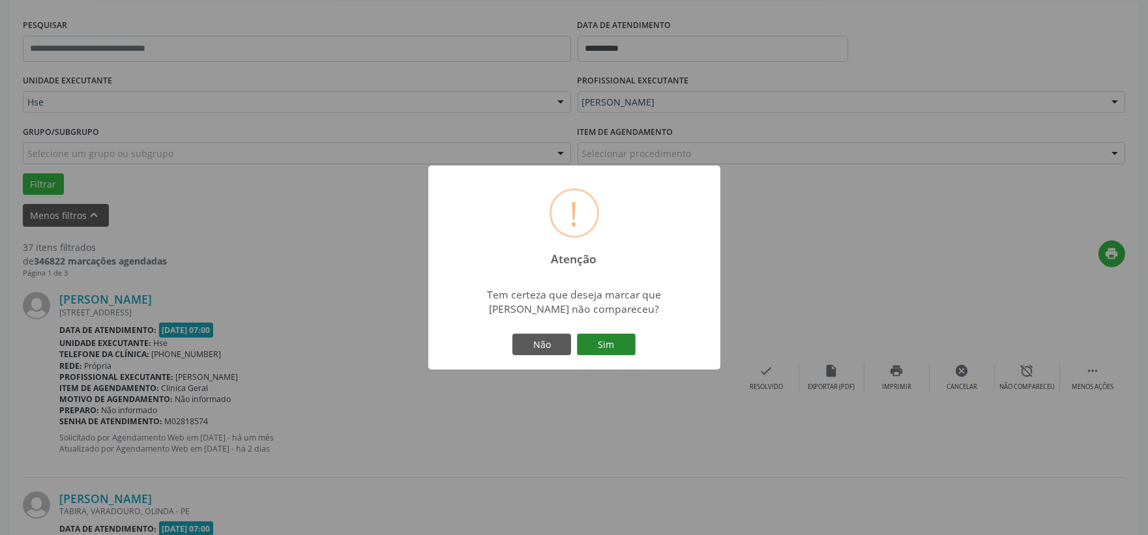
click at [615, 342] on button "Sim" at bounding box center [606, 345] width 59 height 22
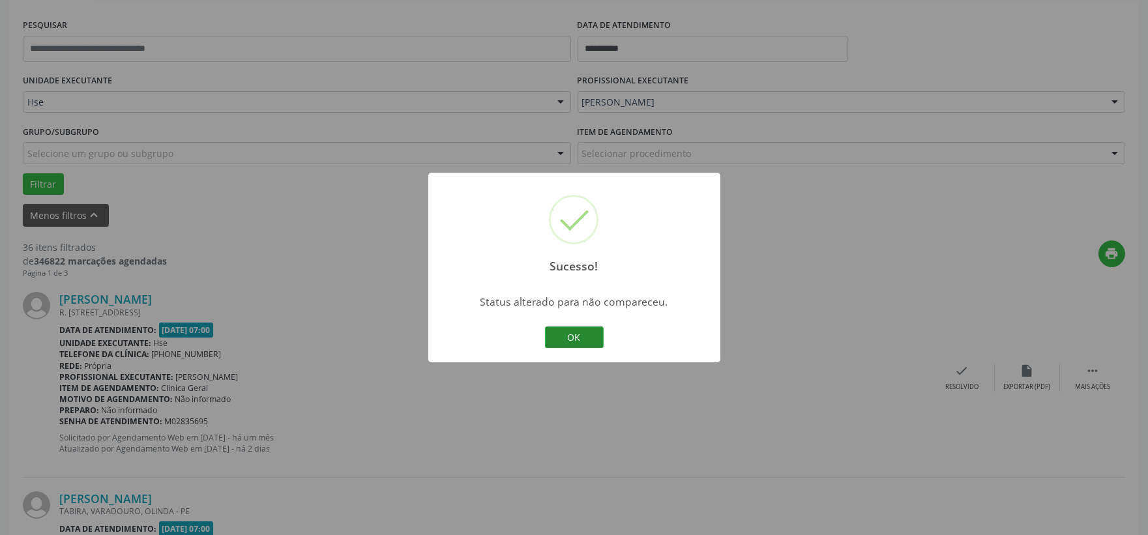
click at [563, 337] on button "OK" at bounding box center [574, 338] width 59 height 22
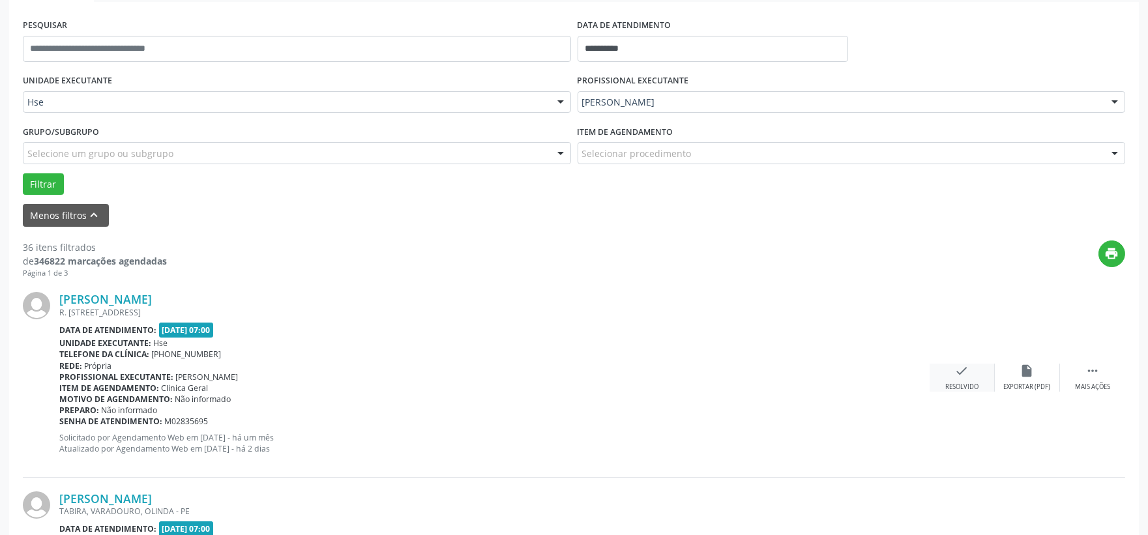
click at [960, 377] on icon "check" at bounding box center [962, 371] width 14 height 14
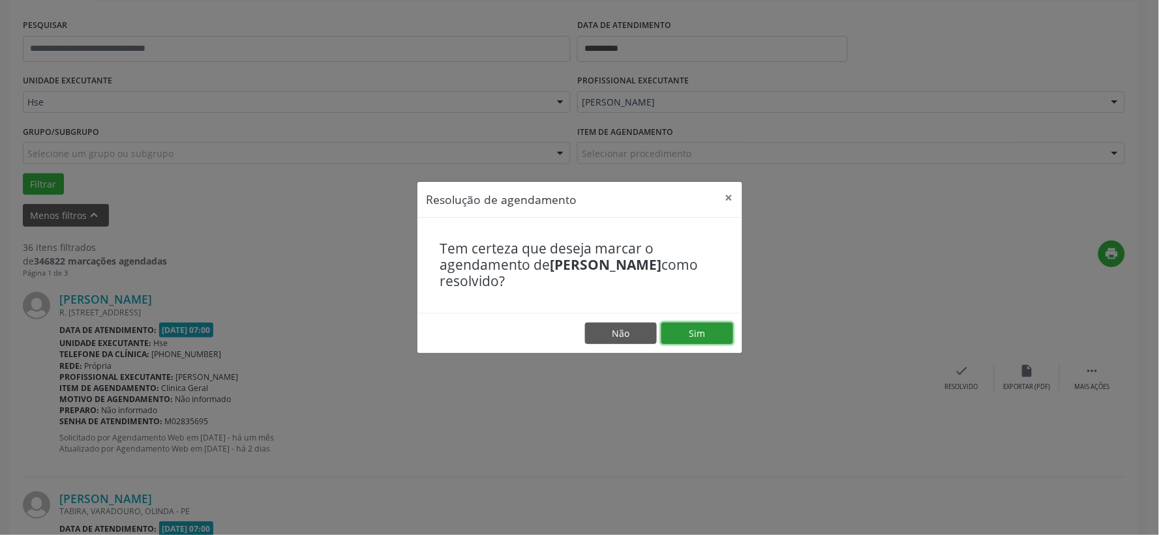
click at [706, 333] on button "Sim" at bounding box center [697, 334] width 72 height 22
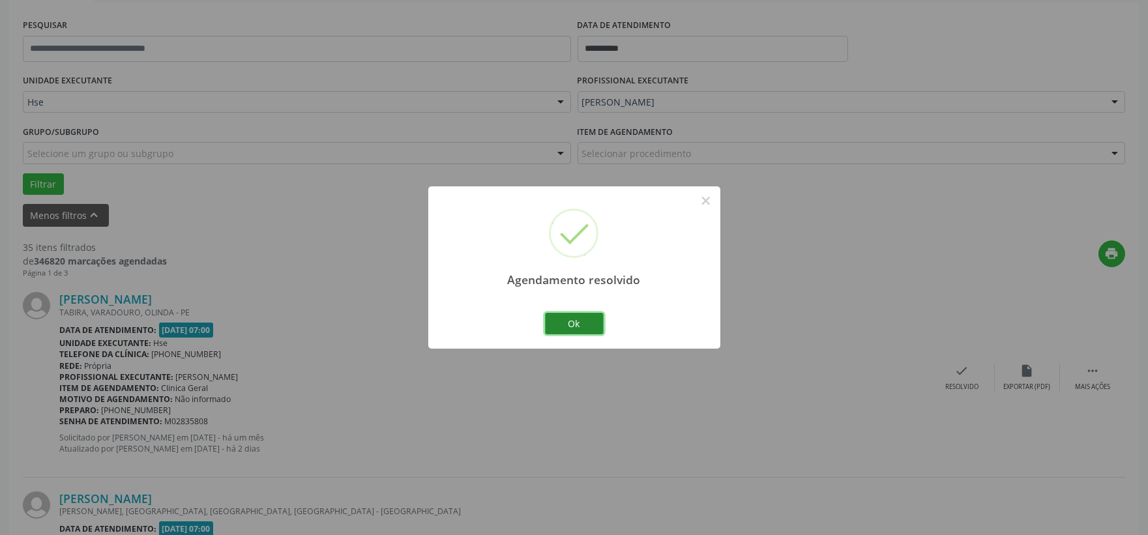
click at [586, 327] on button "Ok" at bounding box center [574, 324] width 59 height 22
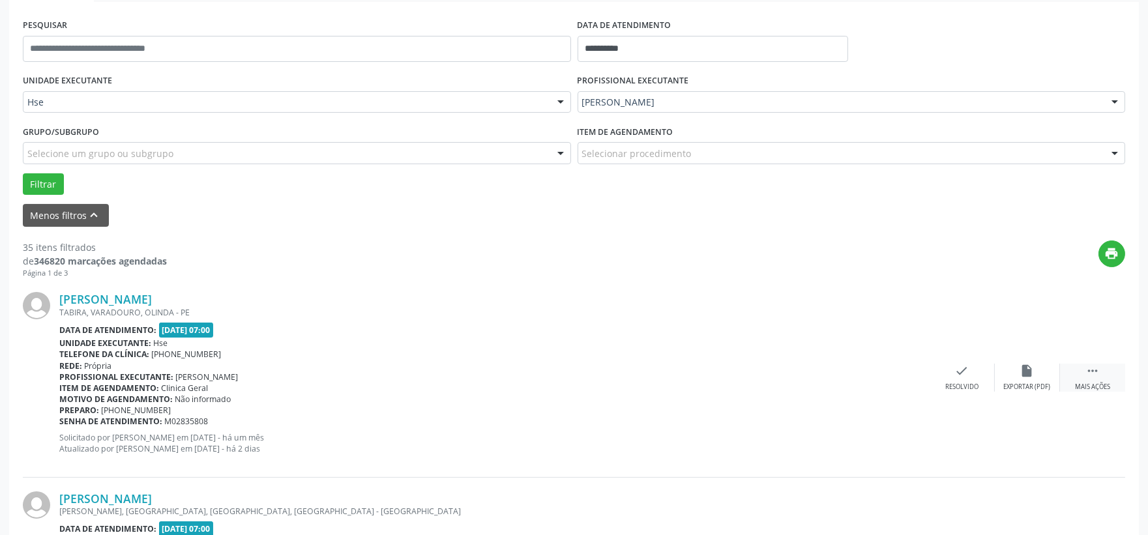
click at [1086, 377] on icon "" at bounding box center [1093, 371] width 14 height 14
click at [1028, 373] on icon "alarm_off" at bounding box center [1027, 371] width 14 height 14
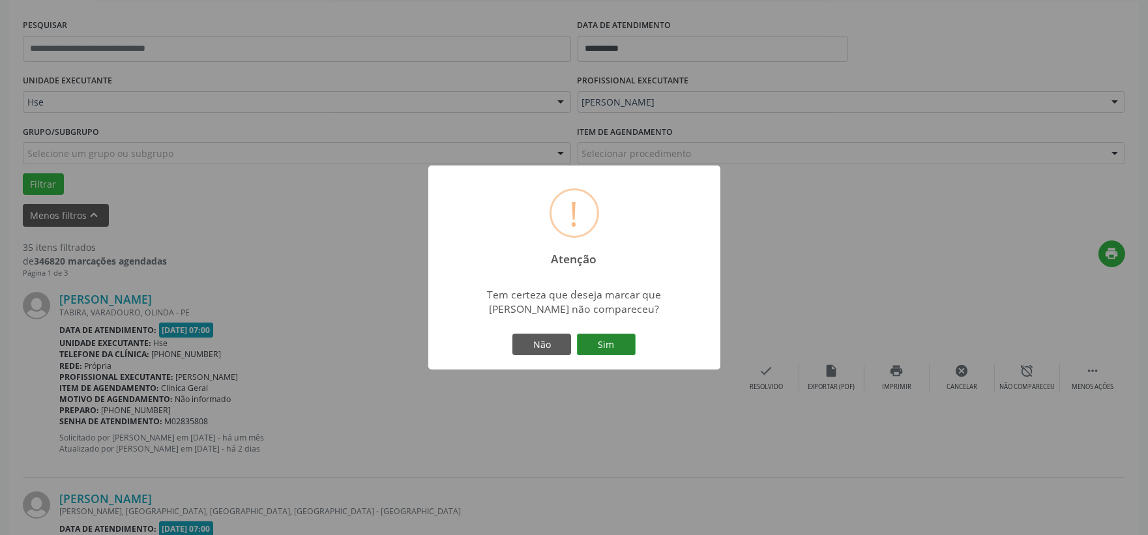
click at [609, 342] on button "Sim" at bounding box center [606, 345] width 59 height 22
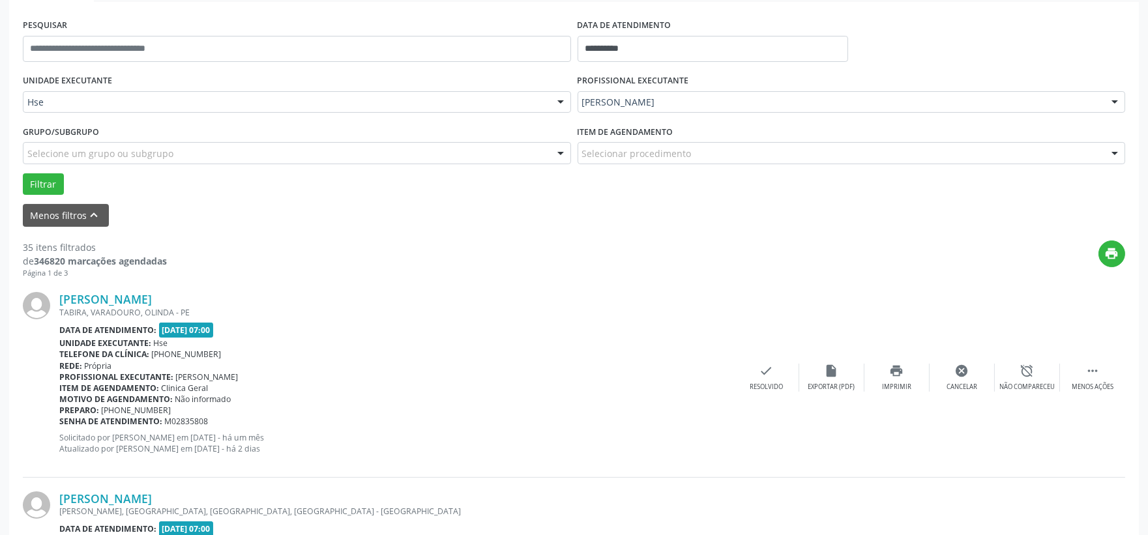
scroll to position [33, 0]
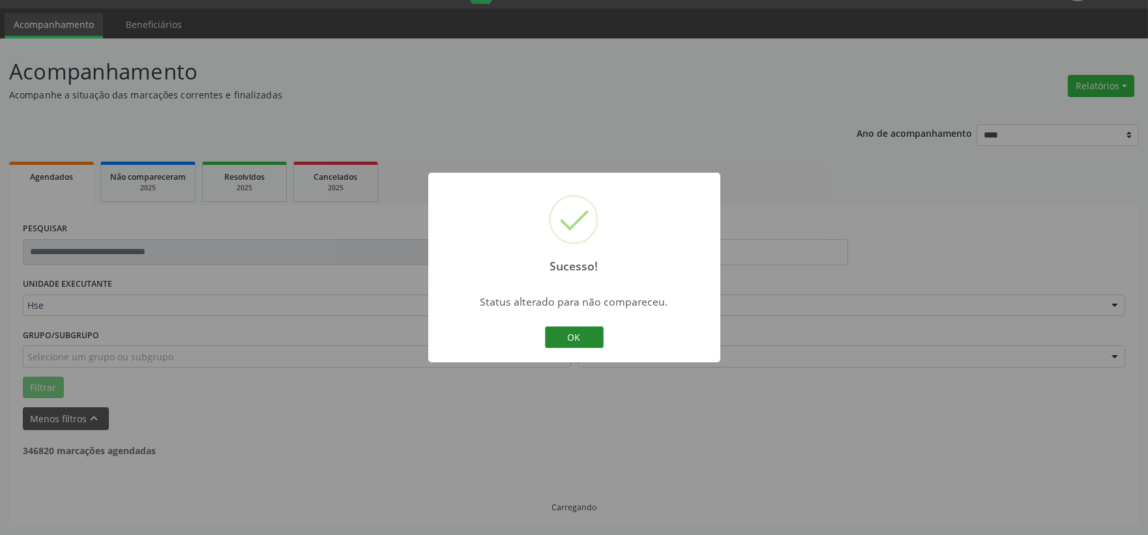
click at [557, 340] on button "OK" at bounding box center [574, 338] width 59 height 22
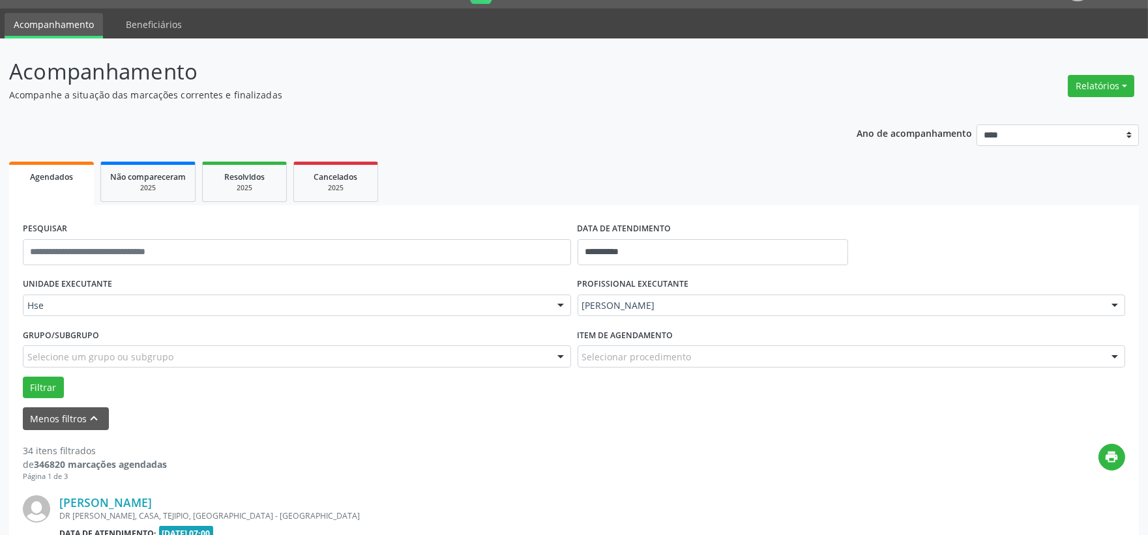
scroll to position [237, 0]
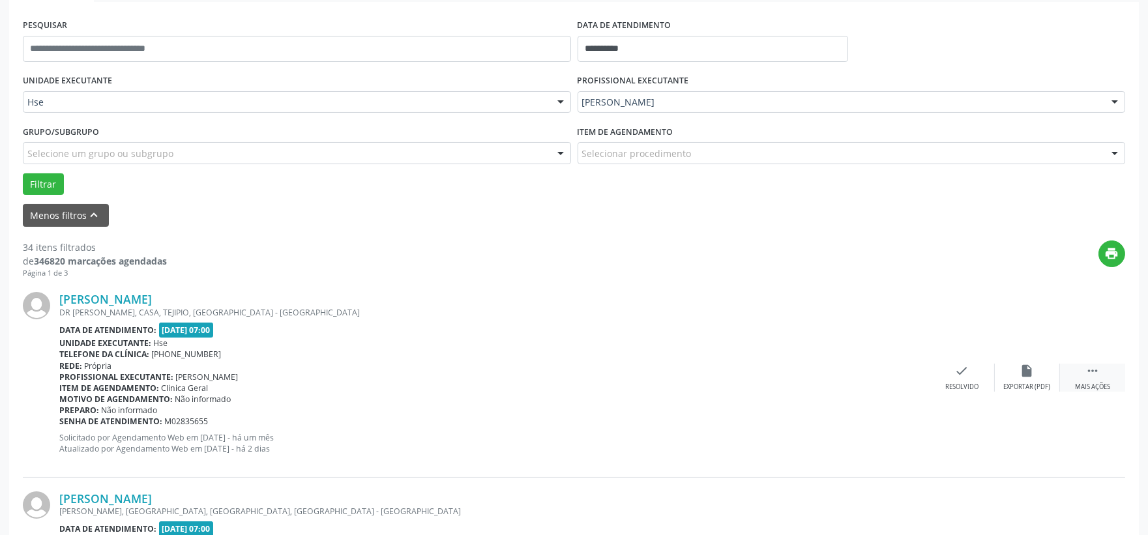
drag, startPoint x: 1092, startPoint y: 373, endPoint x: 1085, endPoint y: 372, distance: 7.2
click at [1094, 372] on icon "" at bounding box center [1093, 371] width 14 height 14
click at [1037, 373] on div "alarm_off Não compareceu" at bounding box center [1027, 378] width 65 height 28
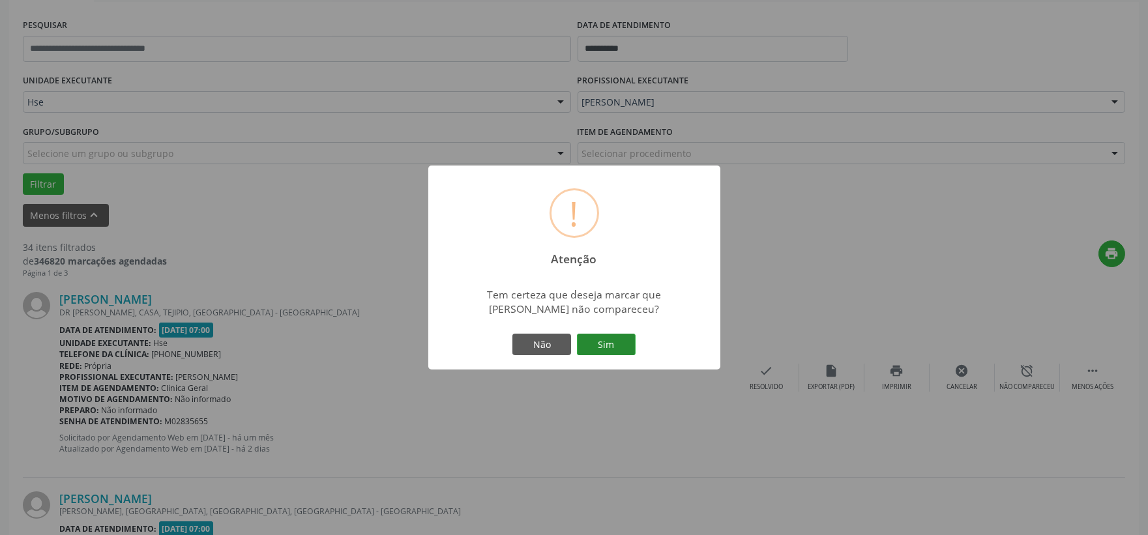
click at [613, 346] on button "Sim" at bounding box center [606, 345] width 59 height 22
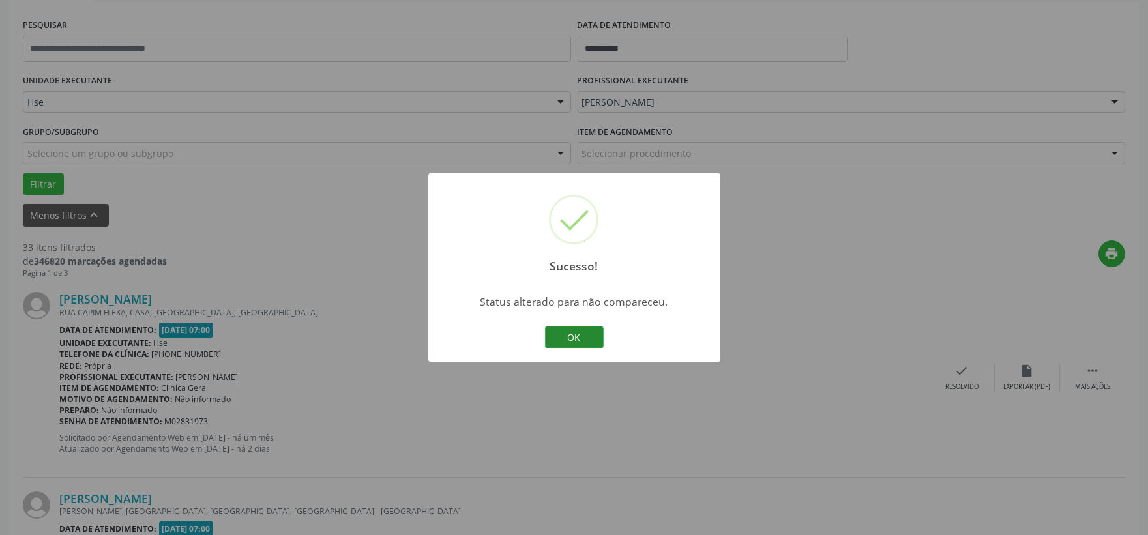
click at [576, 340] on button "OK" at bounding box center [574, 338] width 59 height 22
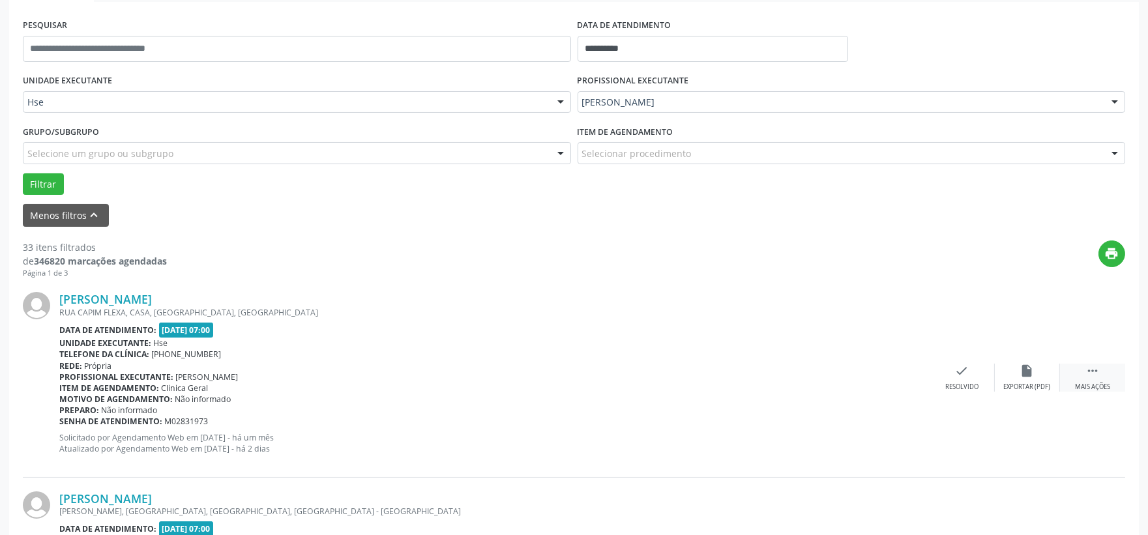
click at [1106, 374] on div " Mais ações" at bounding box center [1092, 378] width 65 height 28
click at [1031, 372] on icon "alarm_off" at bounding box center [1027, 371] width 14 height 14
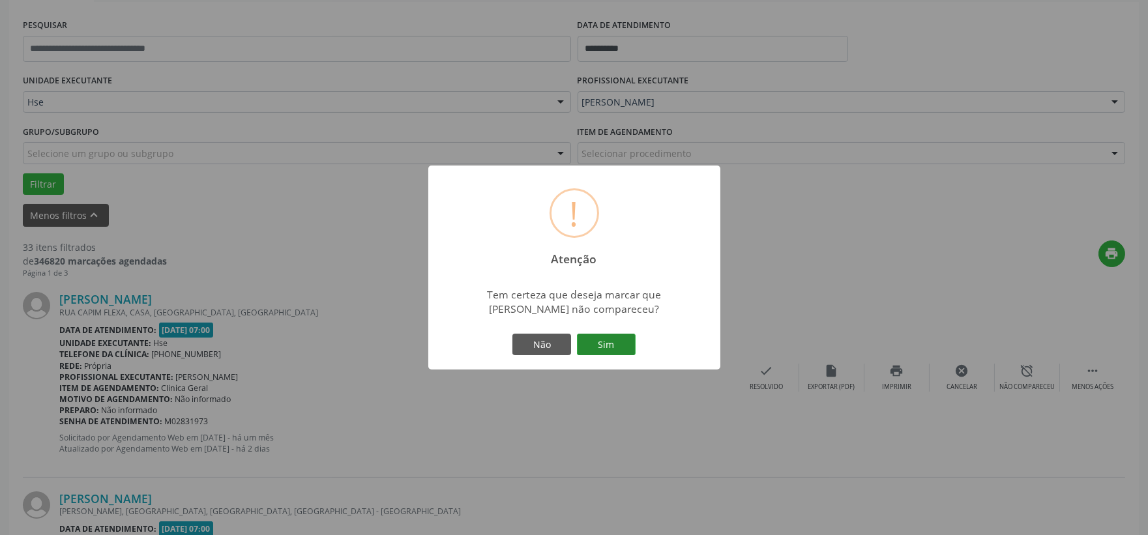
click at [623, 349] on button "Sim" at bounding box center [606, 345] width 59 height 22
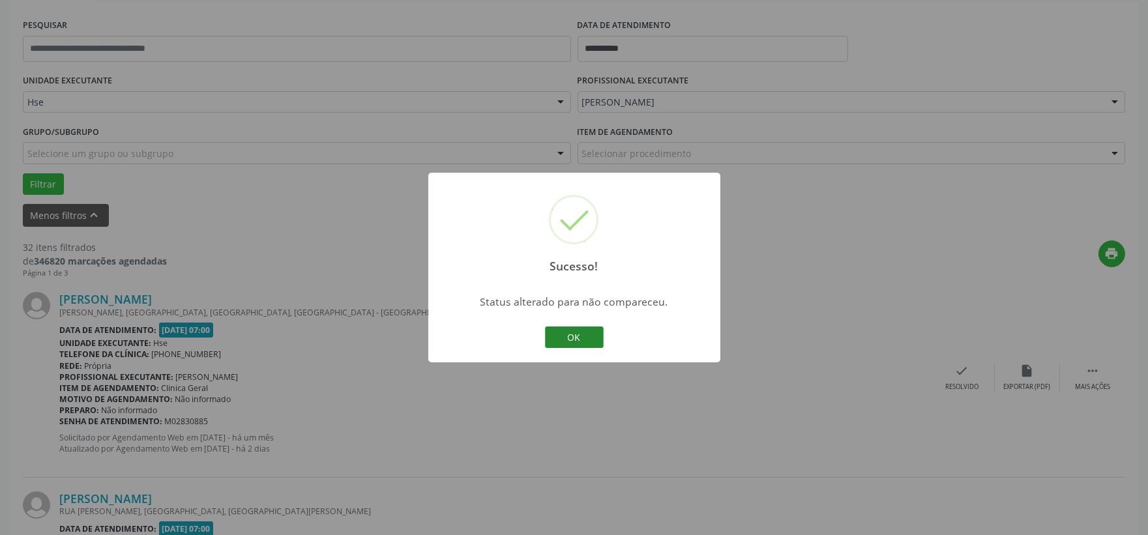
click at [586, 342] on button "OK" at bounding box center [574, 338] width 59 height 22
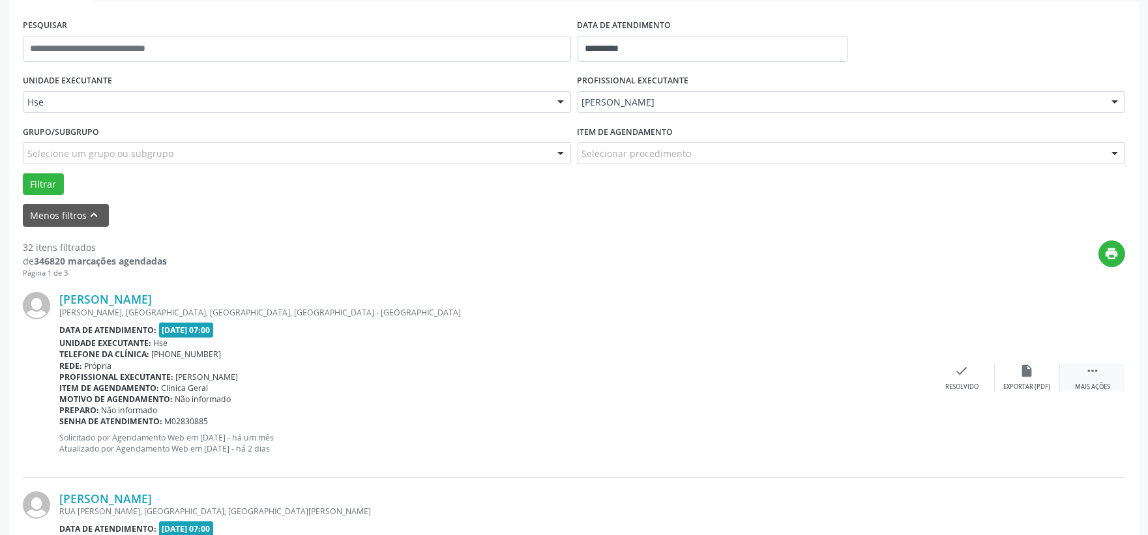
click at [1090, 377] on icon "" at bounding box center [1093, 371] width 14 height 14
click at [1021, 374] on icon "alarm_off" at bounding box center [1027, 371] width 14 height 14
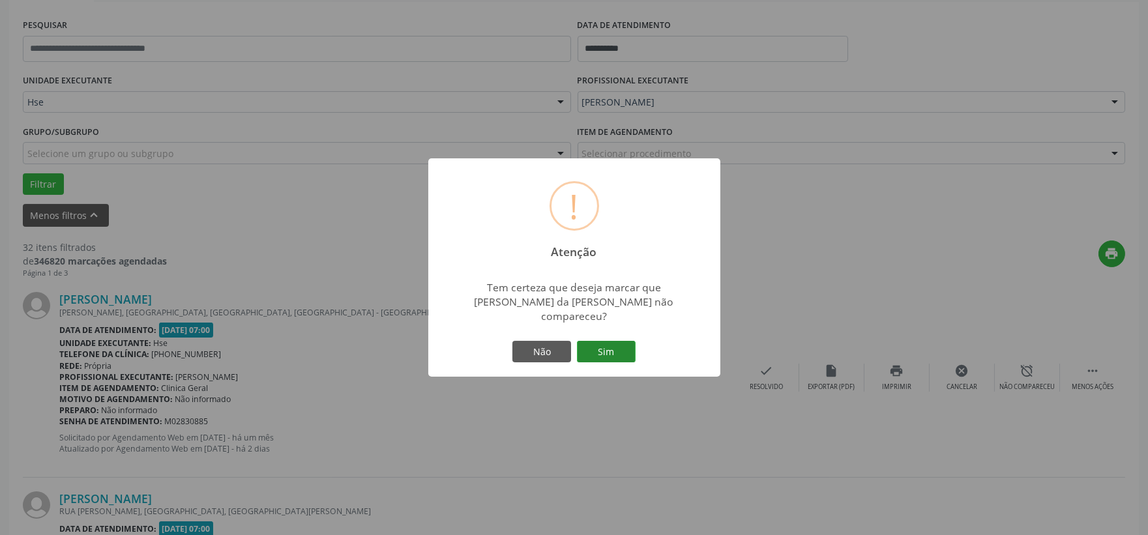
click at [626, 346] on button "Sim" at bounding box center [606, 352] width 59 height 22
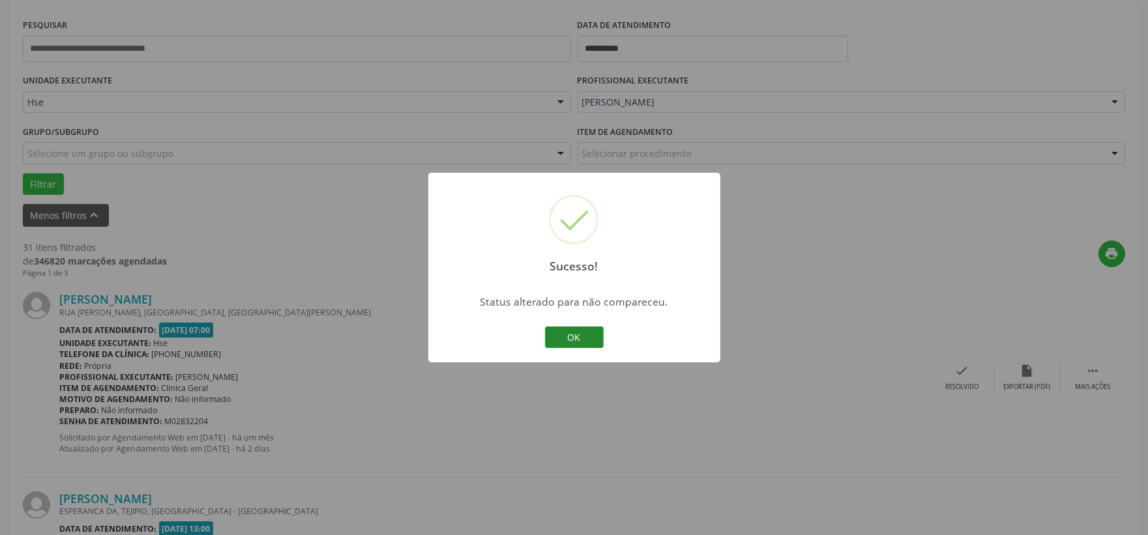
click at [565, 335] on button "OK" at bounding box center [574, 338] width 59 height 22
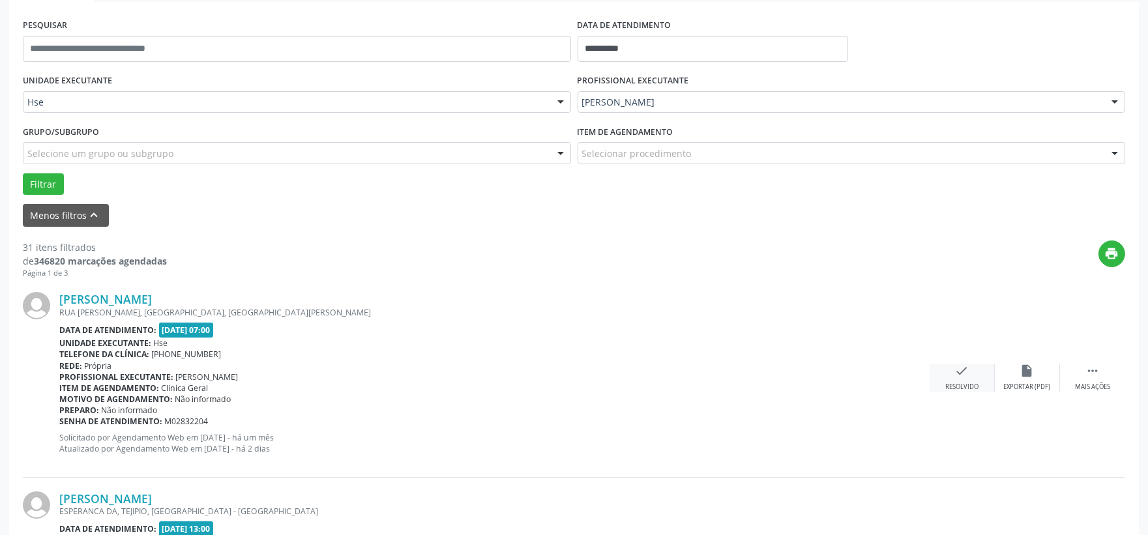
click at [952, 373] on div "check Resolvido" at bounding box center [962, 378] width 65 height 28
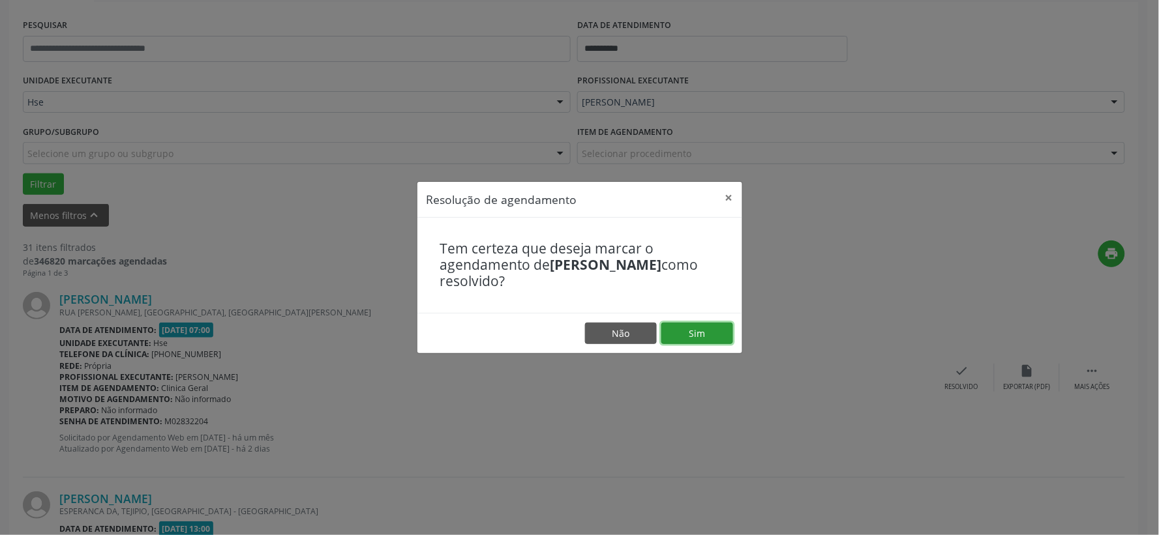
click at [696, 329] on button "Sim" at bounding box center [697, 334] width 72 height 22
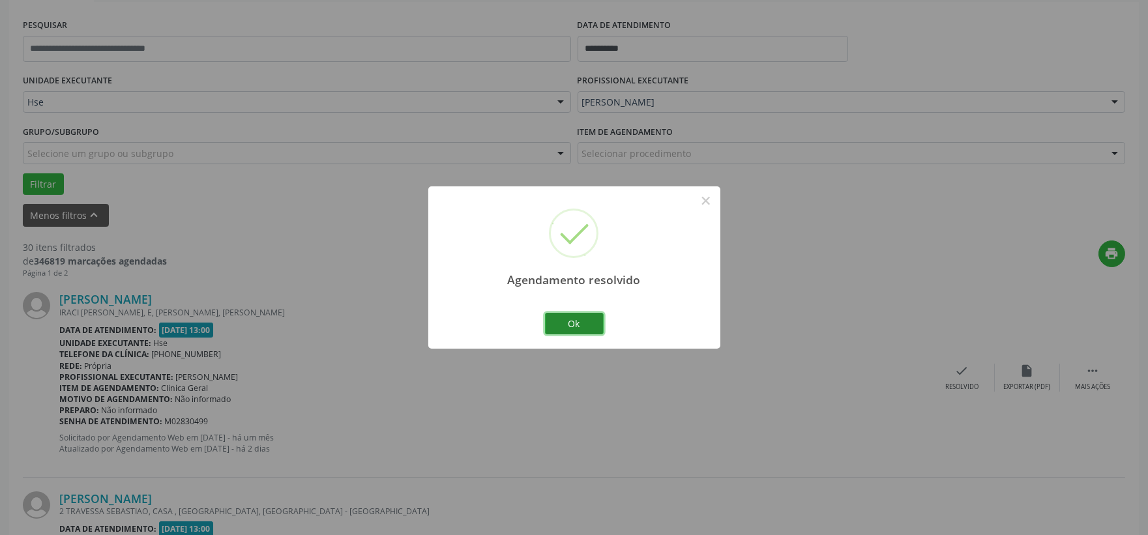
click at [578, 327] on button "Ok" at bounding box center [574, 324] width 59 height 22
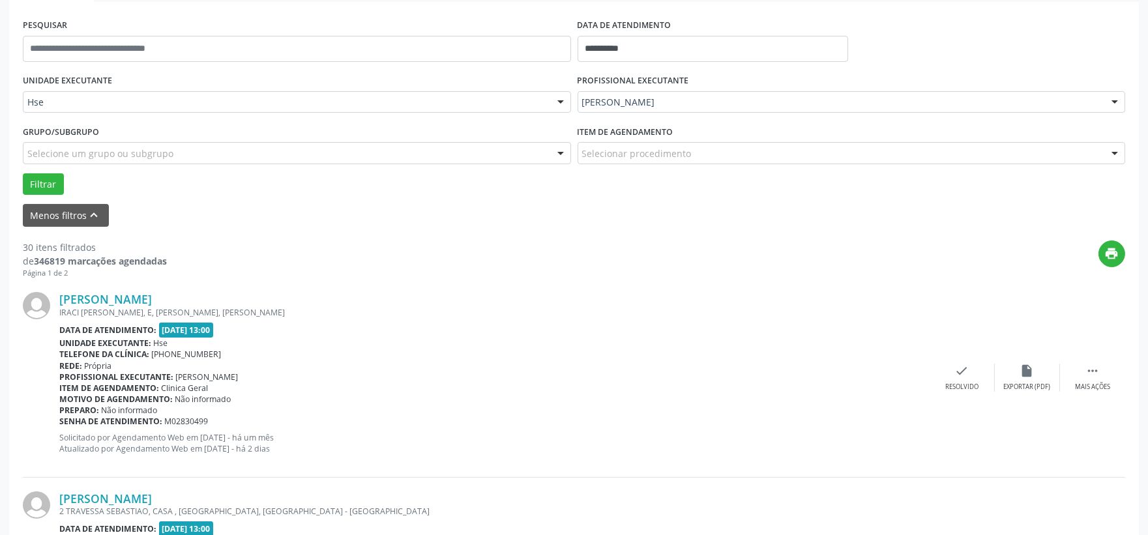
scroll to position [0, 0]
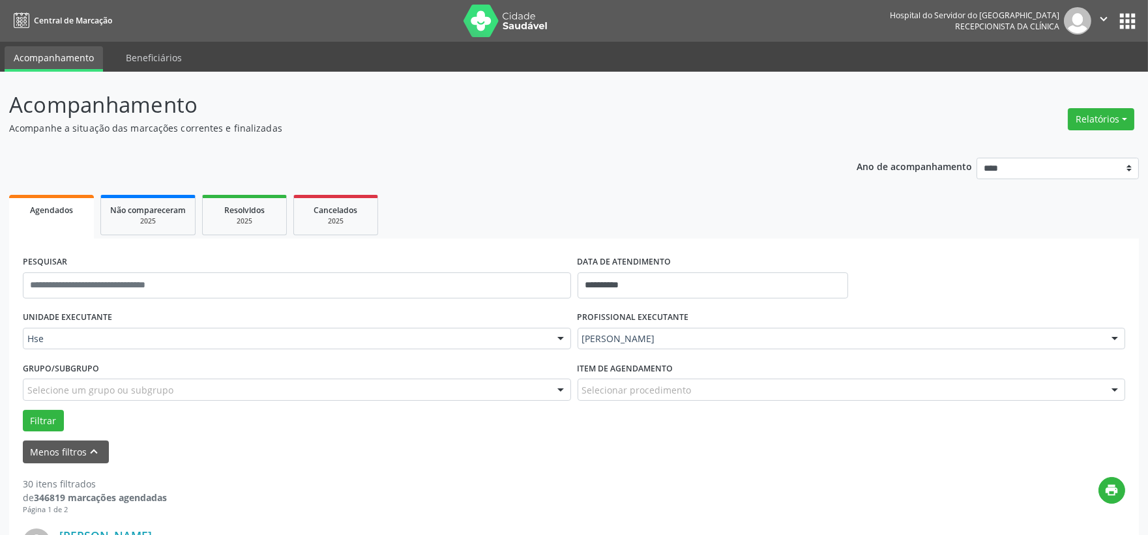
click at [512, 25] on img at bounding box center [506, 21] width 85 height 33
